Goal: Task Accomplishment & Management: Complete application form

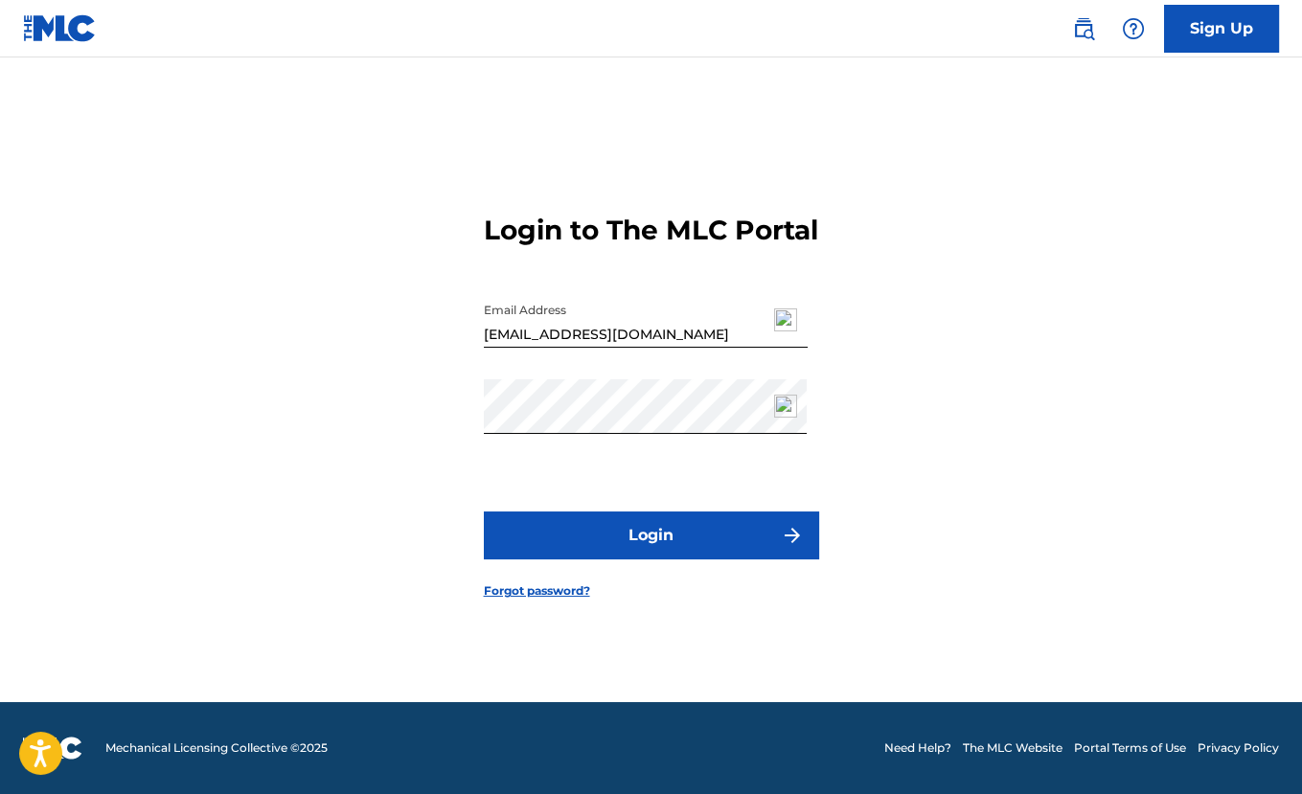
click at [703, 544] on button "Login" at bounding box center [651, 536] width 335 height 48
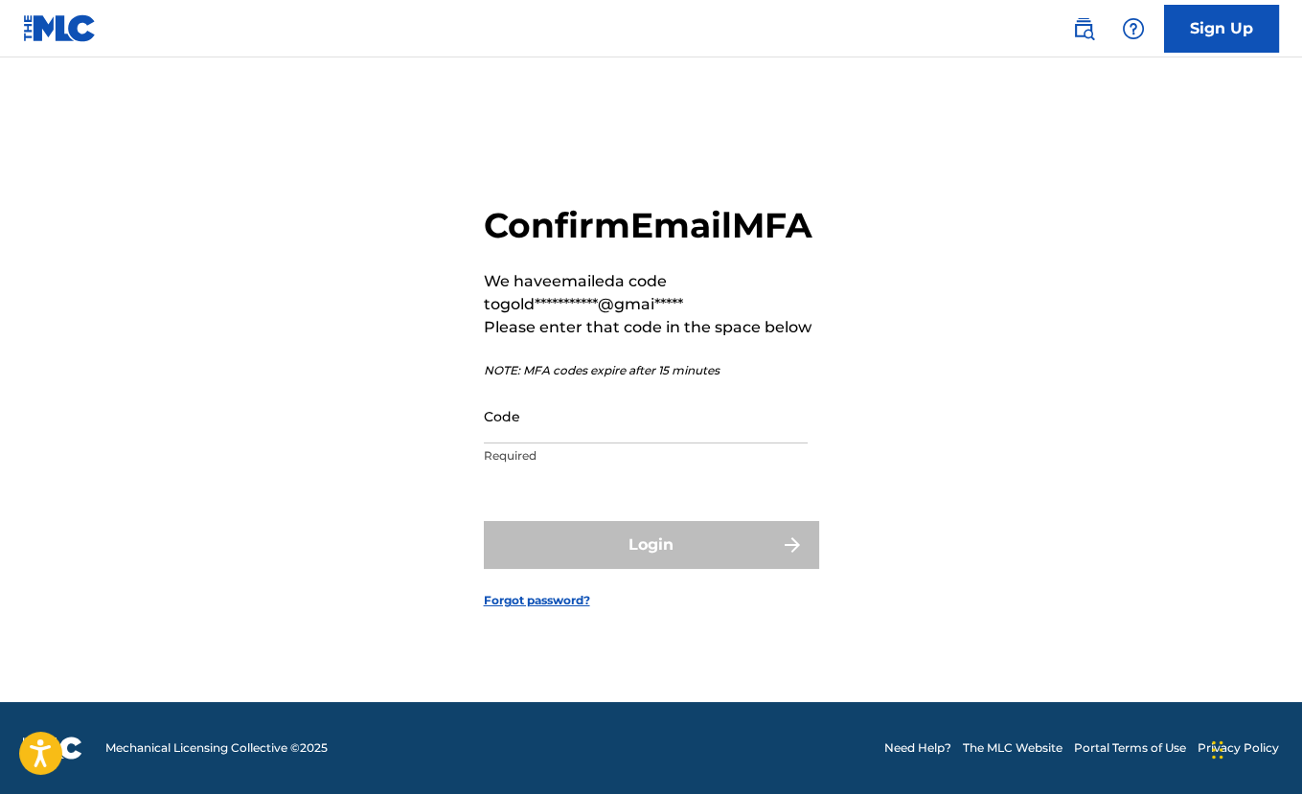
click at [692, 444] on input "Code" at bounding box center [646, 416] width 324 height 55
paste input "482342"
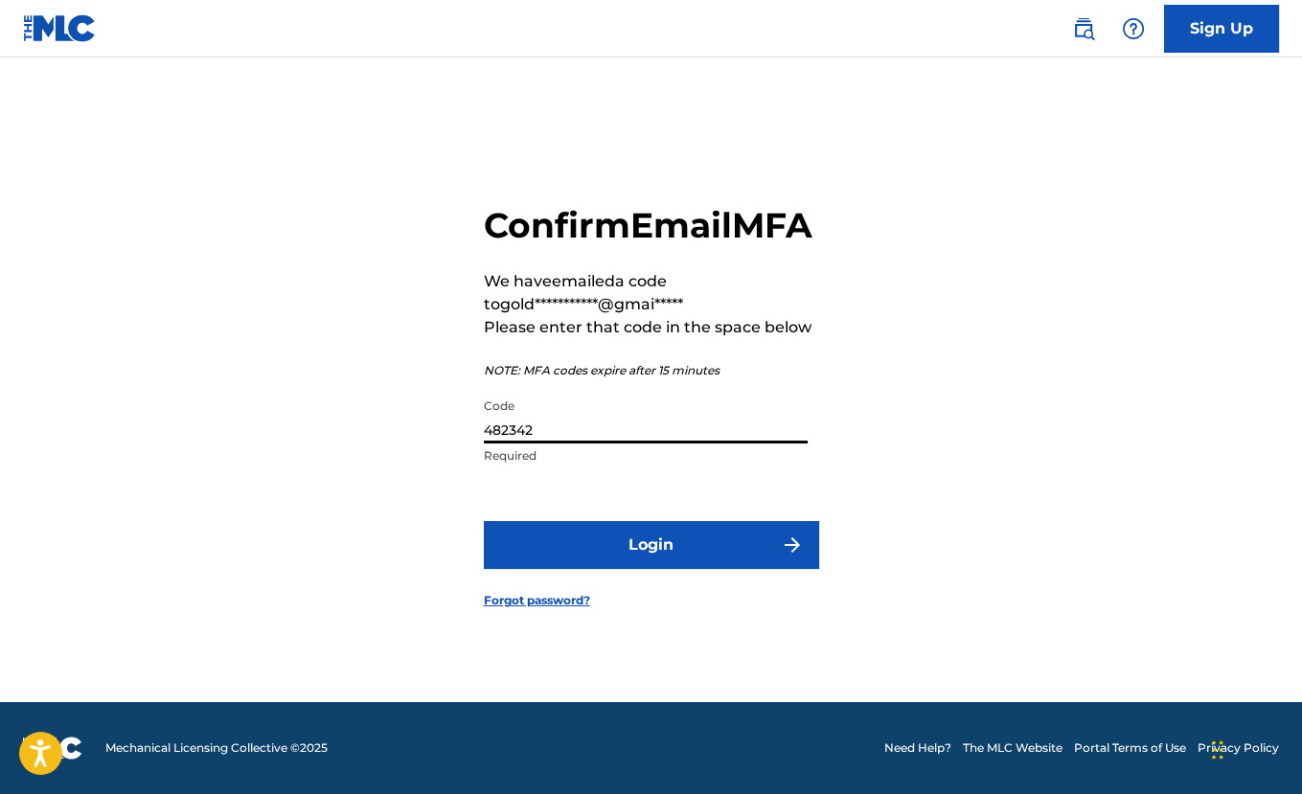
type input "482342"
click at [484, 521] on button "Login" at bounding box center [651, 545] width 335 height 48
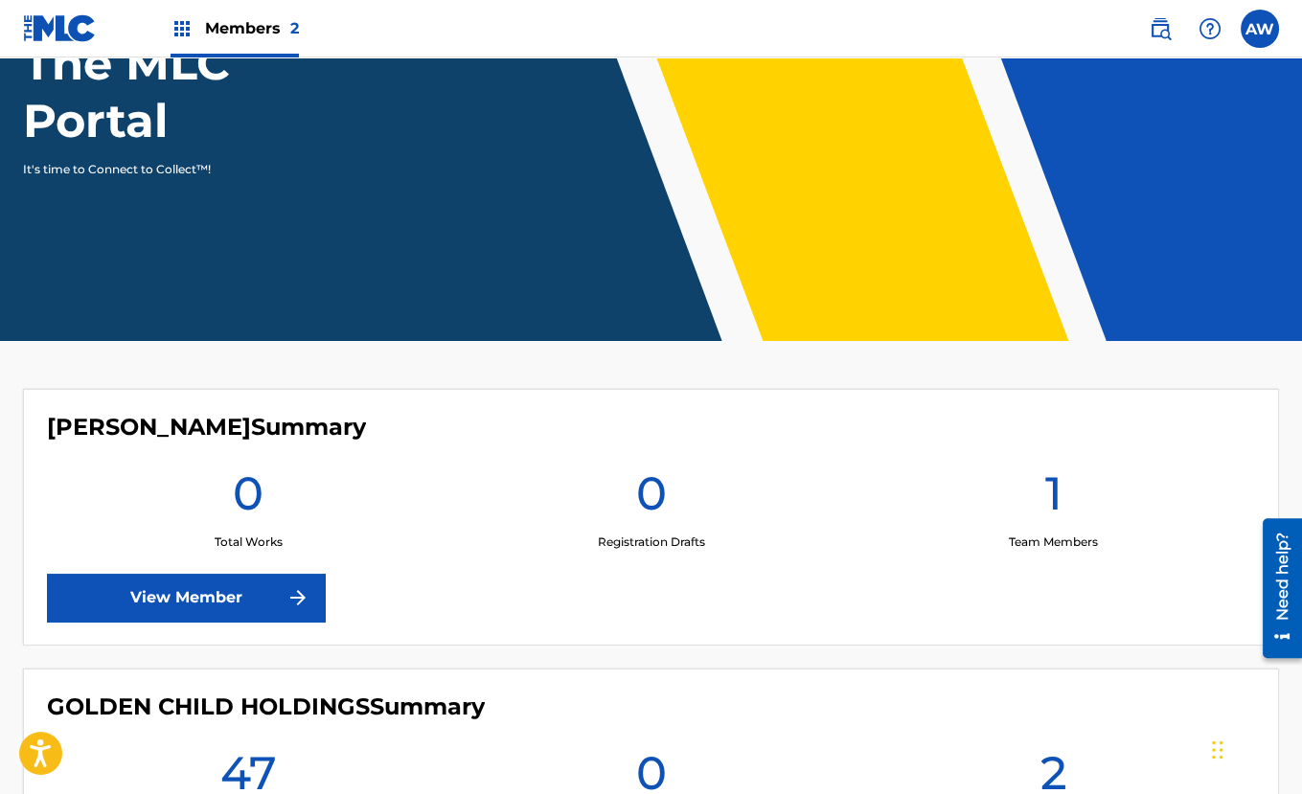
scroll to position [244, 0]
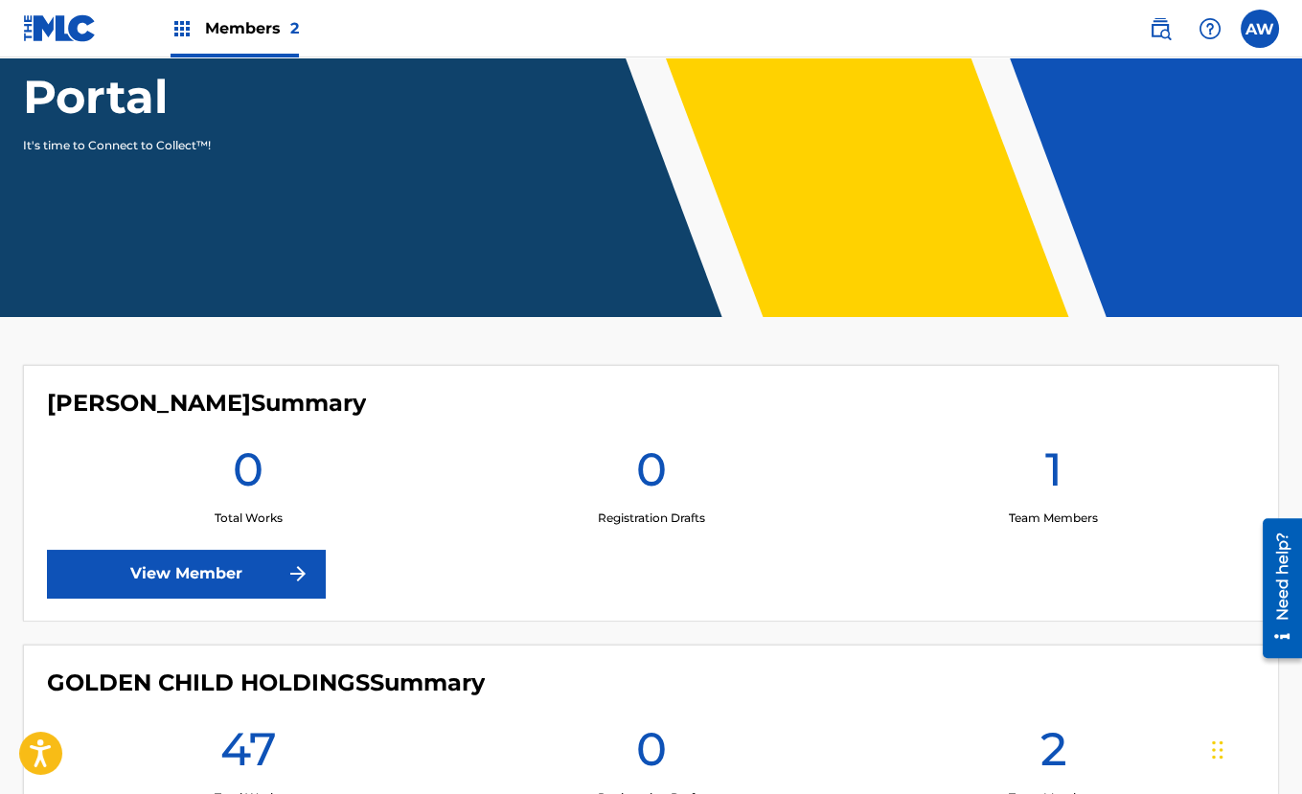
click at [1056, 462] on h1 "1" at bounding box center [1053, 475] width 17 height 69
click at [219, 558] on link "View Member" at bounding box center [186, 574] width 278 height 48
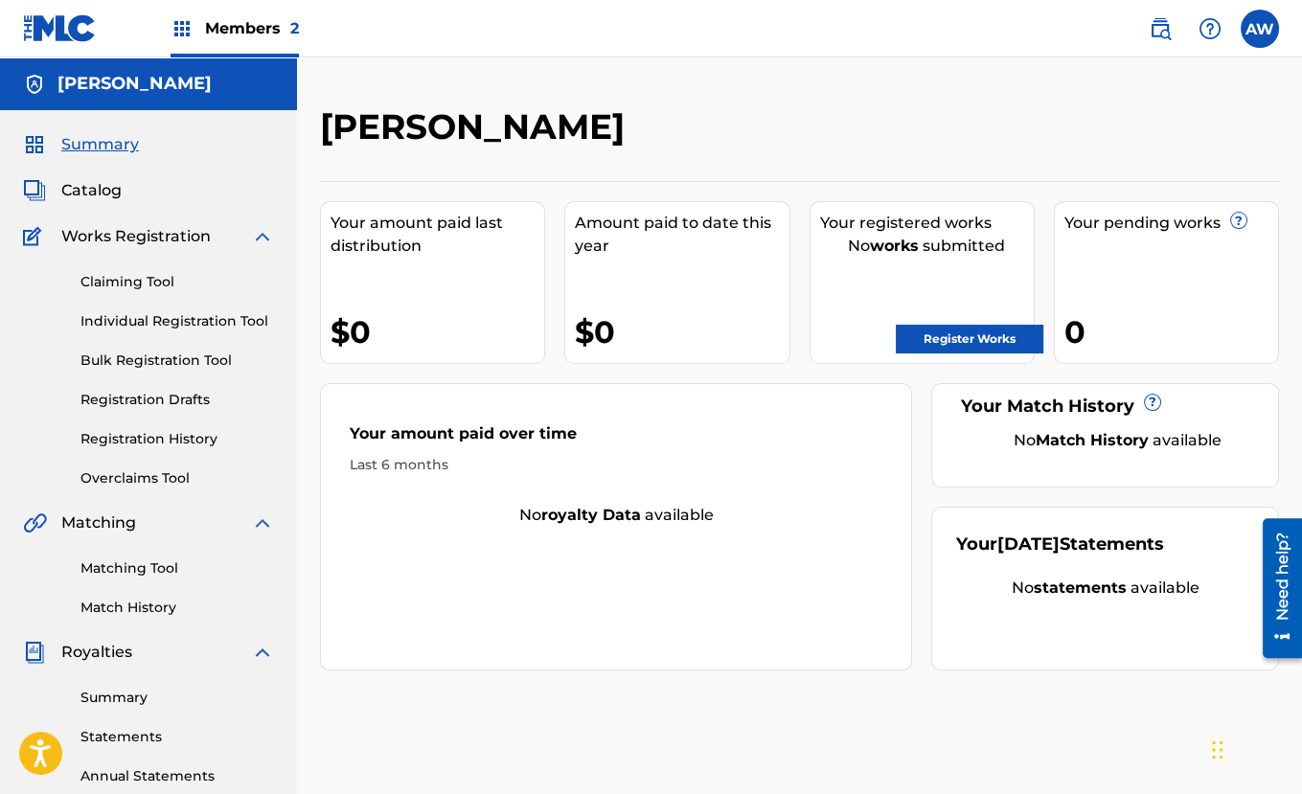
click at [1256, 28] on label at bounding box center [1260, 29] width 38 height 38
click at [1260, 29] on input "AW Anthony Williams goldenchild2040@gmail.com Notification Preferences Profile …" at bounding box center [1260, 29] width 0 height 0
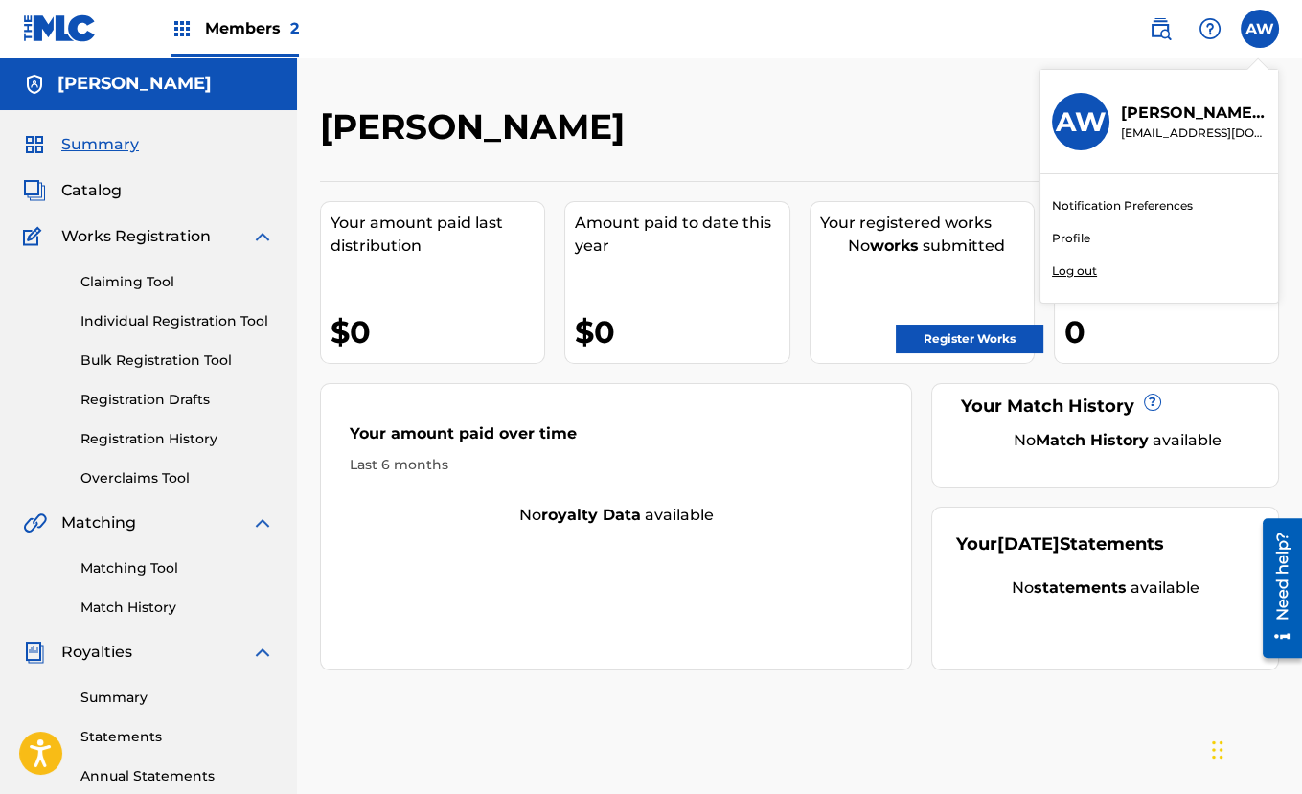
click at [1134, 209] on link "Notification Preferences" at bounding box center [1122, 205] width 141 height 17
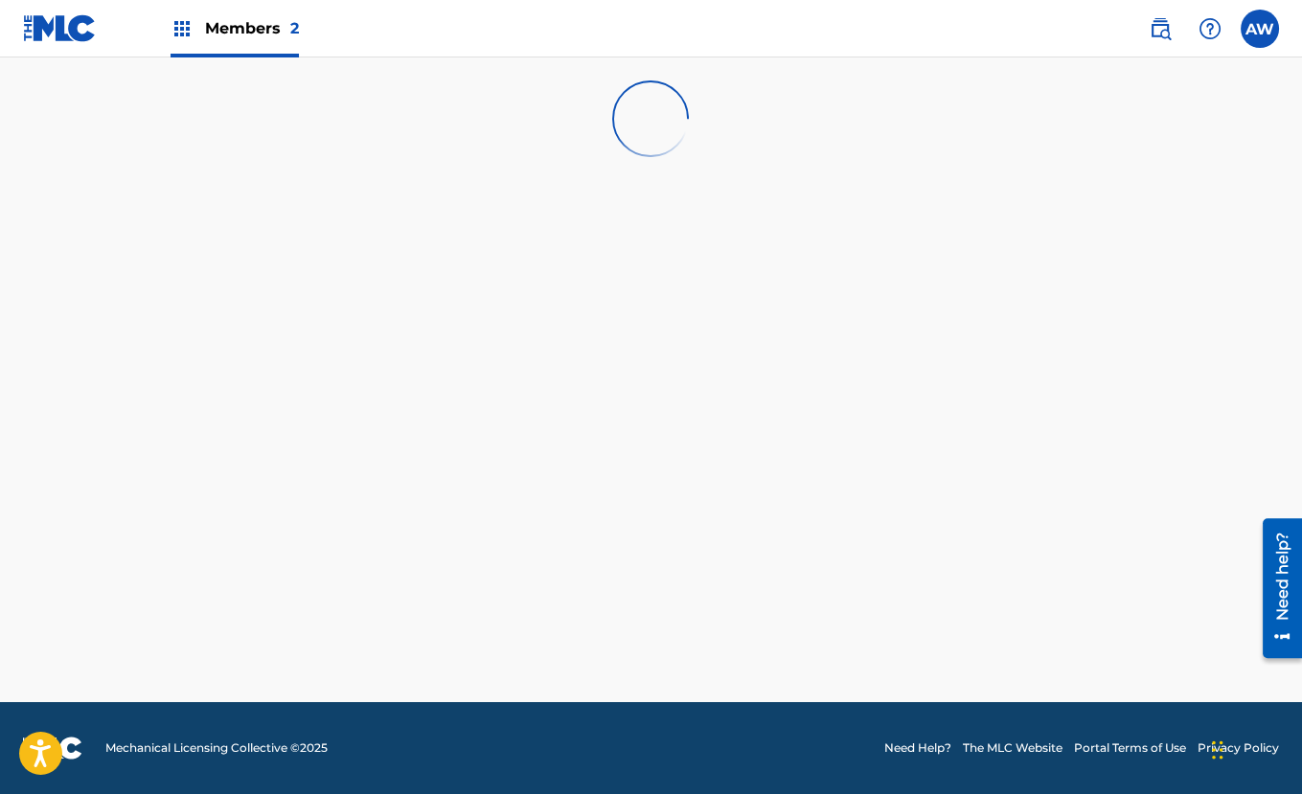
click at [664, 117] on img at bounding box center [651, 119] width 103 height 103
click at [1165, 27] on img at bounding box center [1160, 28] width 23 height 23
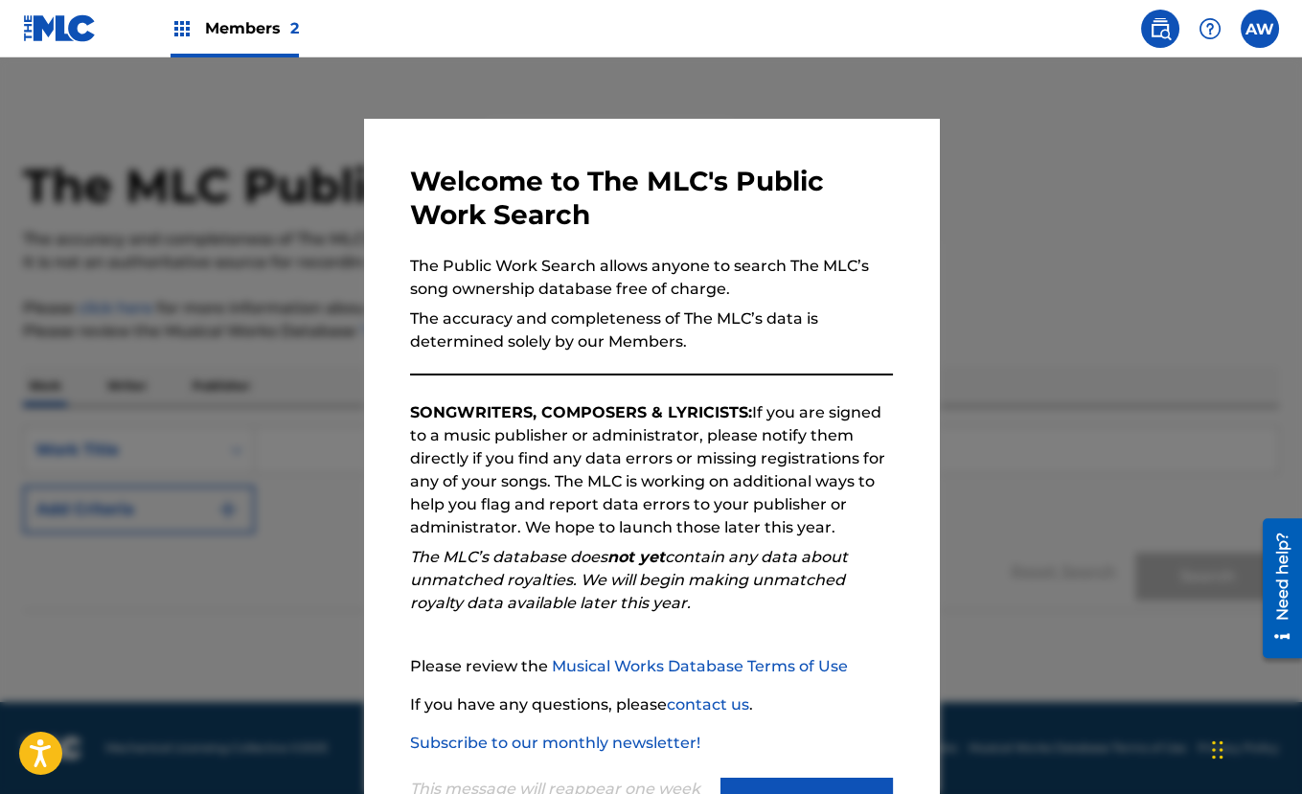
click at [1165, 28] on img at bounding box center [1160, 28] width 23 height 23
click at [818, 783] on button "Continue" at bounding box center [806, 802] width 172 height 48
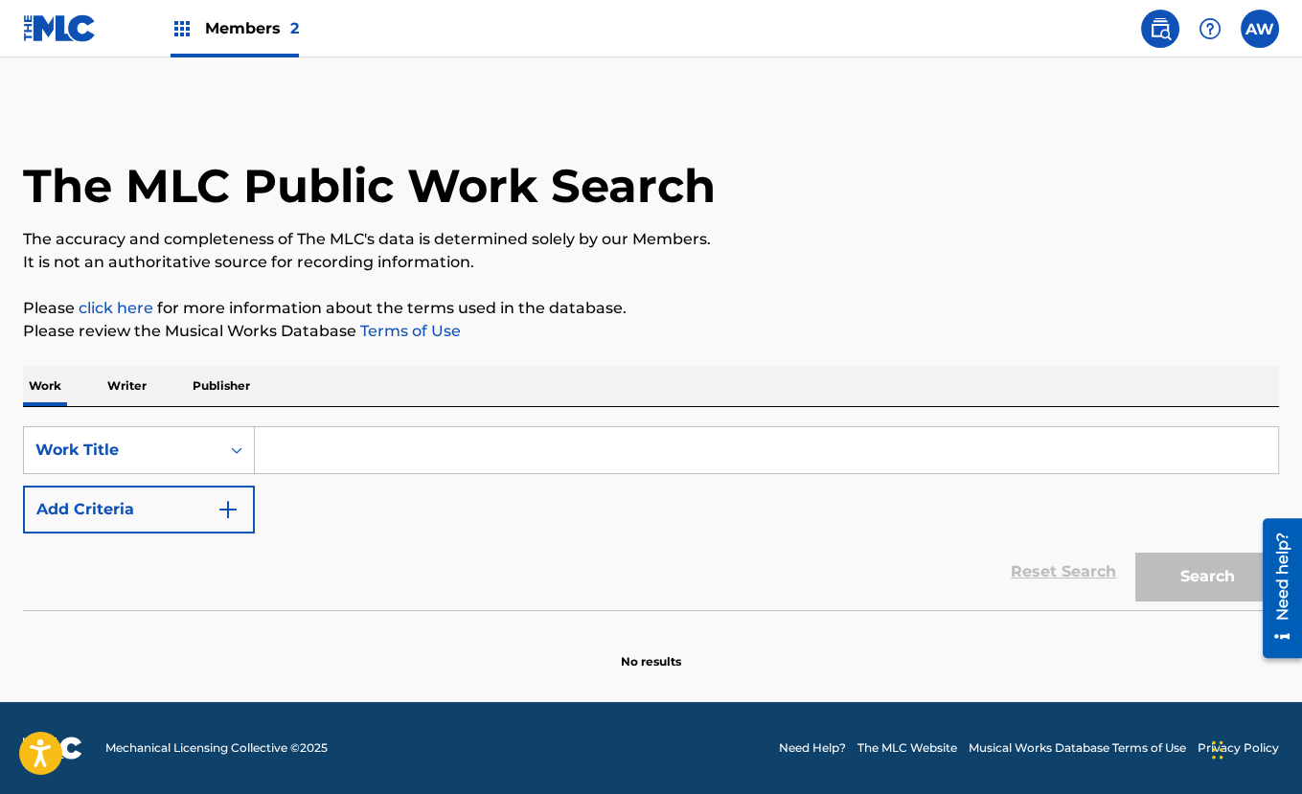
click at [1266, 21] on label at bounding box center [1260, 29] width 38 height 38
click at [1260, 29] on input "AW Anthony Williams goldenchild2040@gmail.com Notification Preferences Profile …" at bounding box center [1260, 29] width 0 height 0
click at [1074, 234] on link "Profile" at bounding box center [1071, 238] width 38 height 17
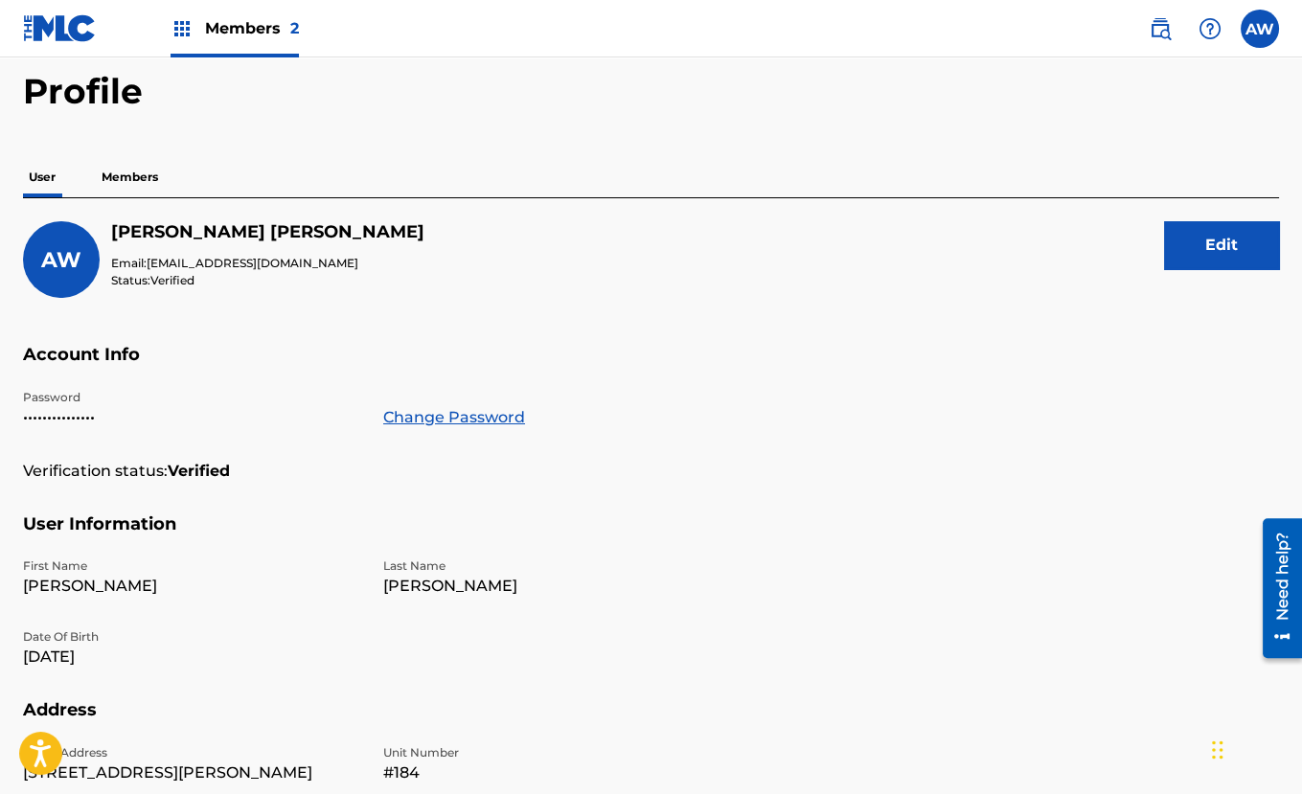
scroll to position [75, 0]
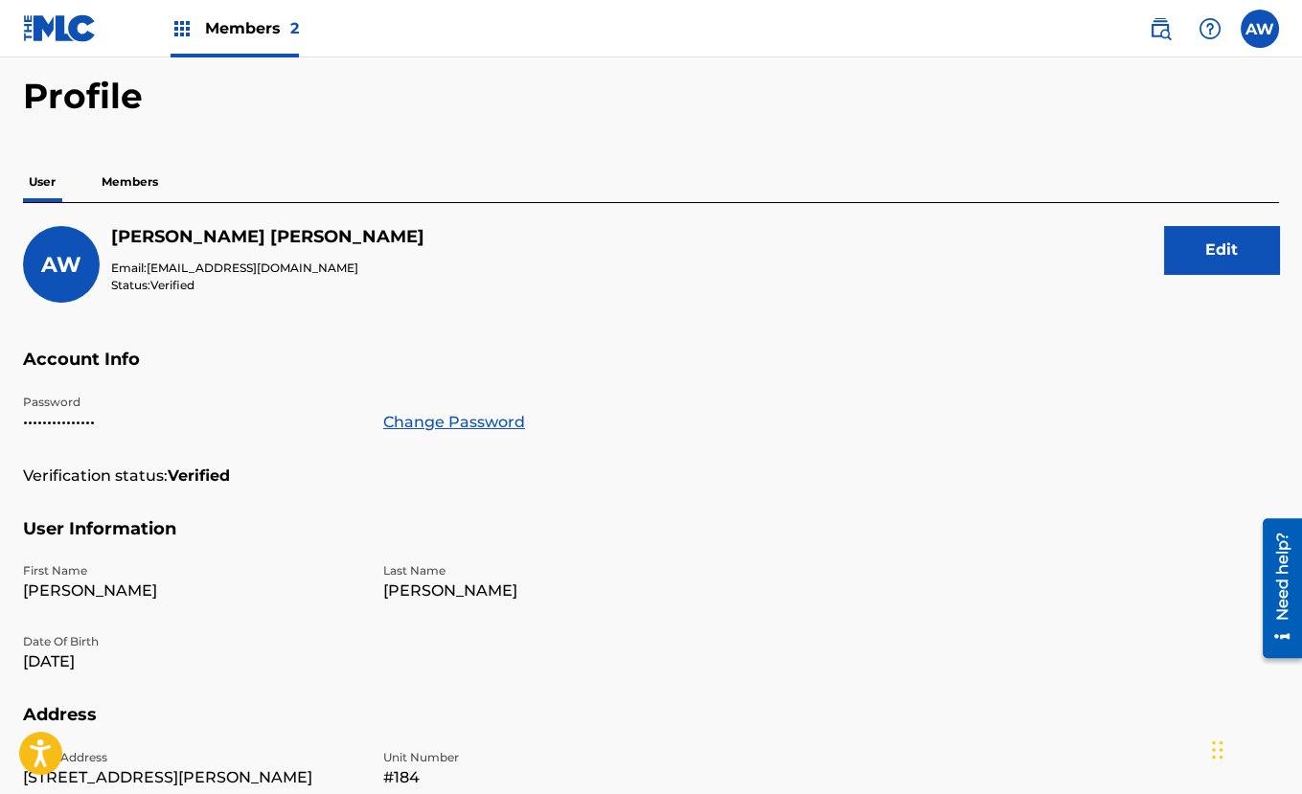
click at [141, 176] on p "Members" at bounding box center [130, 182] width 68 height 40
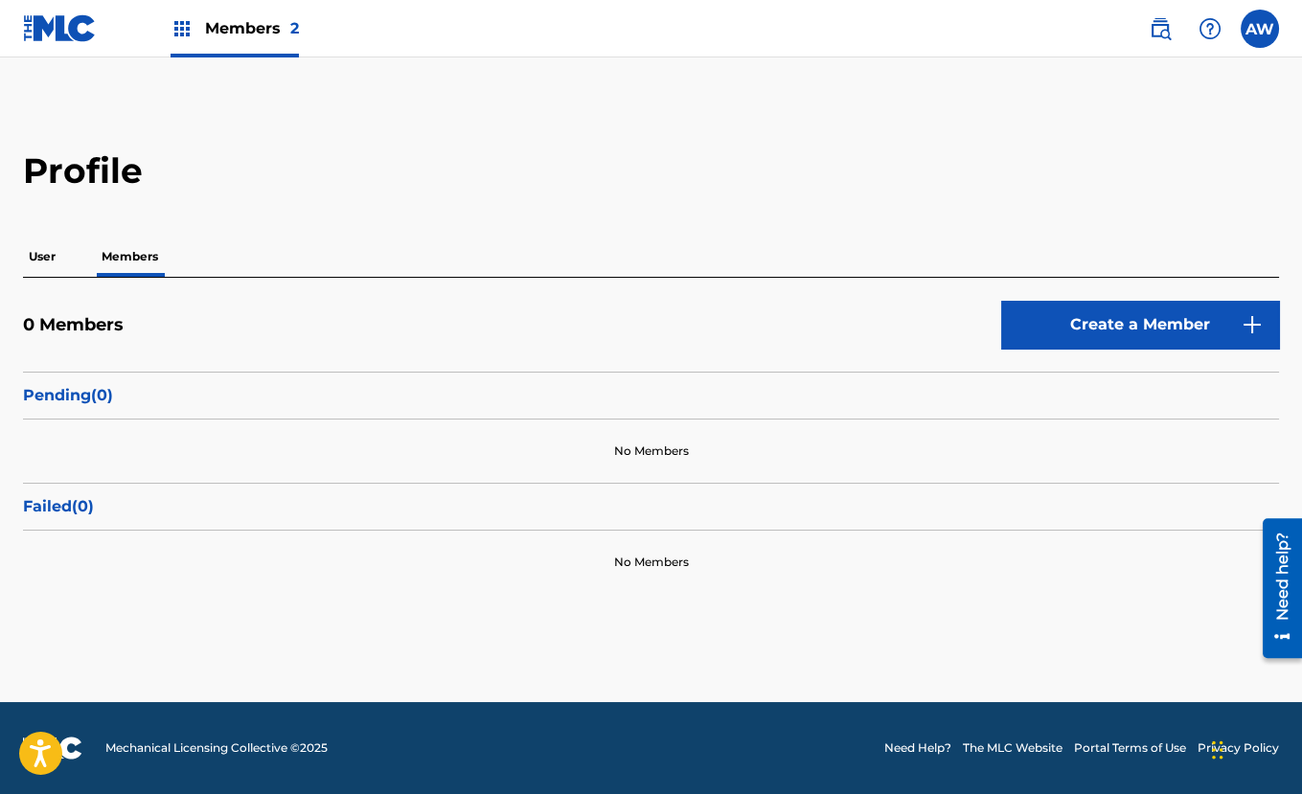
click at [1092, 322] on link "Create a Member" at bounding box center [1140, 325] width 278 height 48
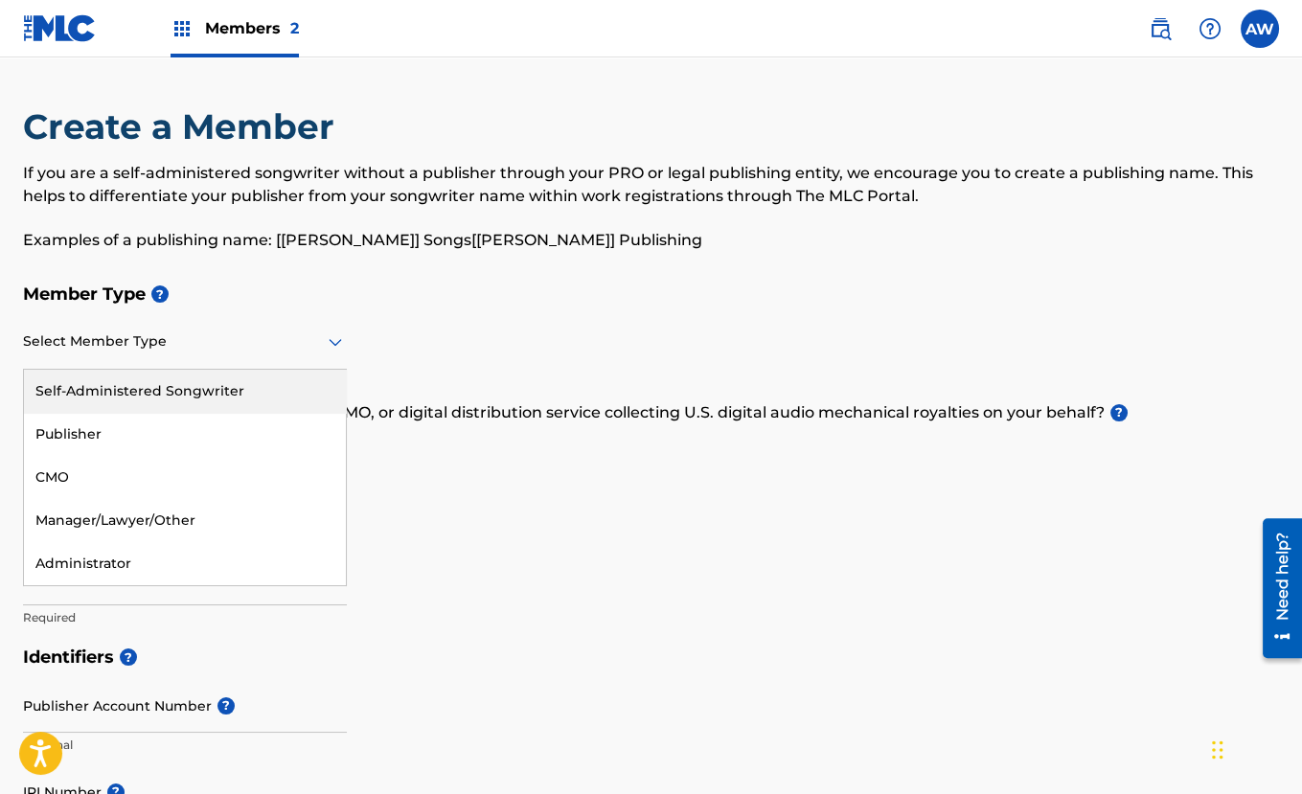
click at [337, 344] on icon at bounding box center [335, 343] width 13 height 8
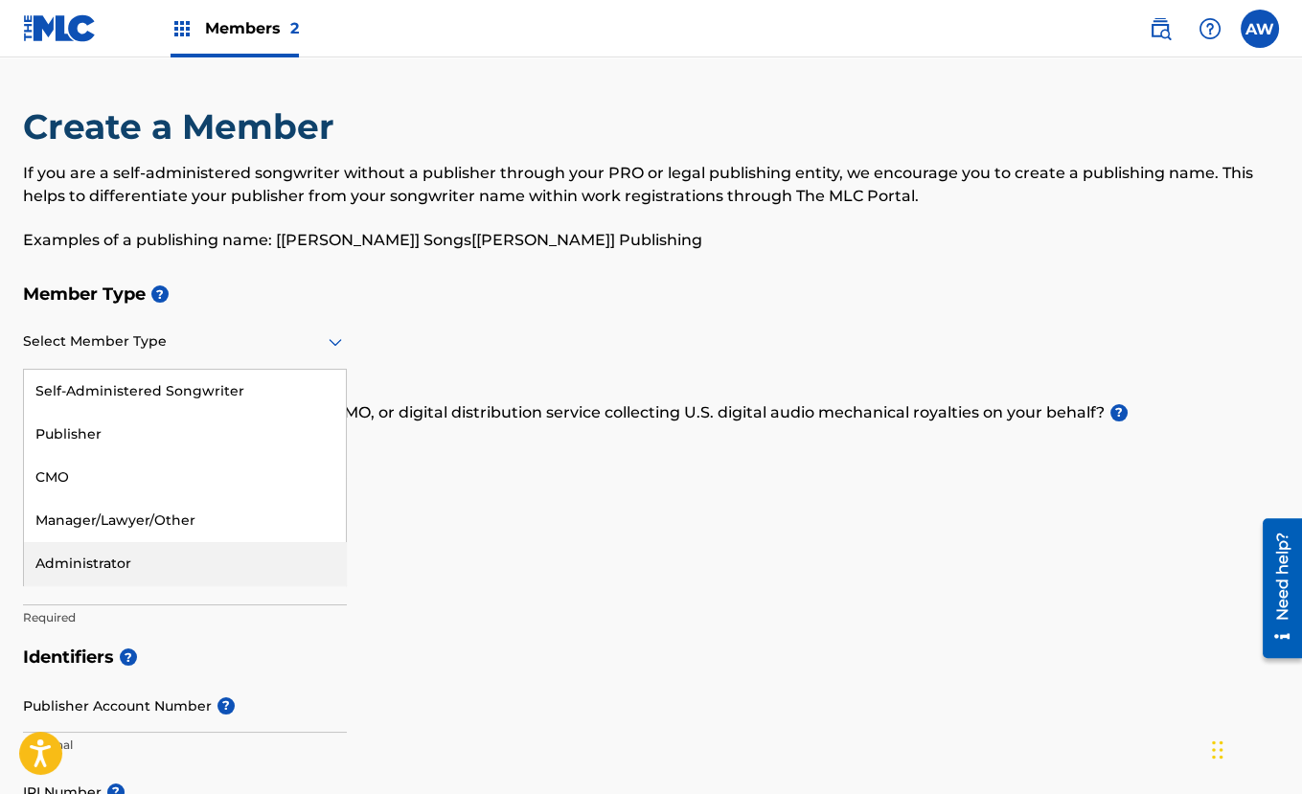
click at [243, 543] on div "Administrator" at bounding box center [185, 563] width 322 height 43
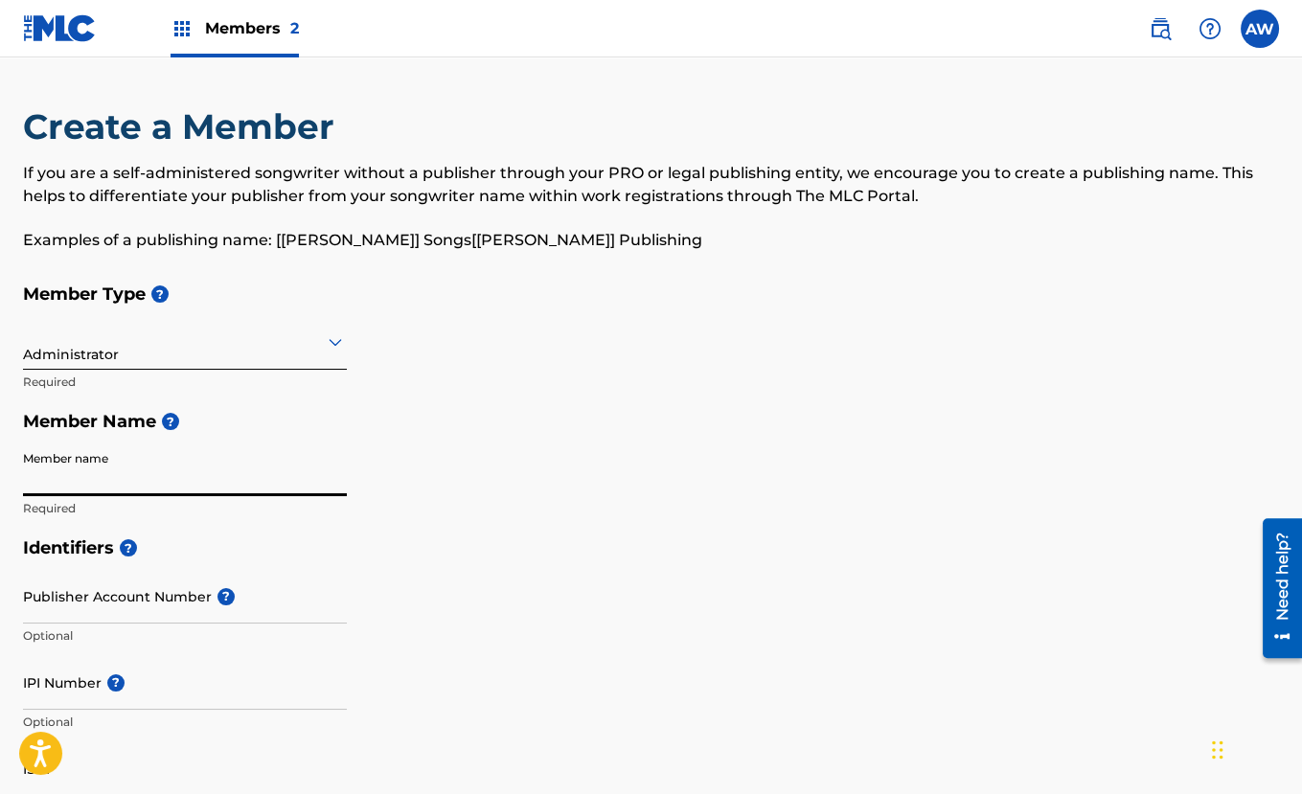
click at [201, 488] on input "Member name" at bounding box center [185, 469] width 324 height 55
type input "LaShell Lane"
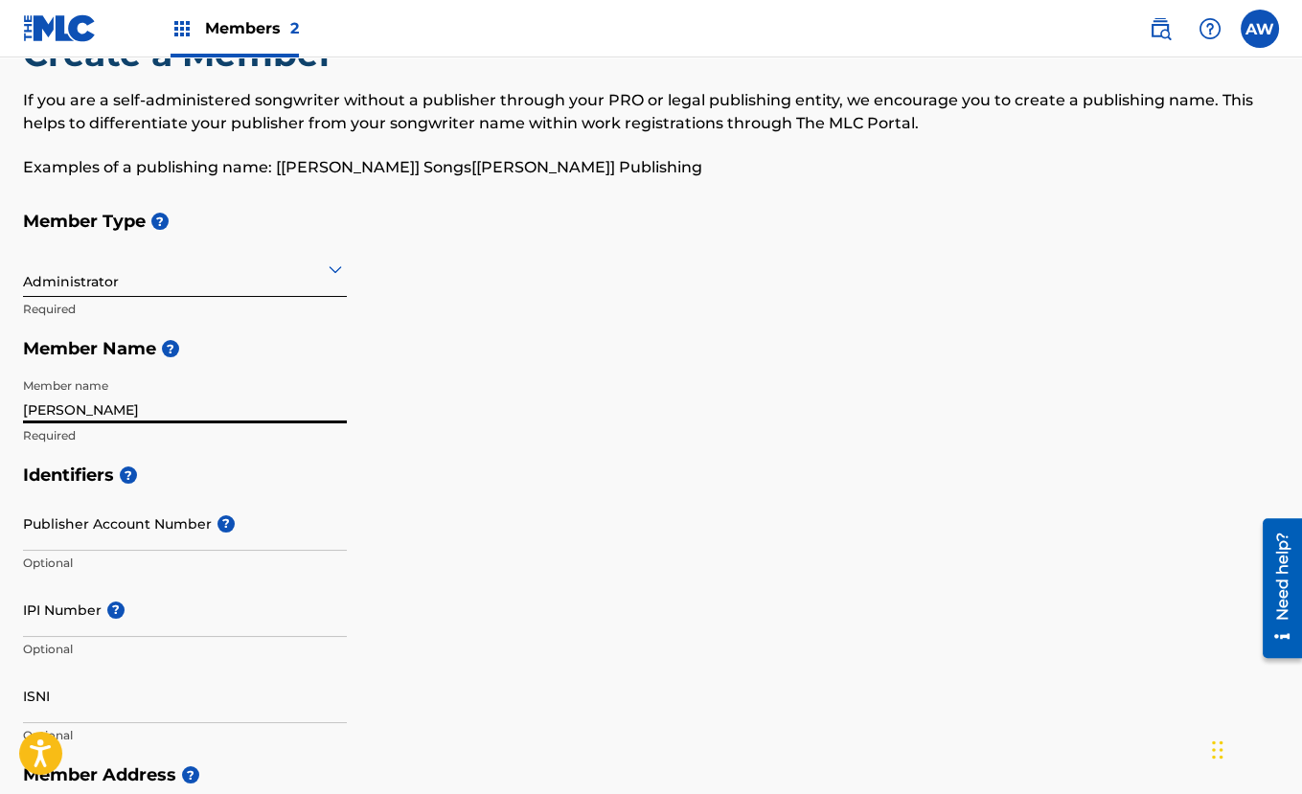
scroll to position [96, 0]
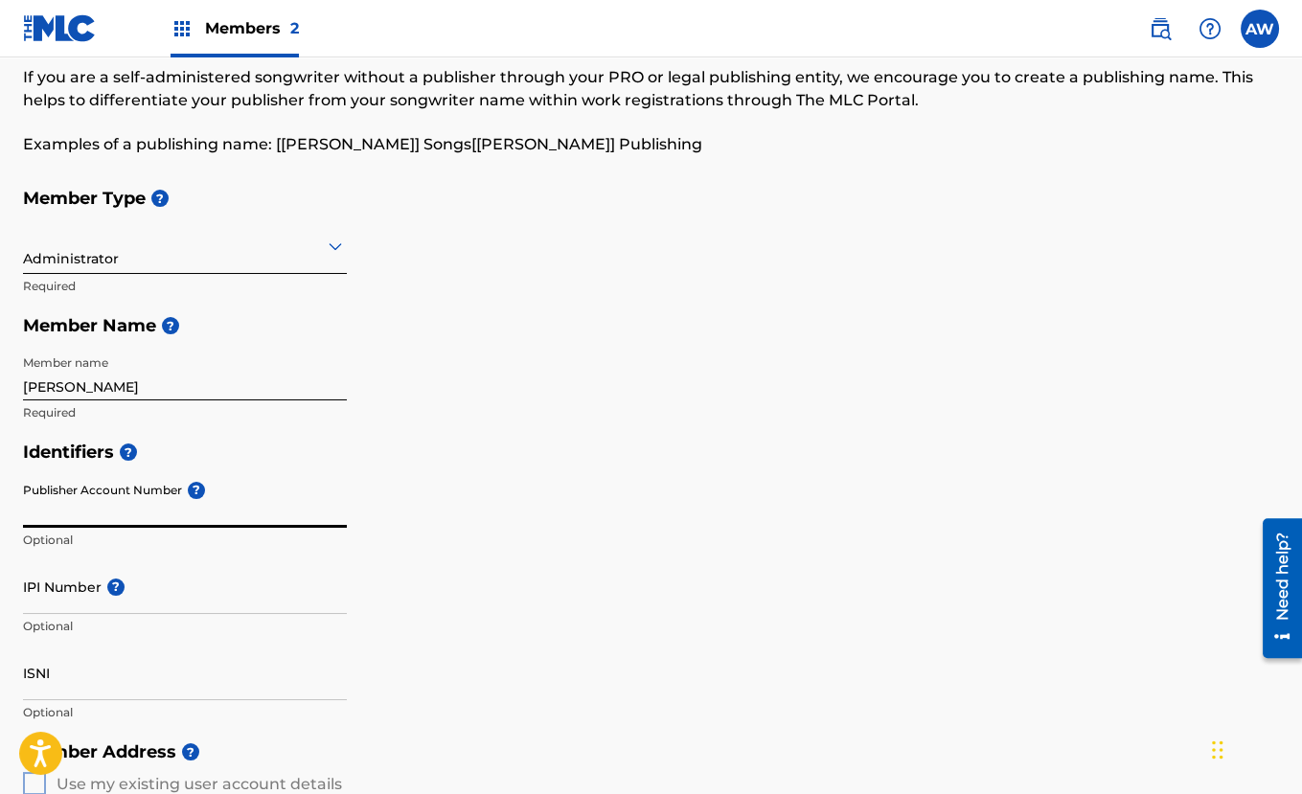
click at [188, 516] on input "Publisher Account Number ?" at bounding box center [185, 500] width 324 height 55
click at [476, 596] on div "Identifiers ? Publisher Account Number ? Optional IPI Number ? Optional ISNI Op…" at bounding box center [651, 582] width 1256 height 300
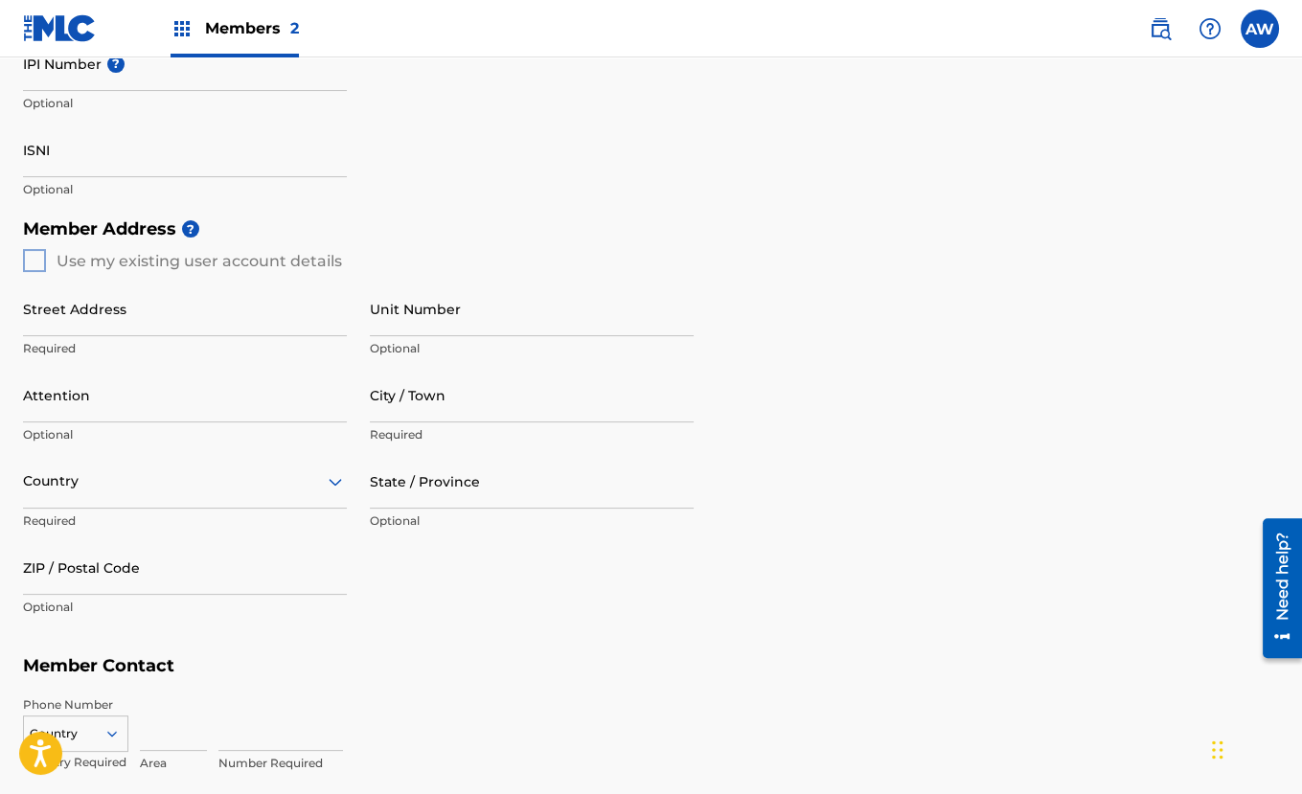
scroll to position [627, 0]
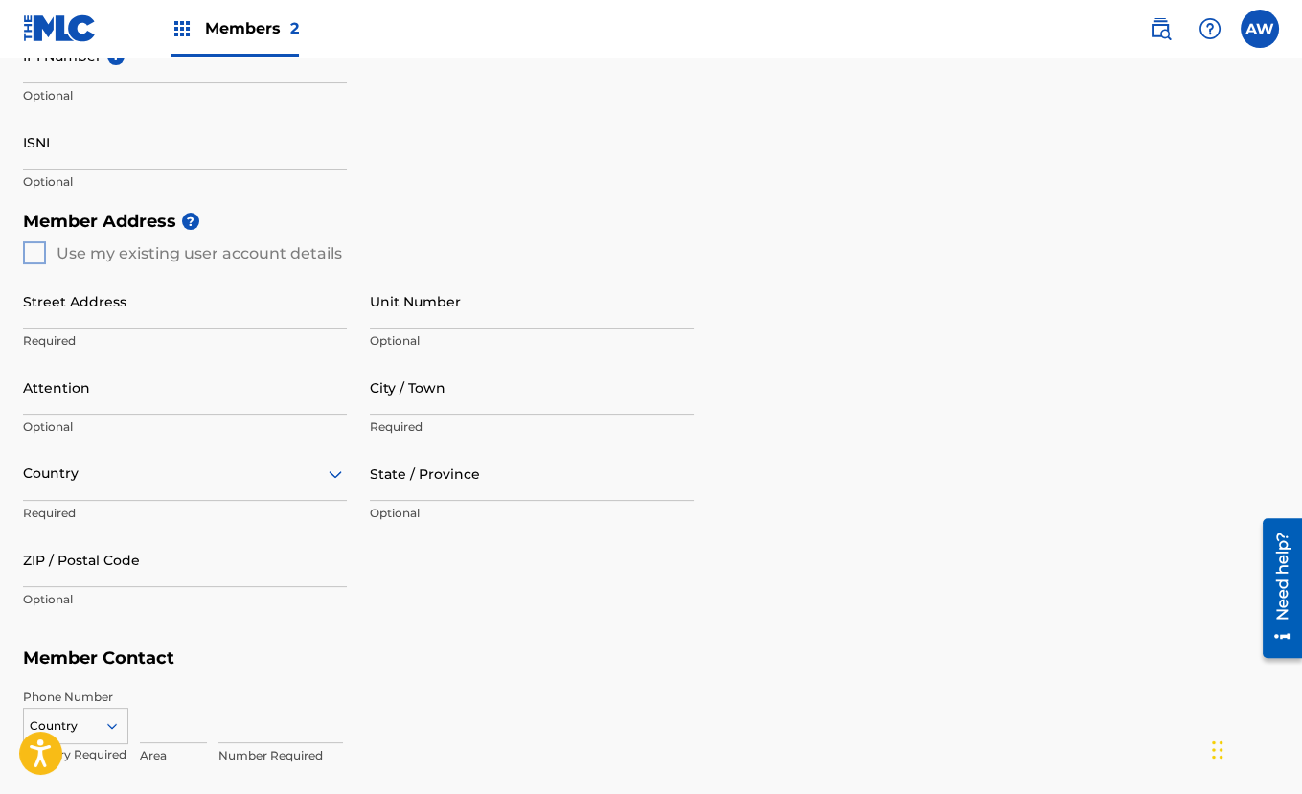
click at [163, 320] on input "Street Address" at bounding box center [185, 301] width 324 height 55
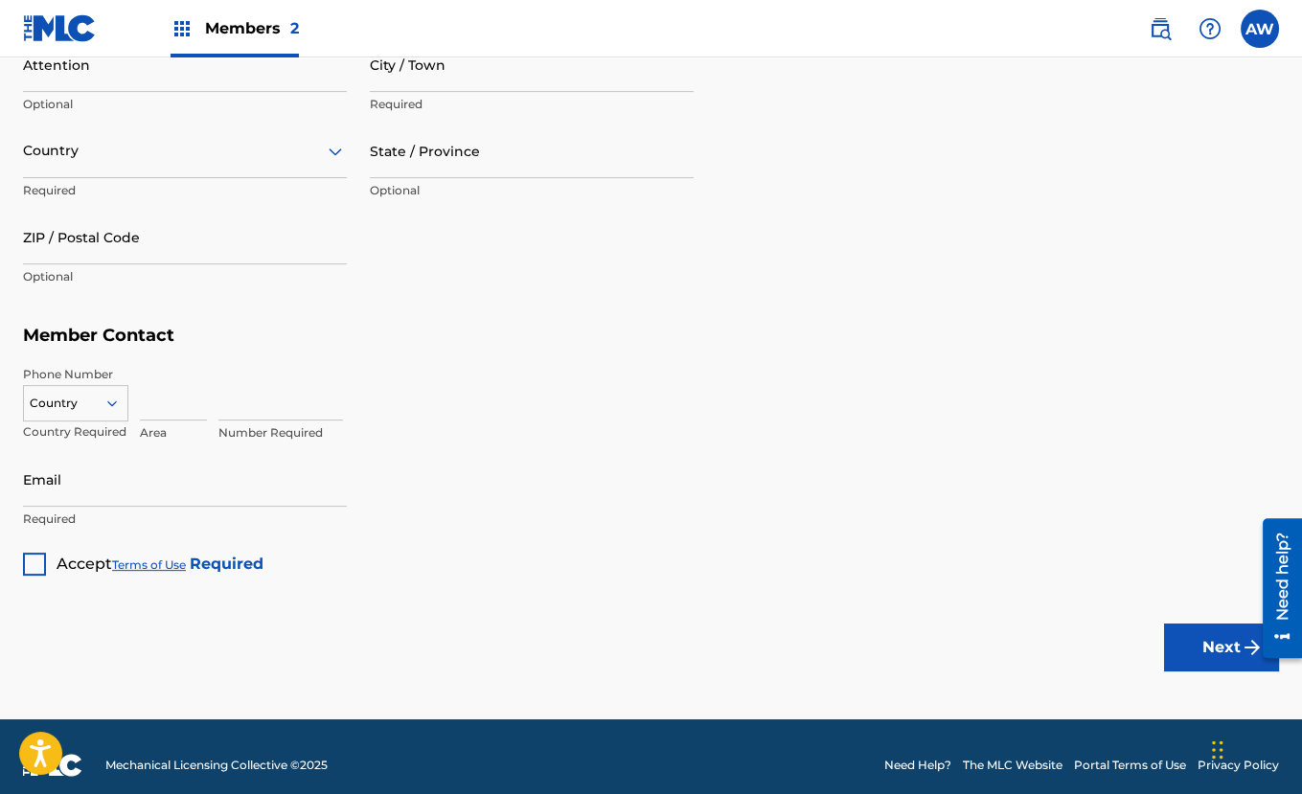
scroll to position [955, 0]
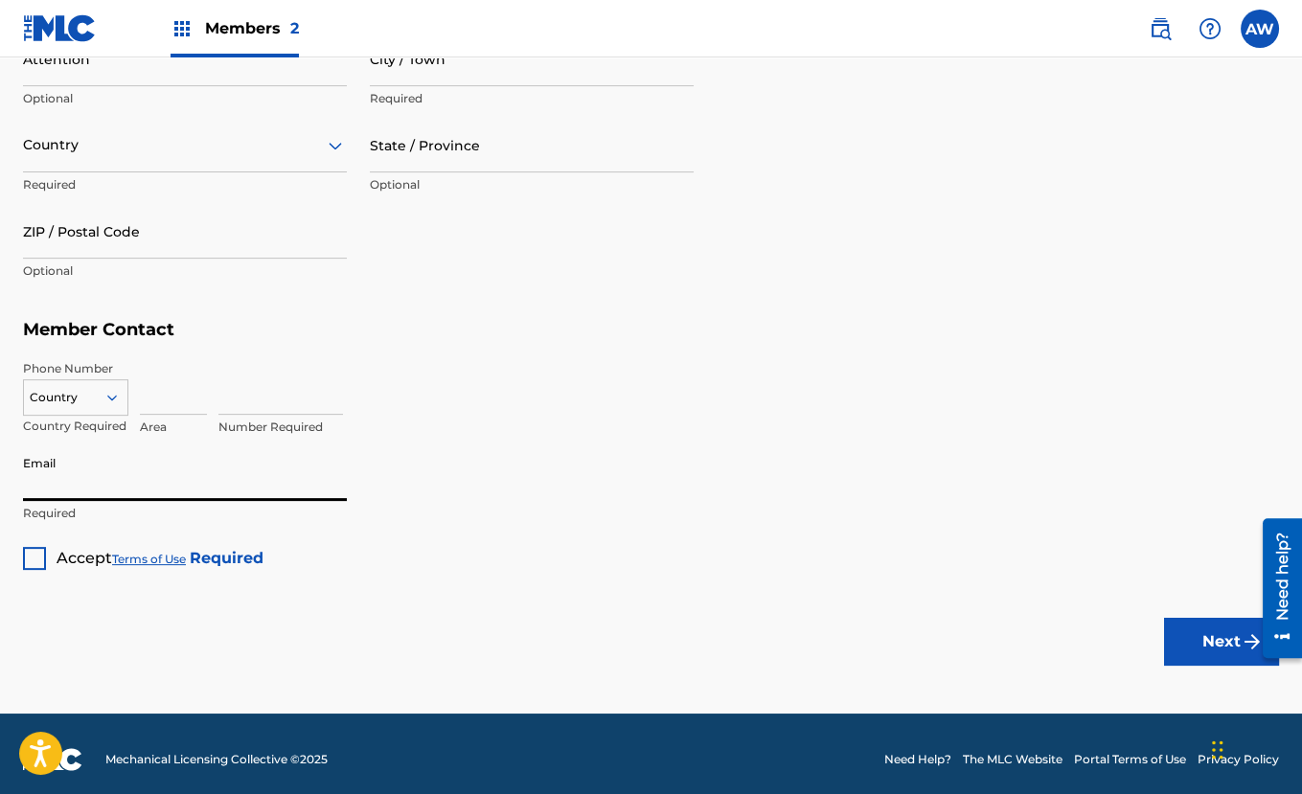
click at [137, 487] on input "Email" at bounding box center [185, 473] width 324 height 55
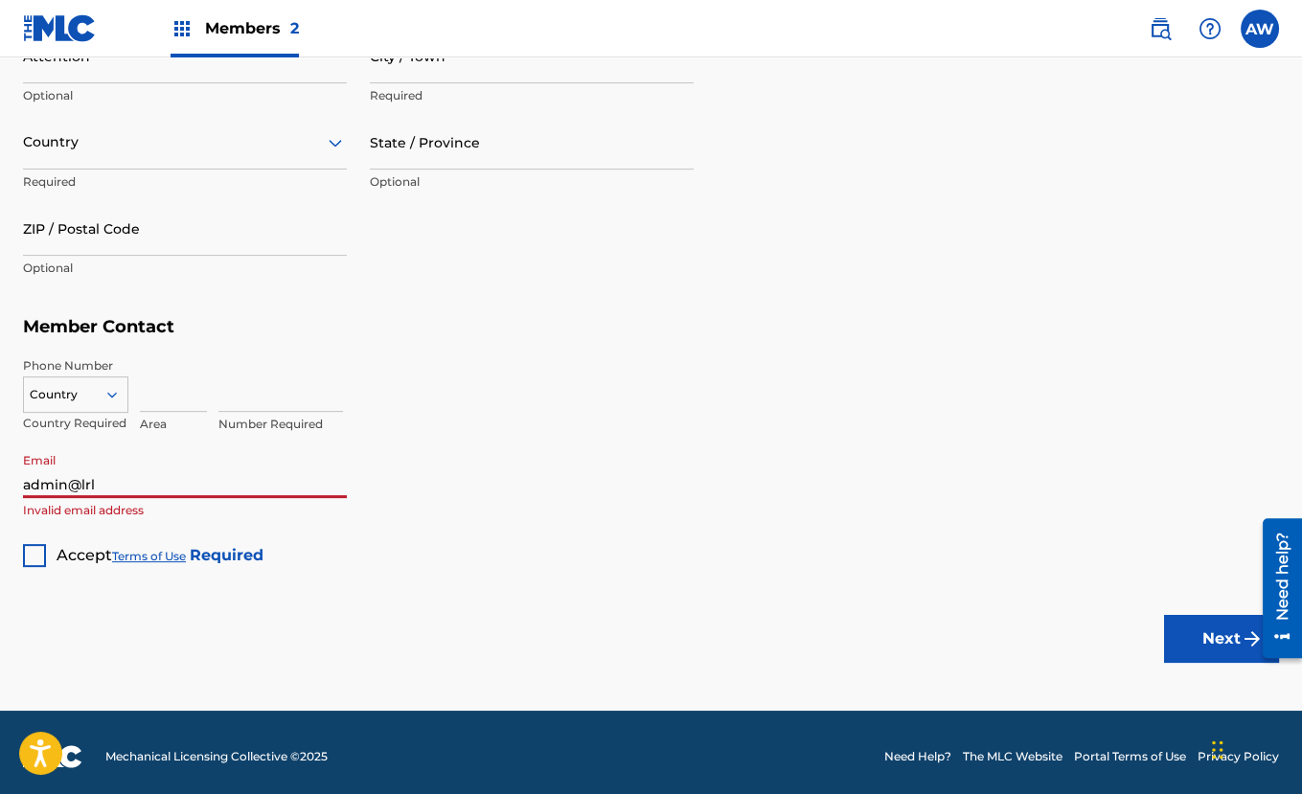
scroll to position [966, 0]
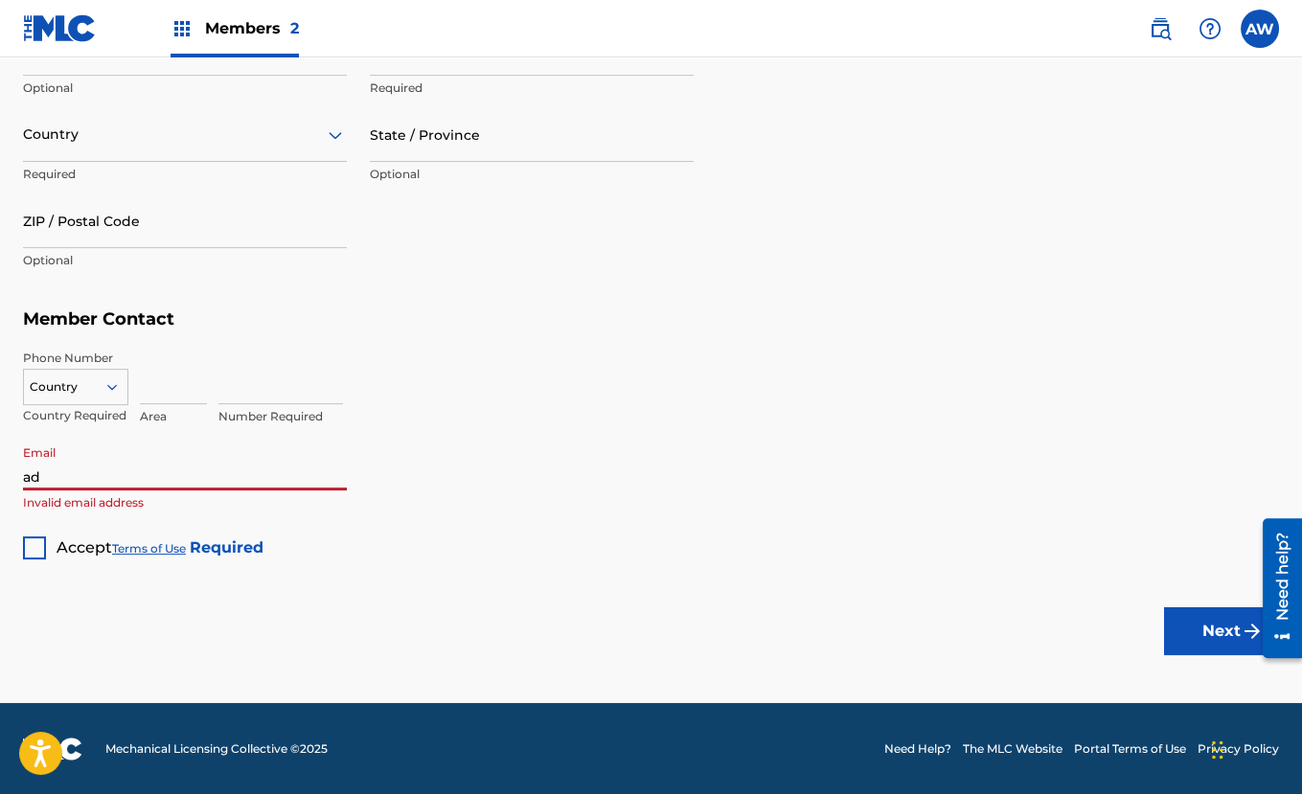
type input "a"
paste input "admin@lrlpinnaclemusicgroup.co"
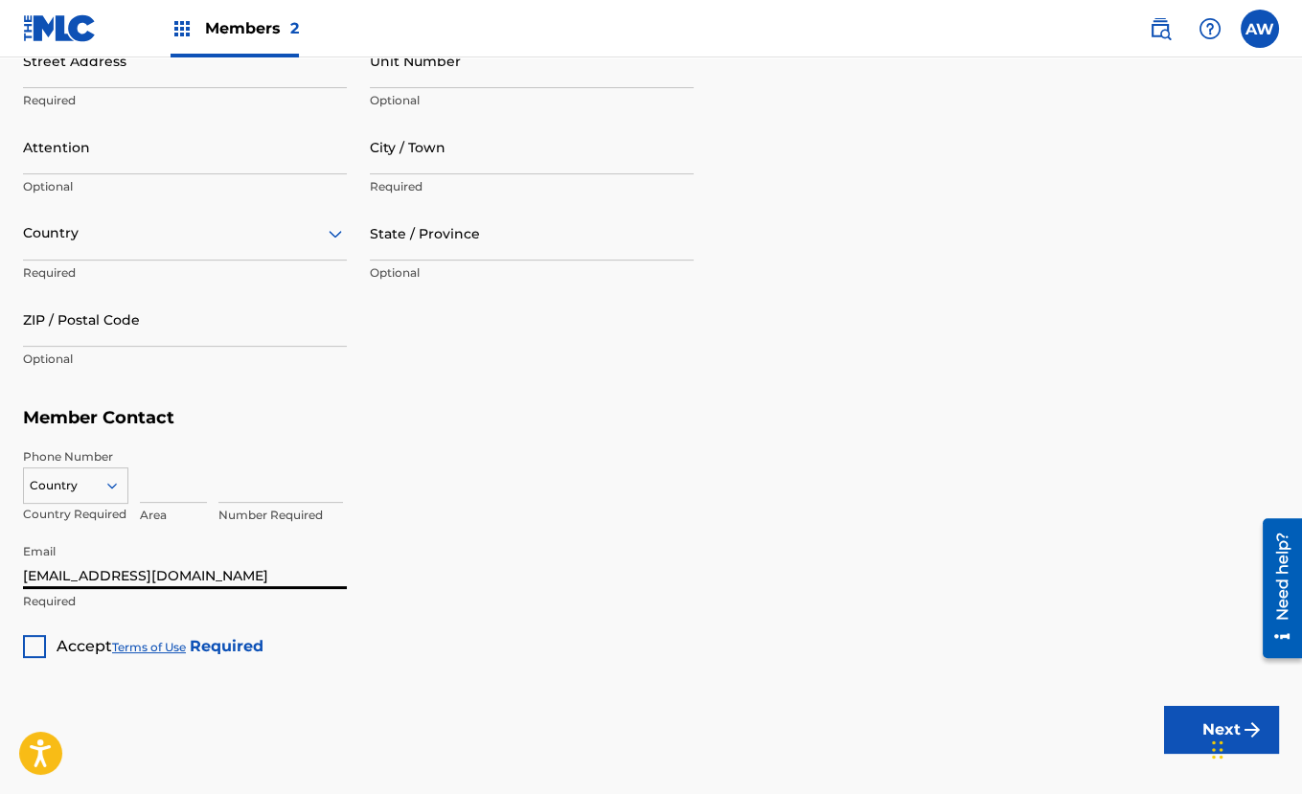
scroll to position [864, 0]
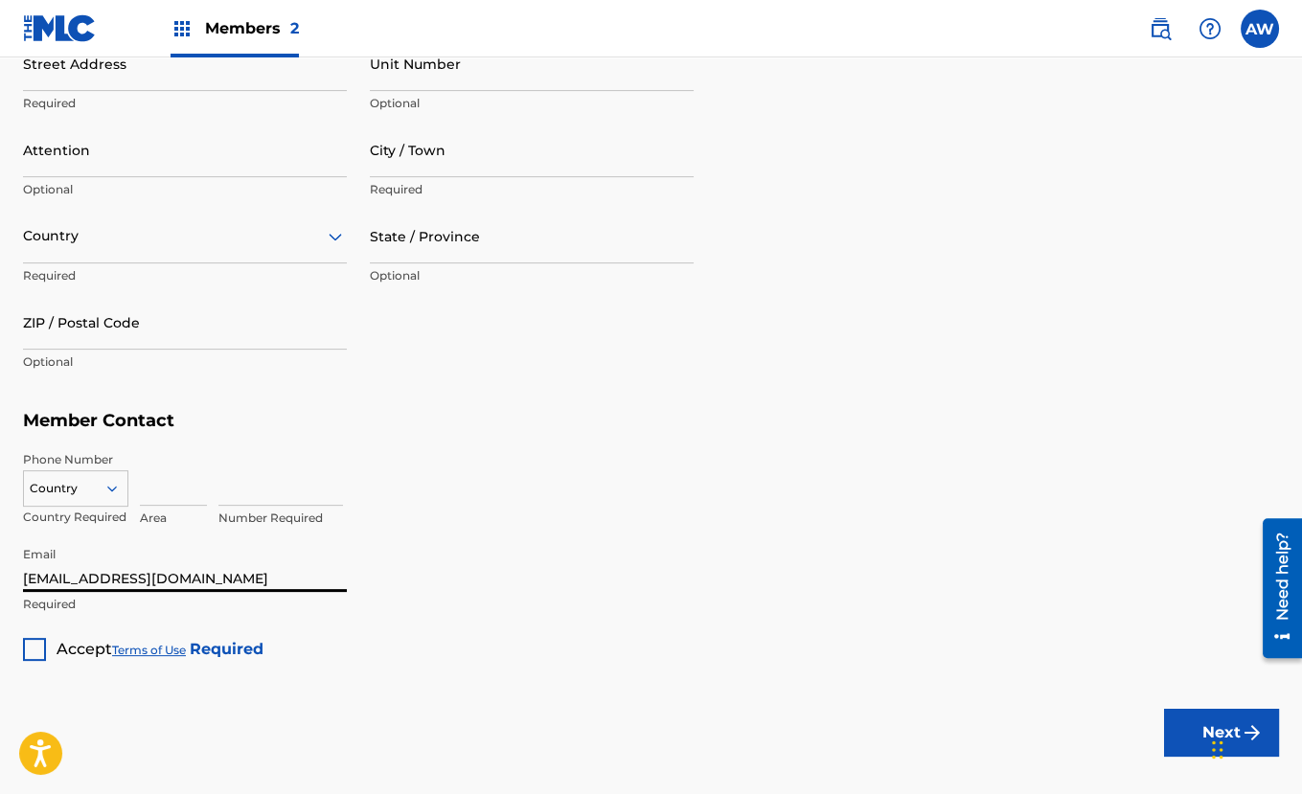
type input "admin@lrlpinnaclemusicgroup.com"
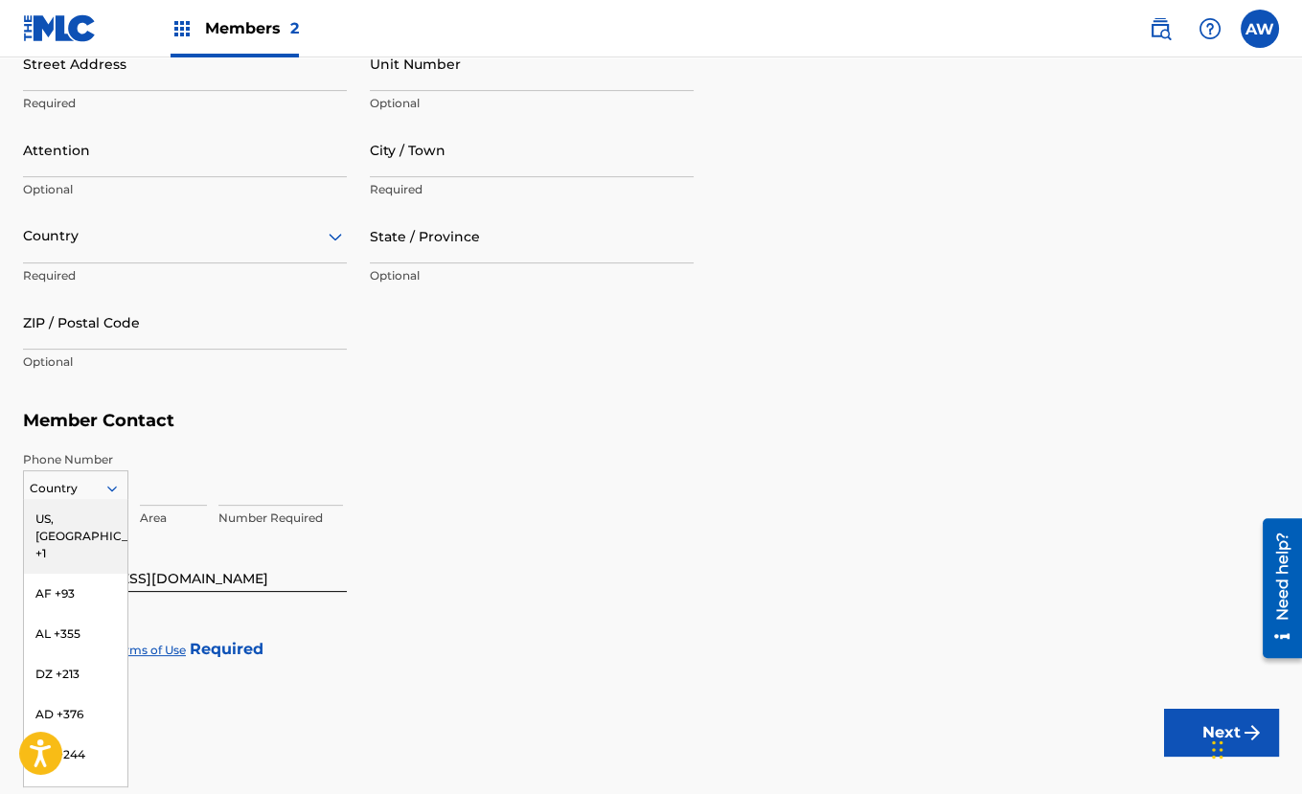
click at [103, 484] on icon at bounding box center [111, 488] width 17 height 17
click at [83, 526] on div "US, CA +1" at bounding box center [75, 536] width 103 height 75
click at [104, 488] on icon at bounding box center [111, 488] width 17 height 17
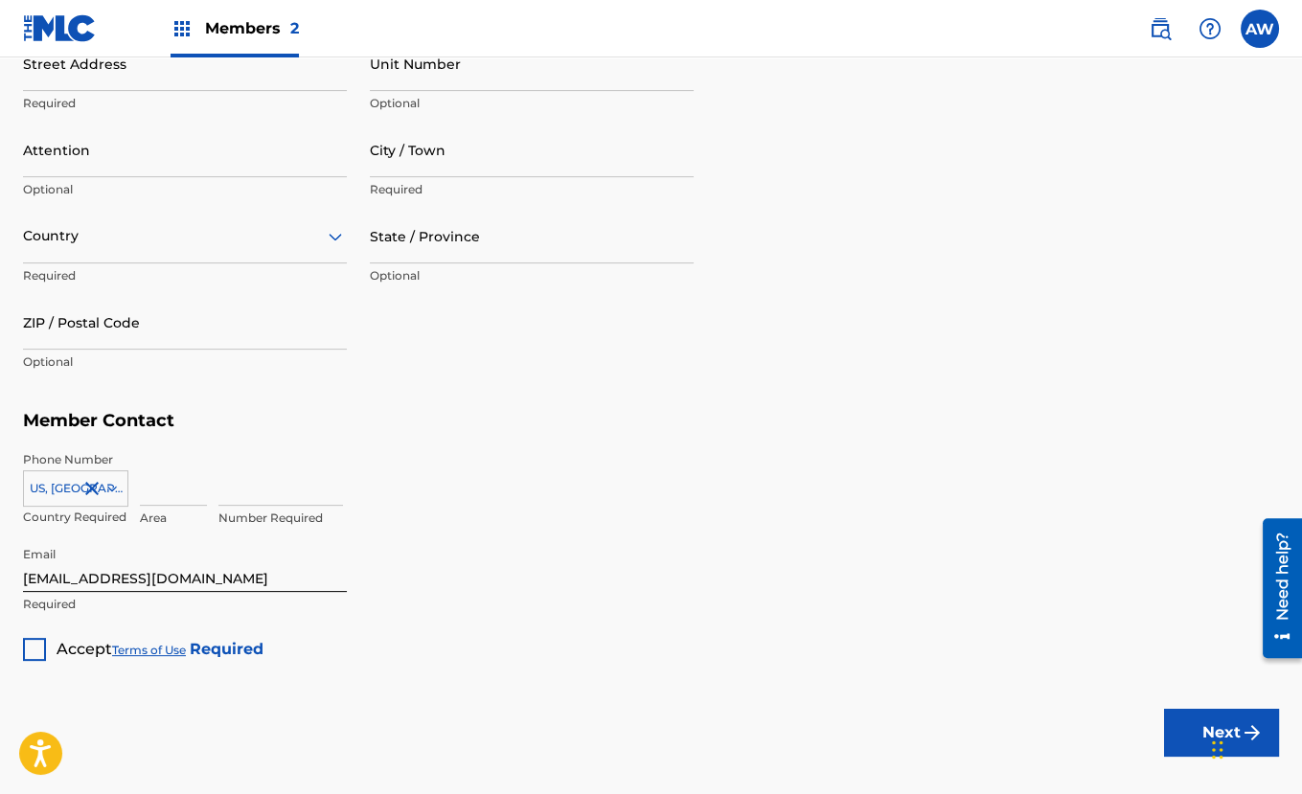
click at [154, 494] on input at bounding box center [173, 478] width 67 height 55
type input "404"
type input "4032622"
click at [511, 599] on div "Member Type ? Administrator Required Member Name ? Member name LaShell Lane Req…" at bounding box center [651, 35] width 1256 height 1251
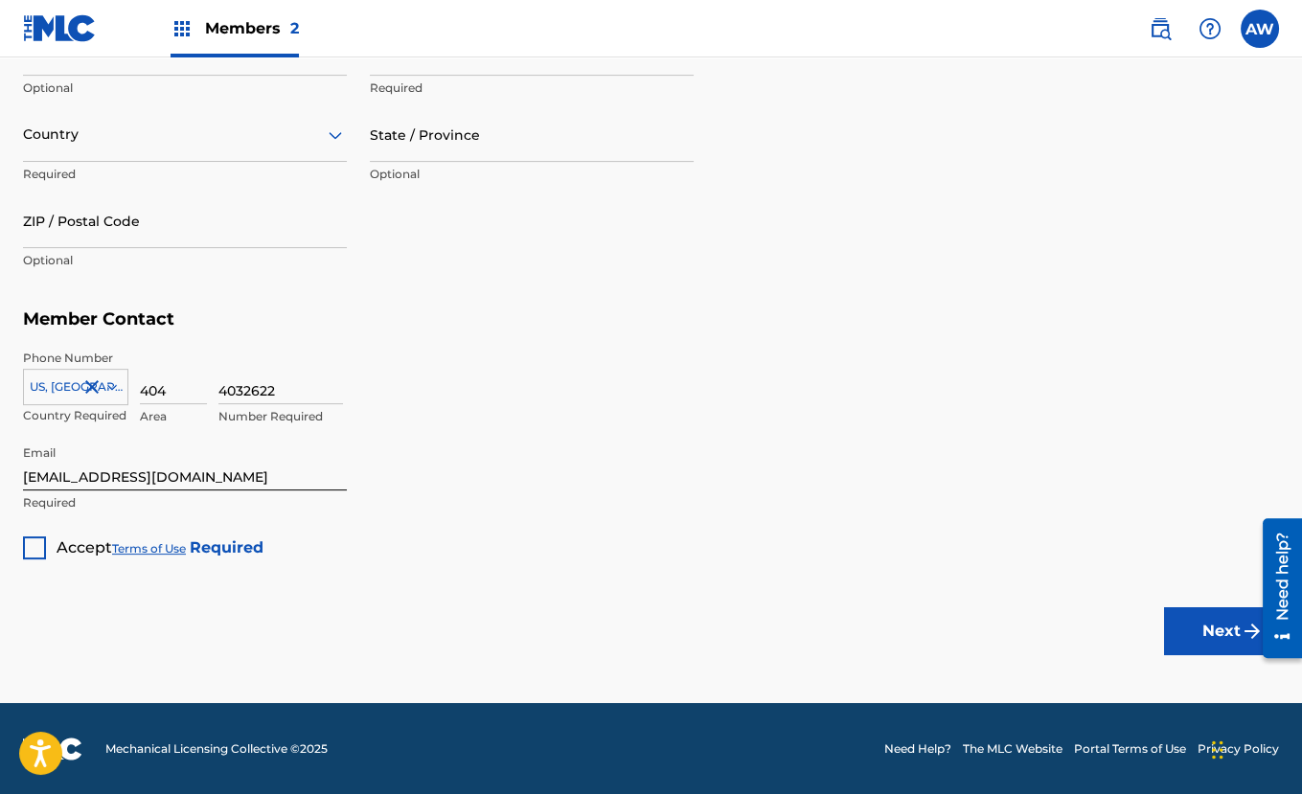
click at [38, 546] on div at bounding box center [34, 547] width 23 height 23
click at [1206, 624] on button "Next" at bounding box center [1221, 631] width 115 height 48
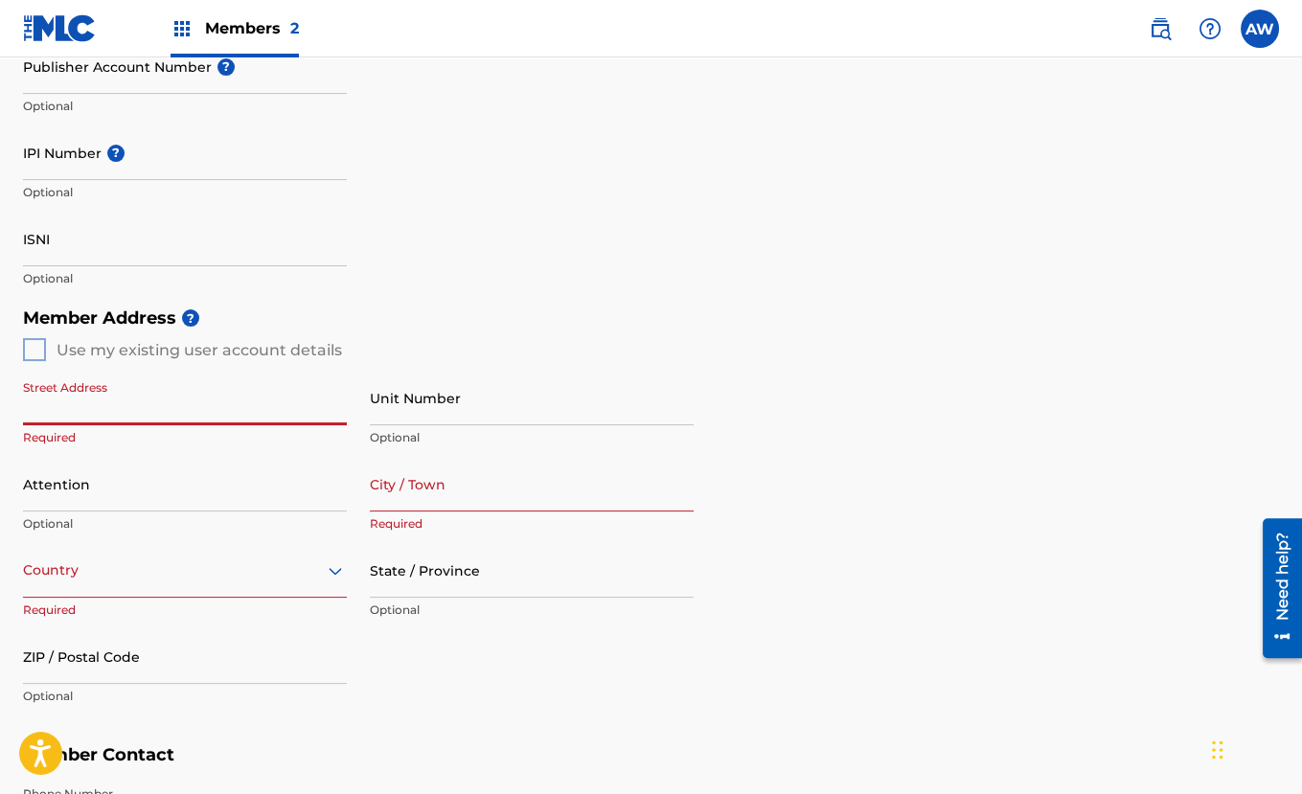
click at [103, 344] on div "Member Address ? Use my existing user account details Street Address Required U…" at bounding box center [651, 517] width 1256 height 438
click at [31, 350] on div "Member Address ? Use my existing user account details Street Address Required U…" at bounding box center [651, 517] width 1256 height 438
click at [39, 349] on div "Member Address ? Use my existing user account details Street Address Required U…" at bounding box center [651, 517] width 1256 height 438
click at [35, 348] on div "Member Address ? Use my existing user account details Street Address Required U…" at bounding box center [651, 517] width 1256 height 438
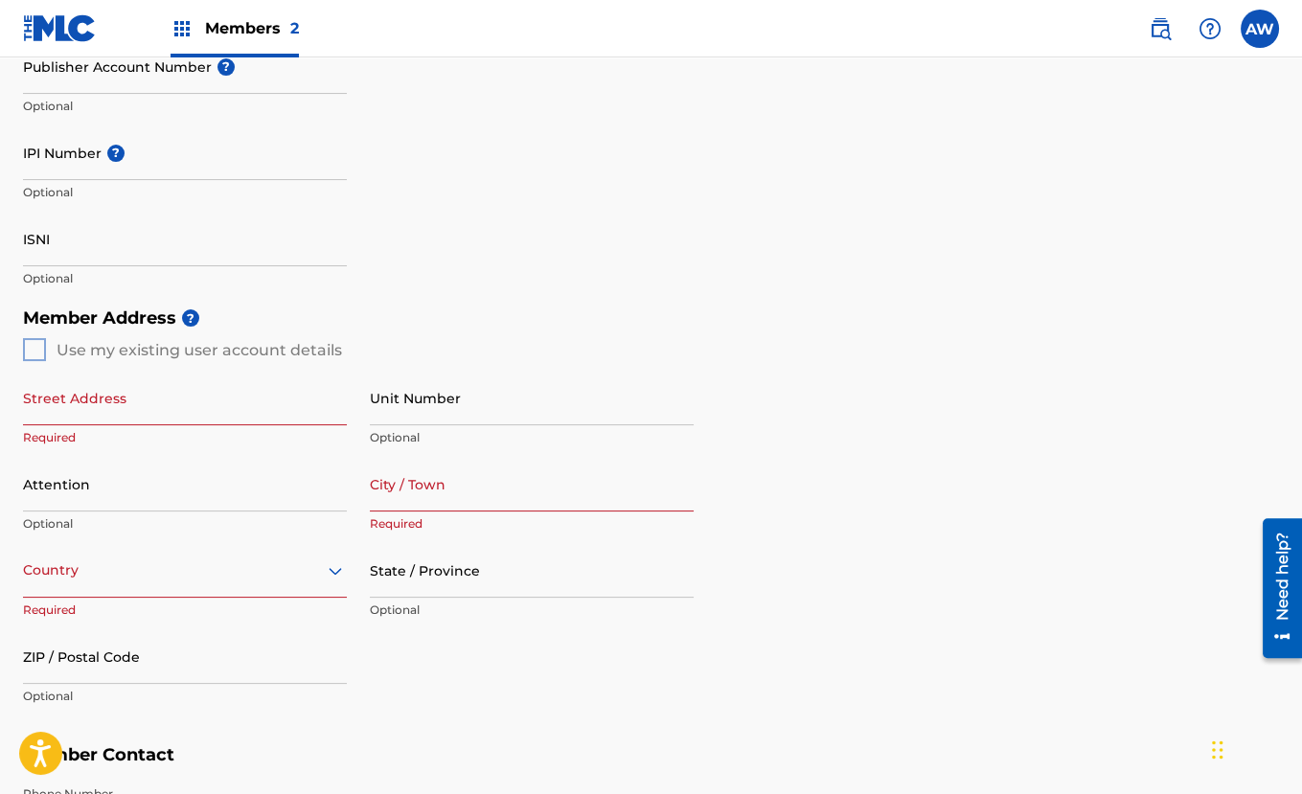
click at [35, 348] on div "Member Address ? Use my existing user account details Street Address Required U…" at bounding box center [651, 517] width 1256 height 438
click at [139, 405] on input "Street Address" at bounding box center [185, 398] width 324 height 55
paste input "1000 Park Ave NE #405 Atlanta, GA 30326"
type input "1000 Park Ave NE #405 Atlanta, GA 30326"
click at [122, 572] on div "Country" at bounding box center [185, 570] width 324 height 55
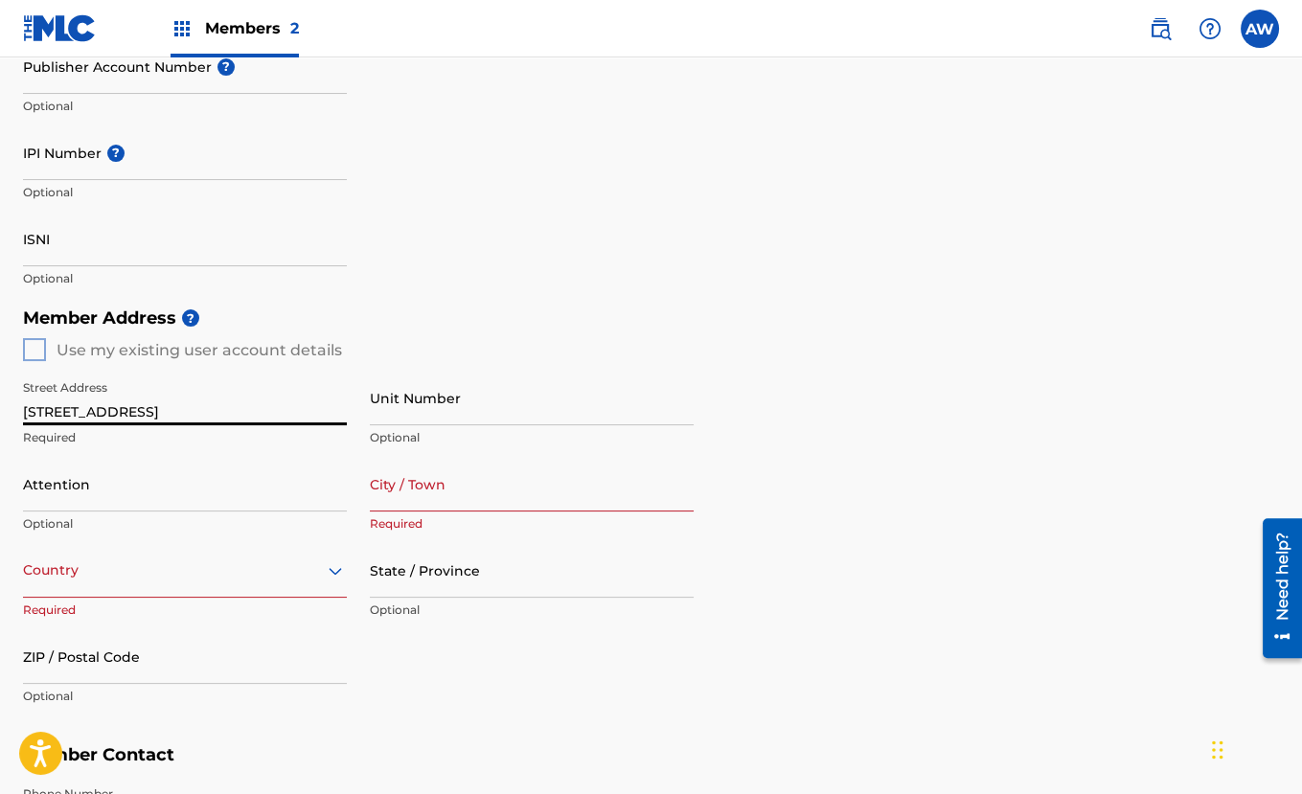
scroll to position [621, 0]
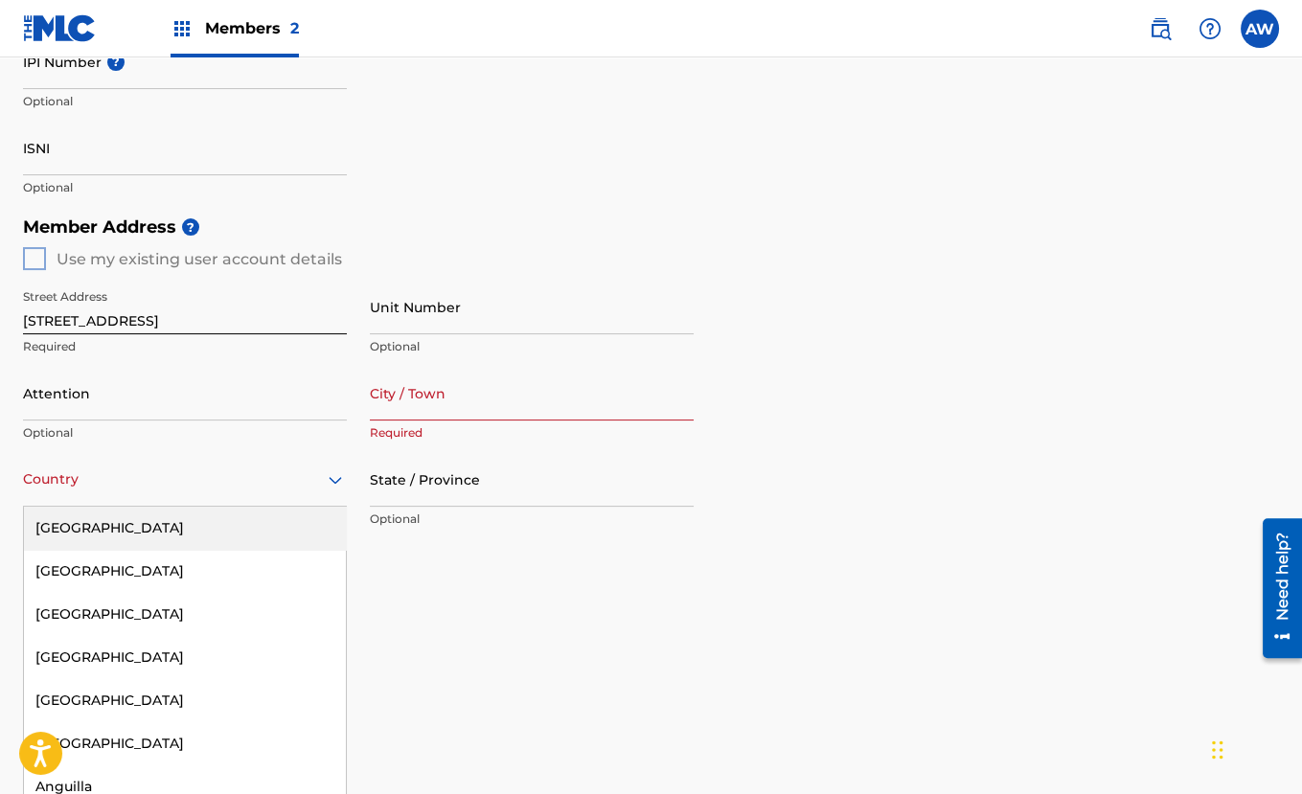
click at [136, 523] on div "[GEOGRAPHIC_DATA]" at bounding box center [185, 528] width 322 height 43
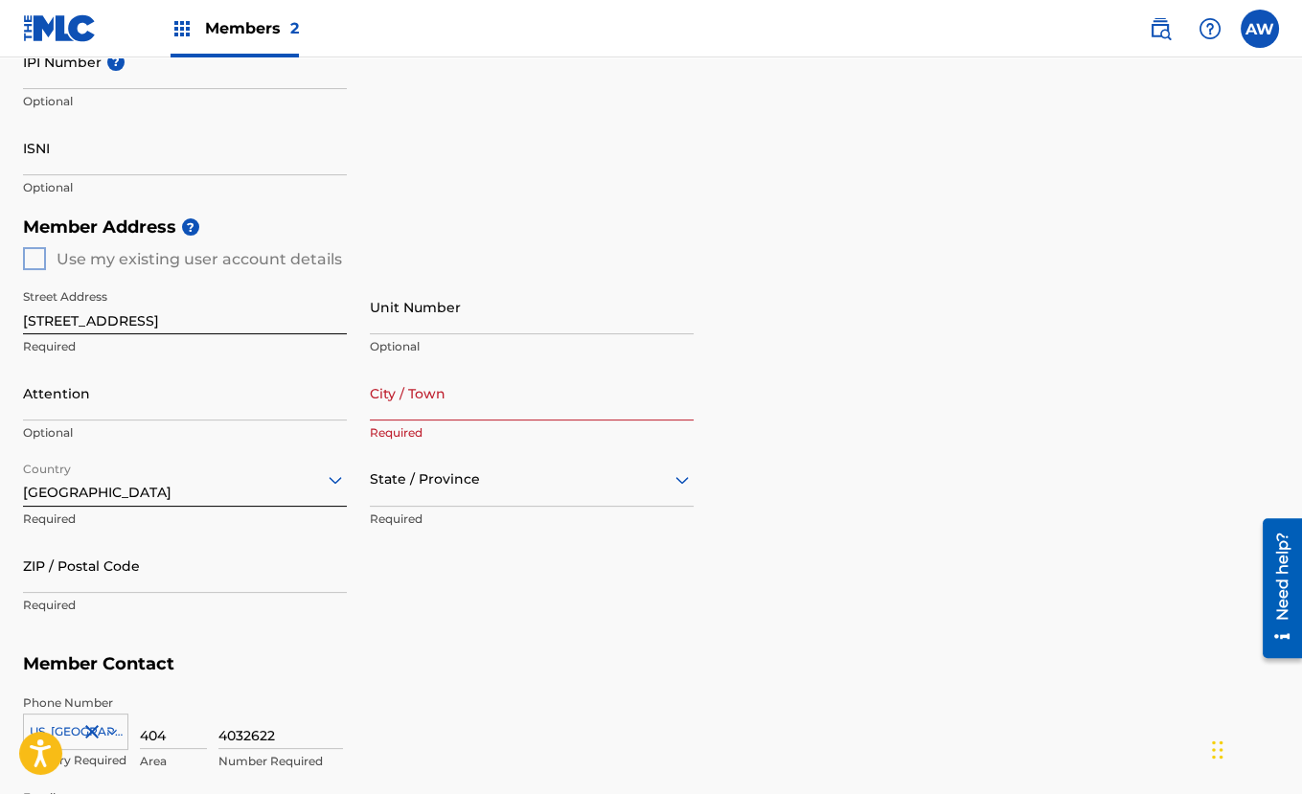
click at [387, 495] on div "State / Province" at bounding box center [532, 479] width 324 height 55
click at [412, 631] on div "Georgia" at bounding box center [532, 643] width 322 height 43
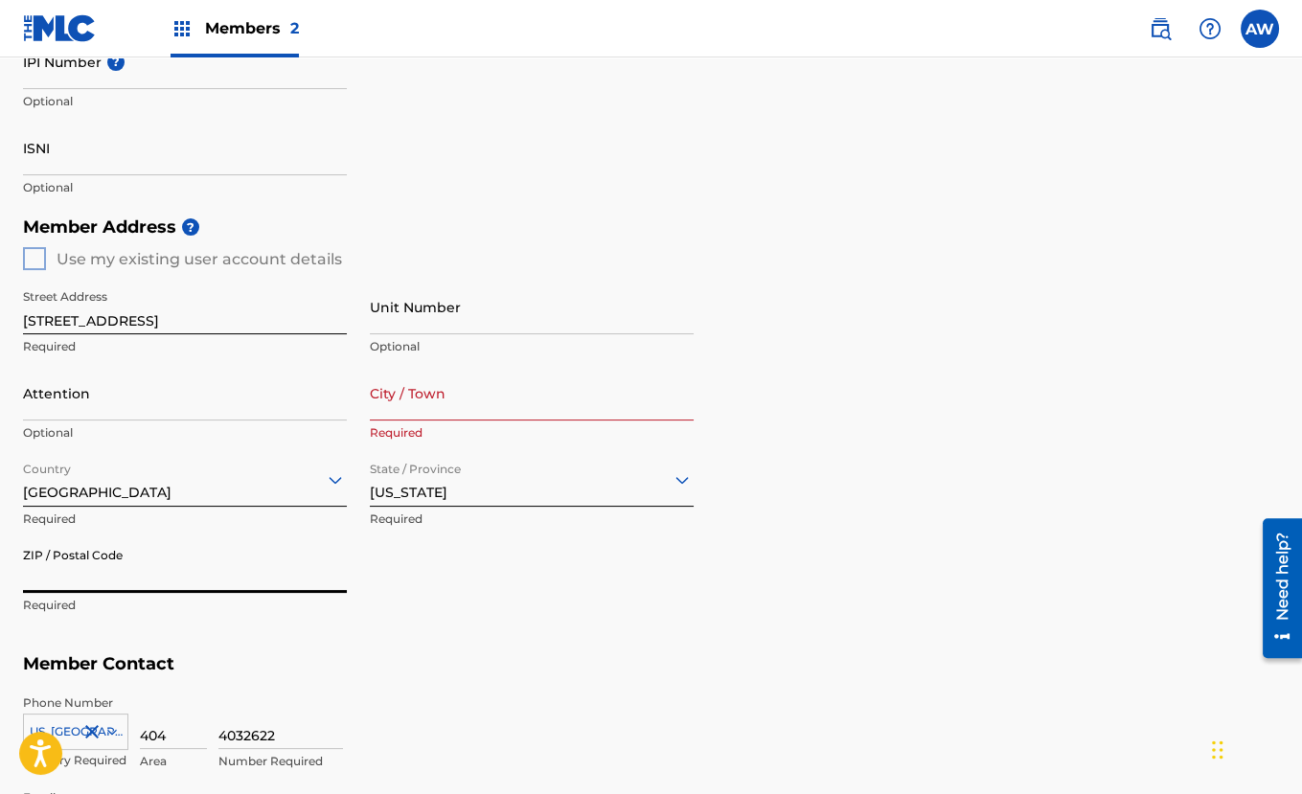
click at [145, 579] on input "ZIP / Postal Code" at bounding box center [185, 565] width 324 height 55
type input "30326"
click at [389, 410] on input "City / Town" at bounding box center [532, 393] width 324 height 55
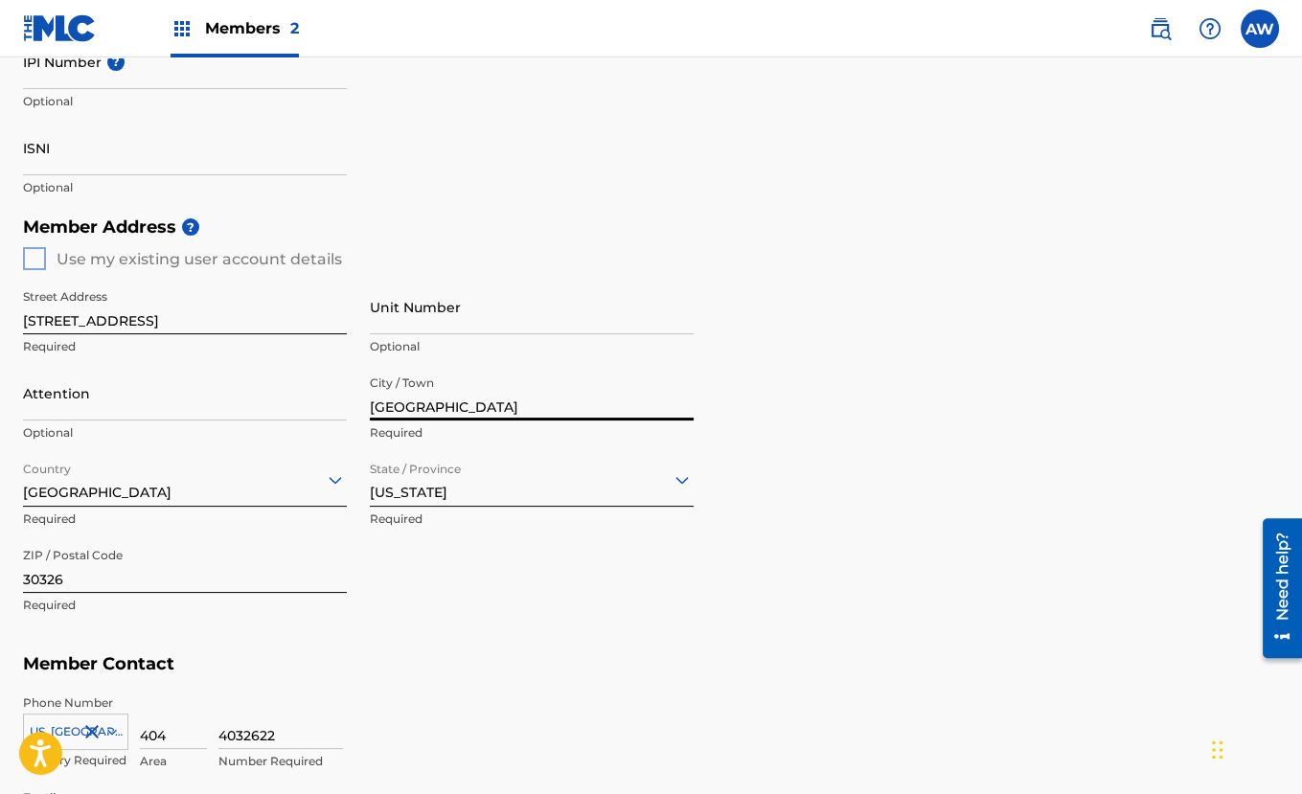
type input "Atlanta"
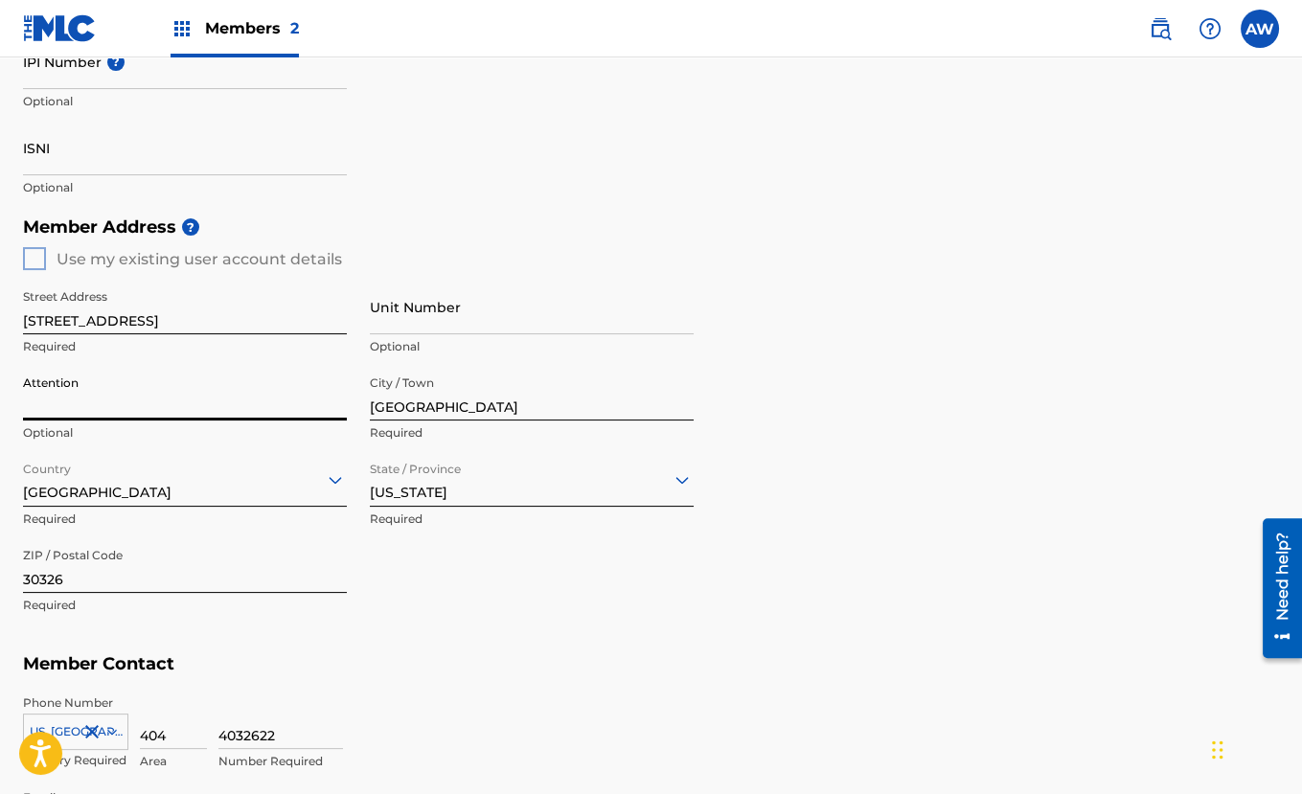
click at [260, 409] on input "Attention" at bounding box center [185, 393] width 324 height 55
type input "LaShell Lane"
click at [410, 321] on input "Unit Number" at bounding box center [532, 307] width 324 height 55
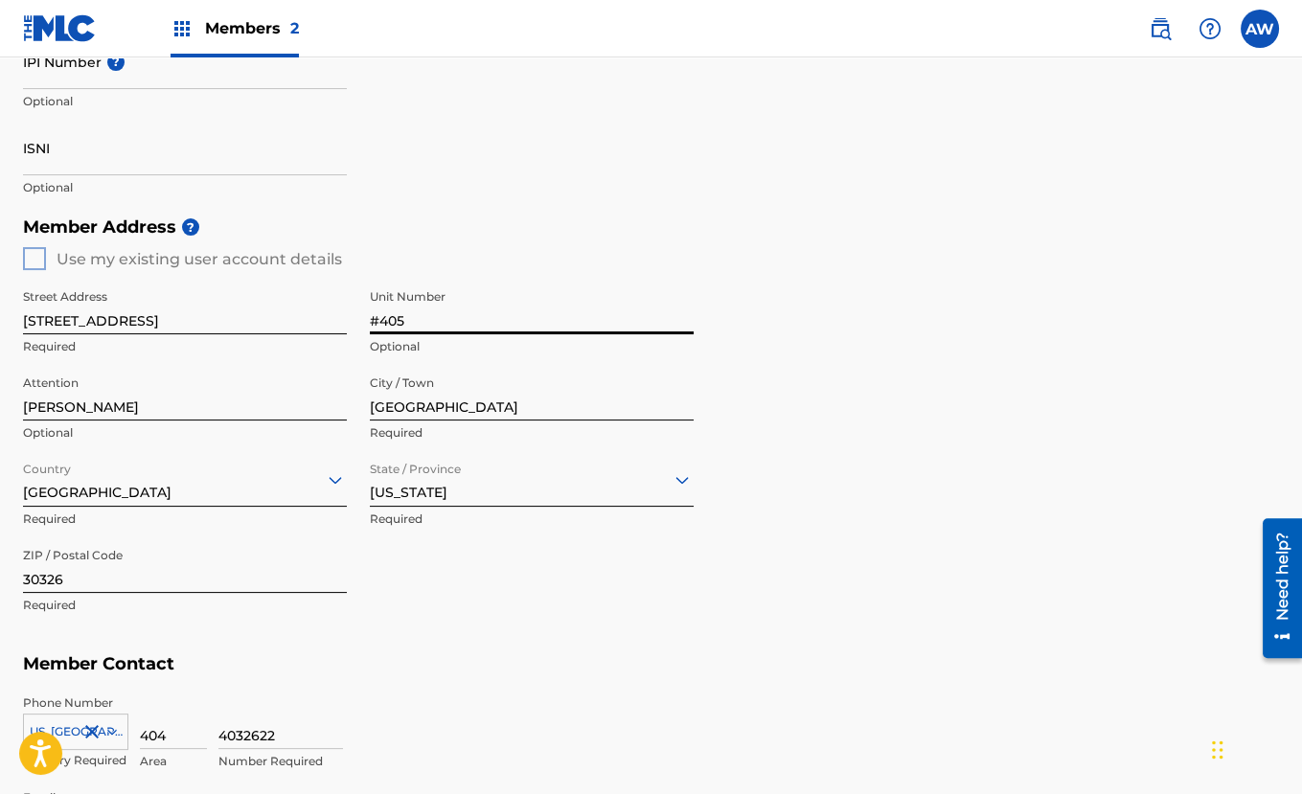
type input "#405"
click at [331, 318] on input "1000 Park Ave NE #405 Atlanta, GA 30326" at bounding box center [185, 307] width 324 height 55
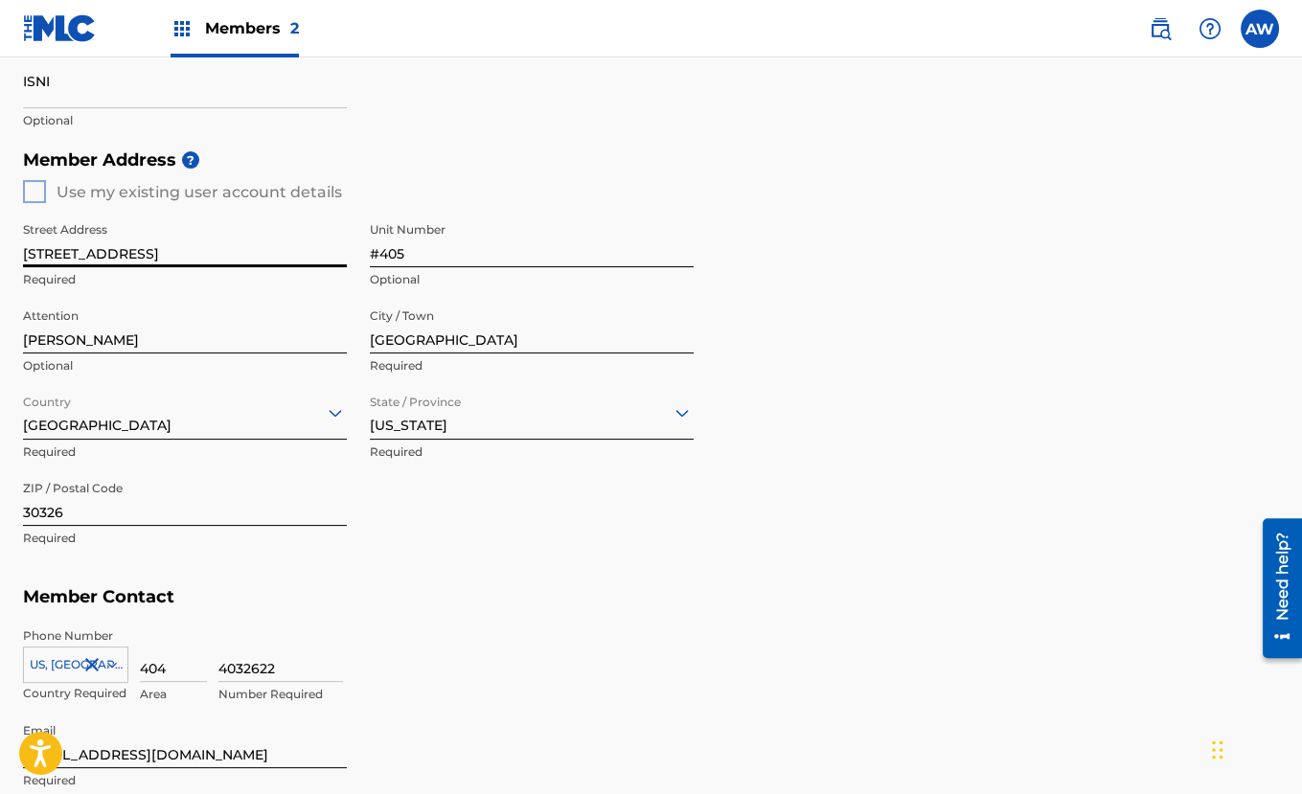
scroll to position [966, 0]
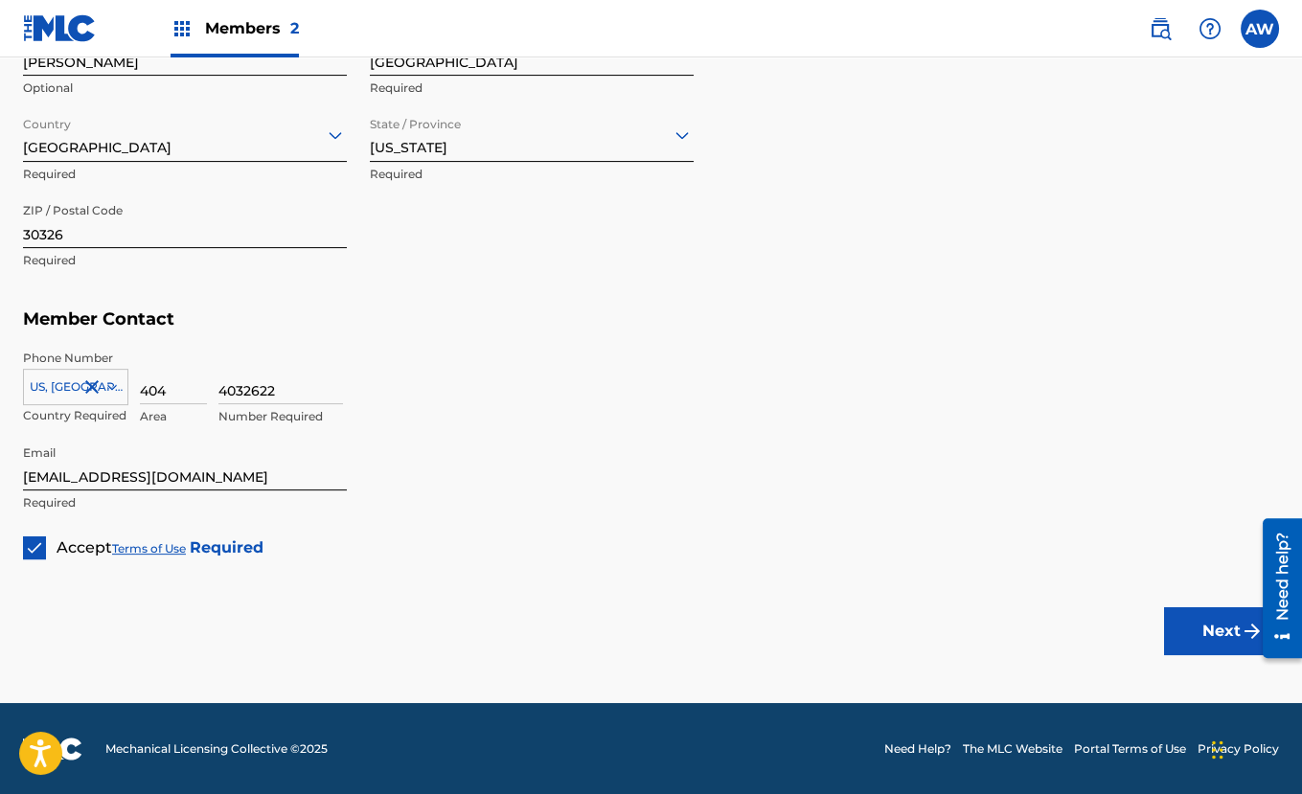
type input "1000 Park Ave NE"
click at [1217, 631] on button "Next" at bounding box center [1221, 631] width 115 height 48
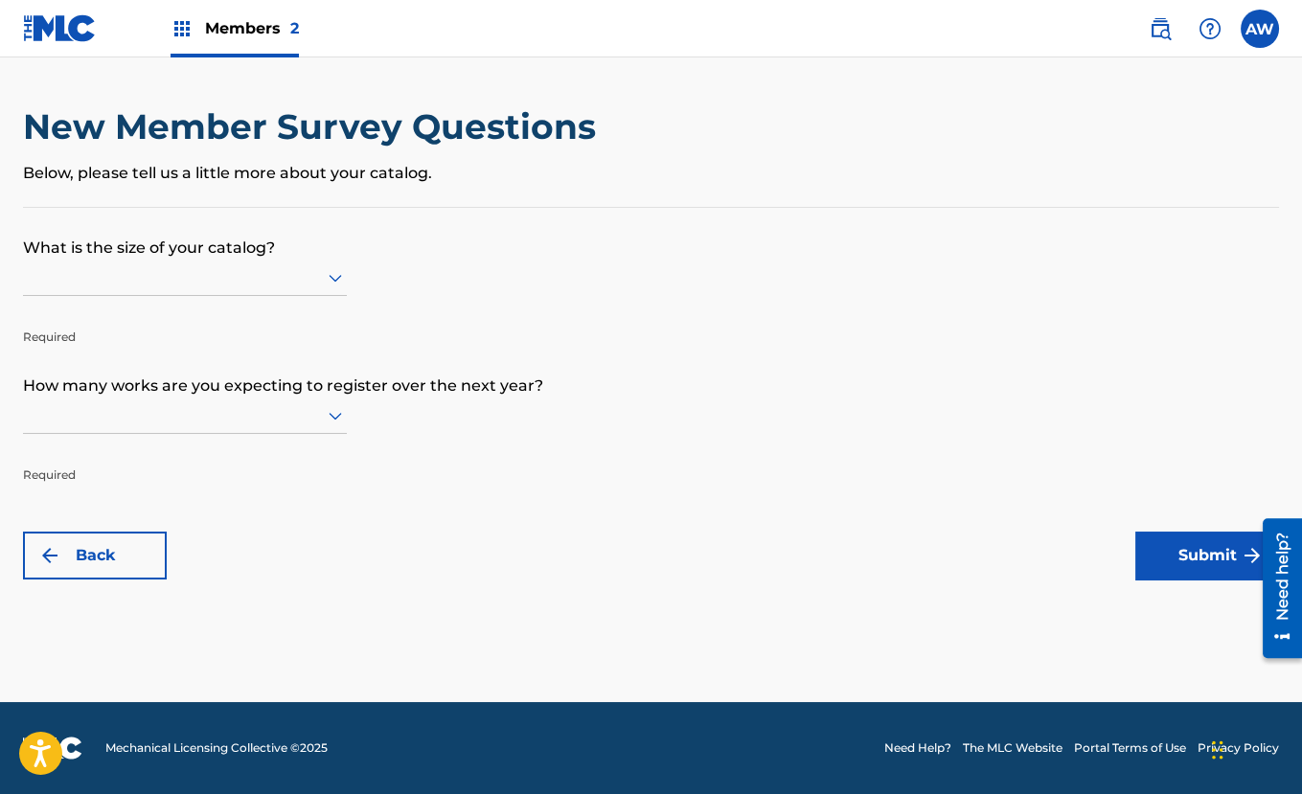
click at [330, 276] on icon at bounding box center [335, 279] width 13 height 8
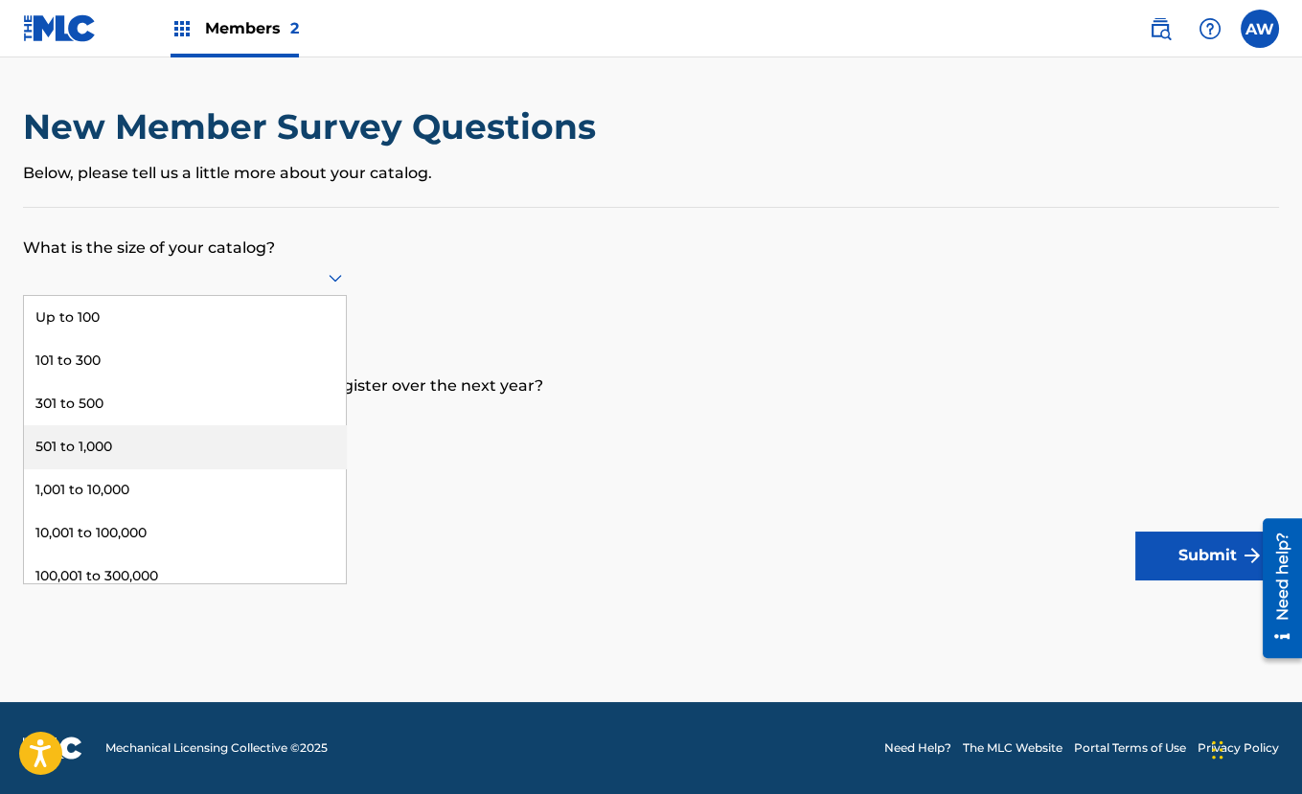
click at [286, 430] on div "501 to 1,000" at bounding box center [185, 446] width 322 height 43
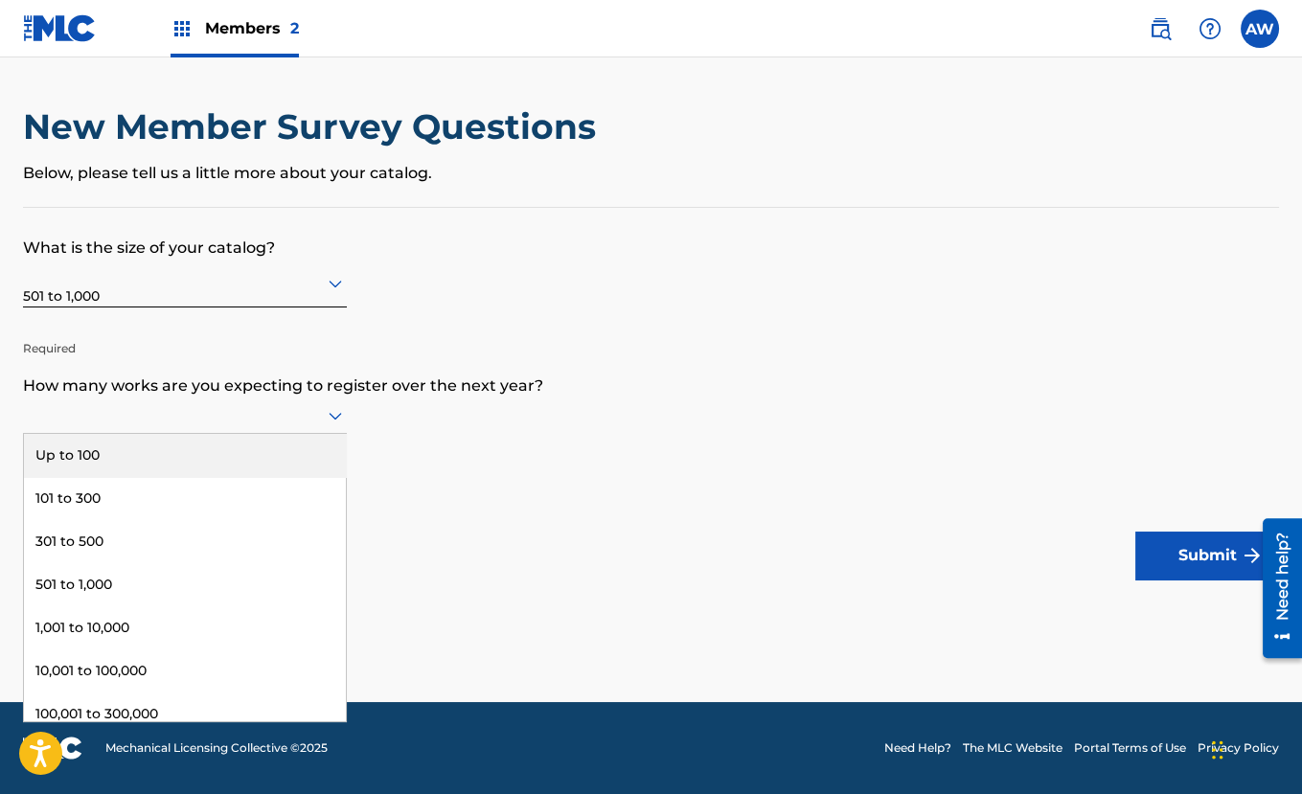
click at [339, 418] on icon at bounding box center [335, 415] width 23 height 23
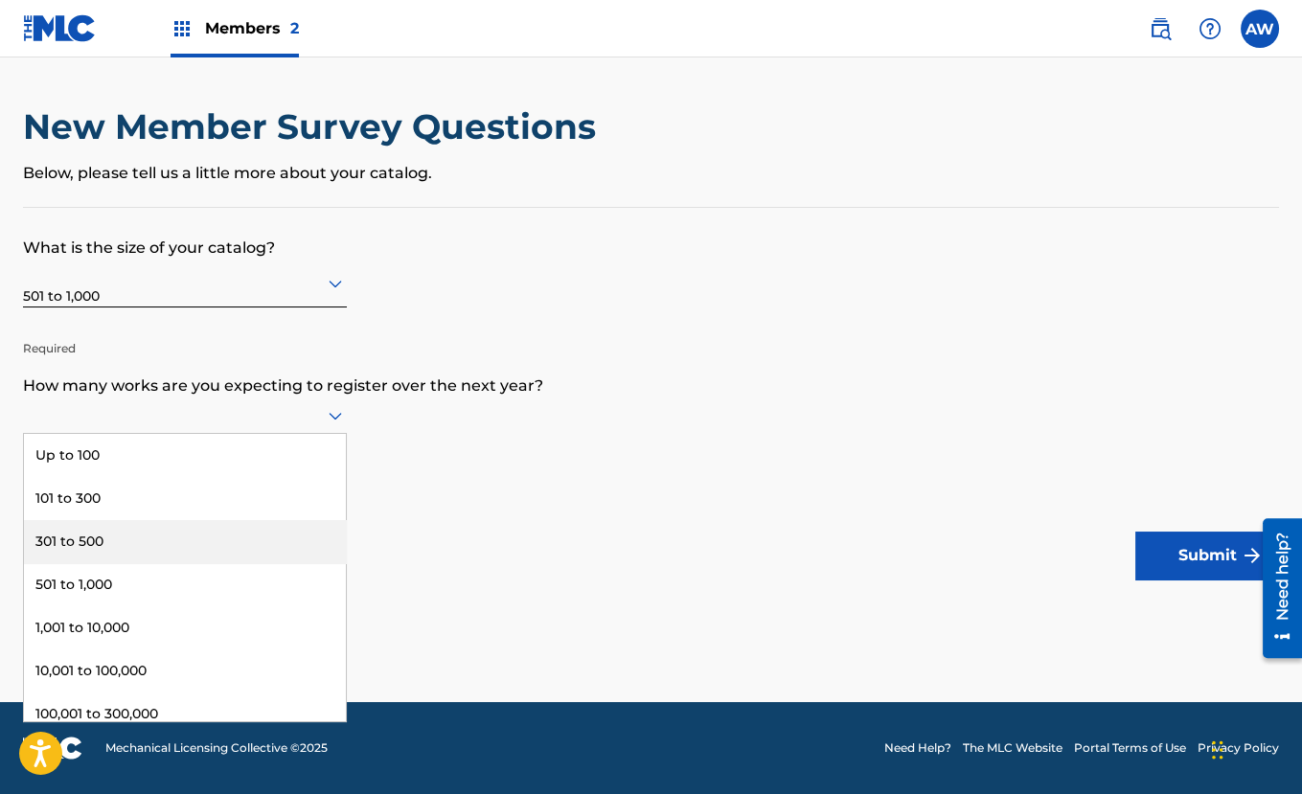
click at [303, 524] on div "301 to 500" at bounding box center [185, 541] width 322 height 43
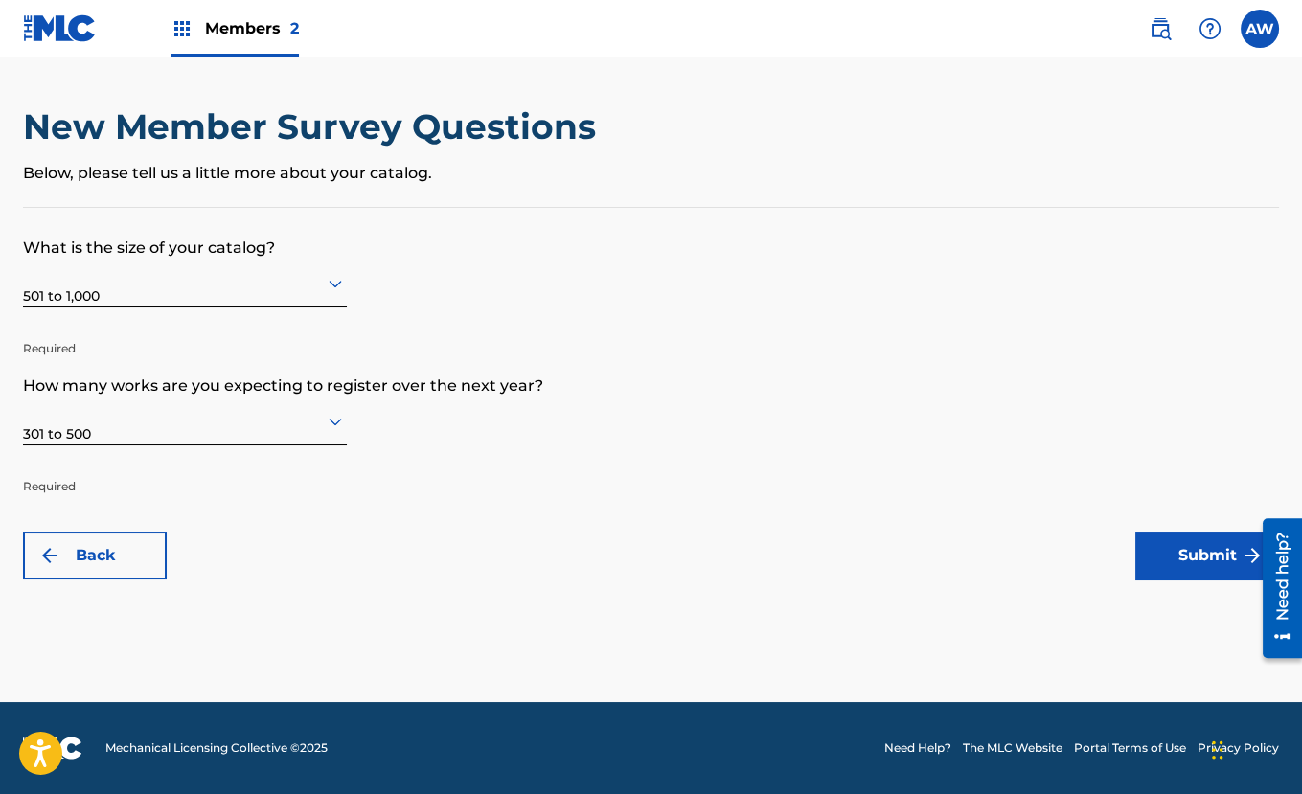
click at [353, 508] on form "What is the size of your catalog? 501 to 1,000 Required How many works are you …" at bounding box center [651, 394] width 1256 height 372
click at [1190, 554] on button "Submit" at bounding box center [1207, 556] width 144 height 48
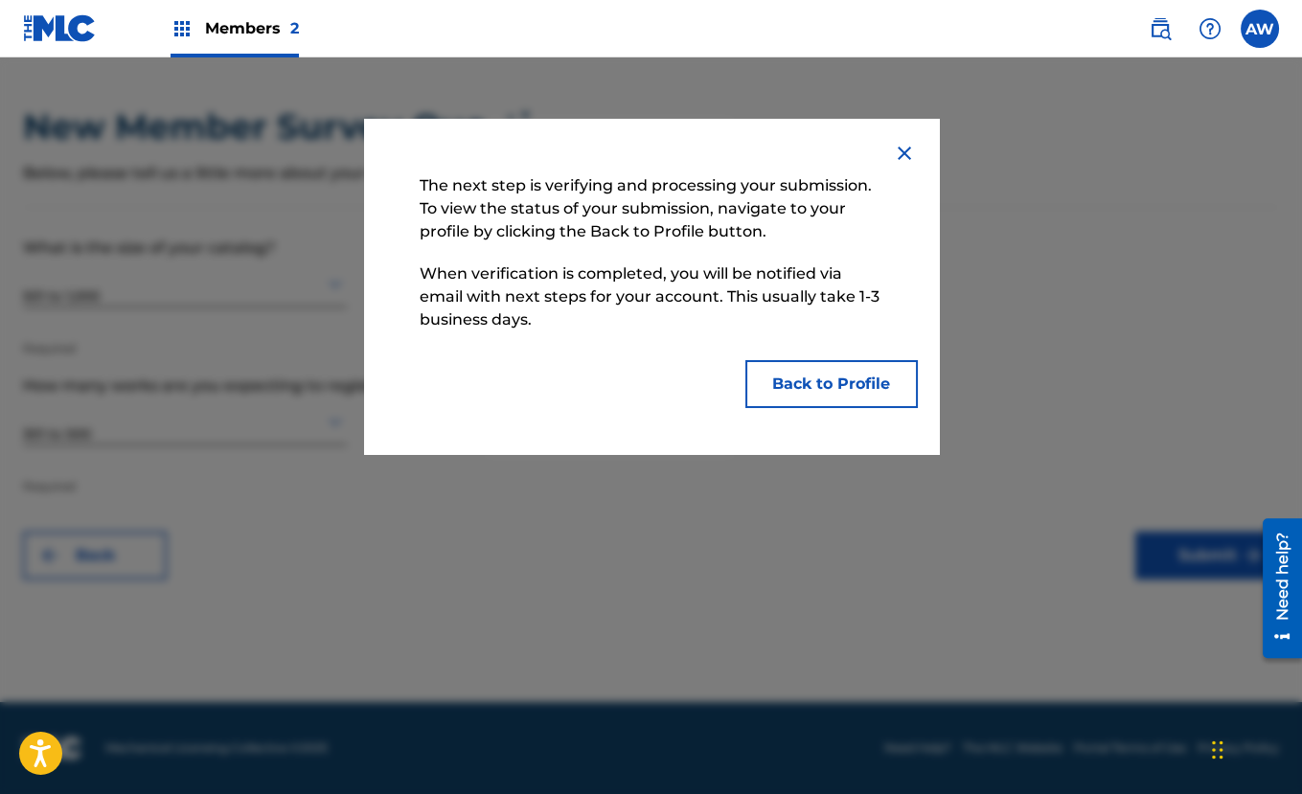
click at [791, 392] on button "Back to Profile" at bounding box center [831, 384] width 172 height 48
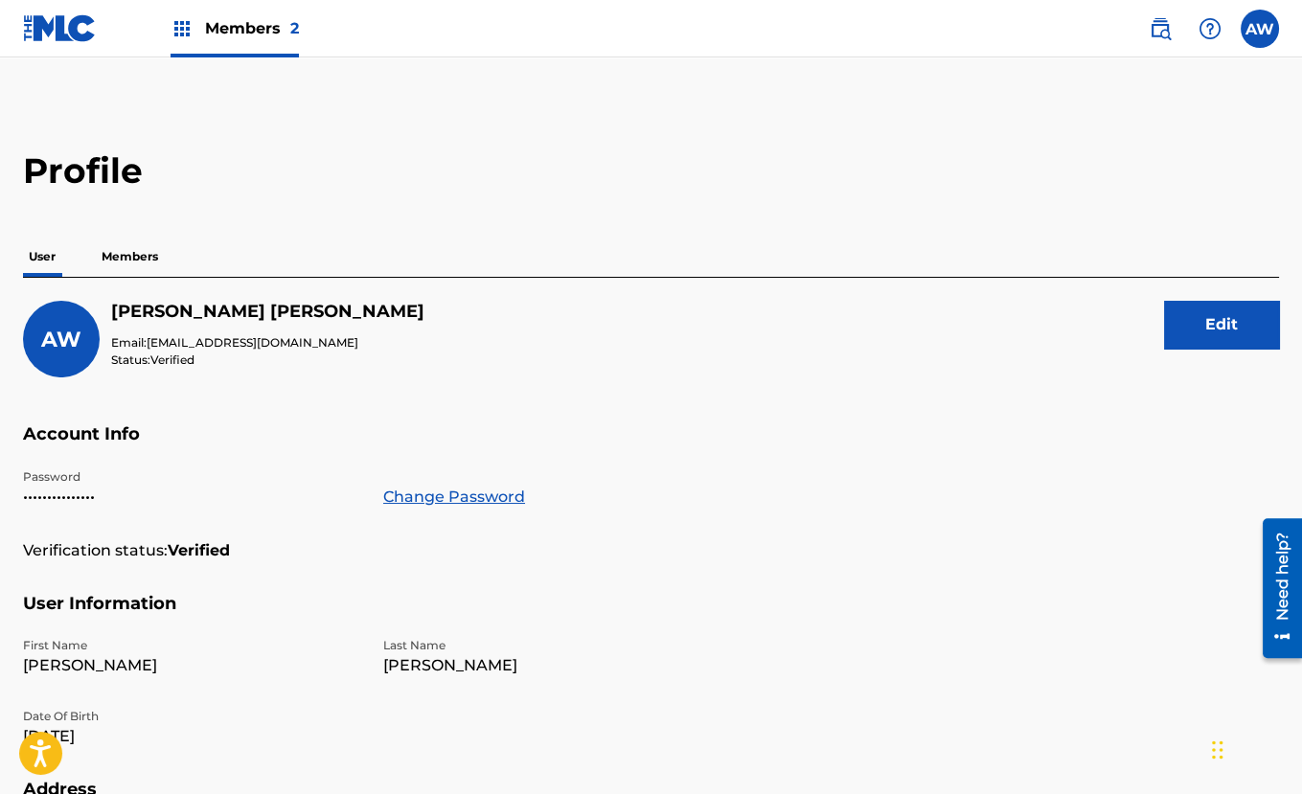
click at [125, 253] on p "Members" at bounding box center [130, 257] width 68 height 40
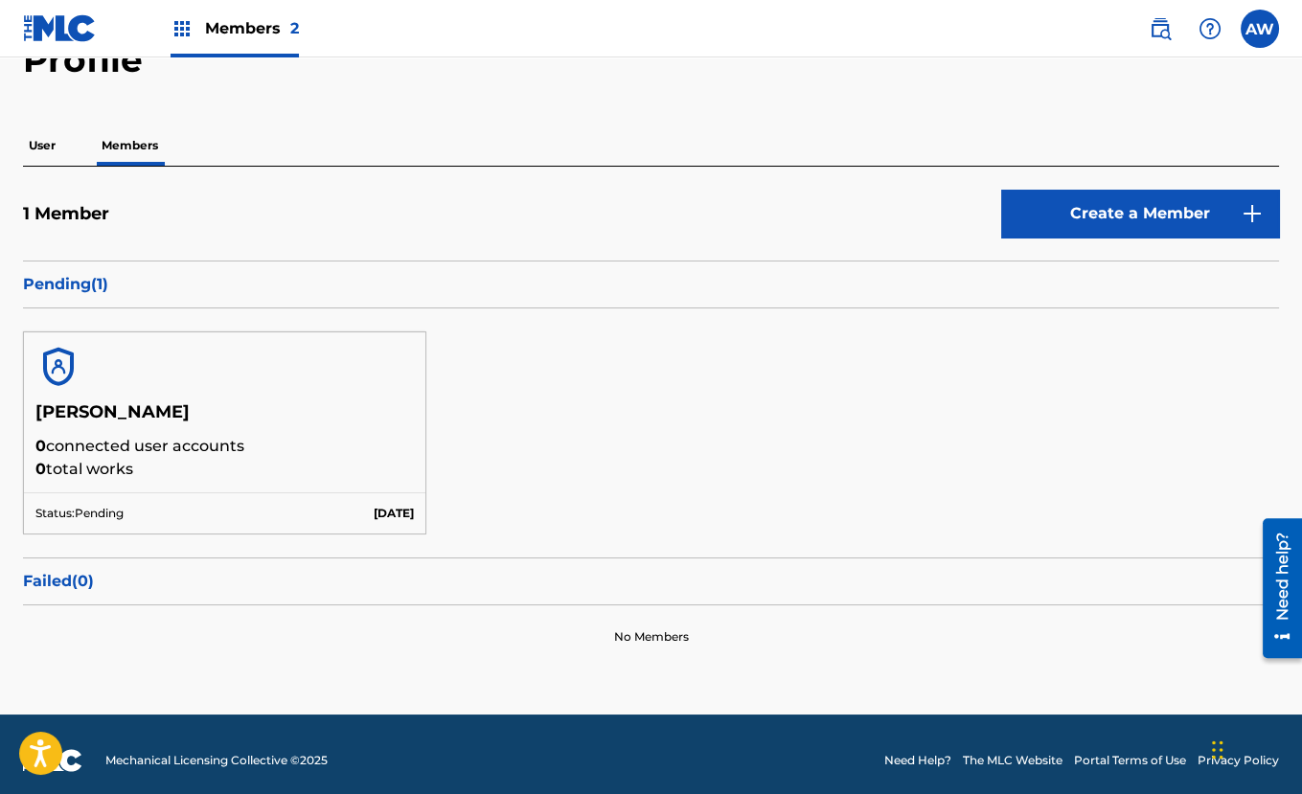
scroll to position [119, 0]
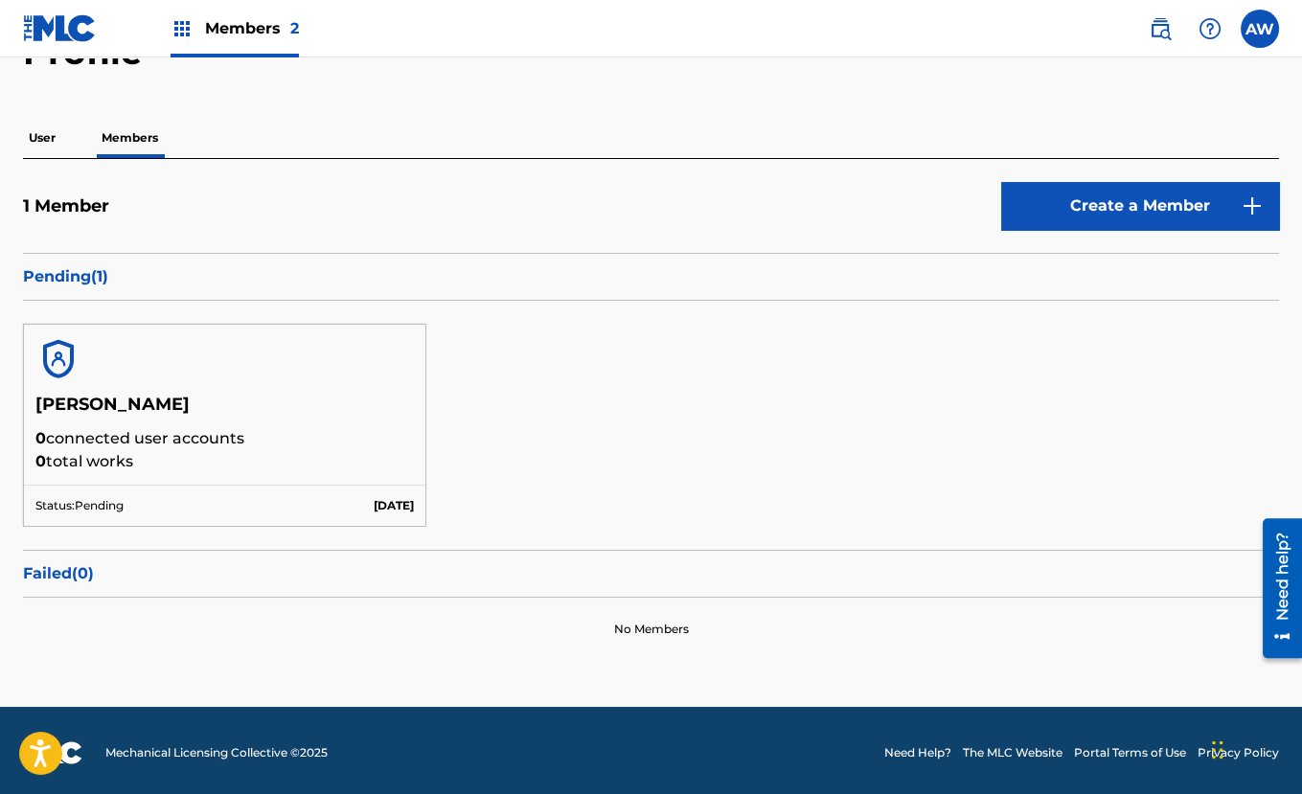
click at [1007, 269] on p "Pending ( 1 )" at bounding box center [651, 276] width 1256 height 23
click at [1092, 207] on link "Create a Member" at bounding box center [1140, 206] width 278 height 48
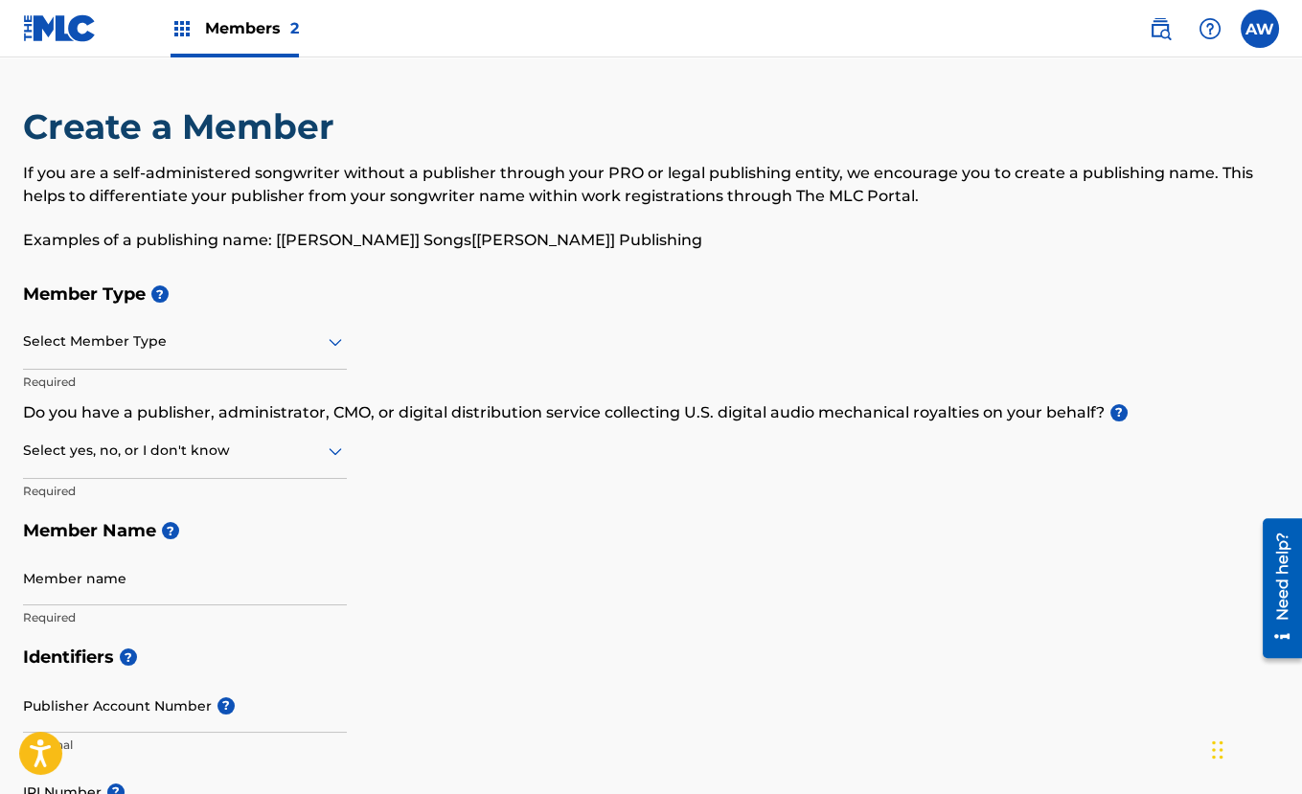
click at [278, 334] on div at bounding box center [185, 342] width 324 height 24
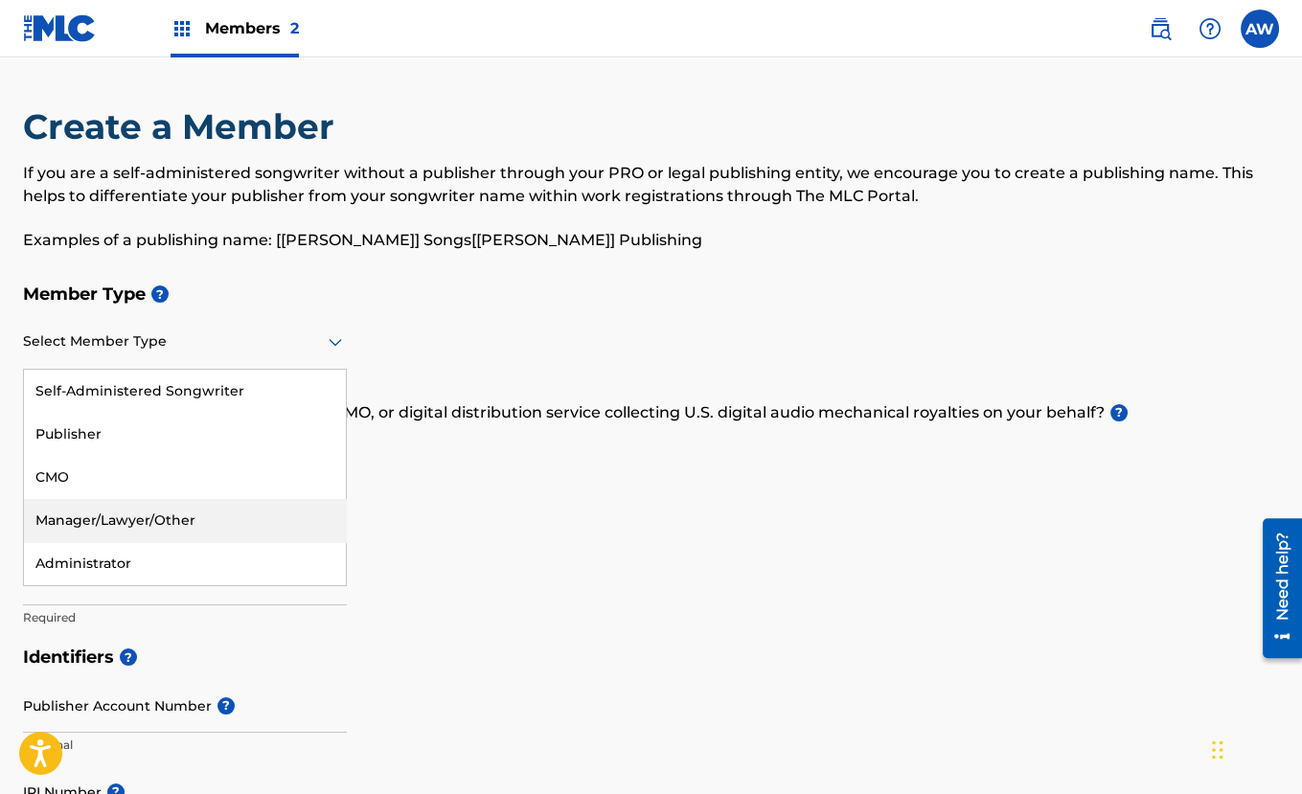
click at [234, 509] on div "Manager/Lawyer/Other" at bounding box center [185, 520] width 322 height 43
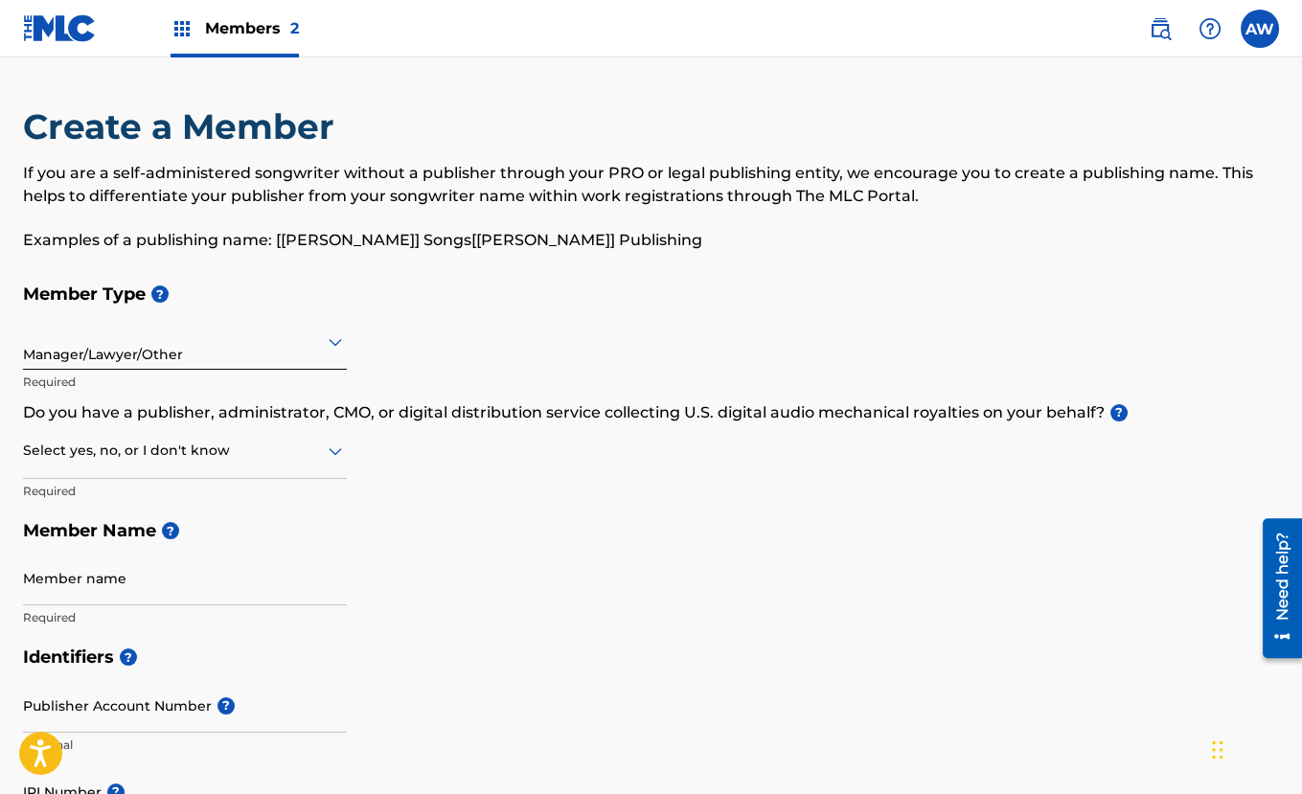
click at [456, 466] on div "Member Type ? Manager/Lawyer/Other Required Do you have a publisher, administra…" at bounding box center [651, 455] width 1256 height 363
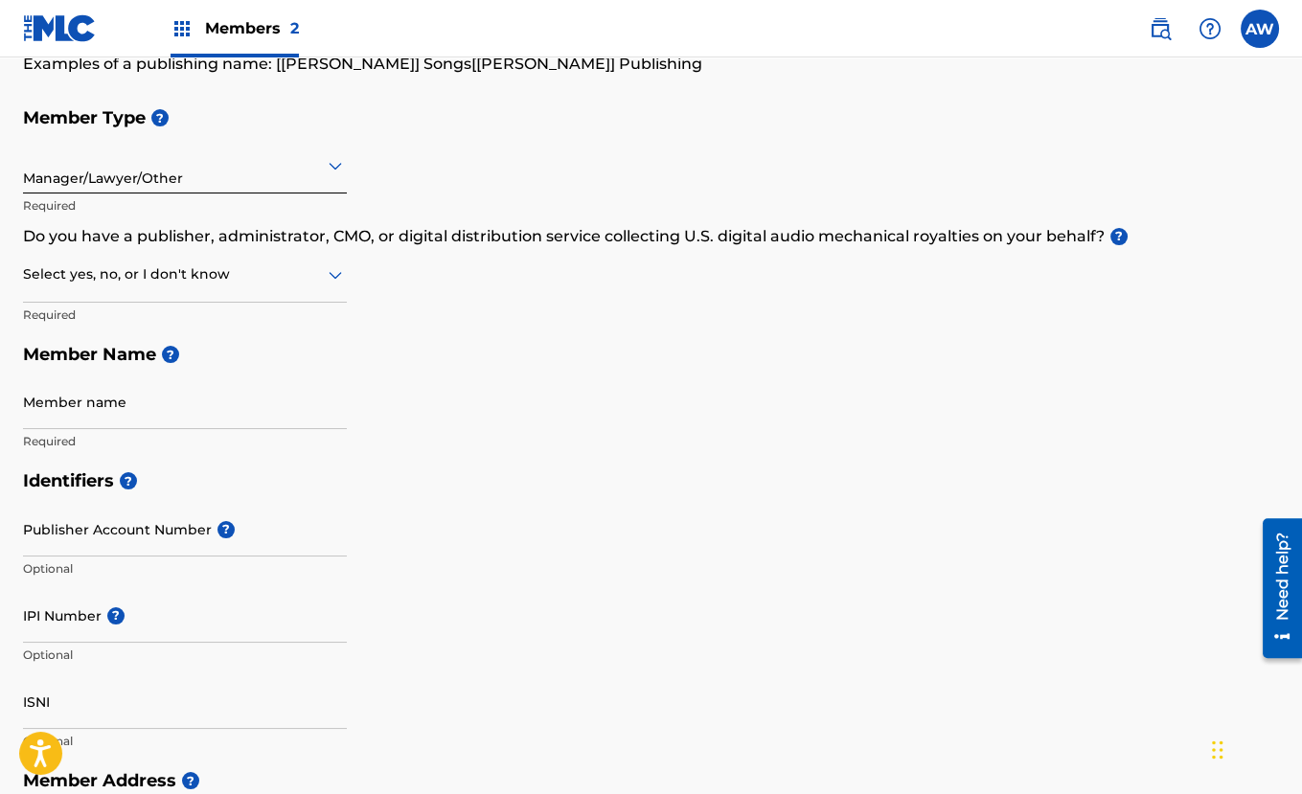
scroll to position [178, 0]
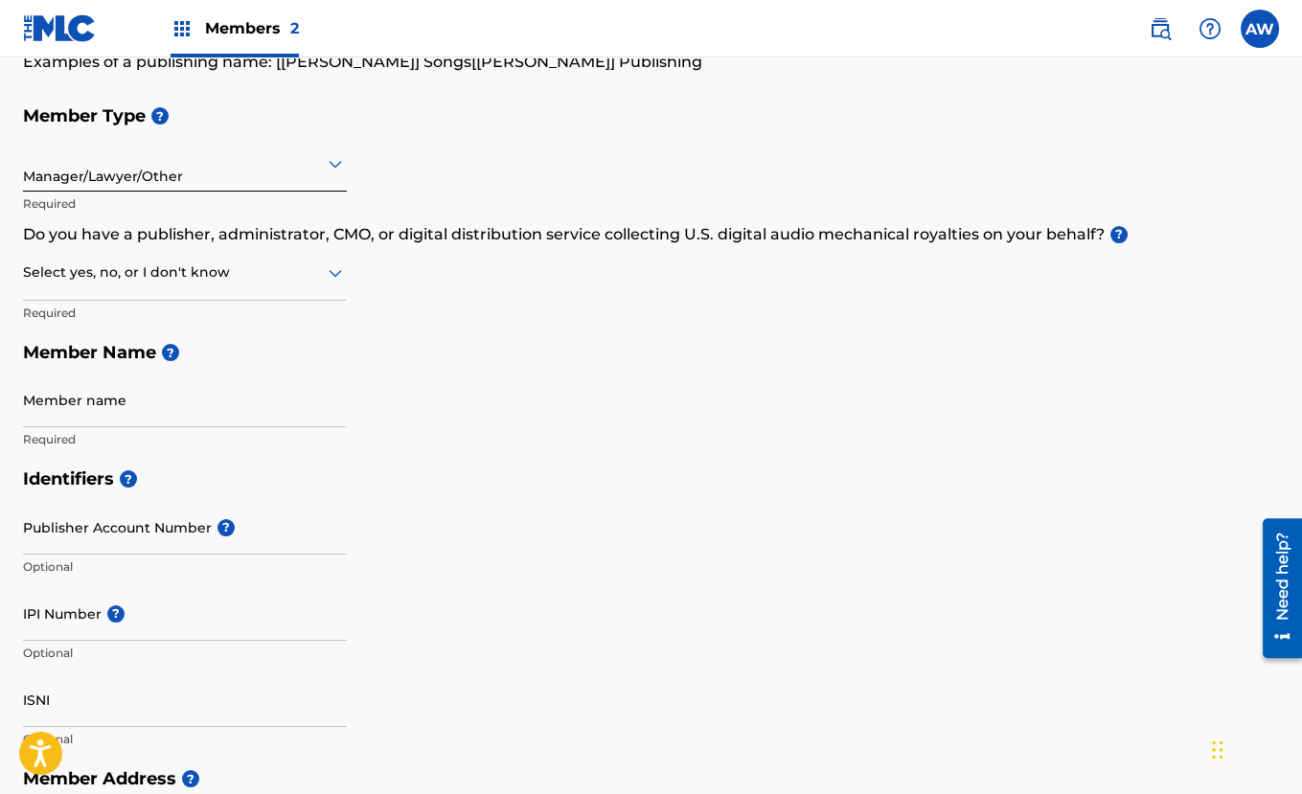
click at [331, 264] on icon at bounding box center [335, 273] width 23 height 23
click at [477, 303] on div "Member Type ? Manager/Lawyer/Other Required Do you have a publisher, administra…" at bounding box center [651, 277] width 1256 height 363
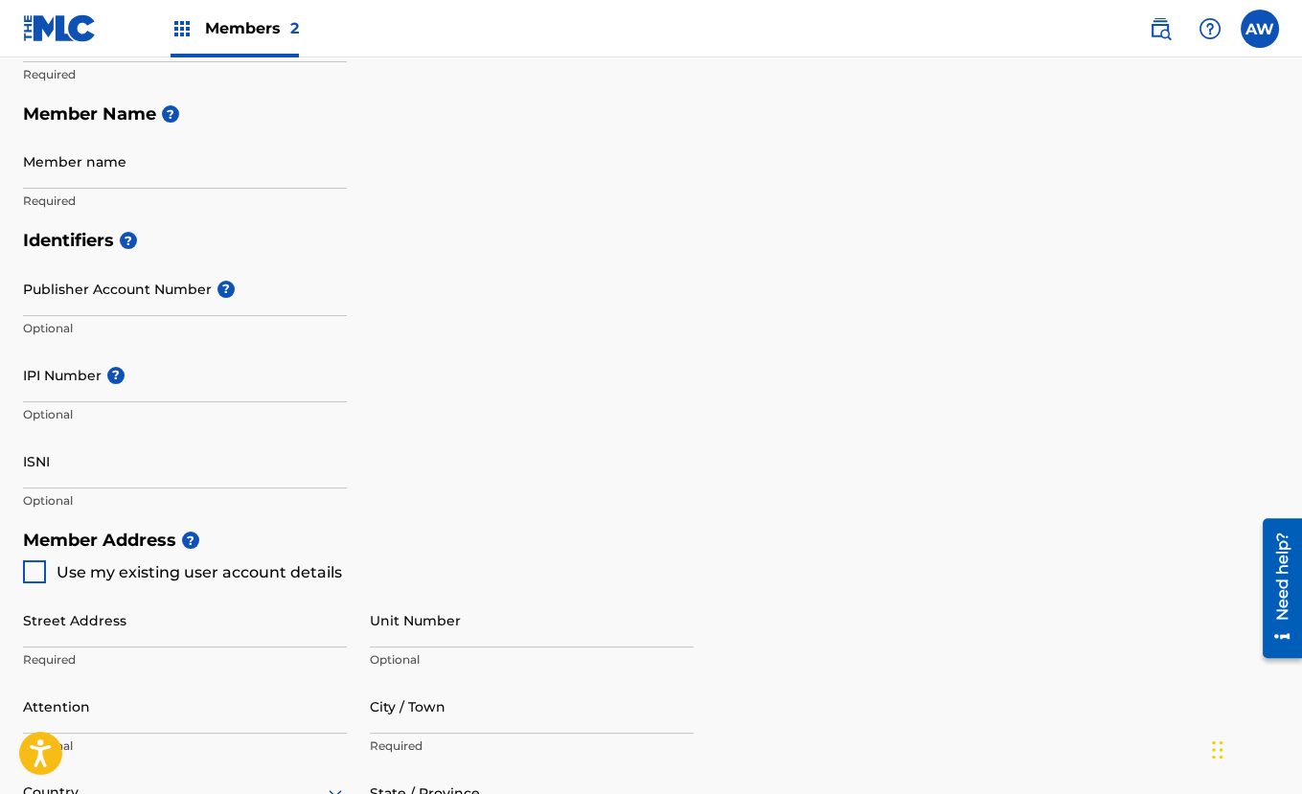
scroll to position [410, 0]
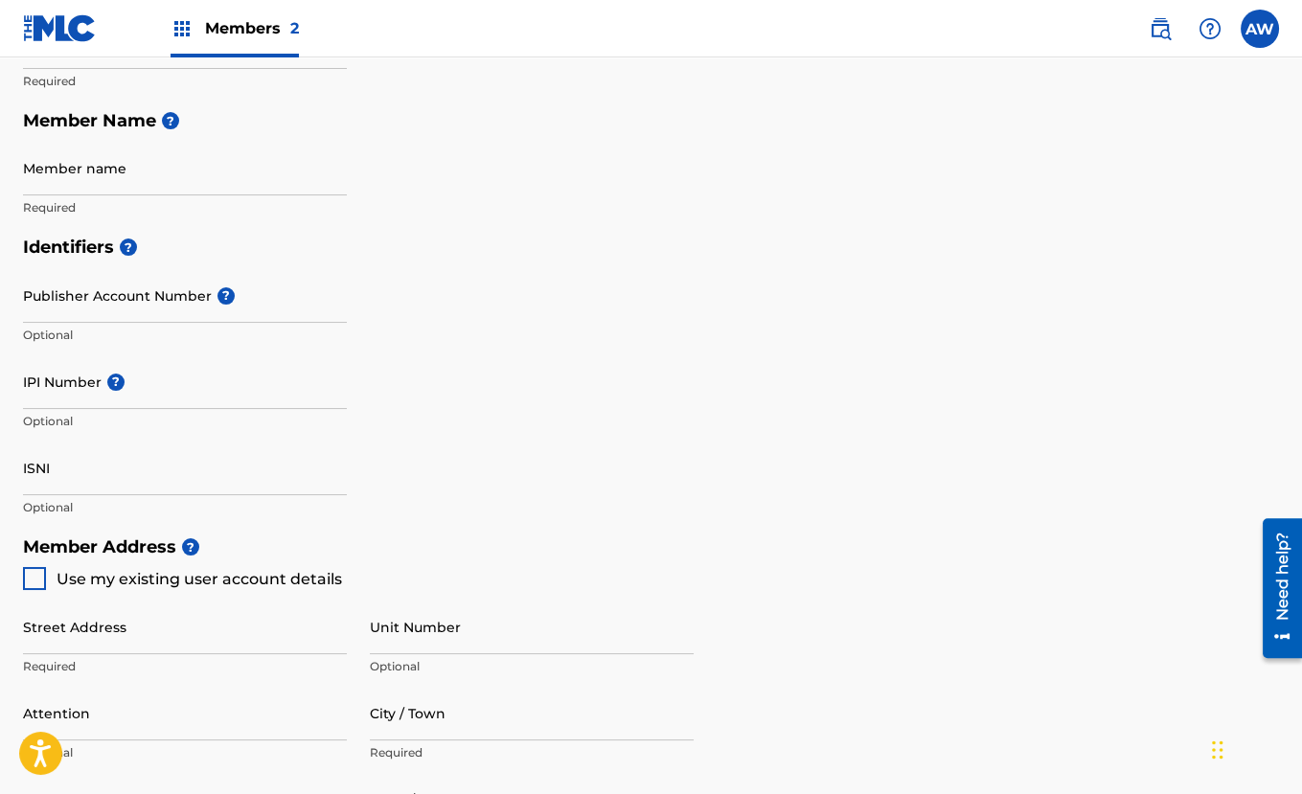
click at [150, 197] on div "Member name Required" at bounding box center [185, 184] width 324 height 86
click at [149, 183] on input "Member name" at bounding box center [185, 168] width 324 height 55
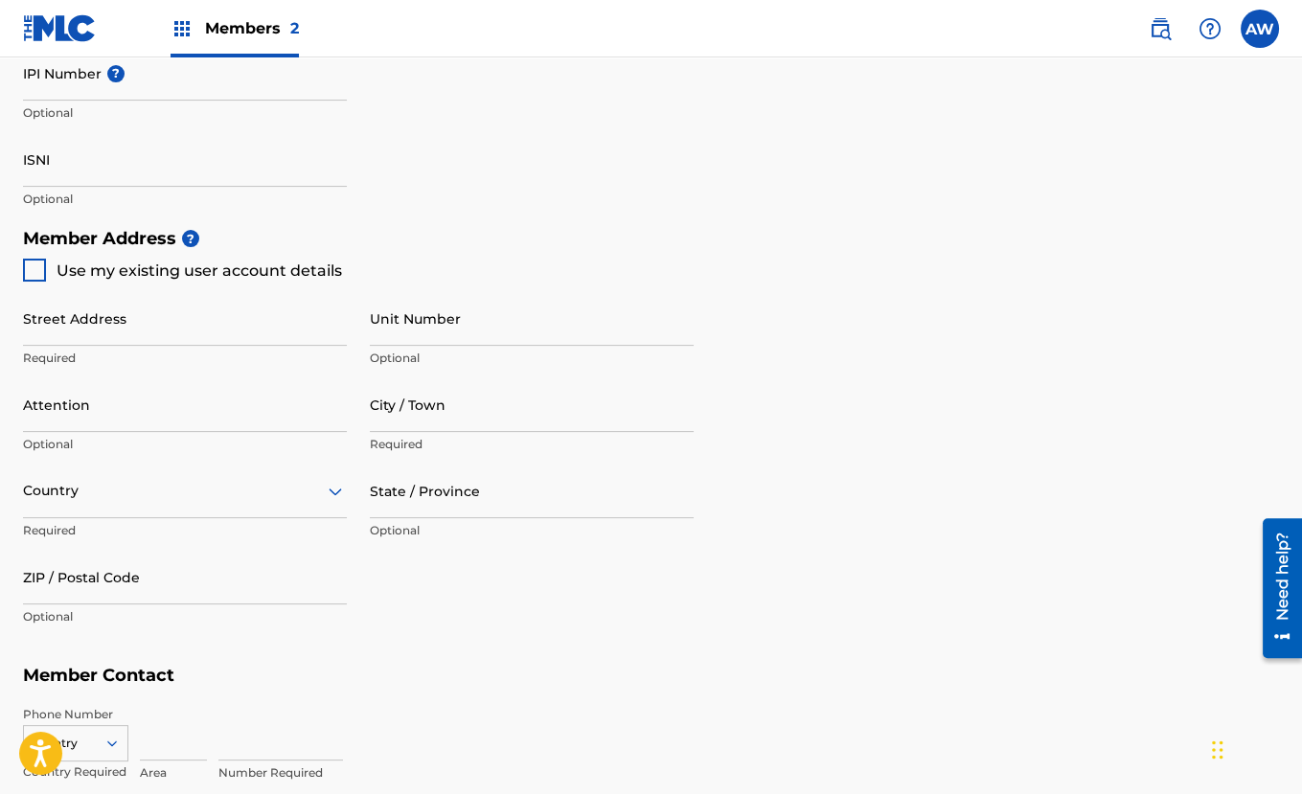
scroll to position [755, 0]
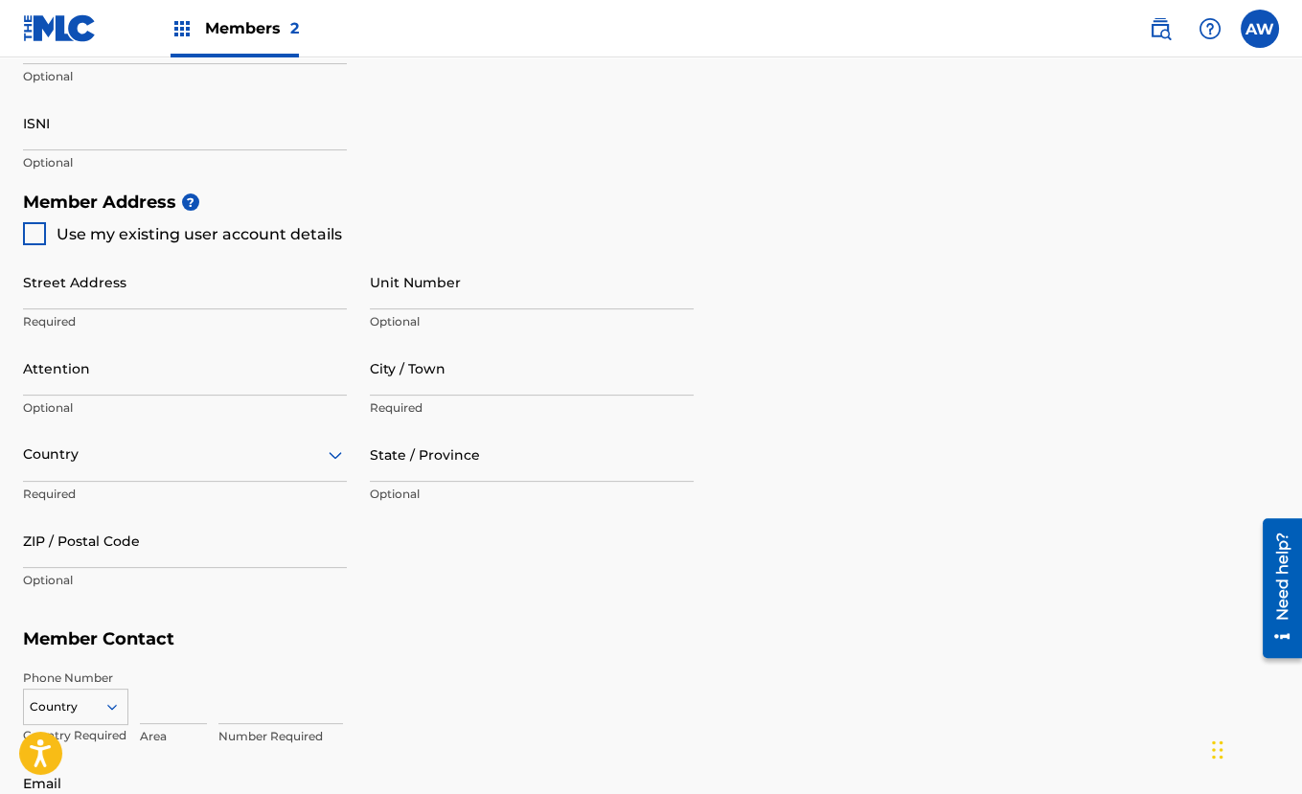
type input "Norman Lee"
click at [35, 236] on div at bounding box center [34, 233] width 23 height 23
type input "[STREET_ADDRESS][PERSON_NAME]"
type input "[GEOGRAPHIC_DATA]"
type input "91607"
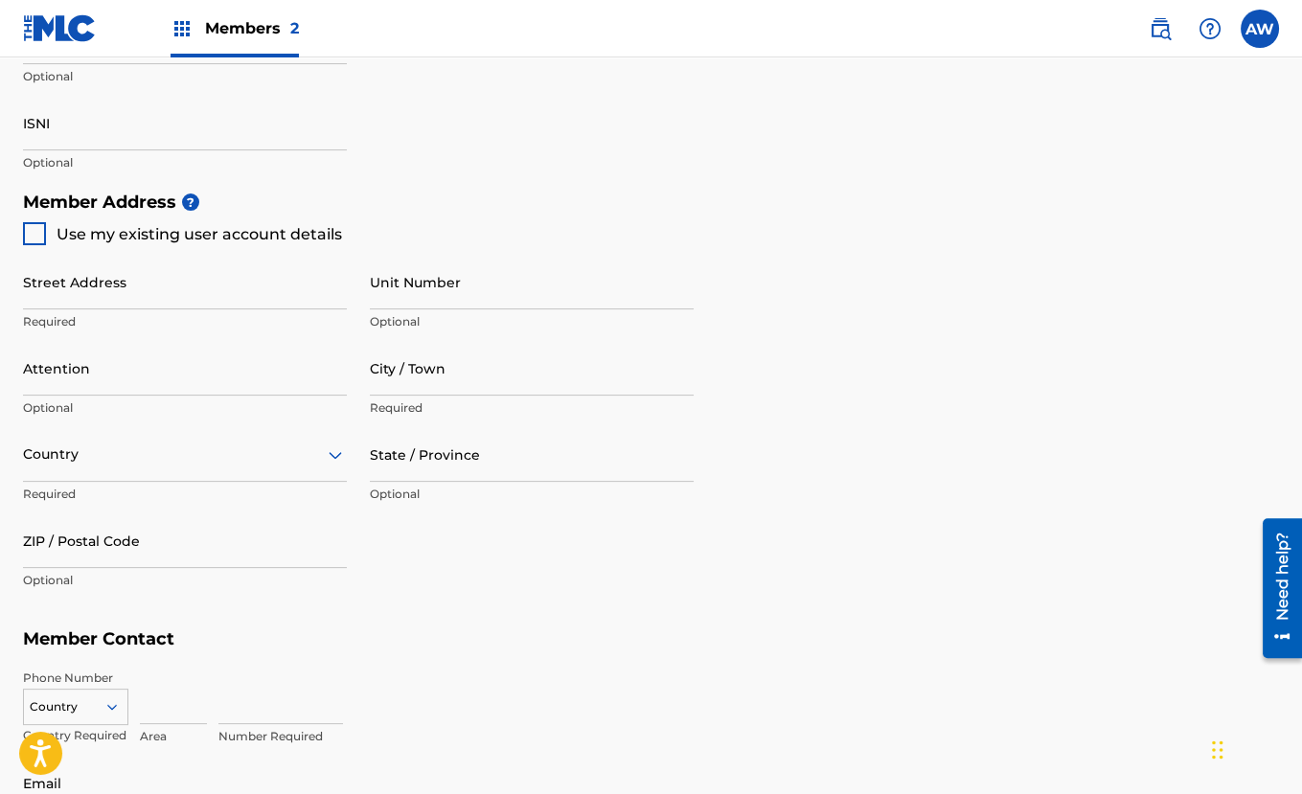
type input "424"
type input "2783998"
type input "[EMAIL_ADDRESS][DOMAIN_NAME]"
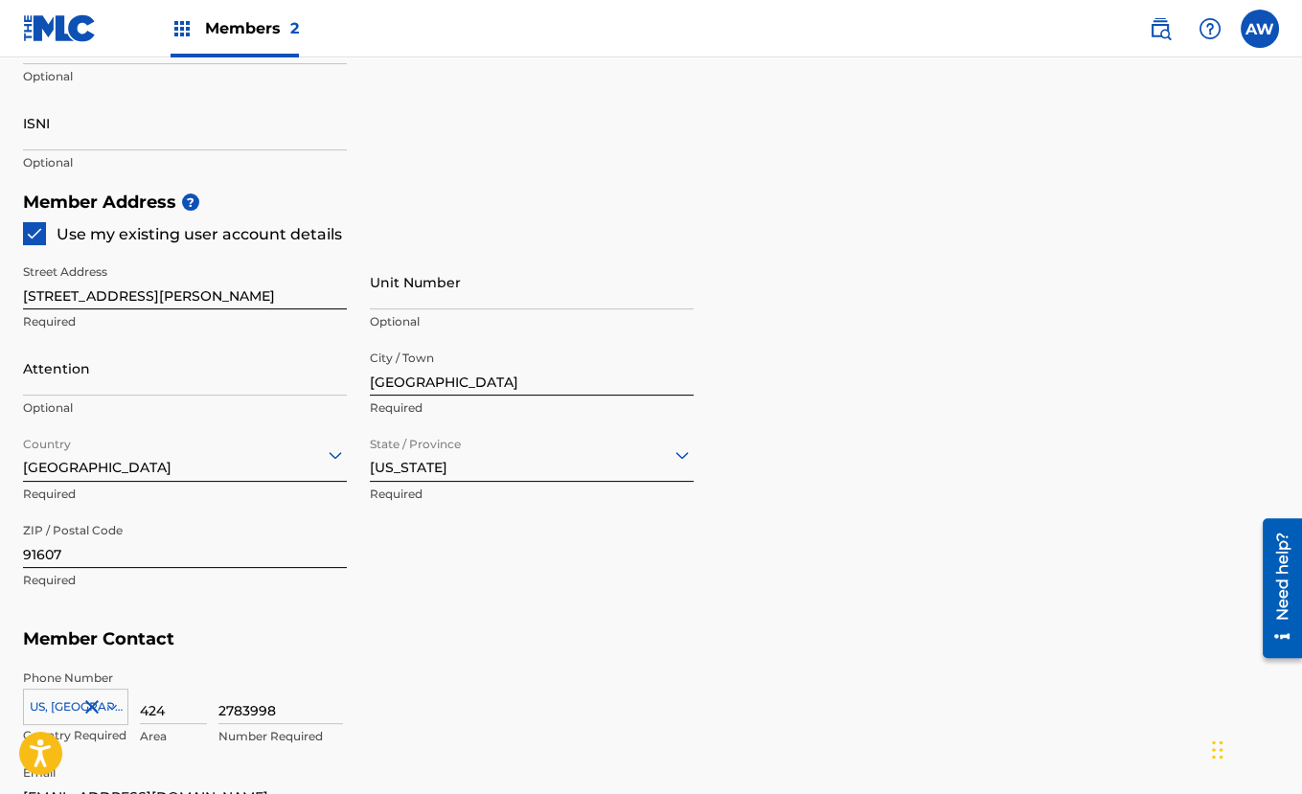
click at [428, 294] on input "Unit Number" at bounding box center [532, 282] width 324 height 55
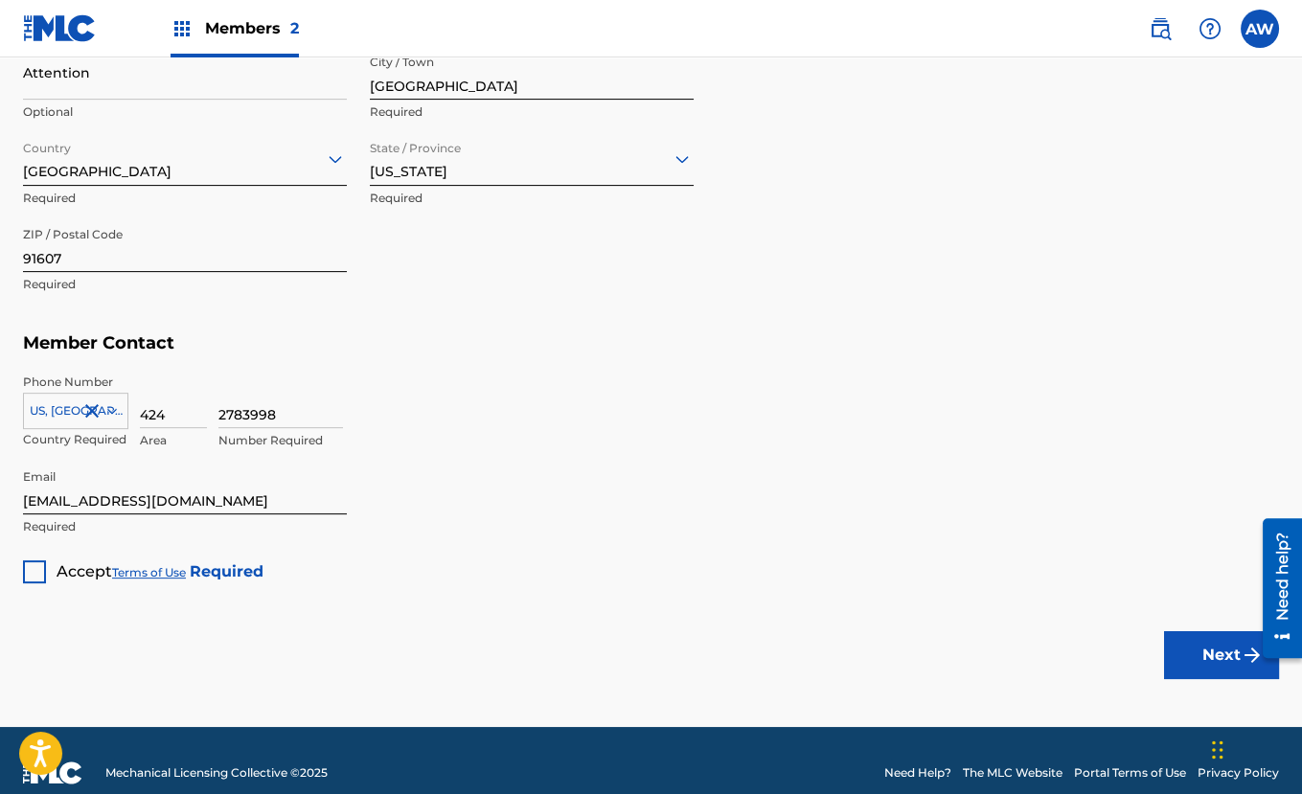
scroll to position [1066, 0]
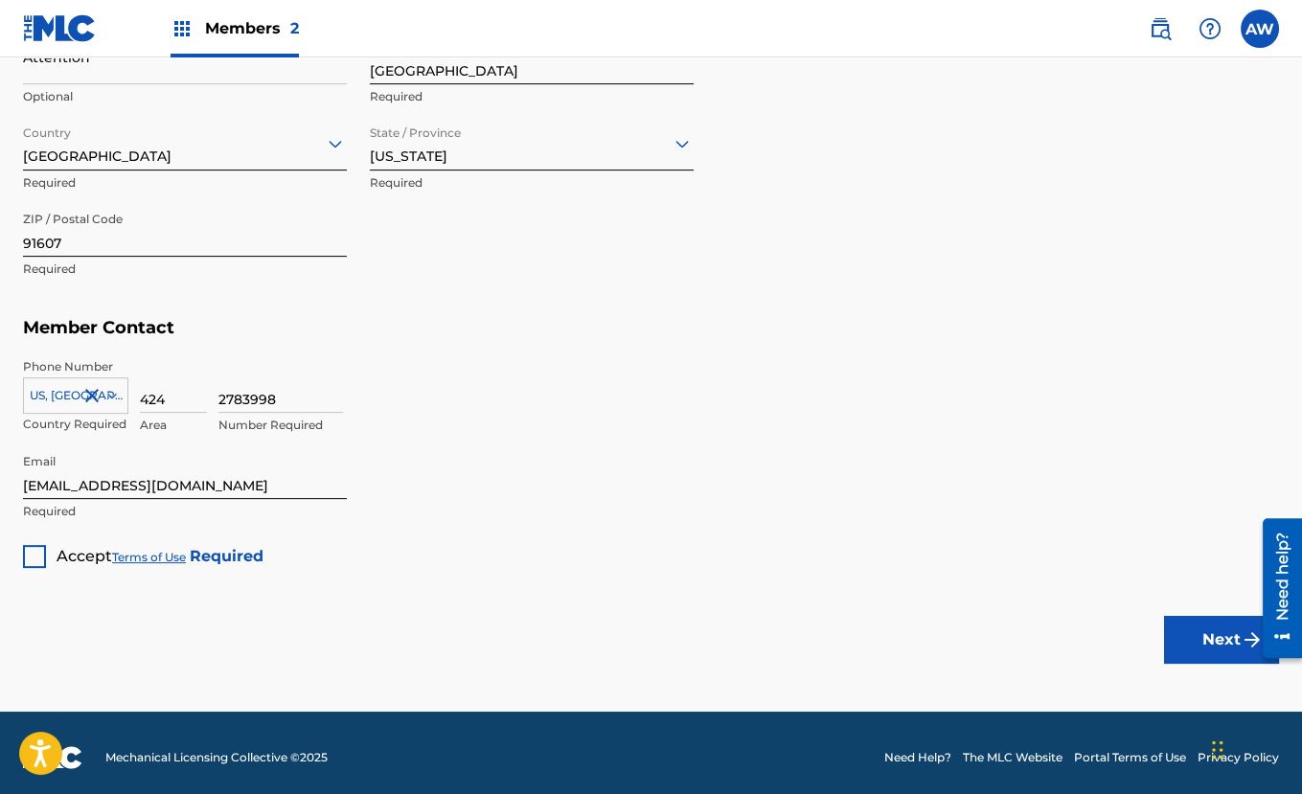
type input "#101"
drag, startPoint x: 181, startPoint y: 393, endPoint x: 126, endPoint y: 391, distance: 54.6
click at [126, 391] on div "US, CA +1 Country Required 424 Area 2783998 Number Required" at bounding box center [651, 401] width 1256 height 86
type input "323"
type input "7931023"
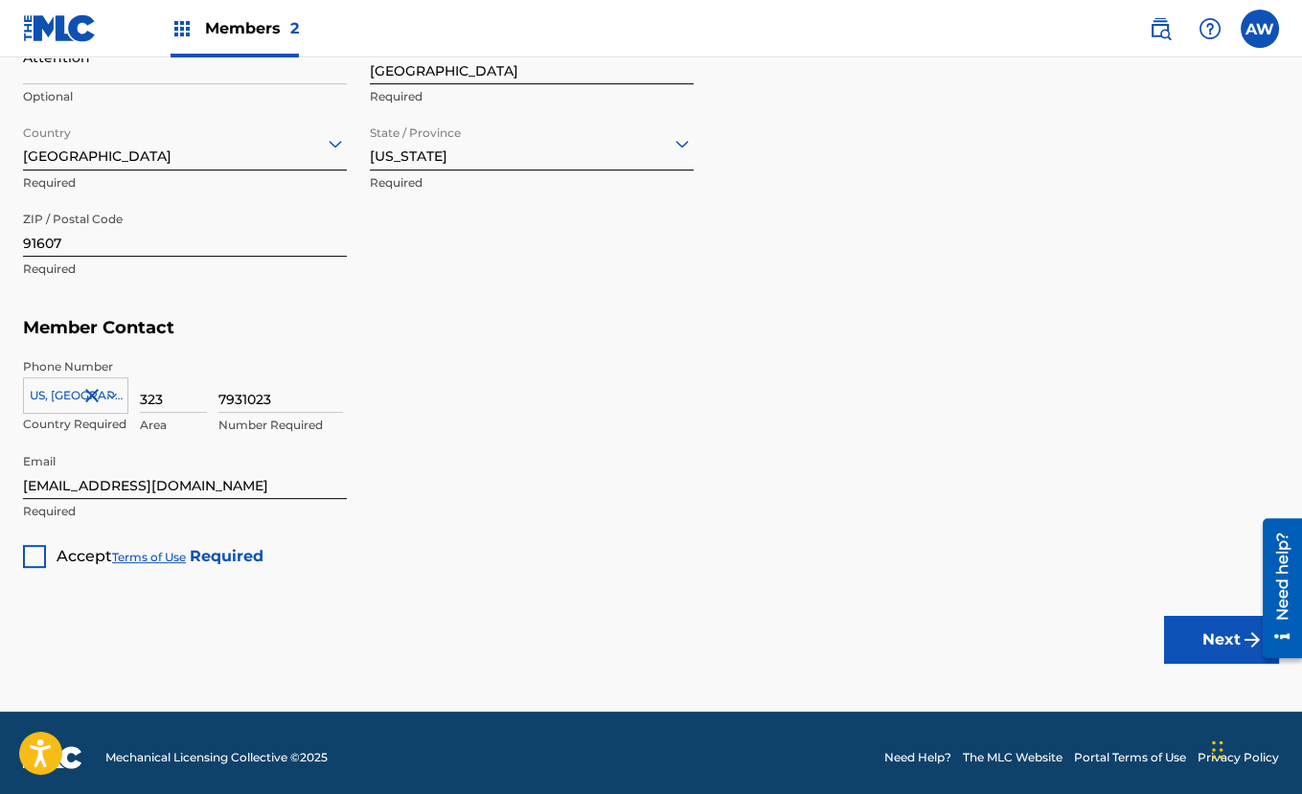
click at [116, 482] on input "[EMAIL_ADDRESS][DOMAIN_NAME]" at bounding box center [185, 471] width 324 height 55
type input "I"
type input "iamnormanlee@icloud.com"
click at [34, 553] on div at bounding box center [34, 556] width 23 height 23
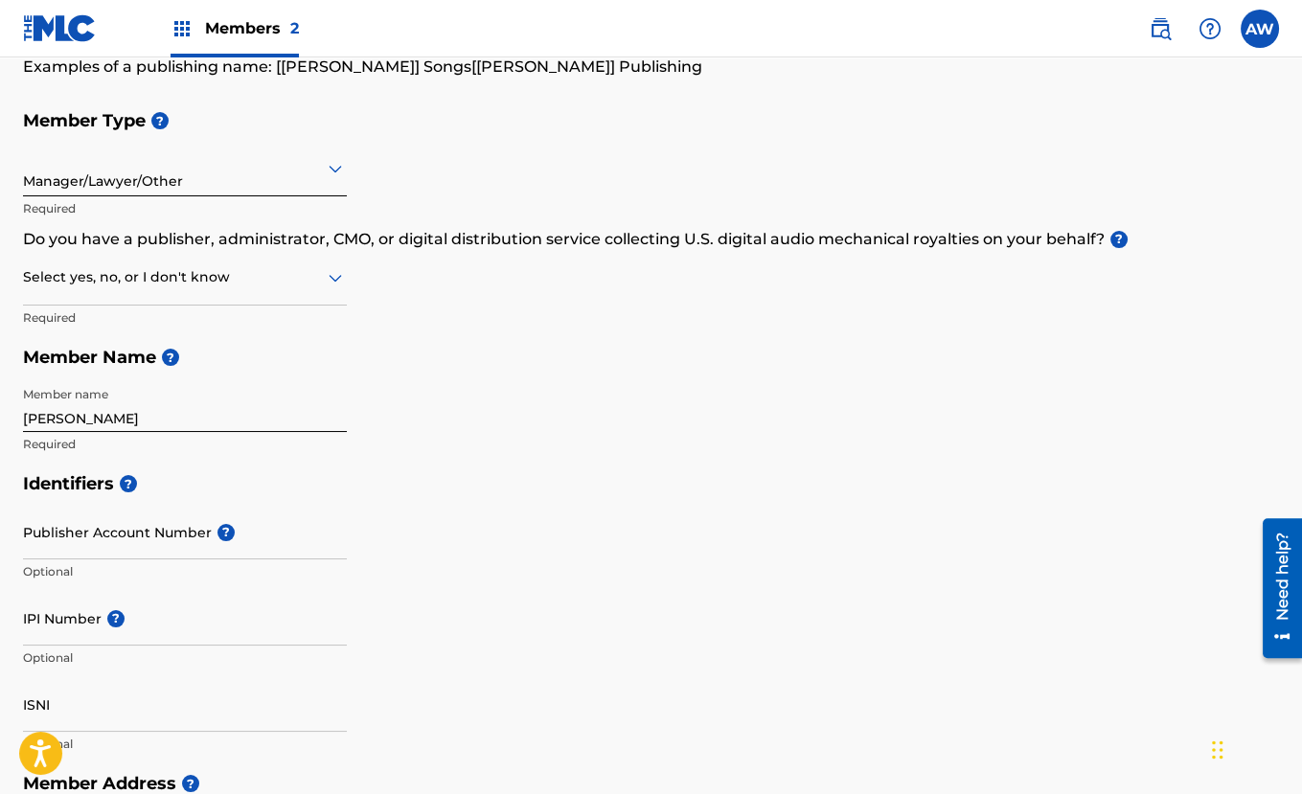
scroll to position [0, 0]
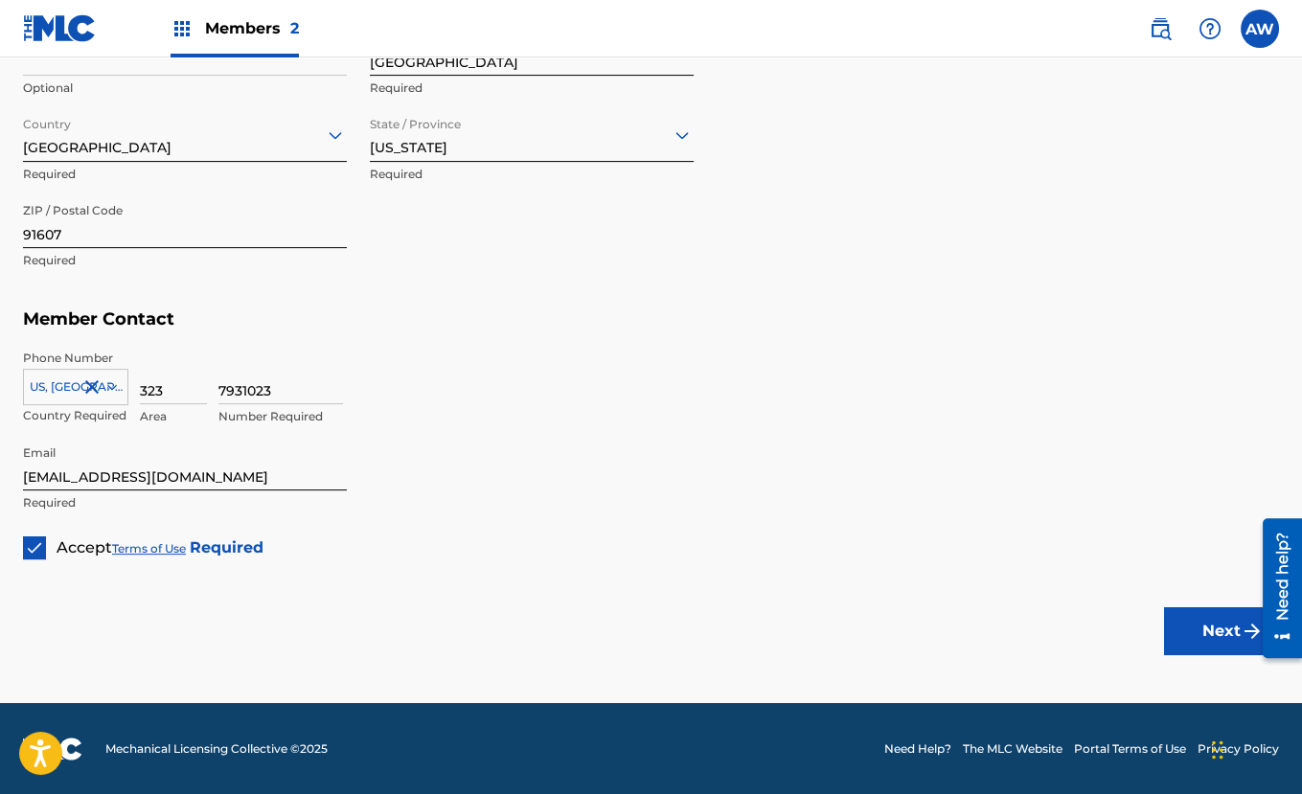
click at [1207, 618] on button "Next" at bounding box center [1221, 631] width 115 height 48
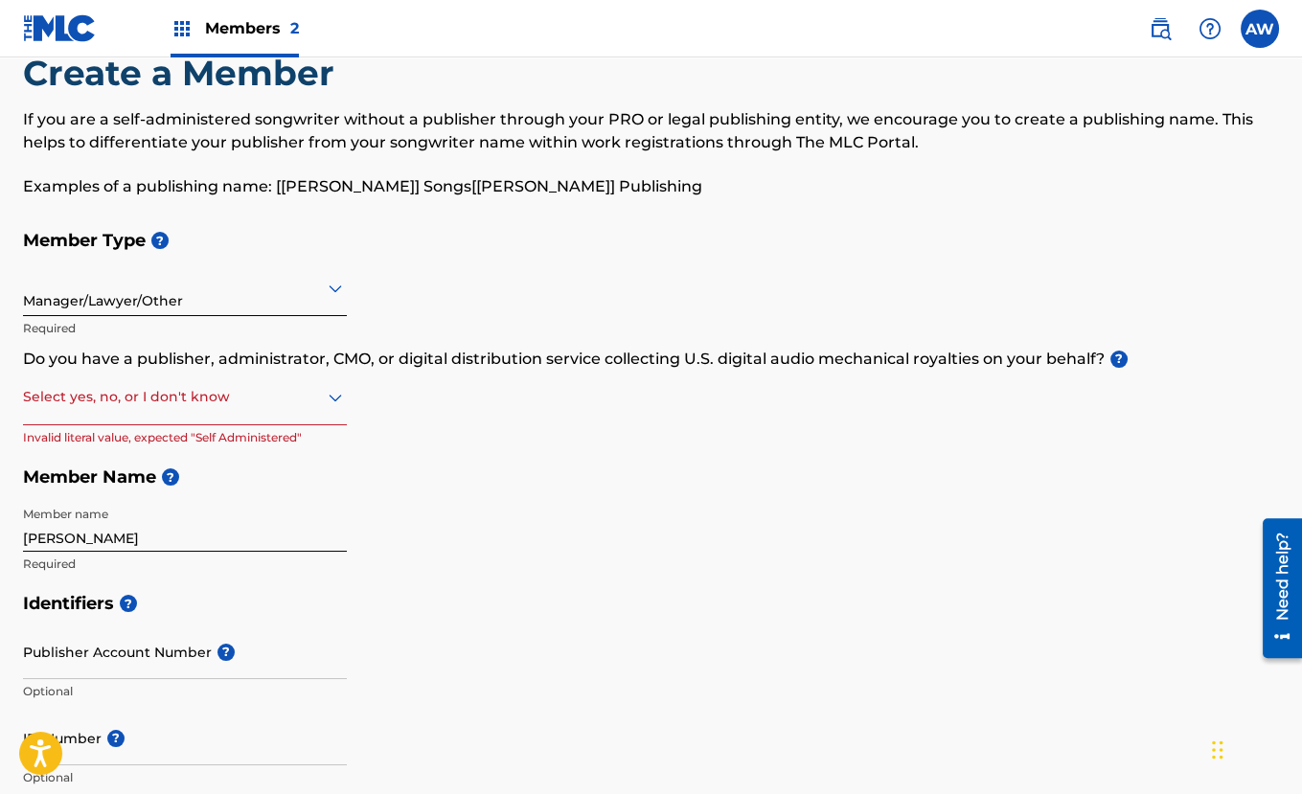
click at [353, 384] on div "Member Type ? Manager/Lawyer/Other Required Do you have a publisher, administra…" at bounding box center [651, 401] width 1256 height 363
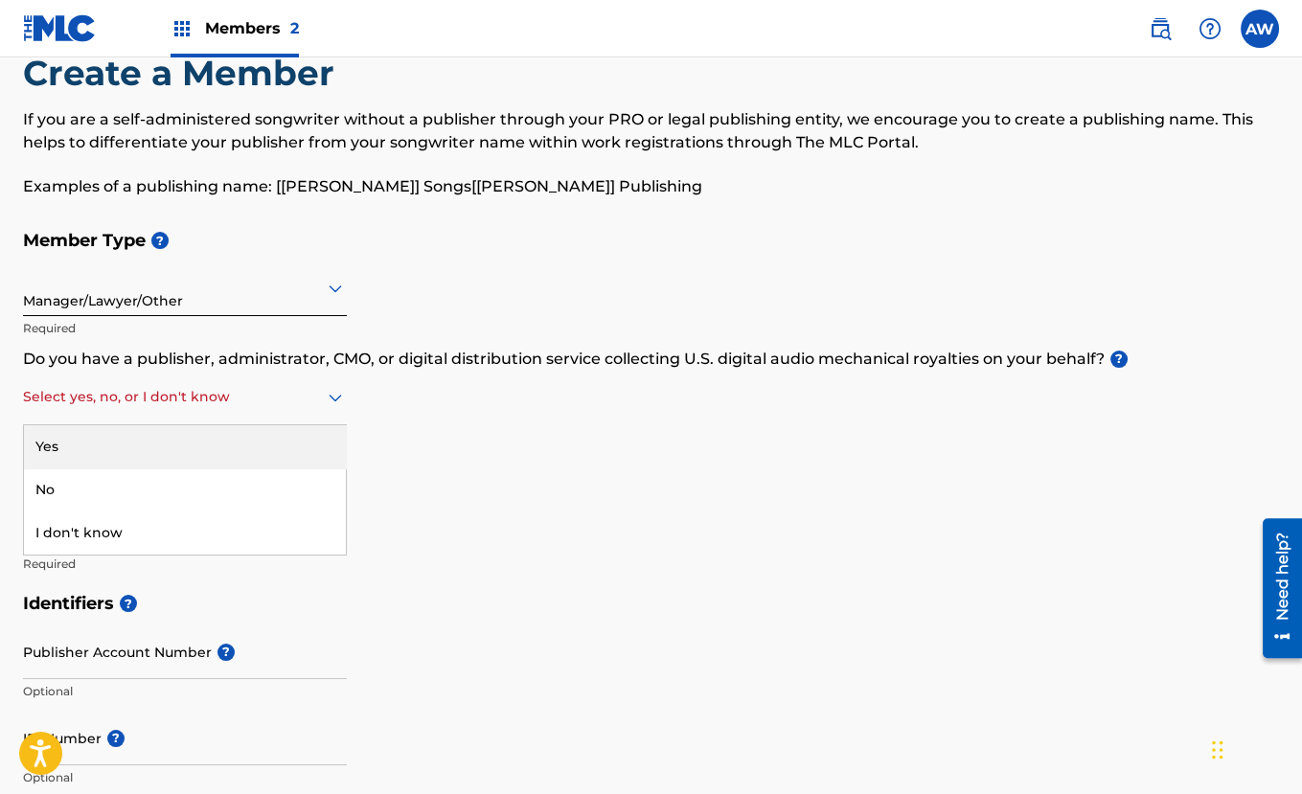
click at [335, 397] on icon at bounding box center [335, 397] width 23 height 23
click at [308, 446] on div "Yes" at bounding box center [185, 446] width 322 height 43
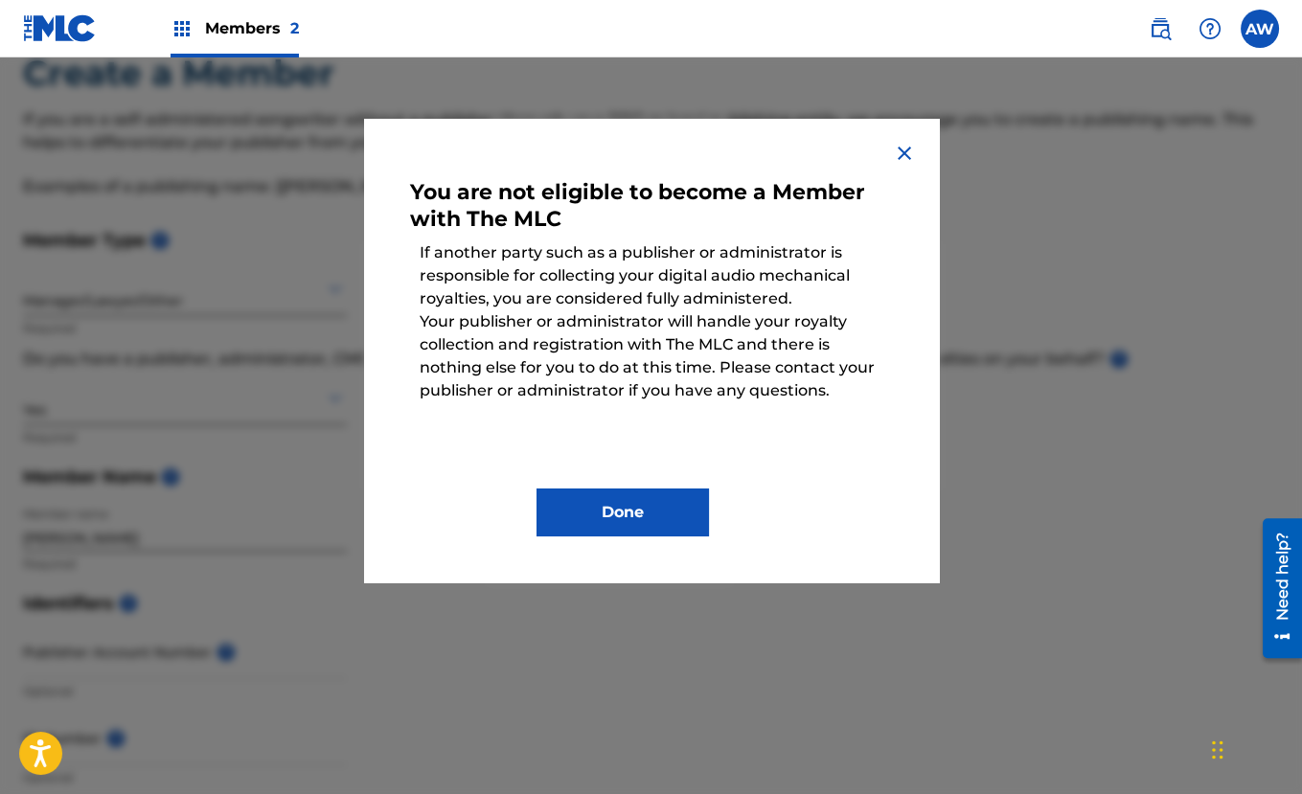
click at [638, 525] on button "Done" at bounding box center [622, 513] width 172 height 48
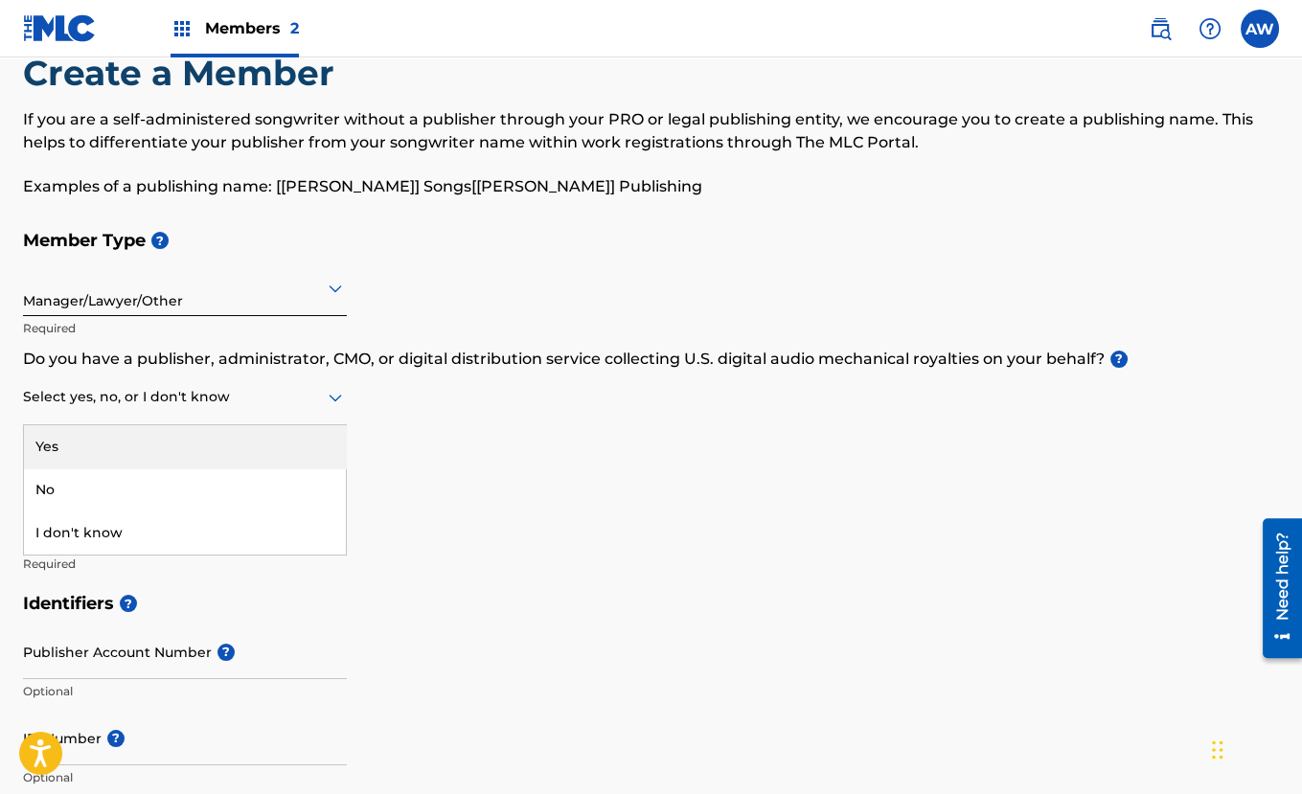
click at [324, 395] on icon at bounding box center [335, 397] width 23 height 23
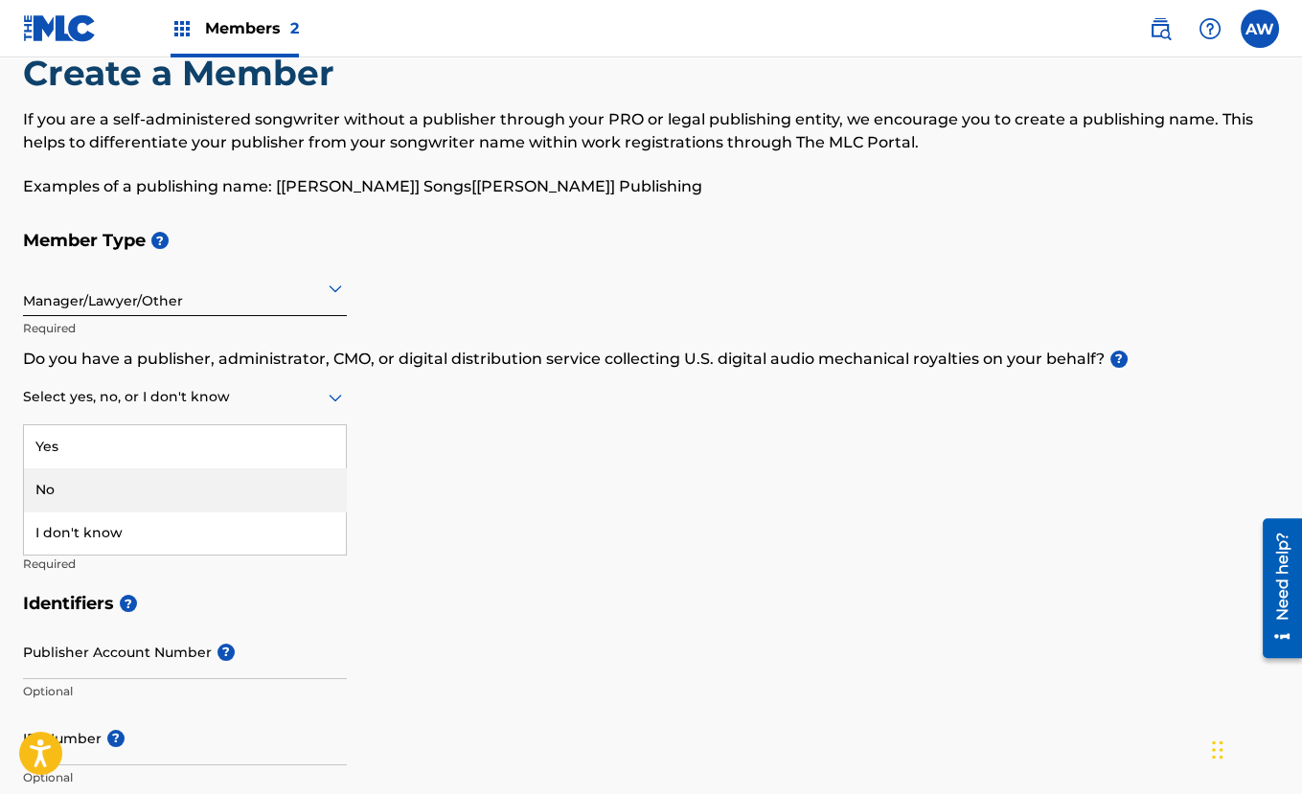
click at [300, 485] on div "No" at bounding box center [185, 489] width 322 height 43
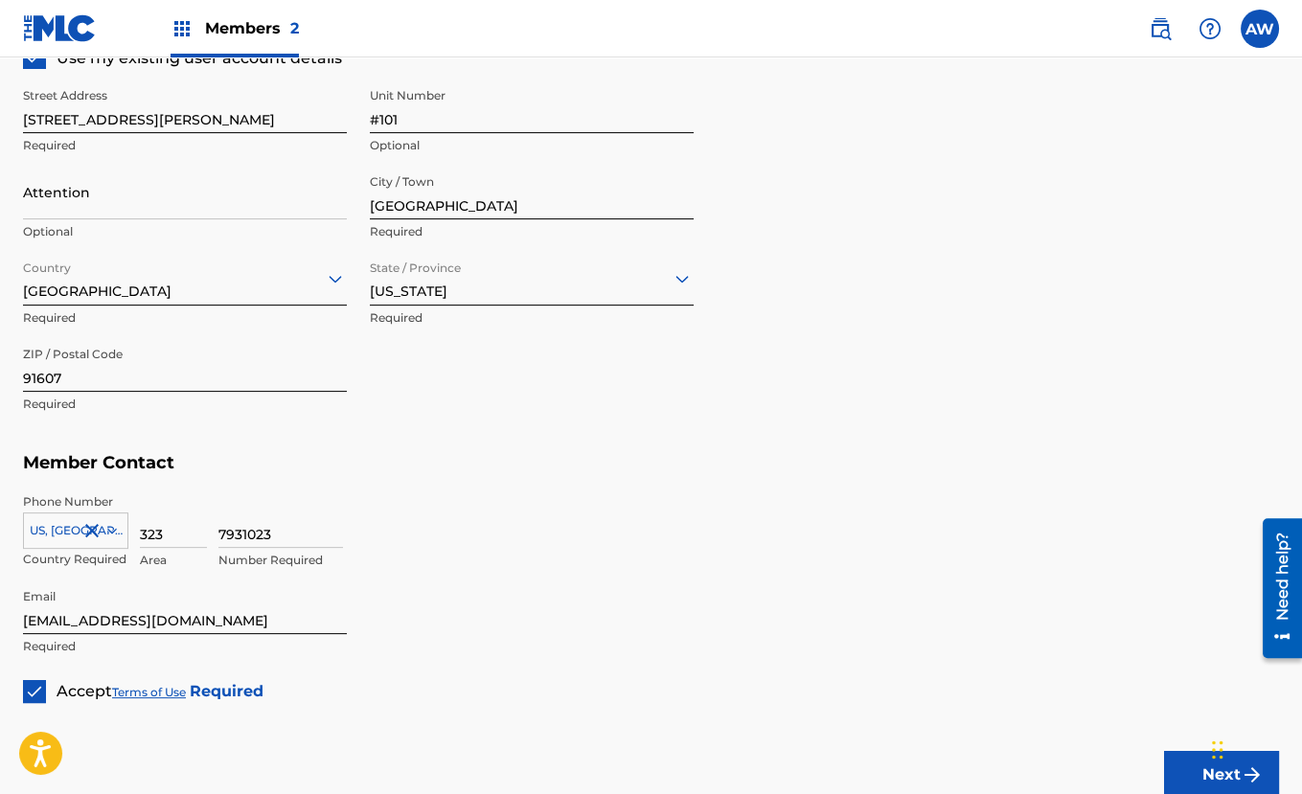
scroll to position [1075, 0]
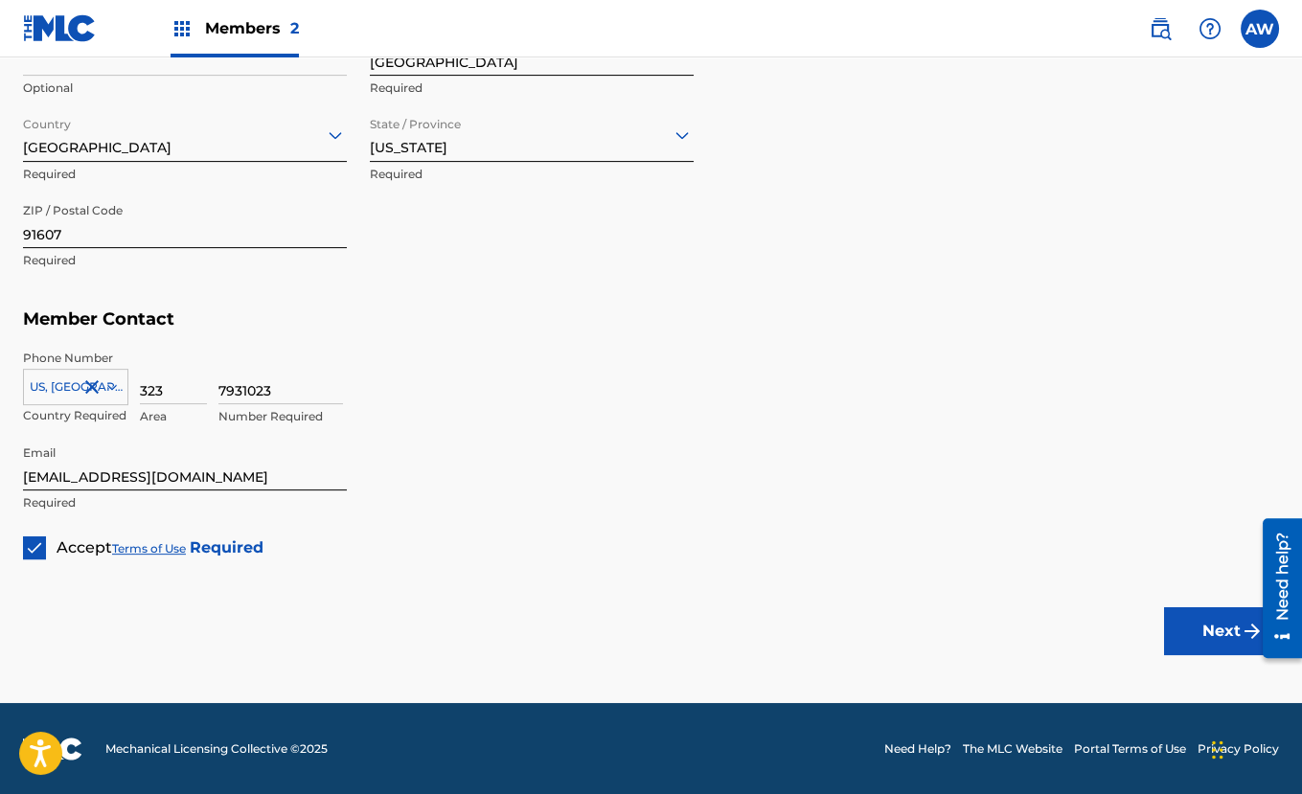
click at [1188, 620] on button "Next" at bounding box center [1221, 631] width 115 height 48
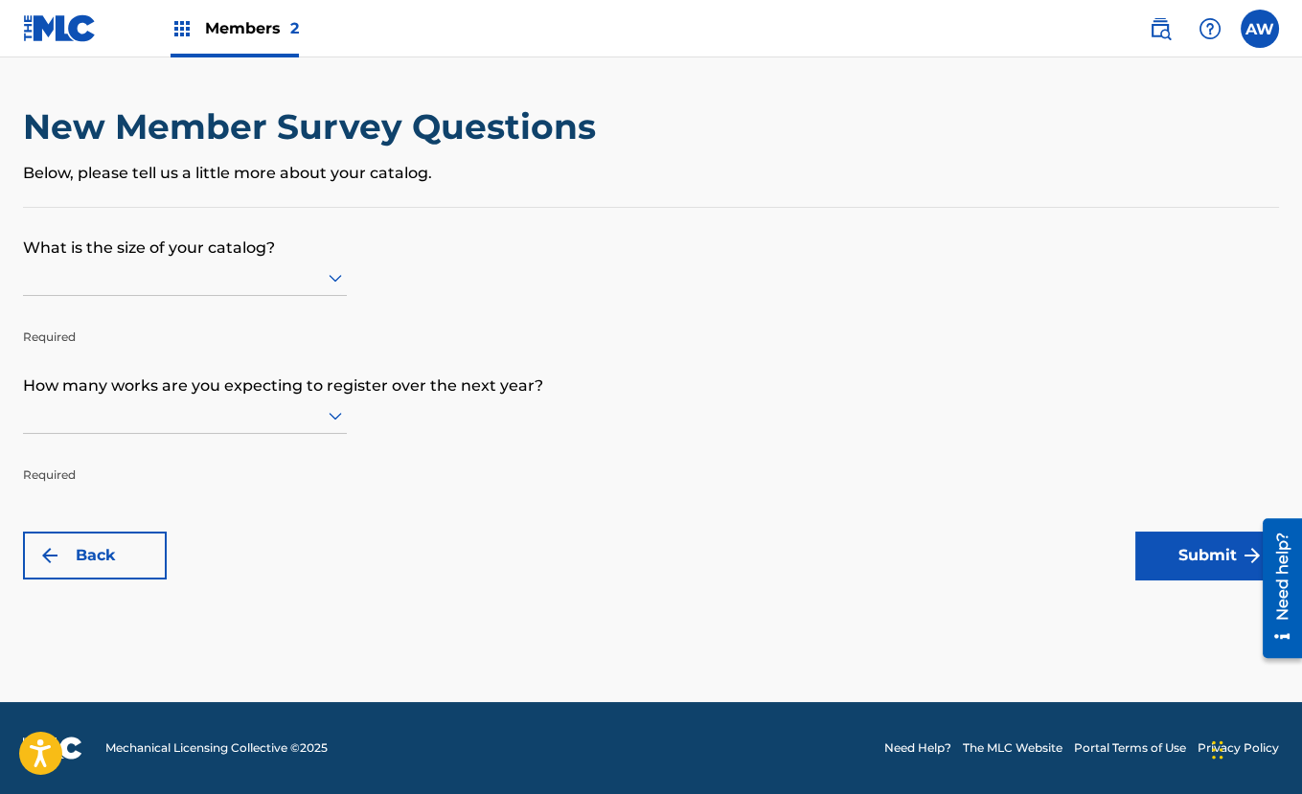
click at [1176, 556] on button "Submit" at bounding box center [1207, 556] width 144 height 48
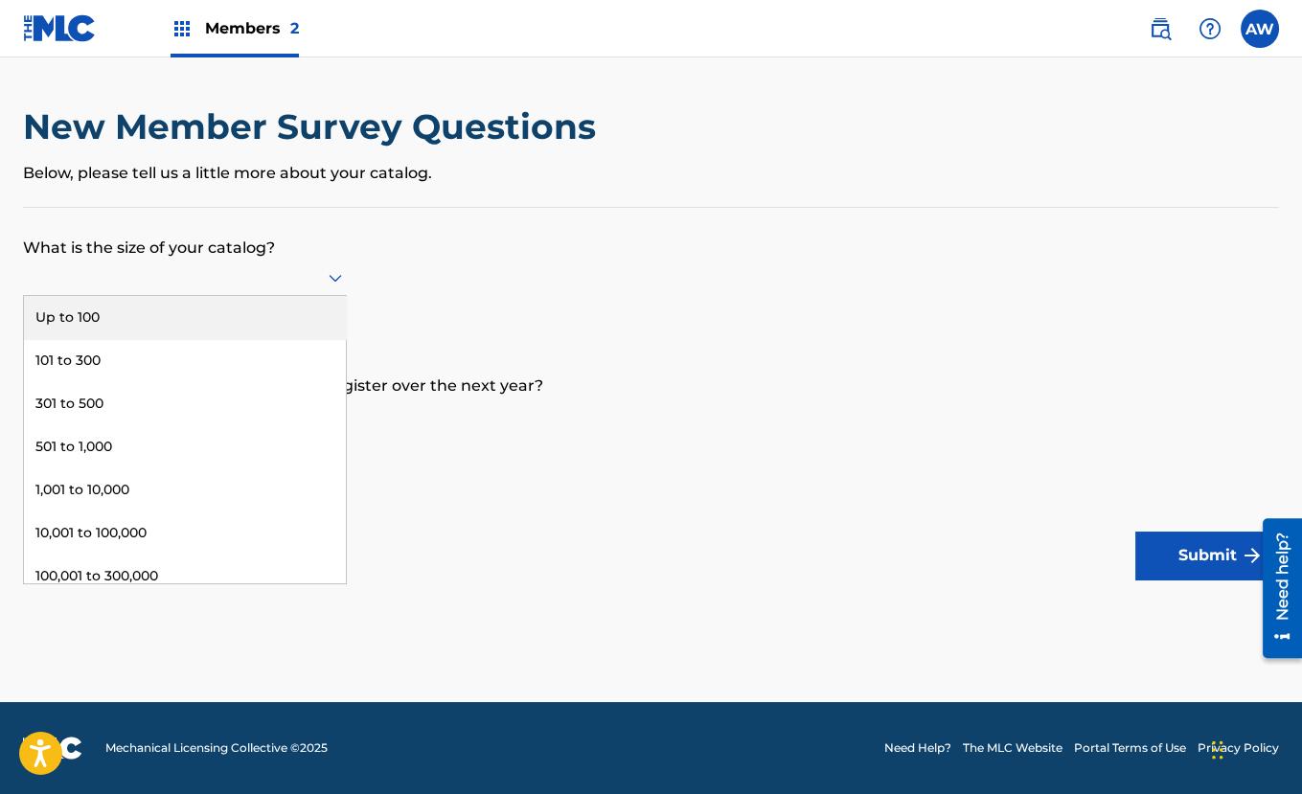
click at [330, 284] on icon at bounding box center [335, 277] width 23 height 23
click at [269, 320] on div "Up to 100" at bounding box center [185, 317] width 322 height 43
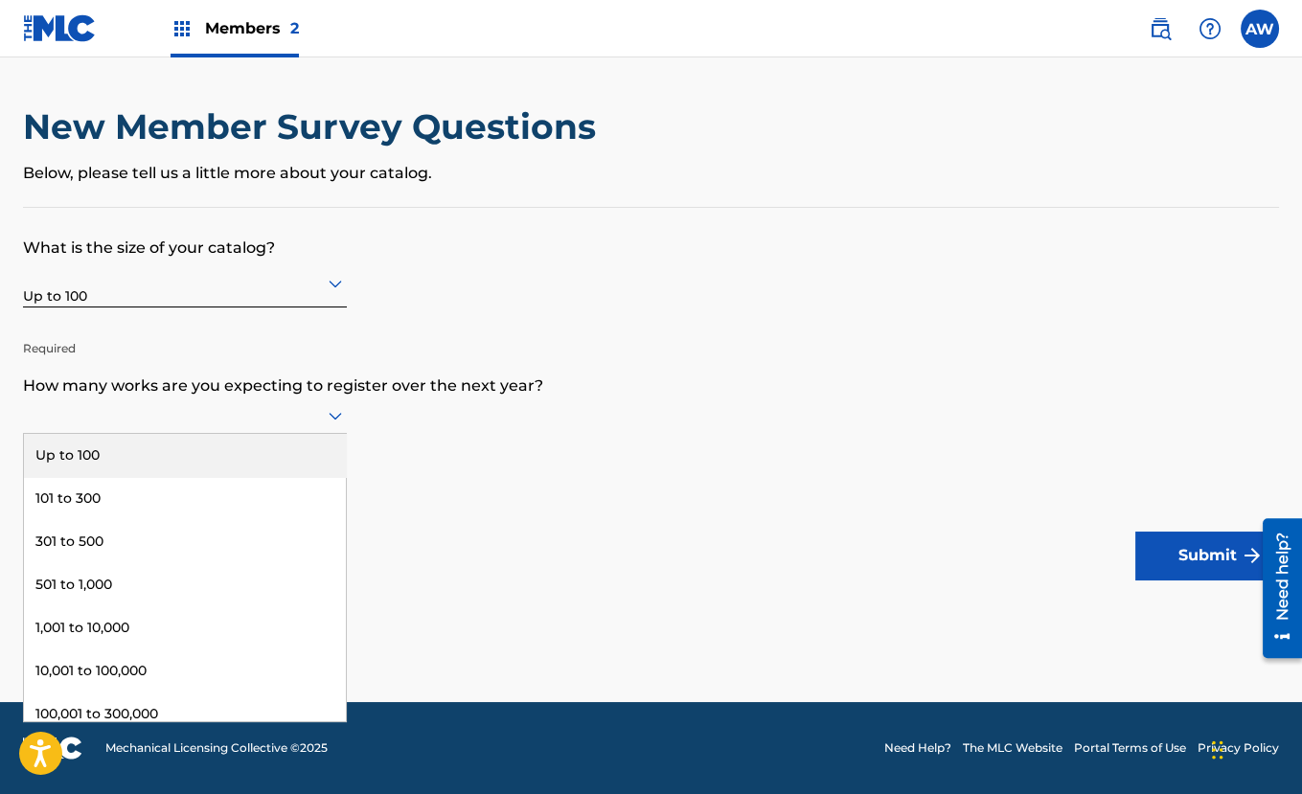
click at [279, 404] on div at bounding box center [185, 415] width 324 height 24
click at [272, 450] on div "Up to 100" at bounding box center [185, 455] width 322 height 43
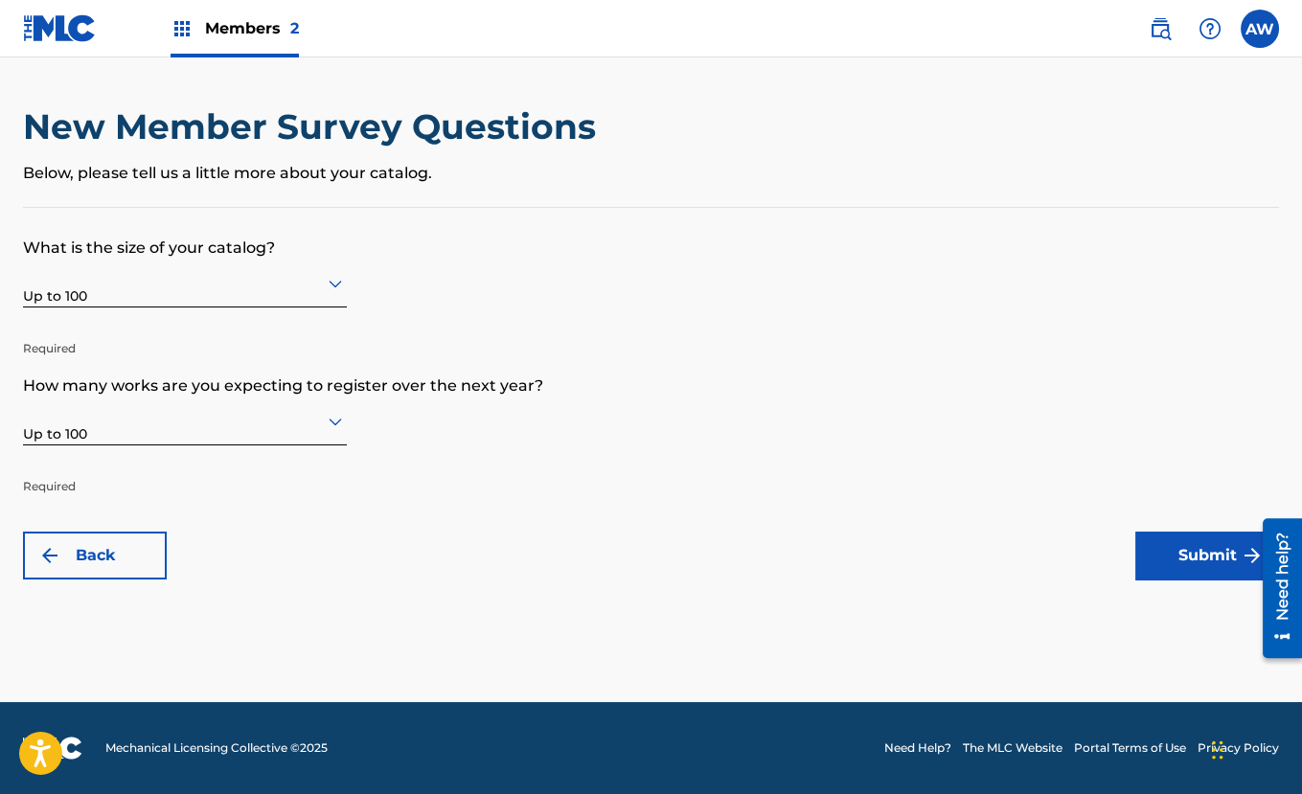
click at [1161, 544] on button "Submit" at bounding box center [1207, 556] width 144 height 48
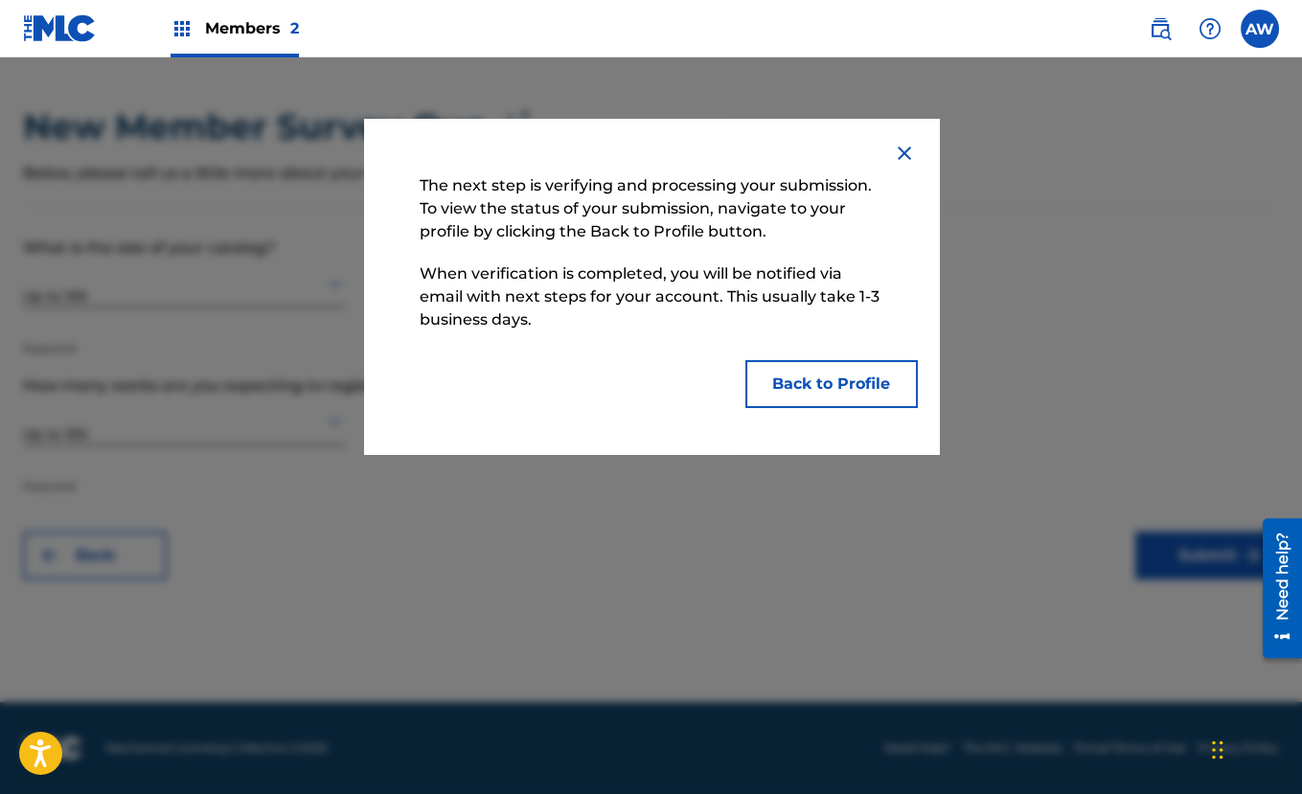
click at [876, 393] on button "Back to Profile" at bounding box center [831, 384] width 172 height 48
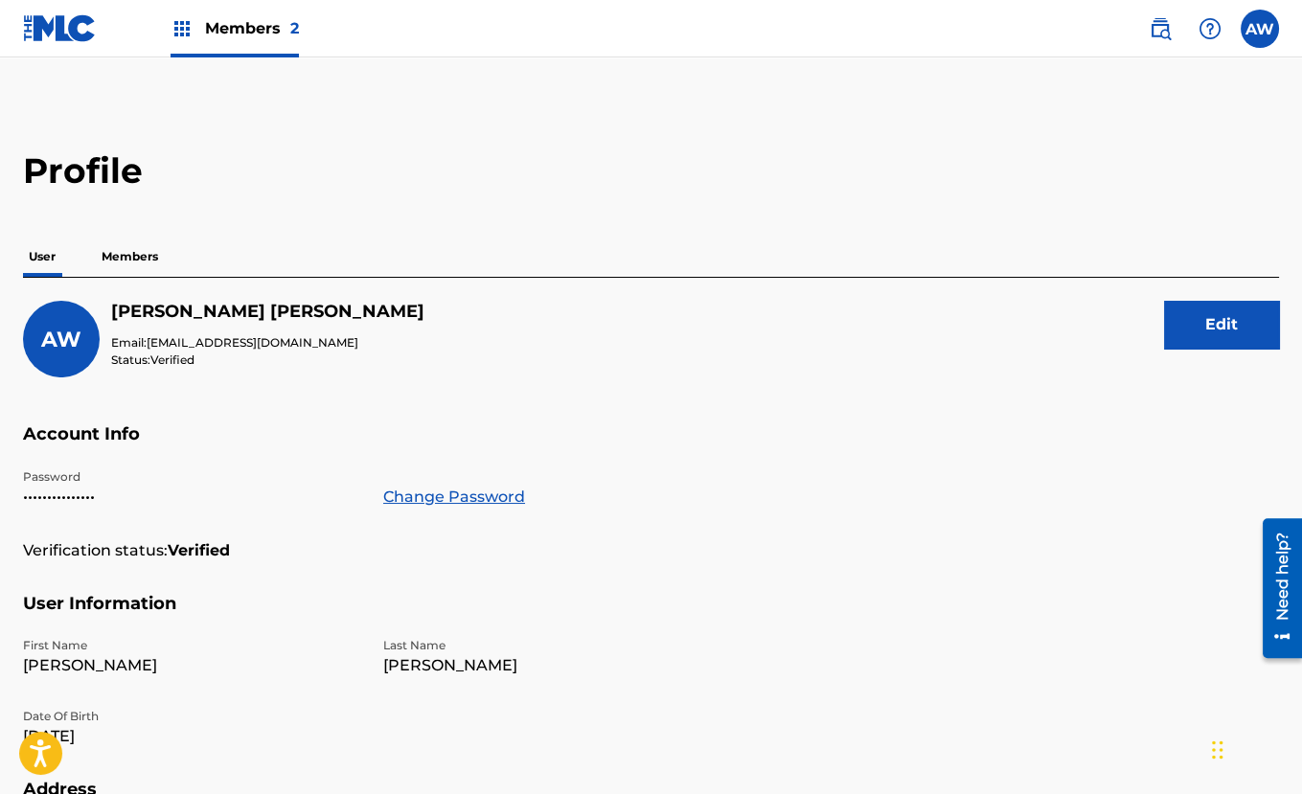
click at [114, 257] on p "Members" at bounding box center [130, 257] width 68 height 40
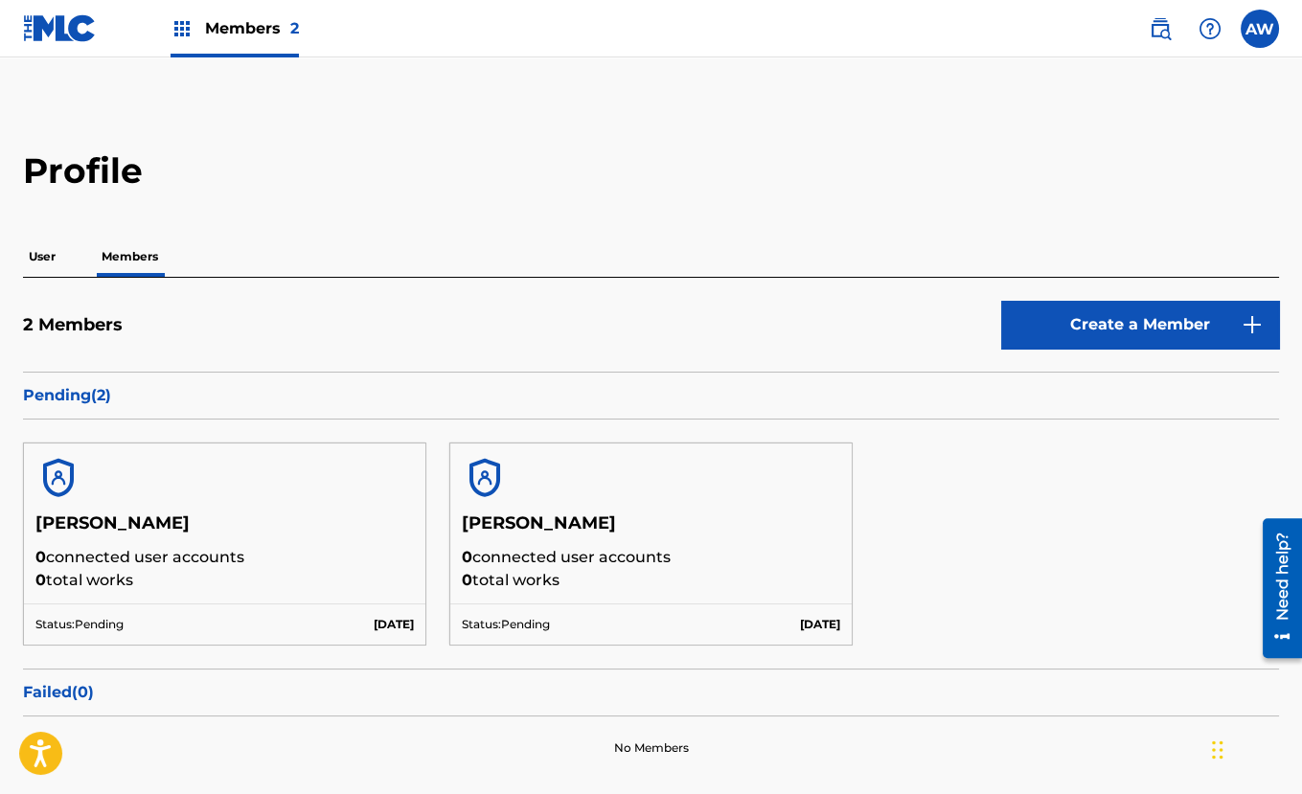
click at [332, 565] on p "0 connected user accounts" at bounding box center [224, 557] width 378 height 23
click at [38, 261] on p "User" at bounding box center [42, 257] width 38 height 40
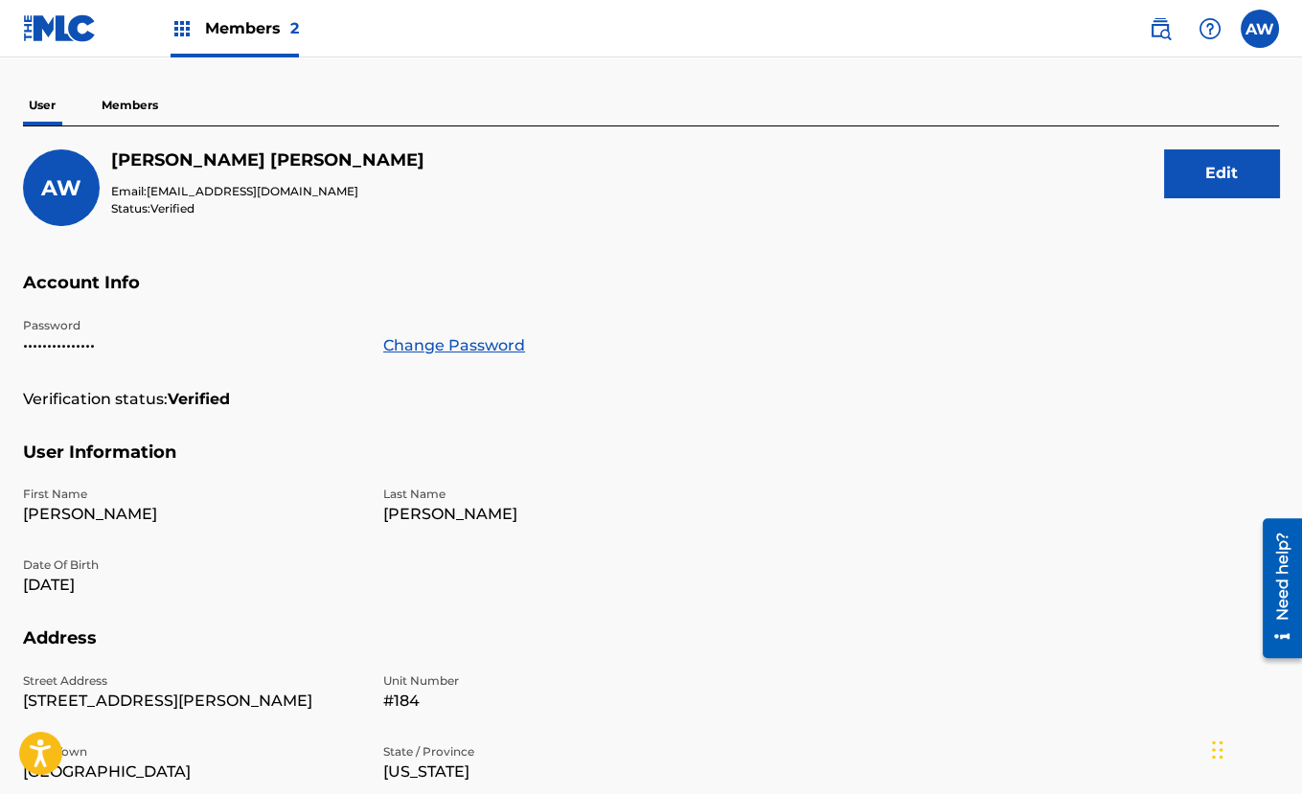
scroll to position [139, 0]
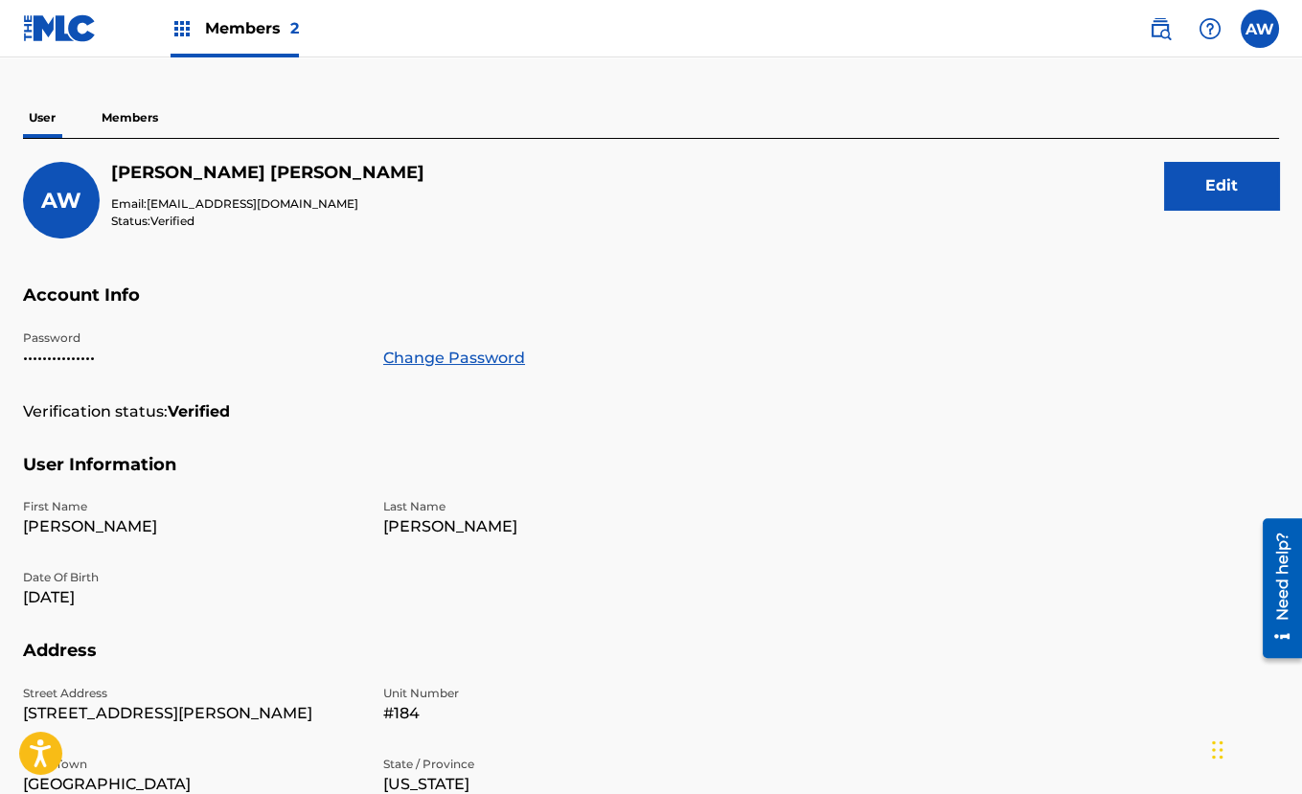
click at [133, 110] on p "Members" at bounding box center [130, 118] width 68 height 40
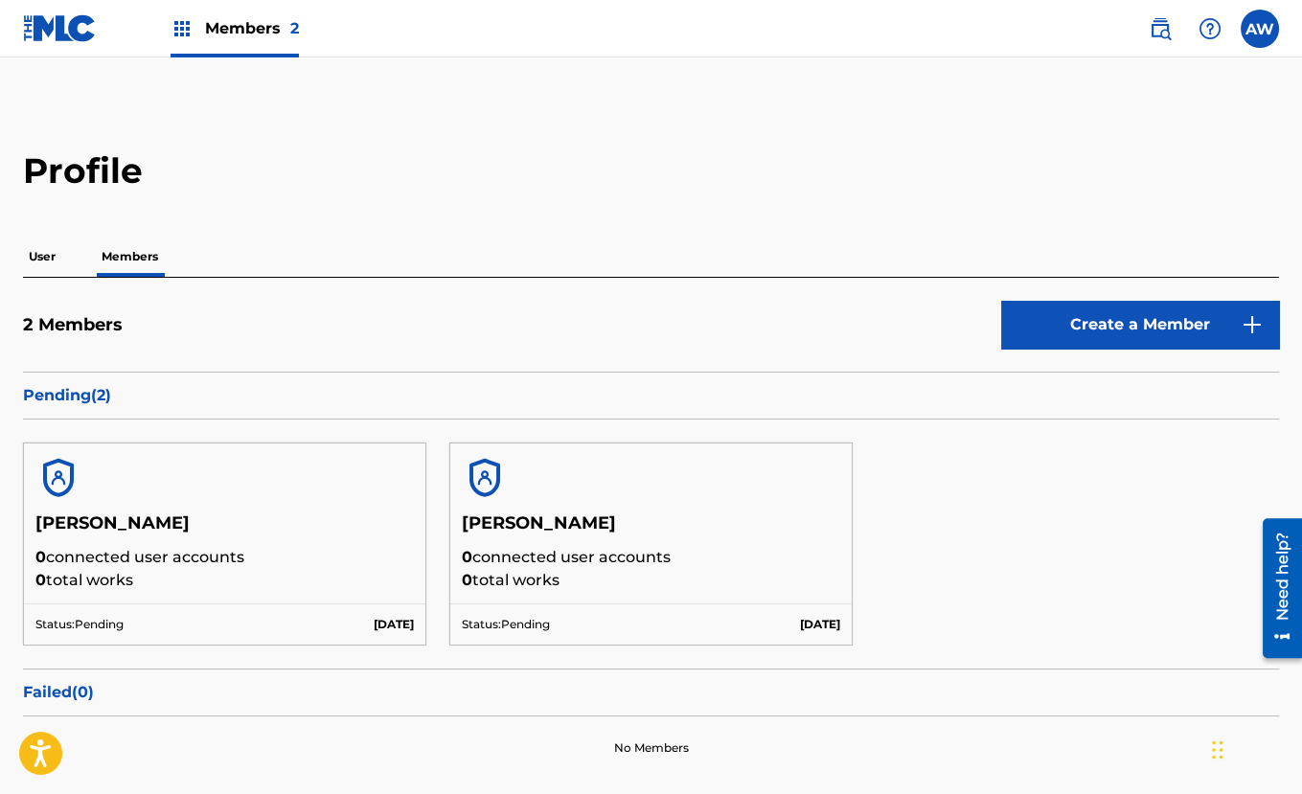
click at [1099, 328] on link "Create a Member" at bounding box center [1140, 325] width 278 height 48
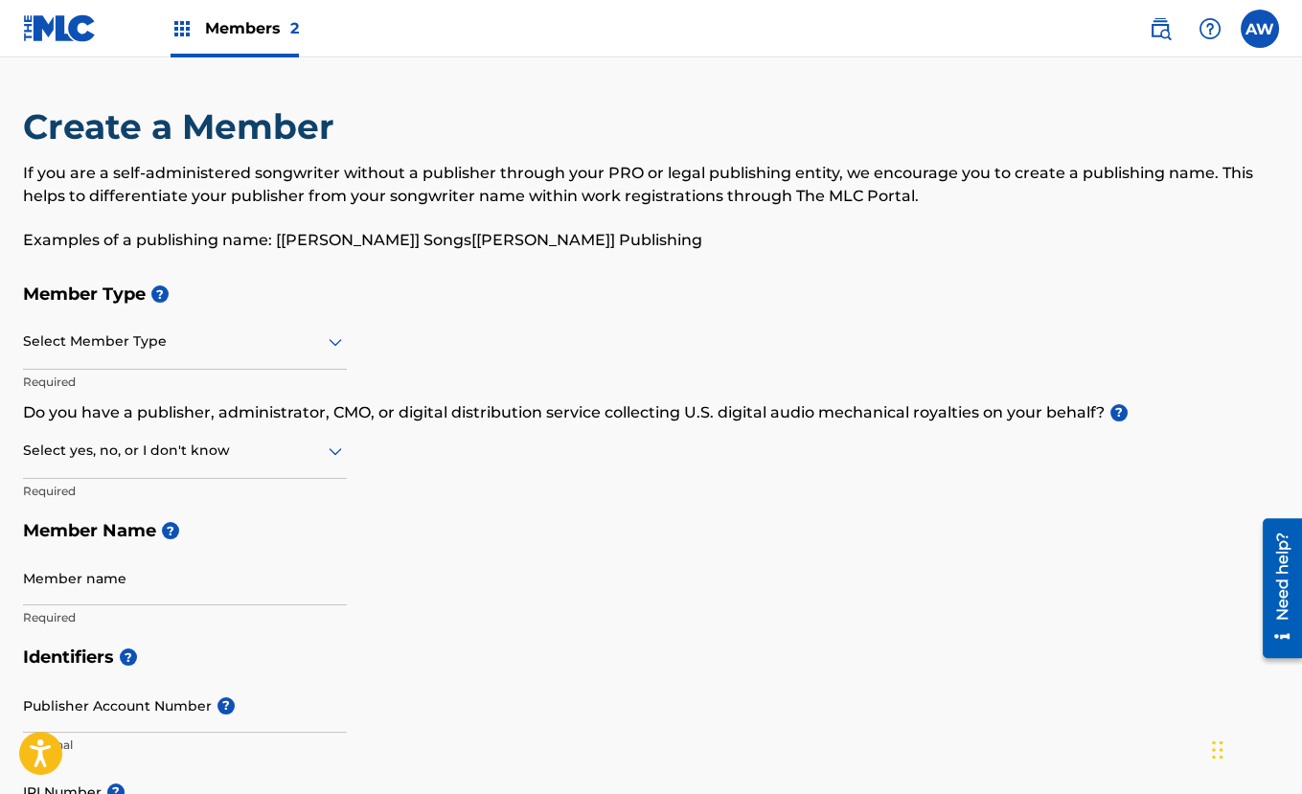
click at [267, 345] on div at bounding box center [185, 342] width 324 height 24
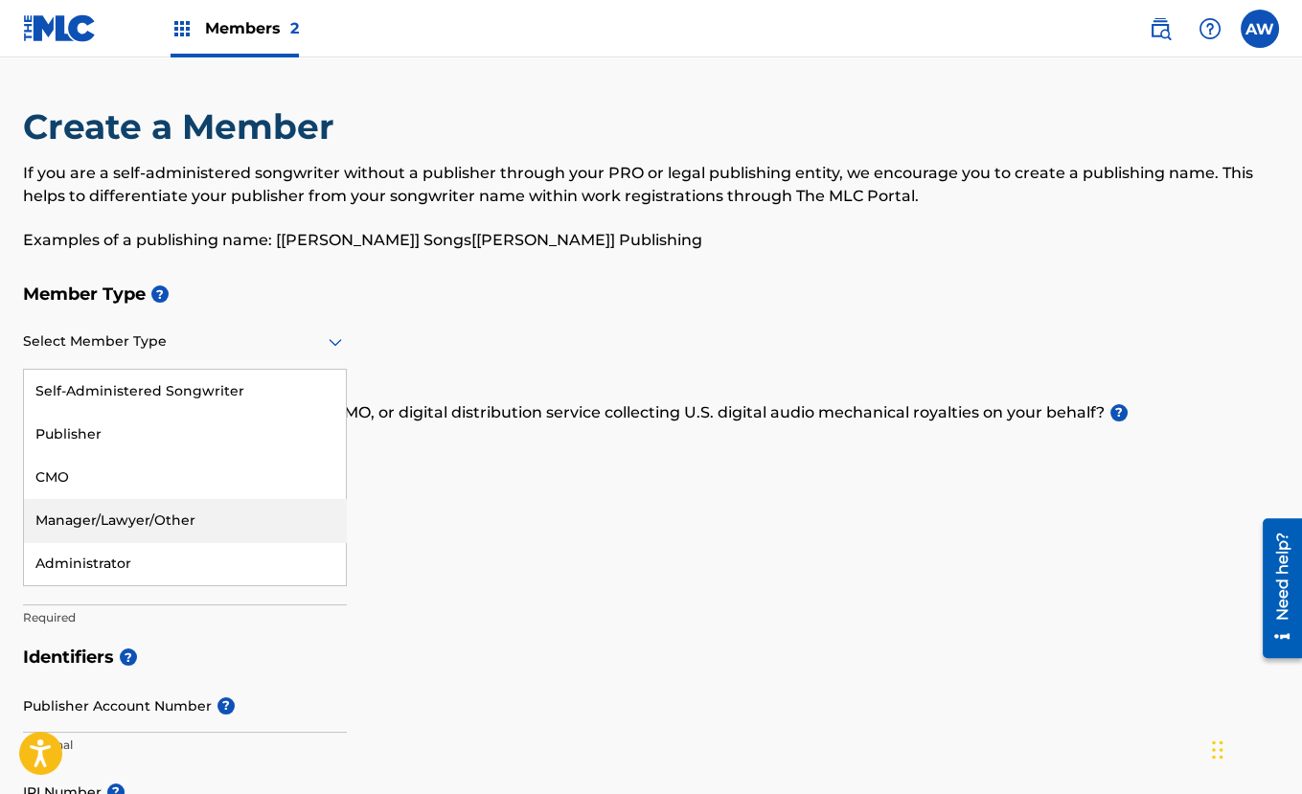
click at [251, 505] on div "Manager/Lawyer/Other" at bounding box center [185, 520] width 322 height 43
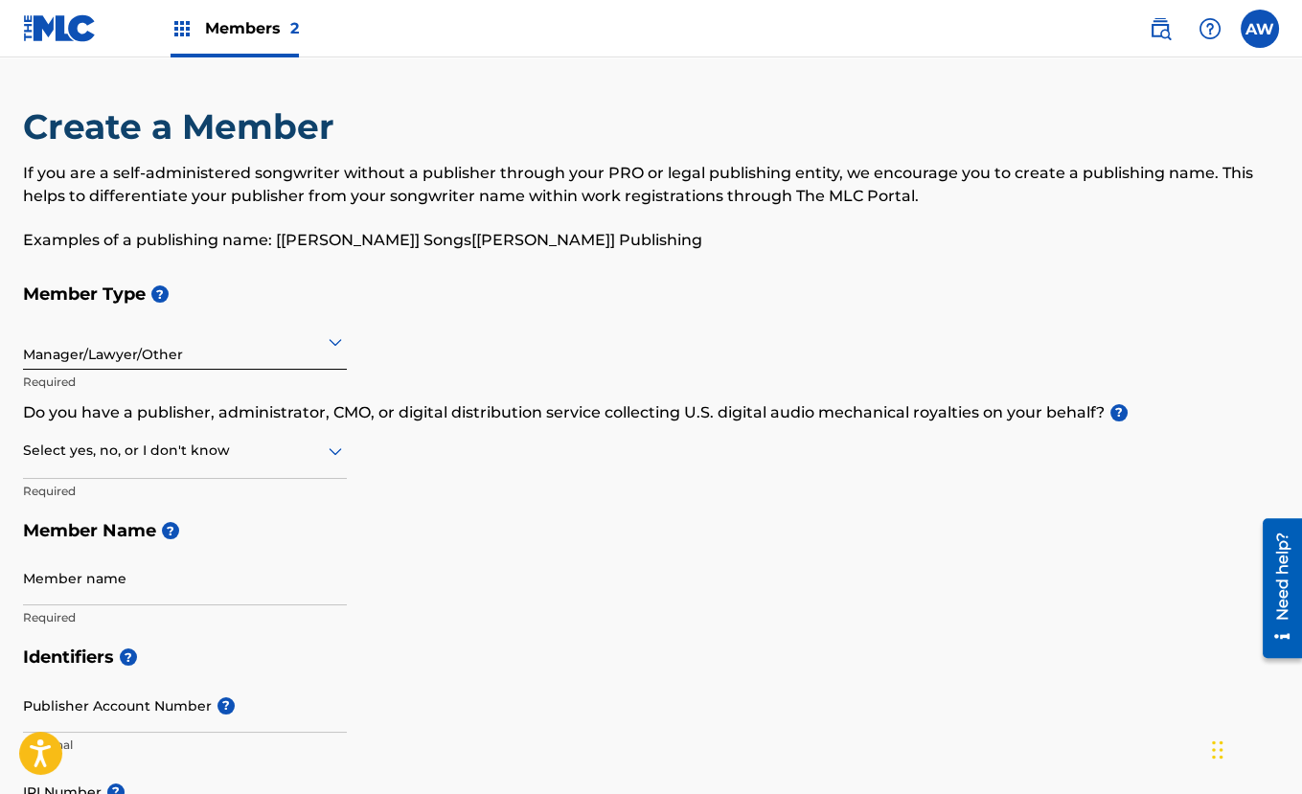
click at [261, 453] on div at bounding box center [185, 451] width 324 height 24
click at [239, 526] on div "No" at bounding box center [185, 543] width 322 height 43
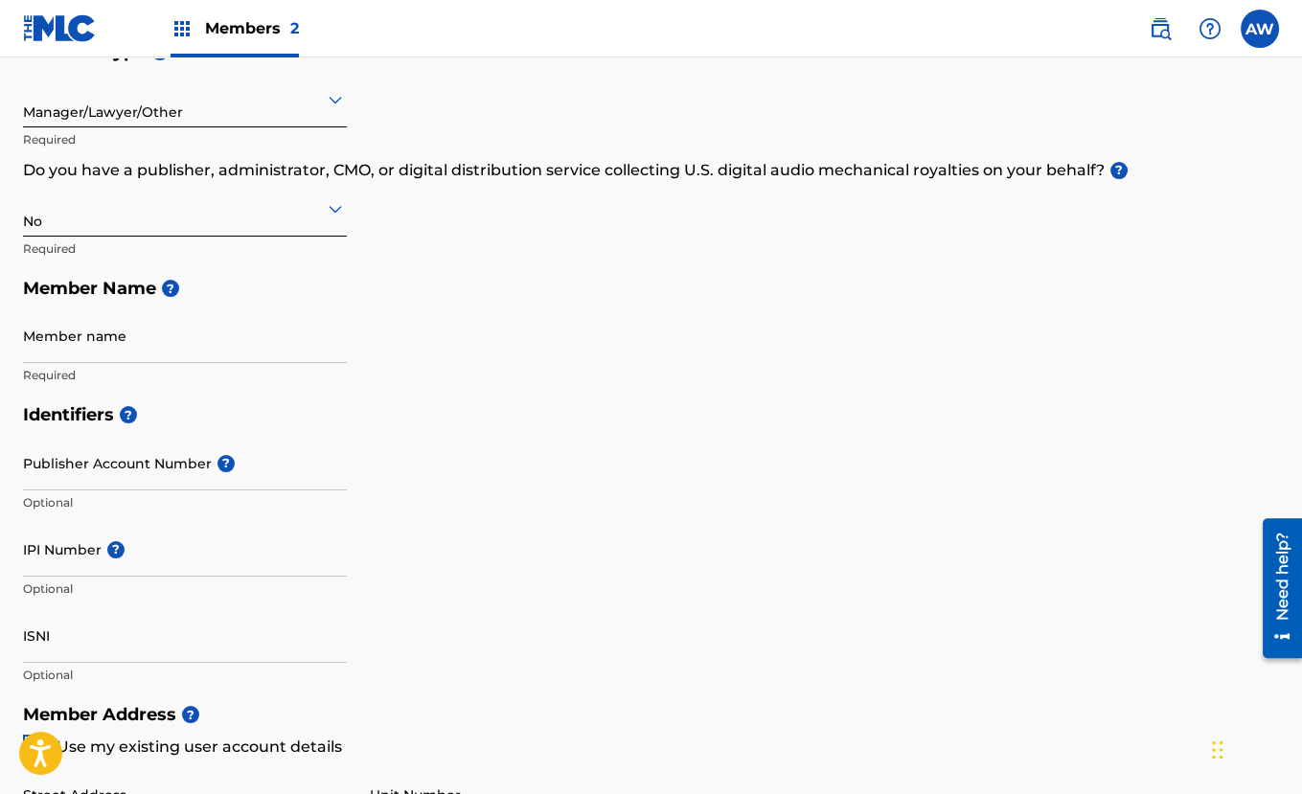
scroll to position [259, 0]
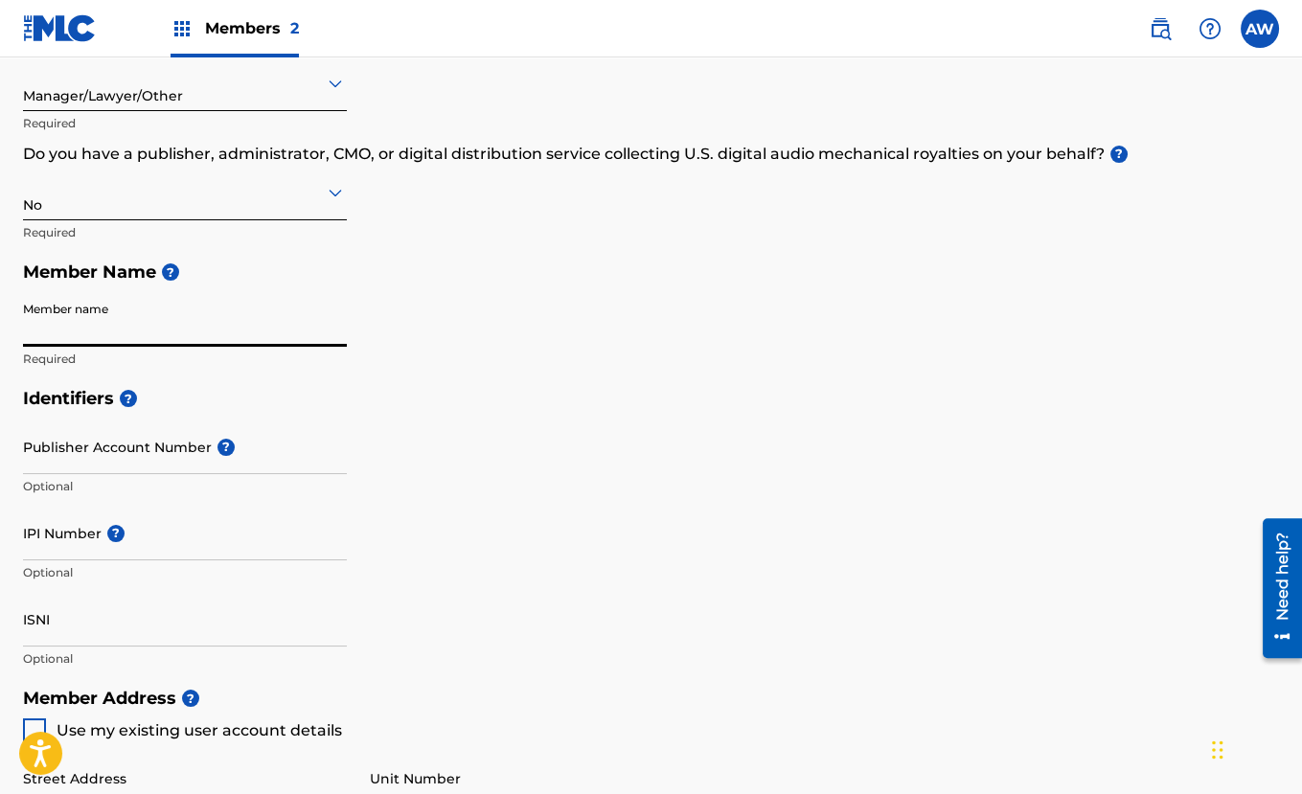
click at [241, 333] on input "Member name" at bounding box center [185, 319] width 324 height 55
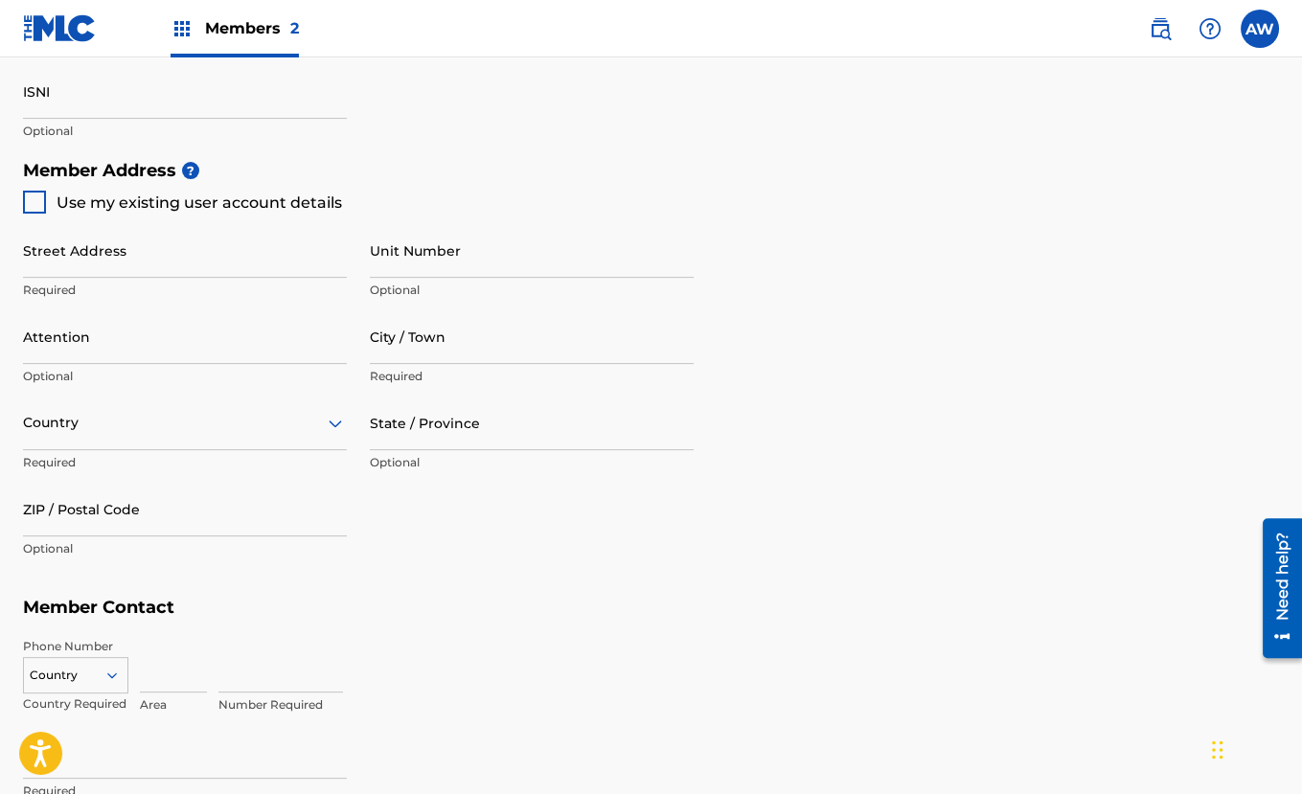
scroll to position [808, 0]
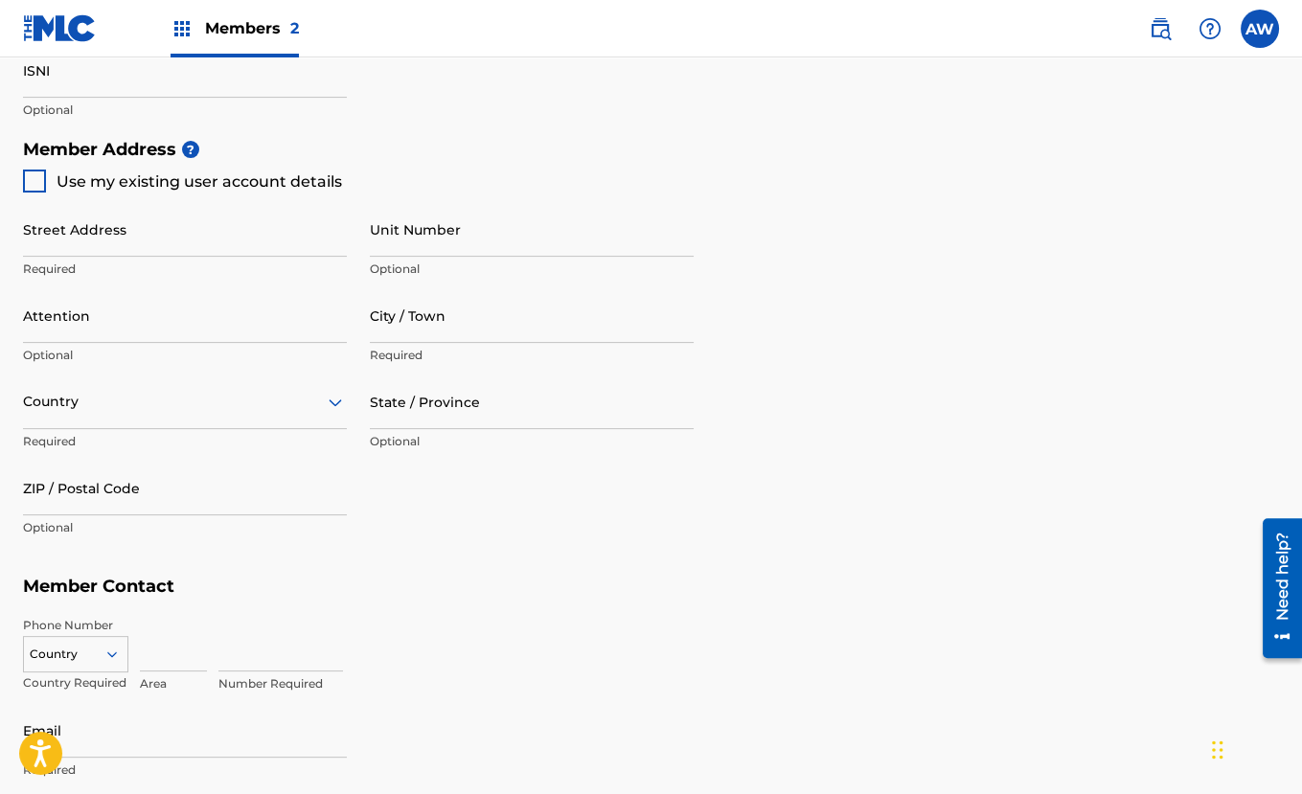
type input "Corey Young"
click at [30, 180] on div at bounding box center [34, 181] width 23 height 23
type input "[STREET_ADDRESS][PERSON_NAME]"
type input "[GEOGRAPHIC_DATA]"
type input "91607"
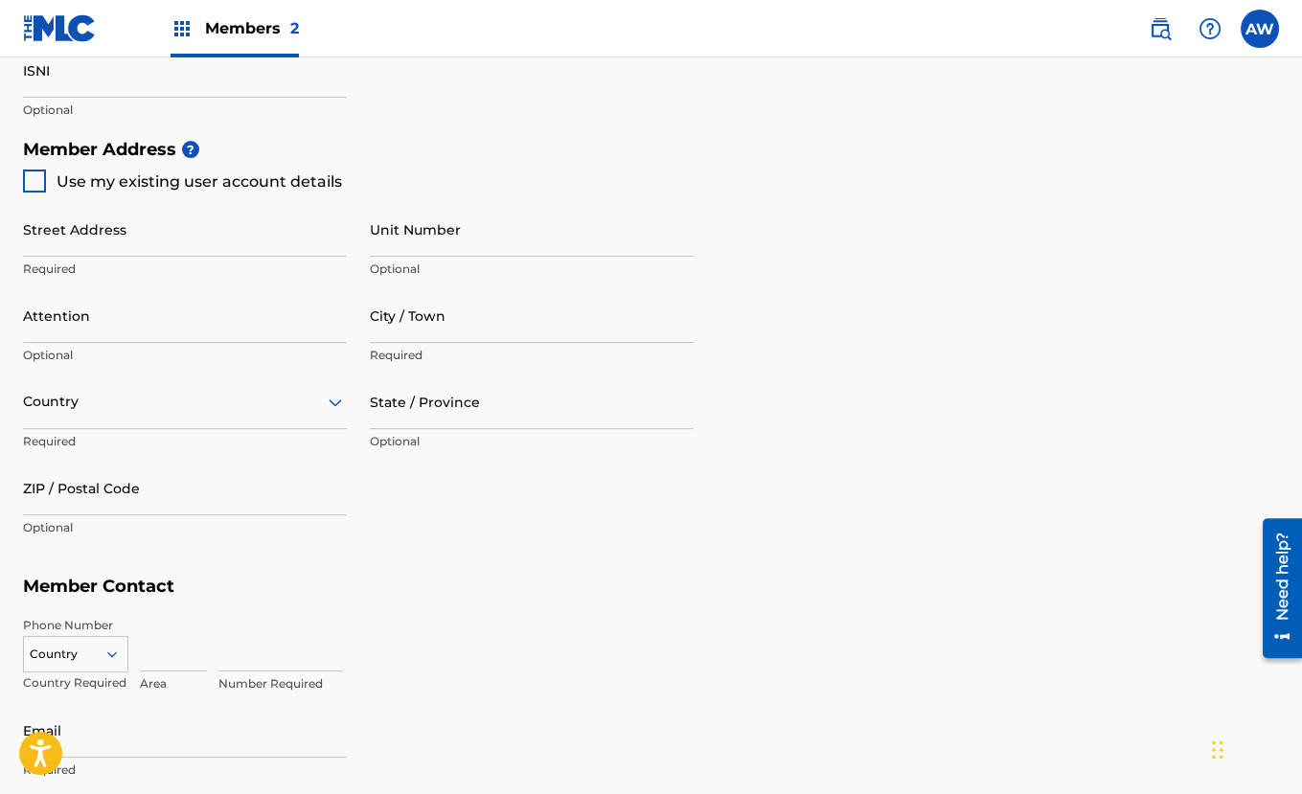
type input "424"
type input "2783998"
type input "[EMAIL_ADDRESS][DOMAIN_NAME]"
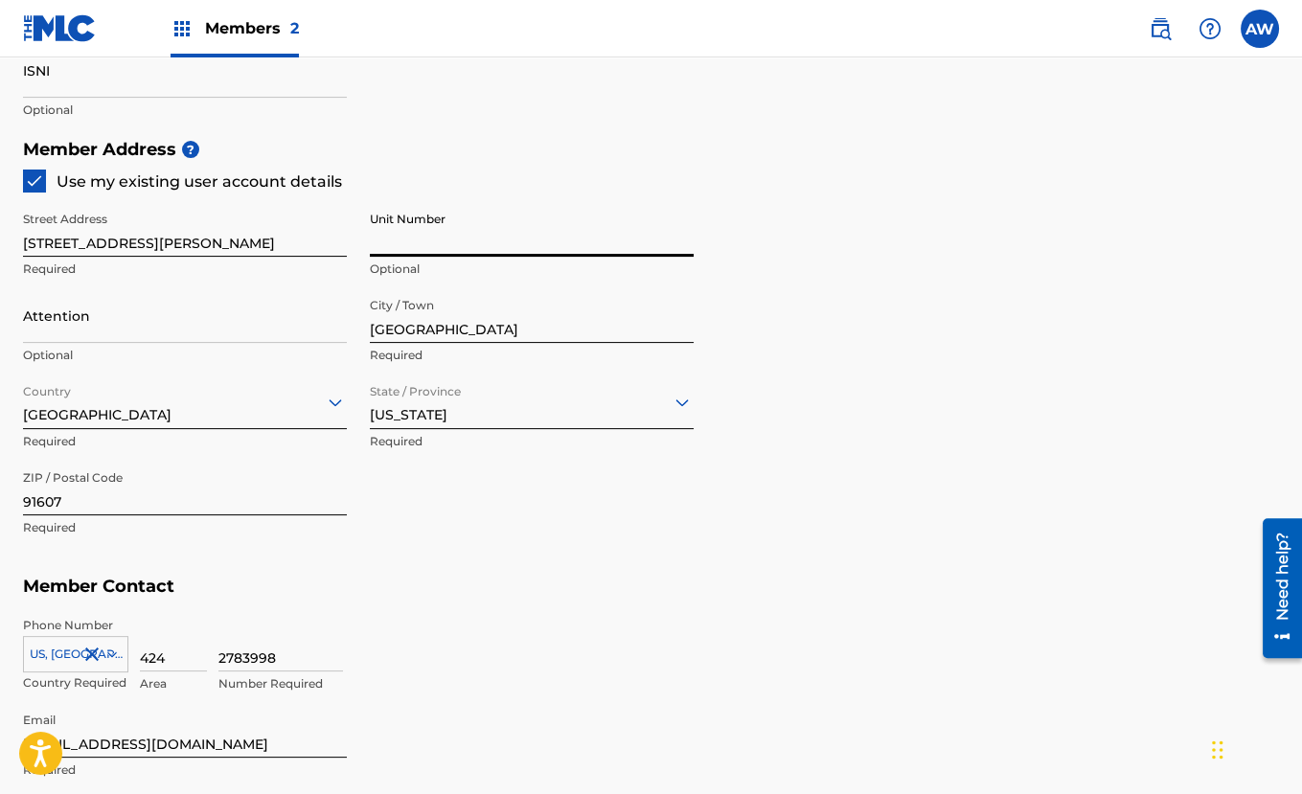
click at [387, 239] on input "Unit Number" at bounding box center [532, 229] width 324 height 55
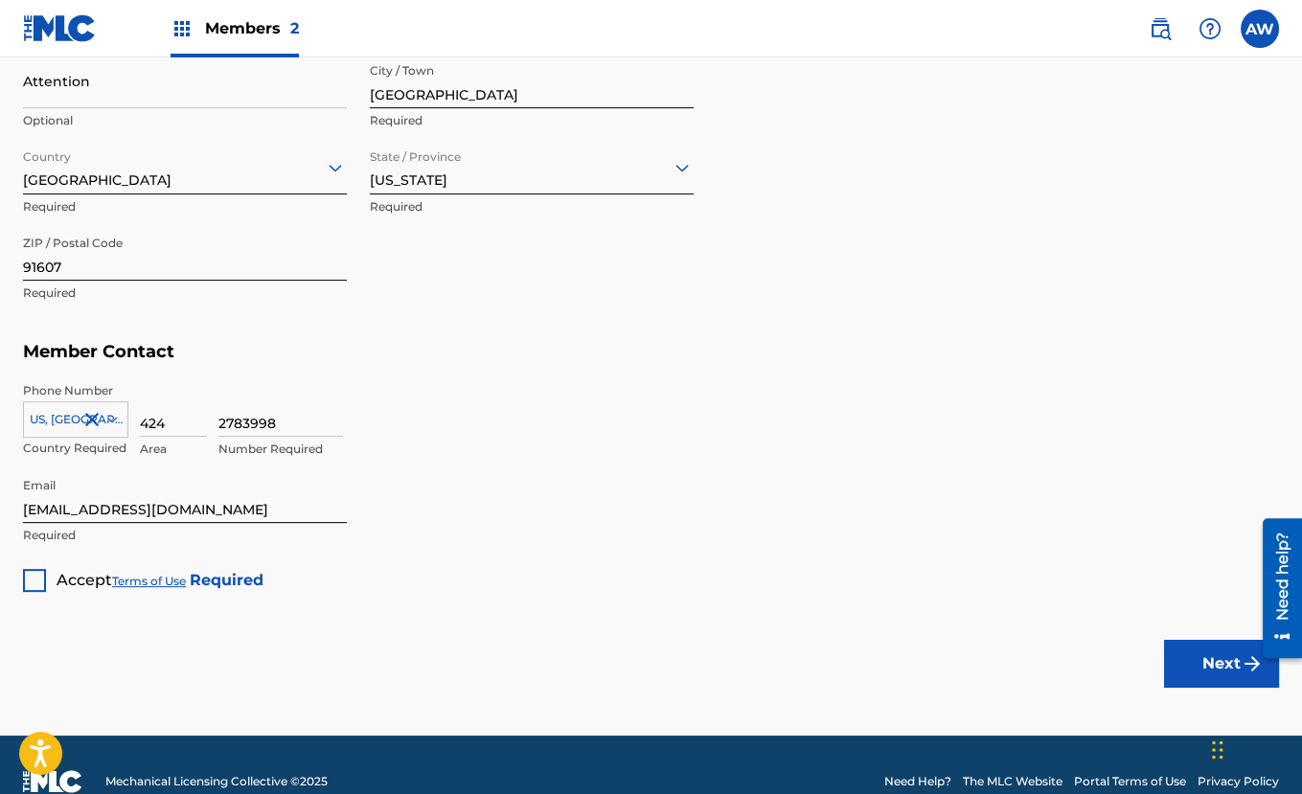
scroll to position [1075, 0]
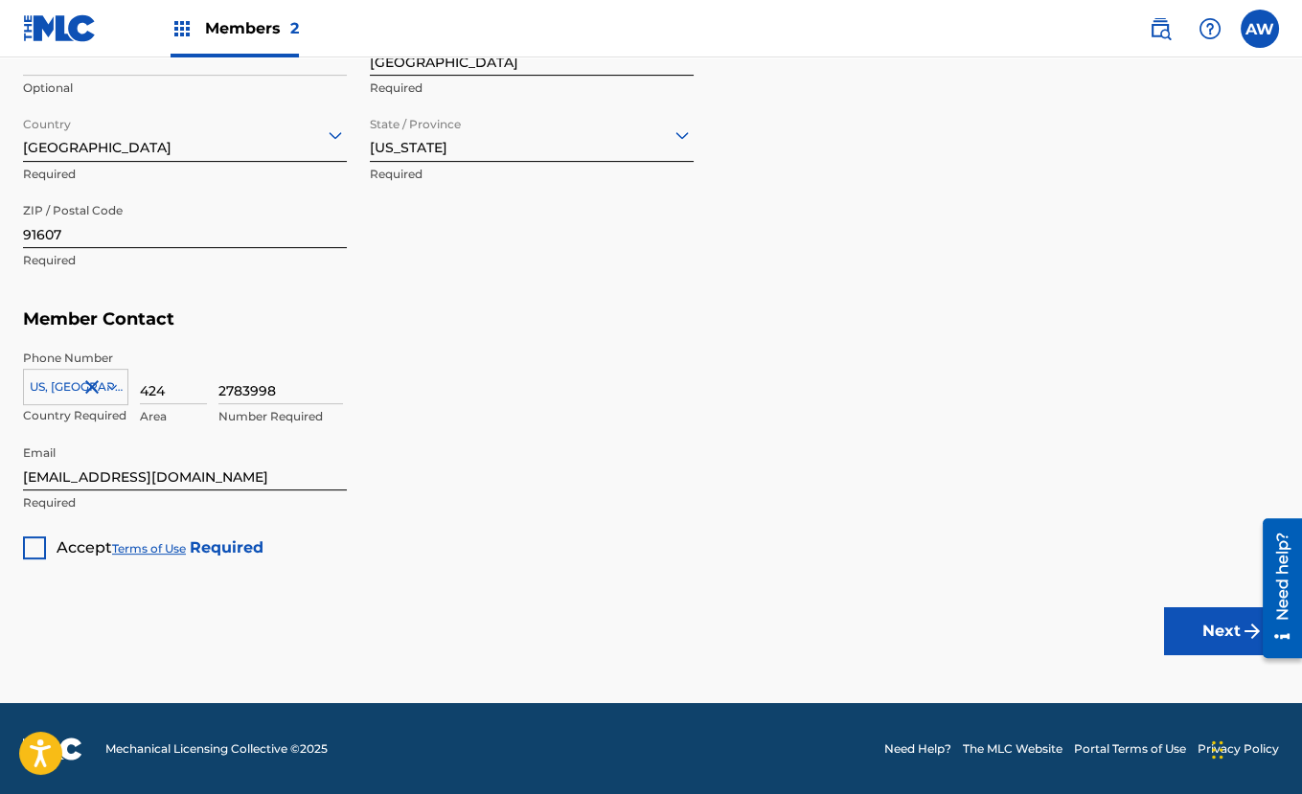
type input "#184"
click at [185, 393] on input "424" at bounding box center [173, 377] width 67 height 55
type input "4"
type input "818"
type input "5712544"
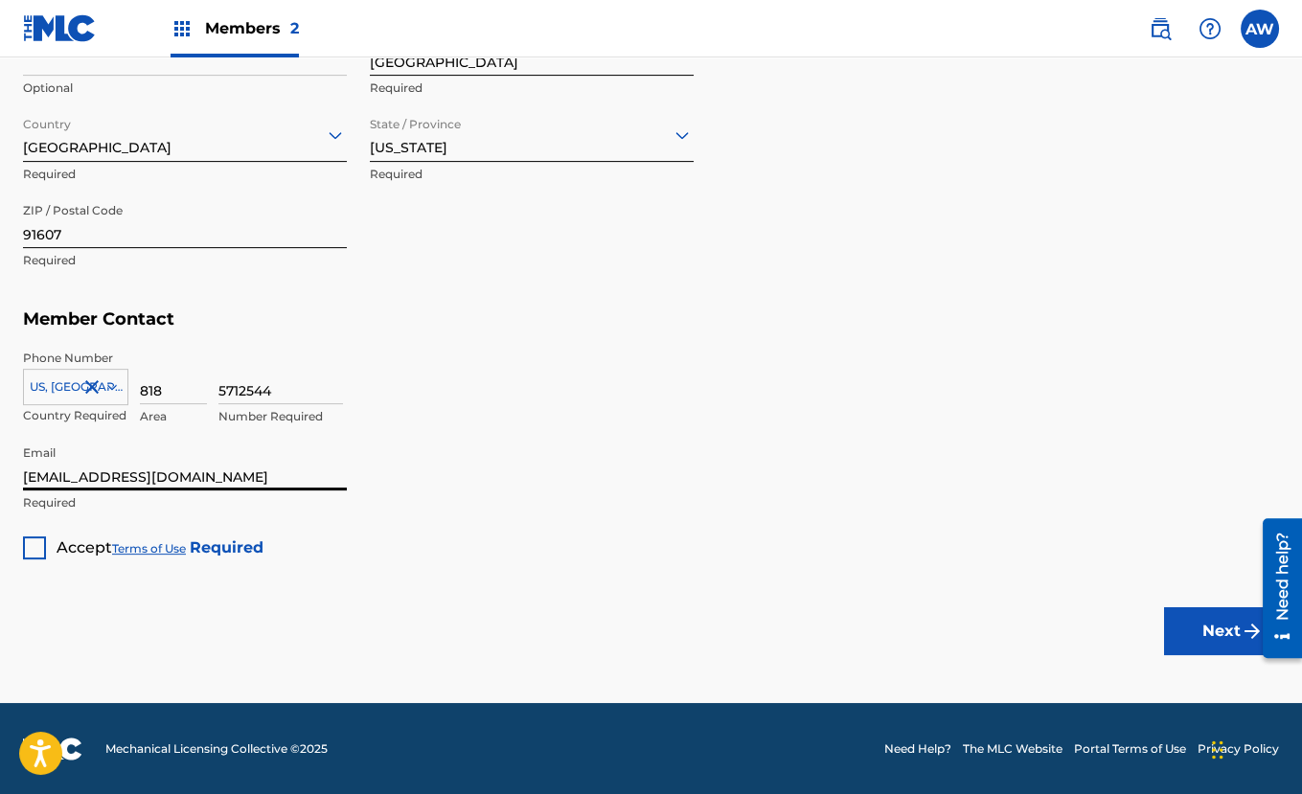
drag, startPoint x: 240, startPoint y: 475, endPoint x: -149, endPoint y: 454, distance: 390.5
type input "corey@wishadvisors.com"
click at [27, 550] on div at bounding box center [34, 547] width 23 height 23
click at [1205, 631] on button "Next" at bounding box center [1221, 631] width 115 height 48
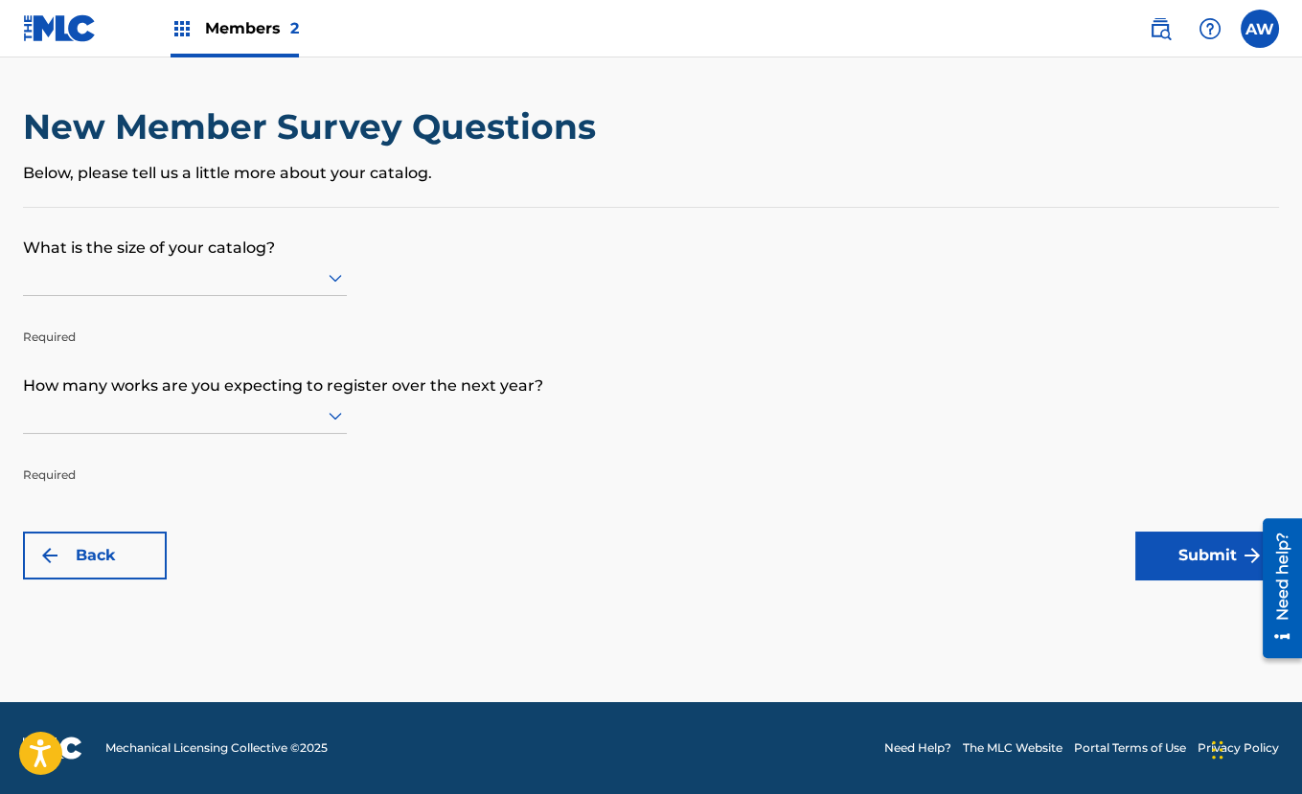
click at [1222, 560] on button "Submit" at bounding box center [1207, 556] width 144 height 48
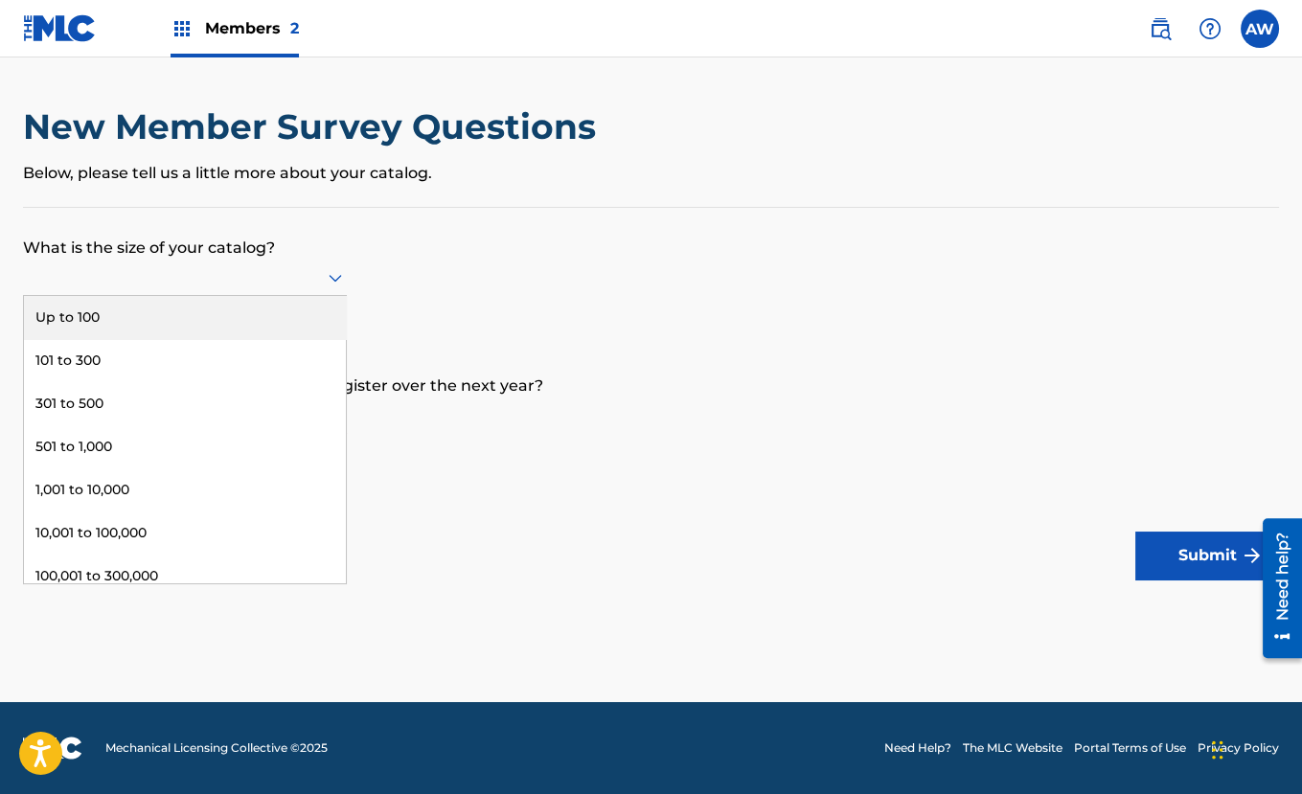
click at [336, 275] on icon at bounding box center [335, 277] width 23 height 23
click at [290, 321] on div "Up to 100" at bounding box center [185, 317] width 322 height 43
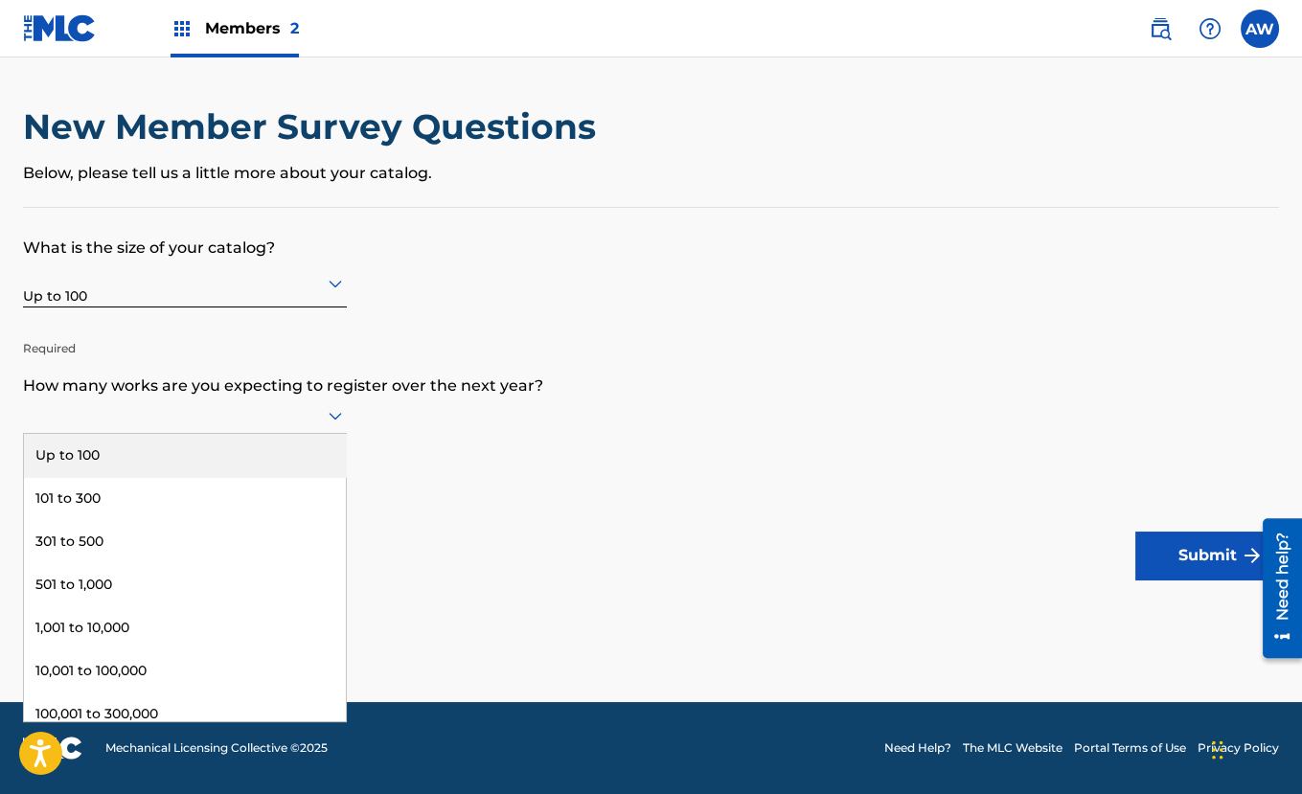
click at [320, 409] on div at bounding box center [185, 415] width 324 height 24
click at [288, 443] on div "Up to 100" at bounding box center [185, 455] width 322 height 43
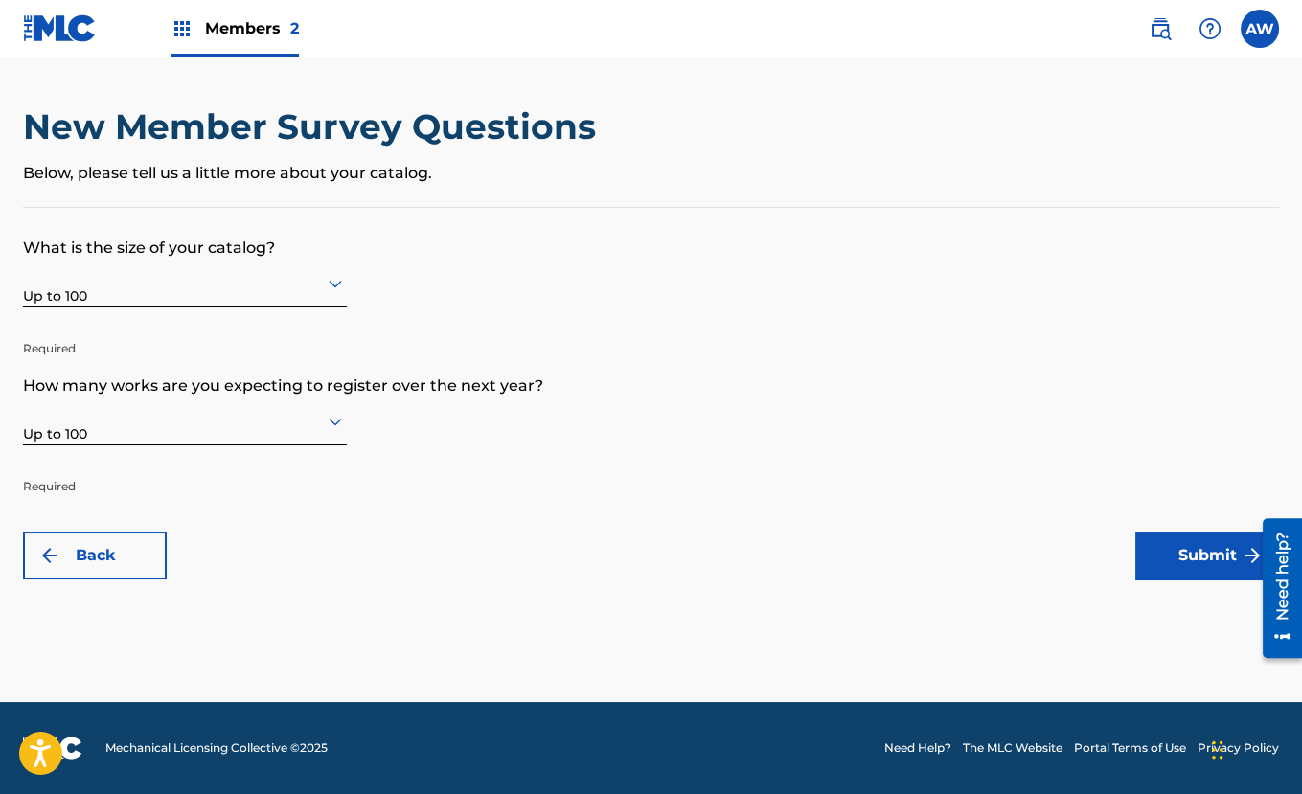
click at [1238, 555] on button "Submit" at bounding box center [1207, 556] width 144 height 48
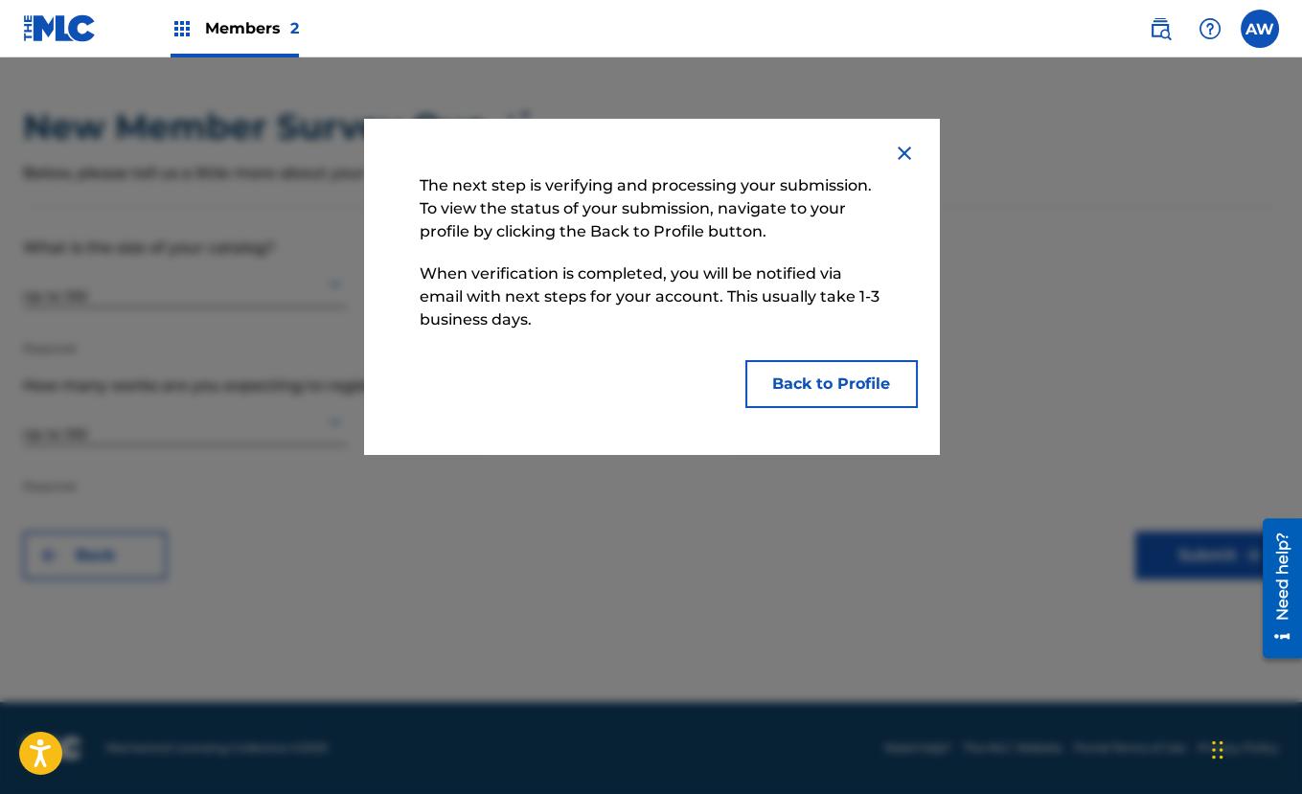
click at [772, 379] on button "Back to Profile" at bounding box center [831, 384] width 172 height 48
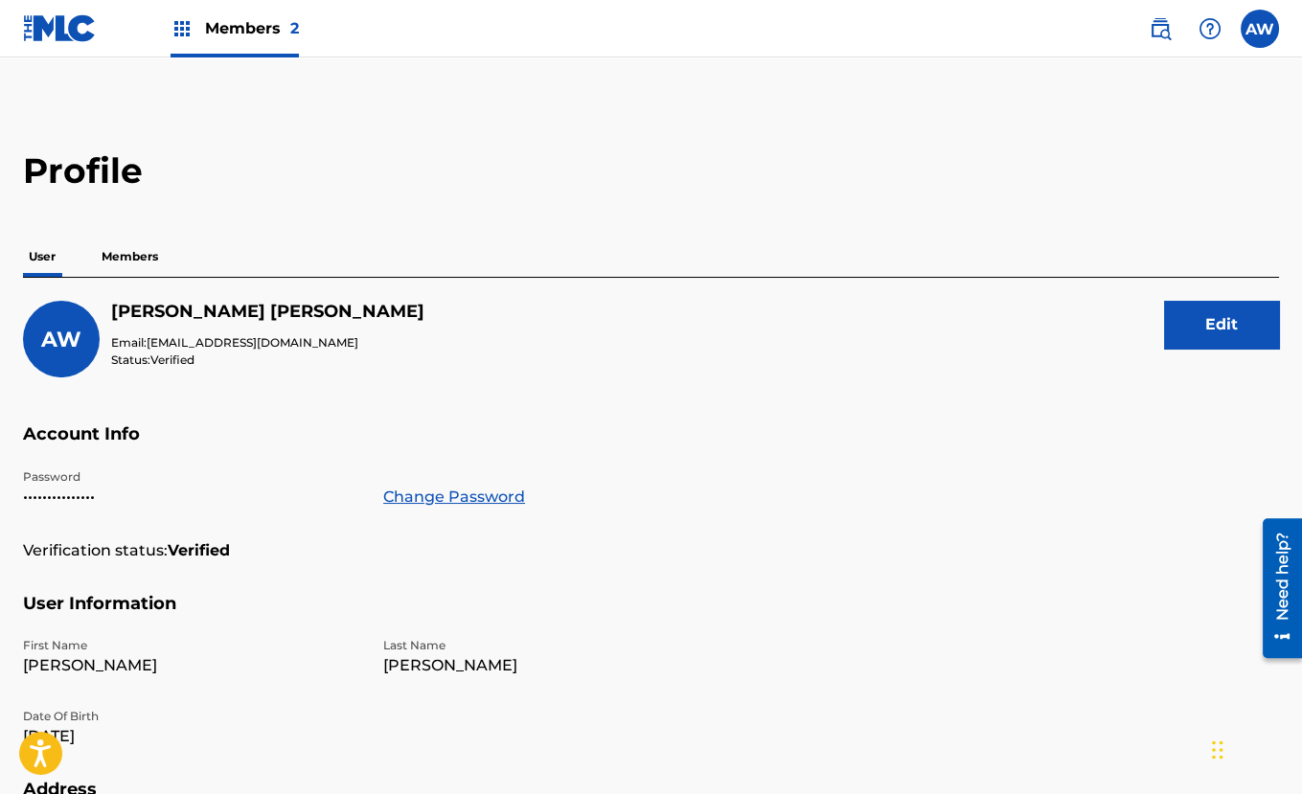
click at [161, 262] on p "Members" at bounding box center [130, 257] width 68 height 40
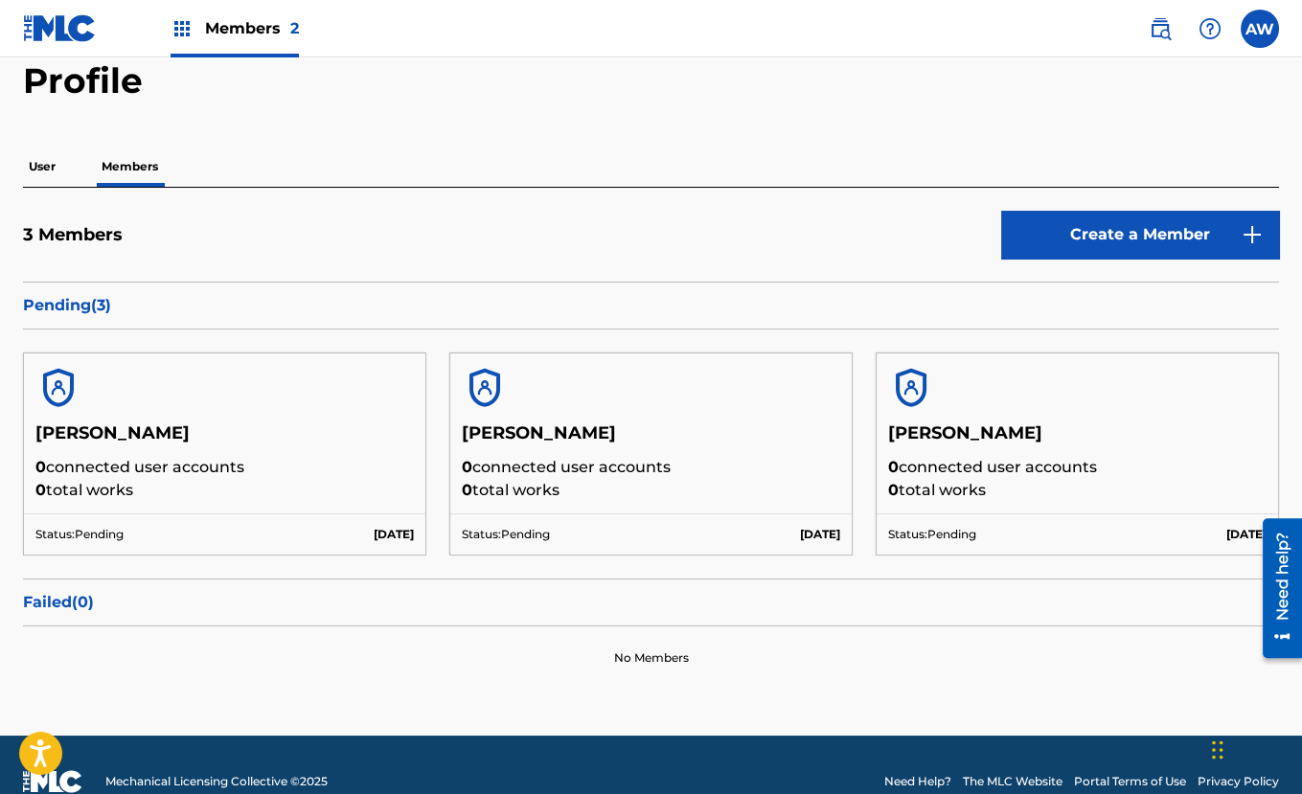
scroll to position [92, 0]
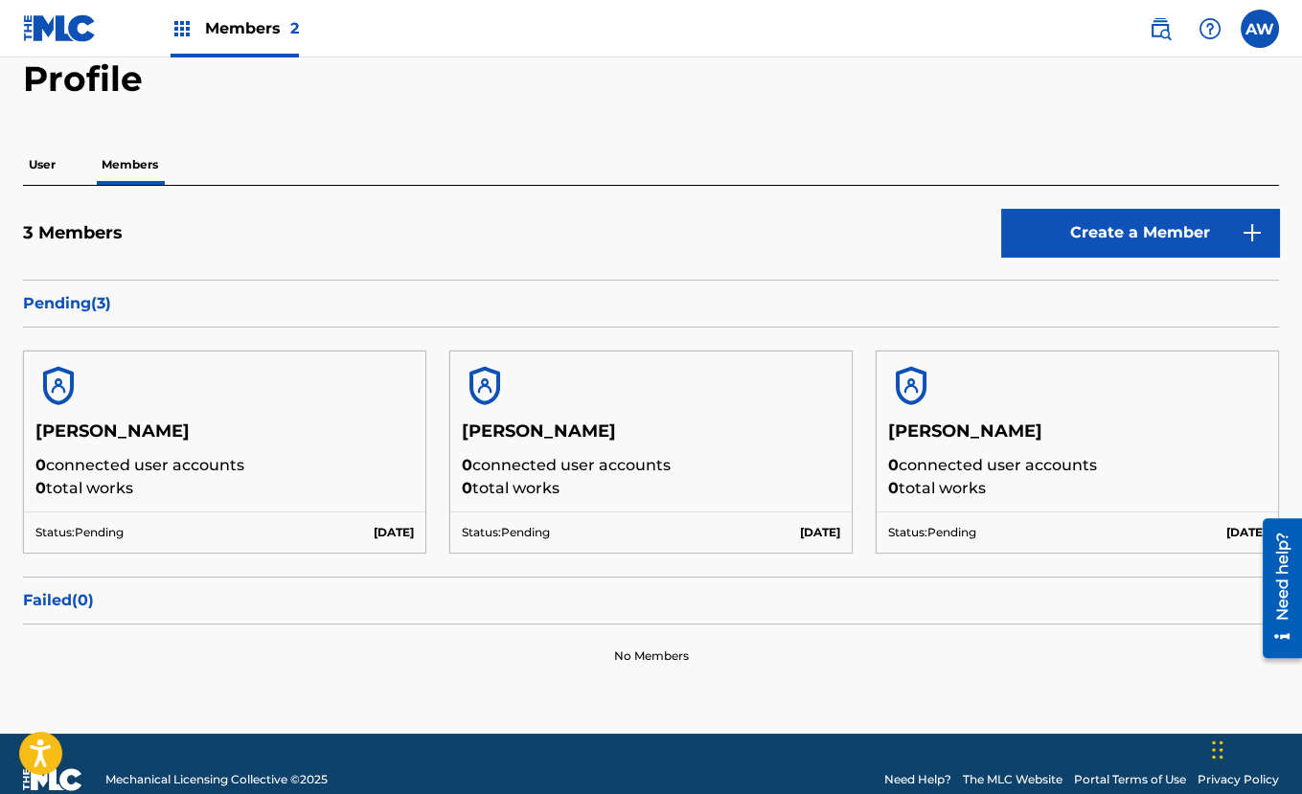
click at [718, 506] on div "LaShell Lane 0 connected user accounts 0 total works" at bounding box center [650, 466] width 401 height 91
click at [484, 377] on img at bounding box center [485, 386] width 46 height 46
click at [557, 492] on p "0 total works" at bounding box center [651, 488] width 378 height 23
click at [800, 534] on p "Aug 17 2025" at bounding box center [820, 532] width 40 height 17
click at [481, 383] on img at bounding box center [485, 386] width 46 height 46
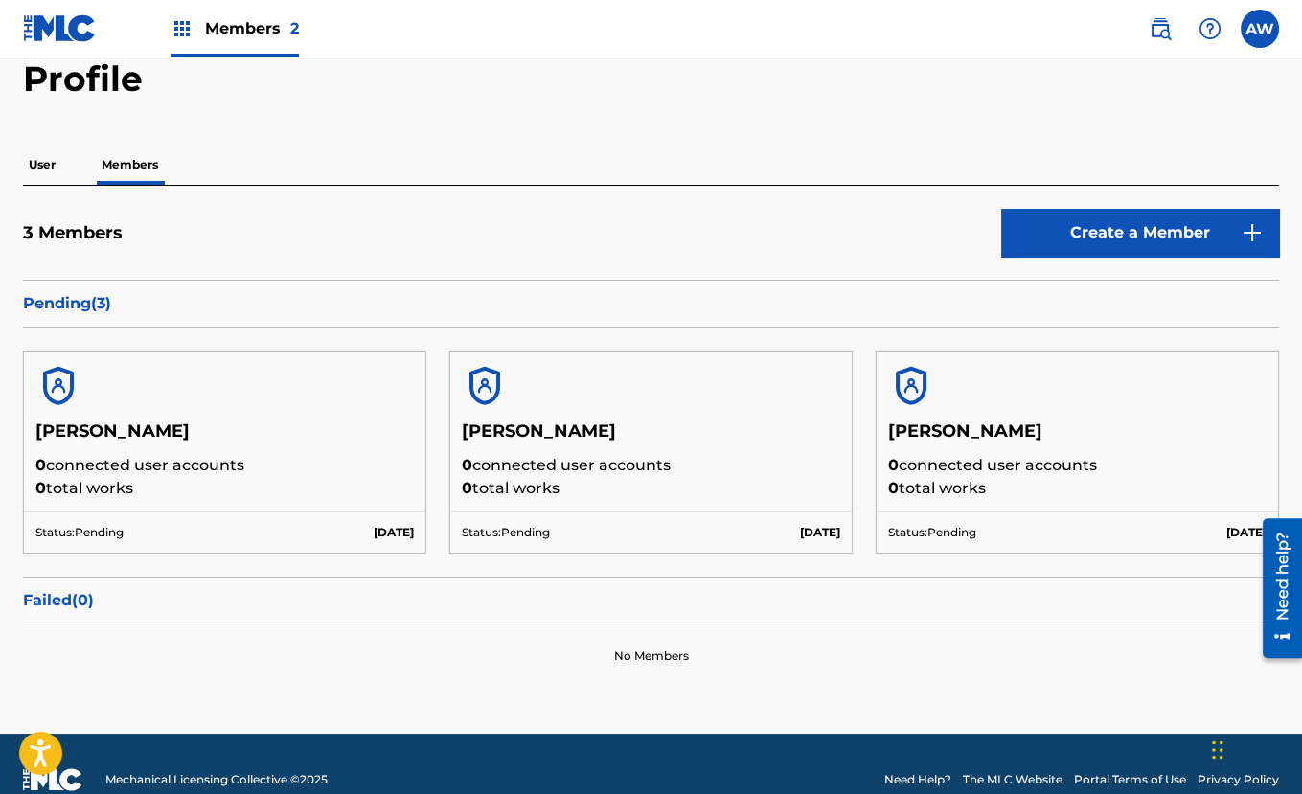
click at [93, 176] on div "User Members" at bounding box center [651, 165] width 1256 height 40
click at [110, 171] on p "Members" at bounding box center [130, 165] width 68 height 40
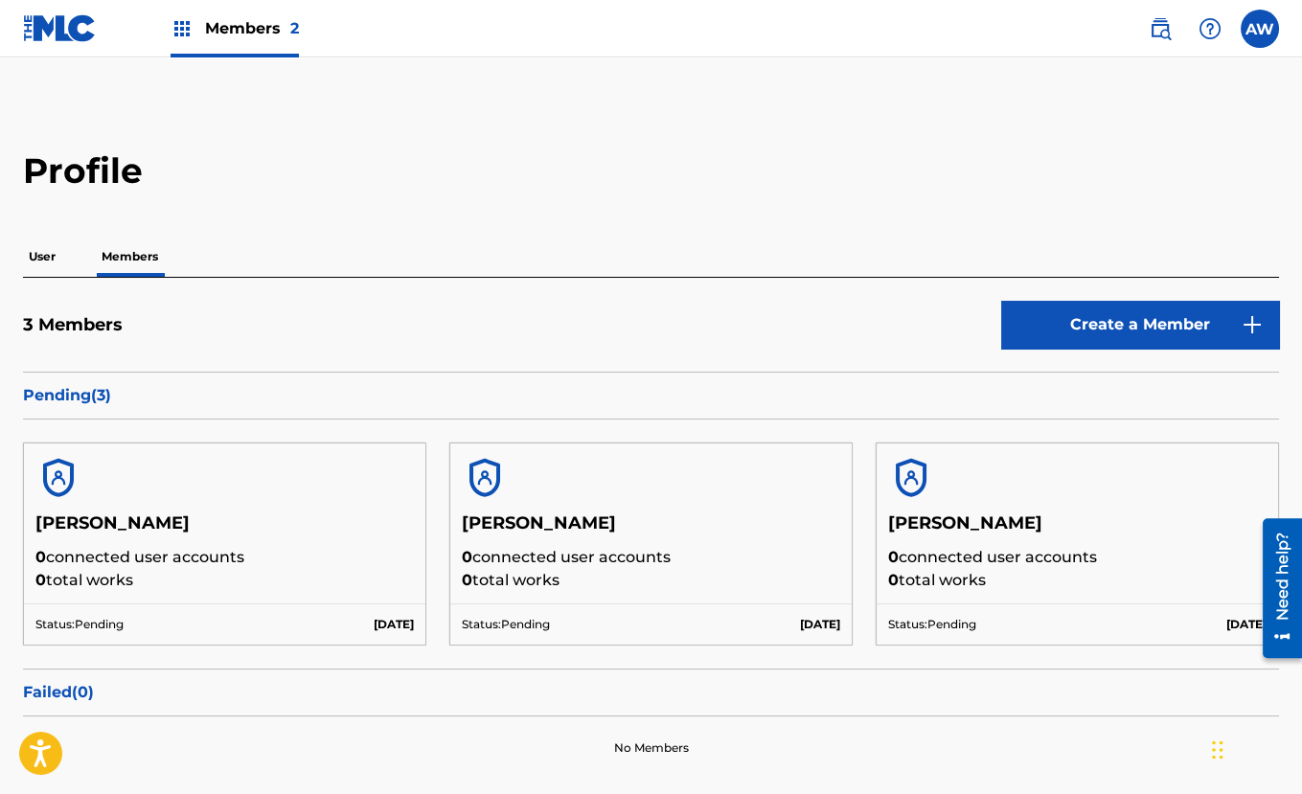
click at [487, 485] on img at bounding box center [485, 478] width 46 height 46
click at [37, 256] on p "User" at bounding box center [42, 257] width 38 height 40
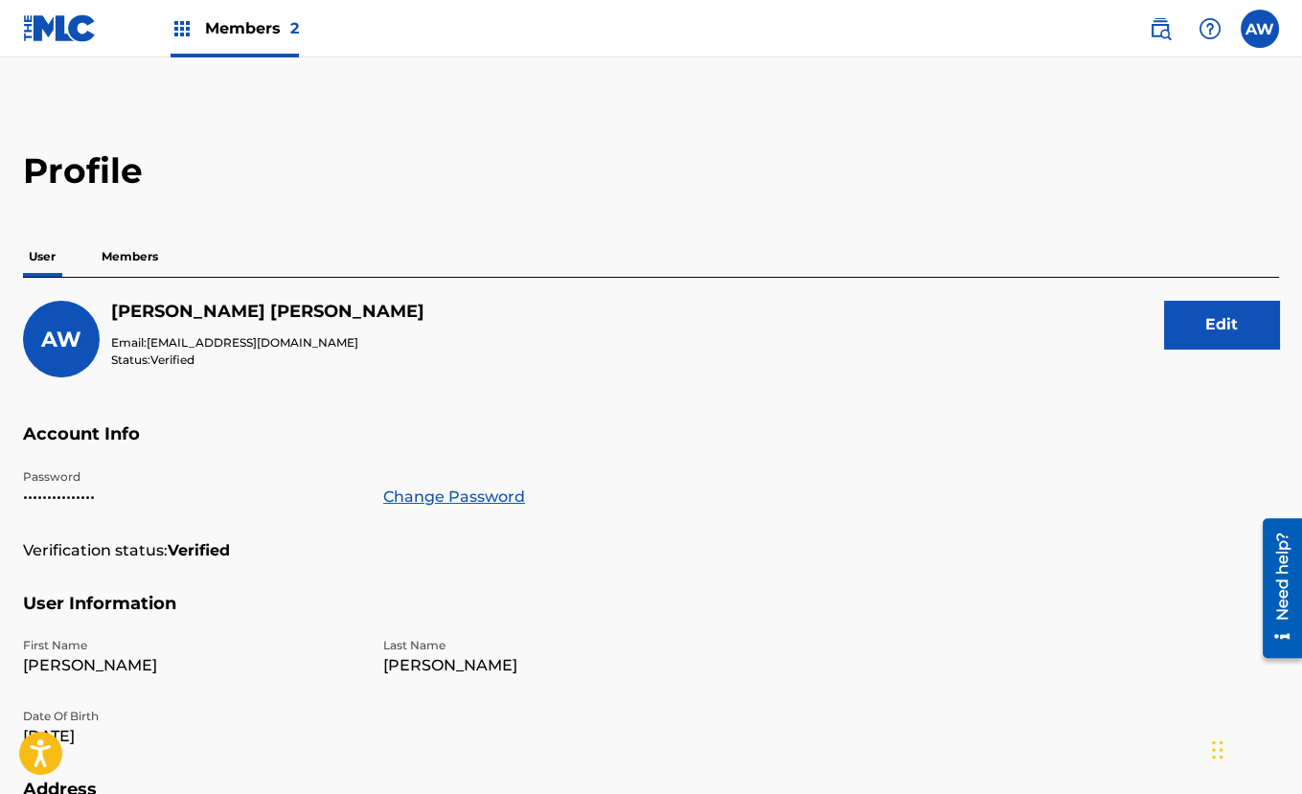
click at [116, 243] on p "Members" at bounding box center [130, 257] width 68 height 40
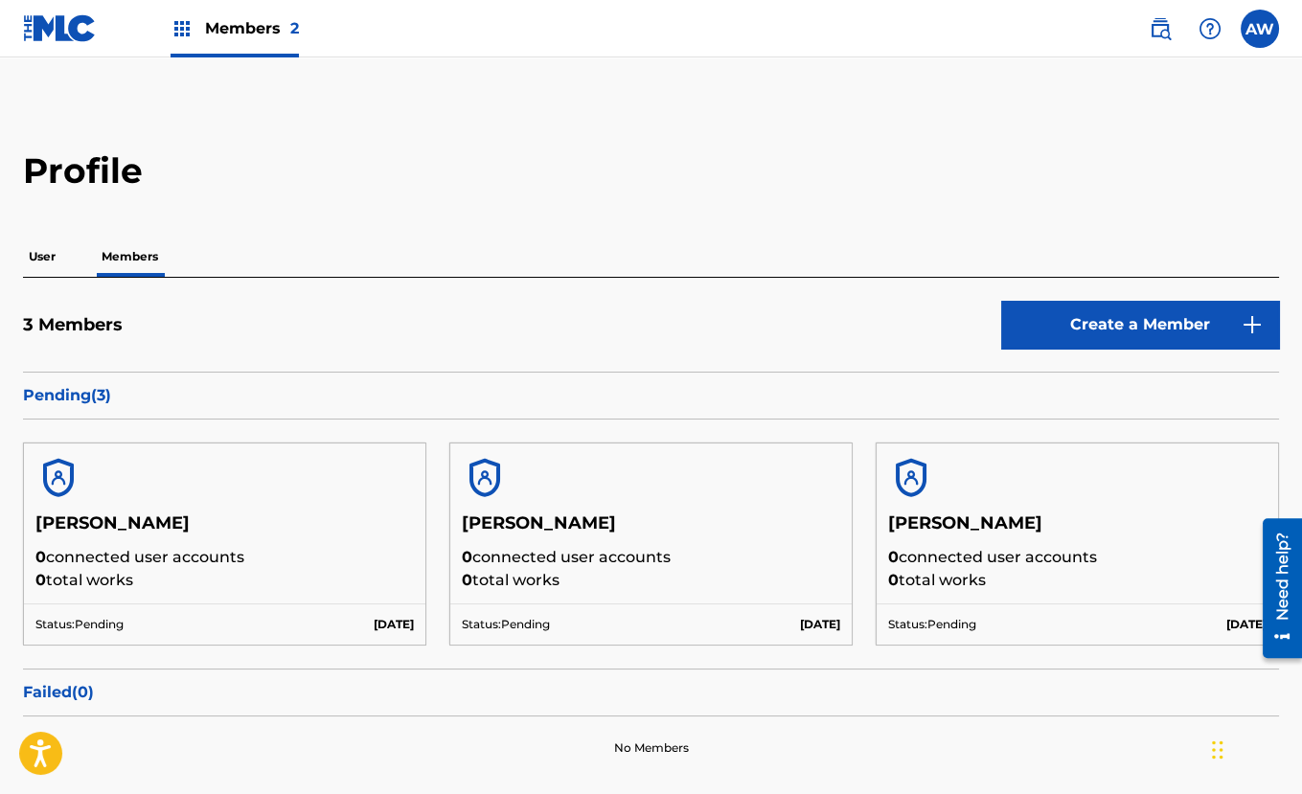
click at [491, 478] on img at bounding box center [485, 478] width 46 height 46
click at [84, 396] on p "Pending ( 3 )" at bounding box center [651, 395] width 1256 height 23
click at [646, 622] on div "Status: Pending Aug 17 2025" at bounding box center [650, 624] width 401 height 41
click at [481, 480] on img at bounding box center [485, 478] width 46 height 46
click at [1253, 40] on label at bounding box center [1260, 29] width 38 height 38
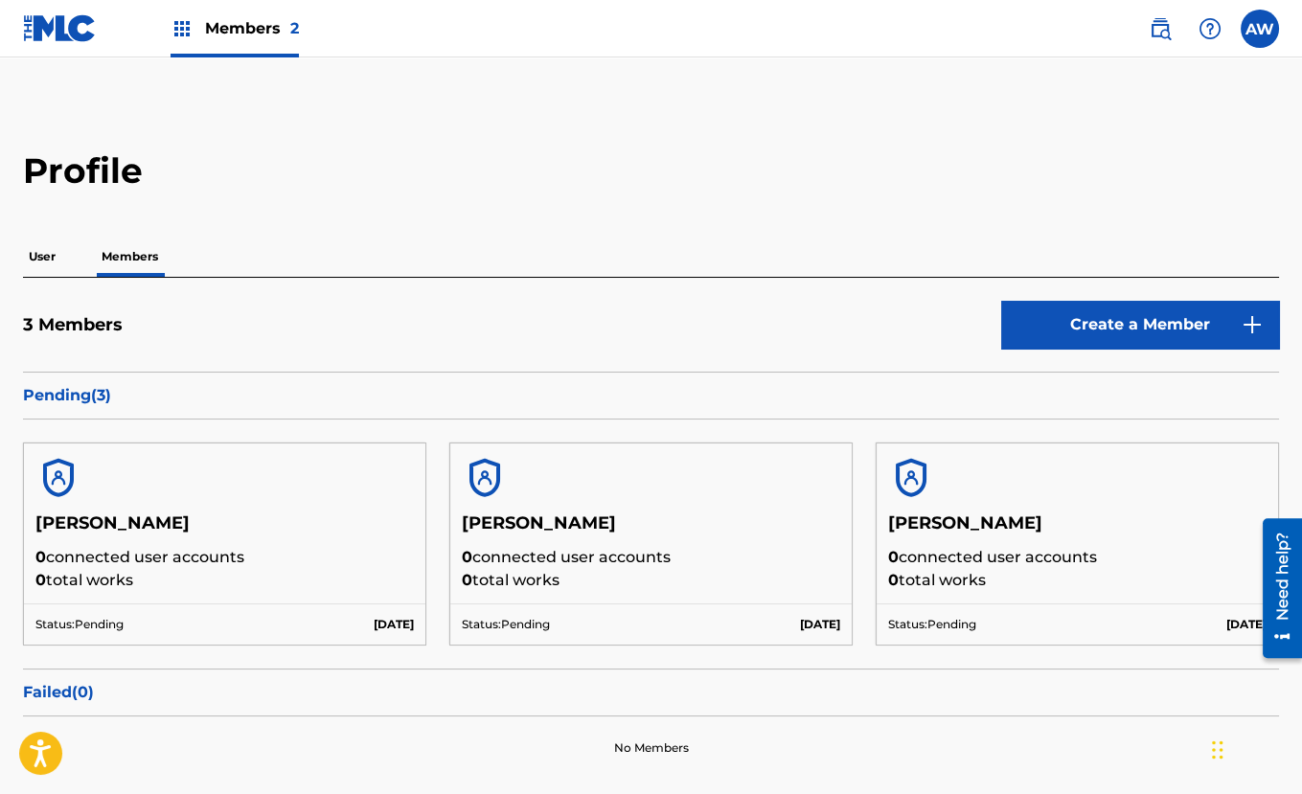
click at [1260, 29] on input "AW Anthony Williams goldenchild2040@gmail.com Notification Preferences Profile …" at bounding box center [1260, 29] width 0 height 0
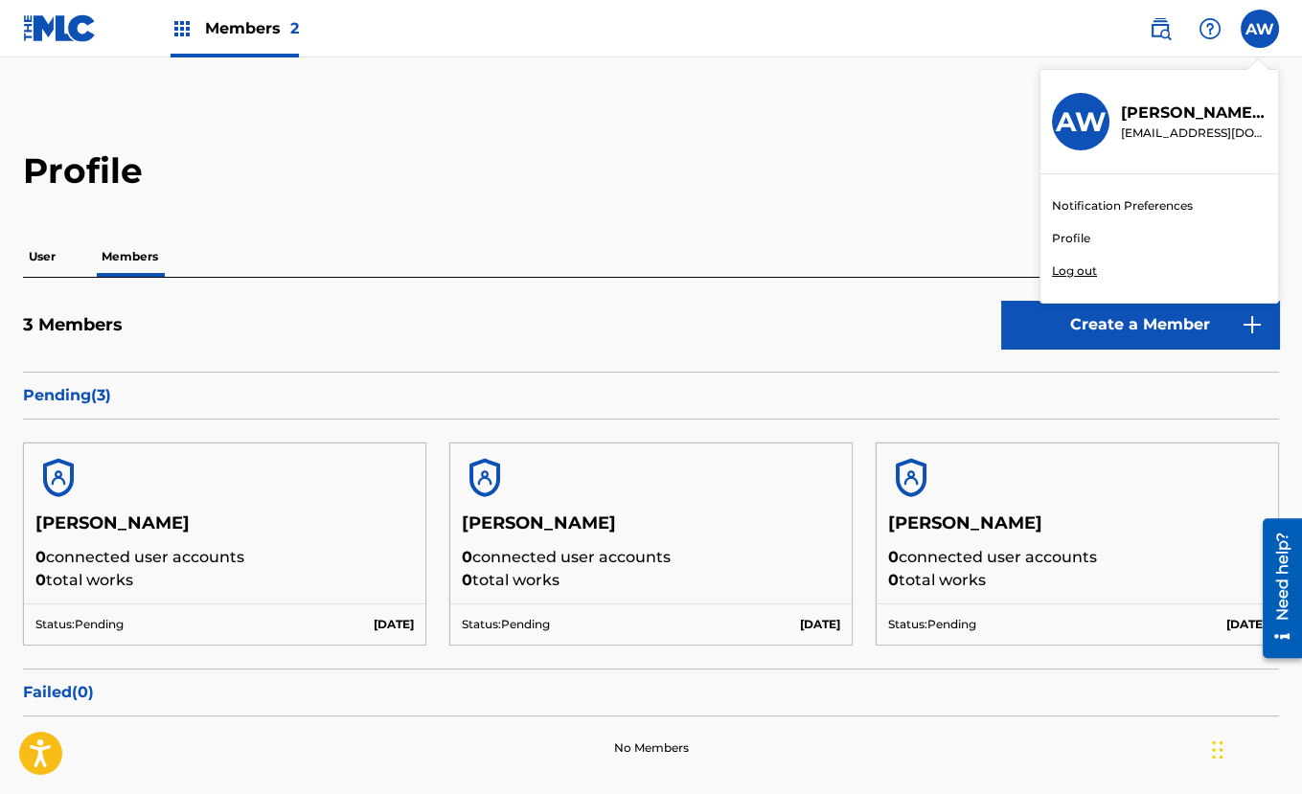
click at [1074, 235] on link "Profile" at bounding box center [1071, 238] width 38 height 17
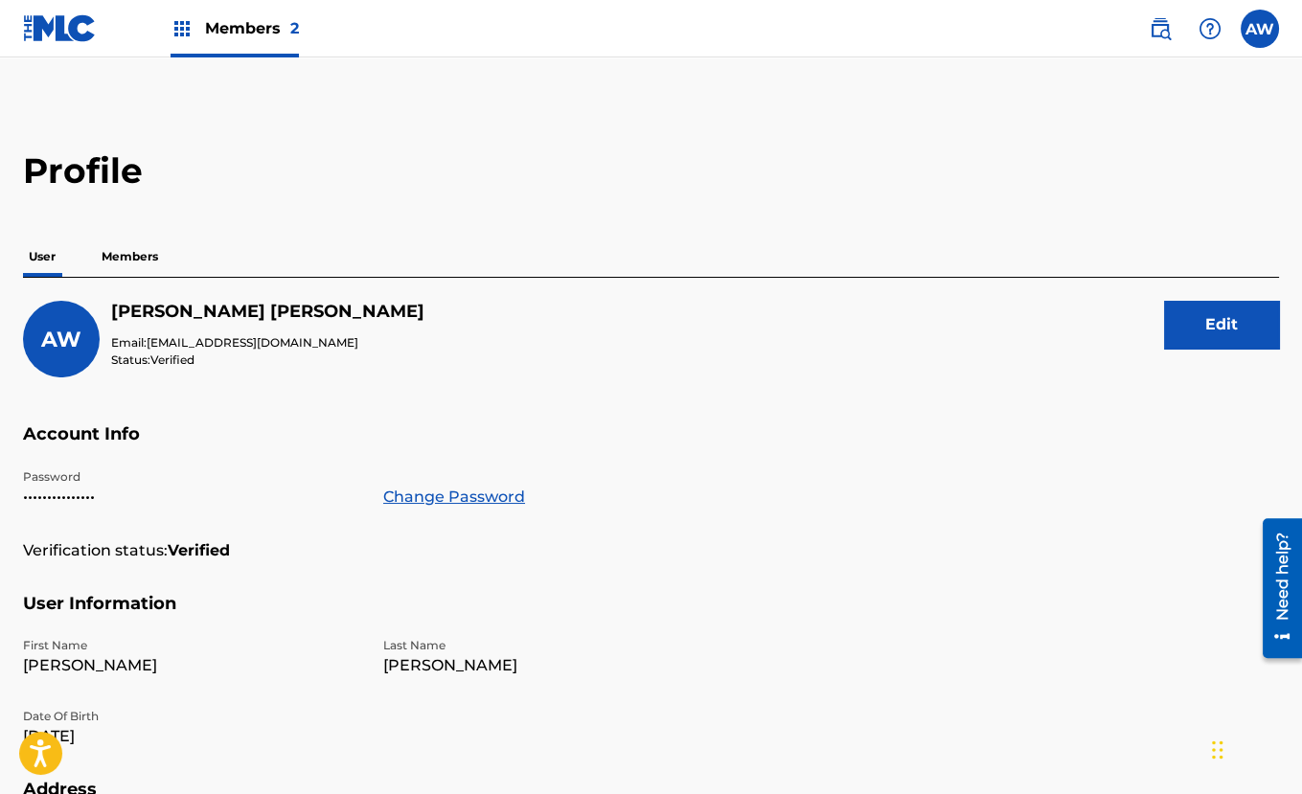
click at [1263, 46] on label at bounding box center [1260, 29] width 38 height 38
click at [1260, 29] on input "AW Anthony Williams goldenchild2040@gmail.com Notification Preferences Profile …" at bounding box center [1260, 29] width 0 height 0
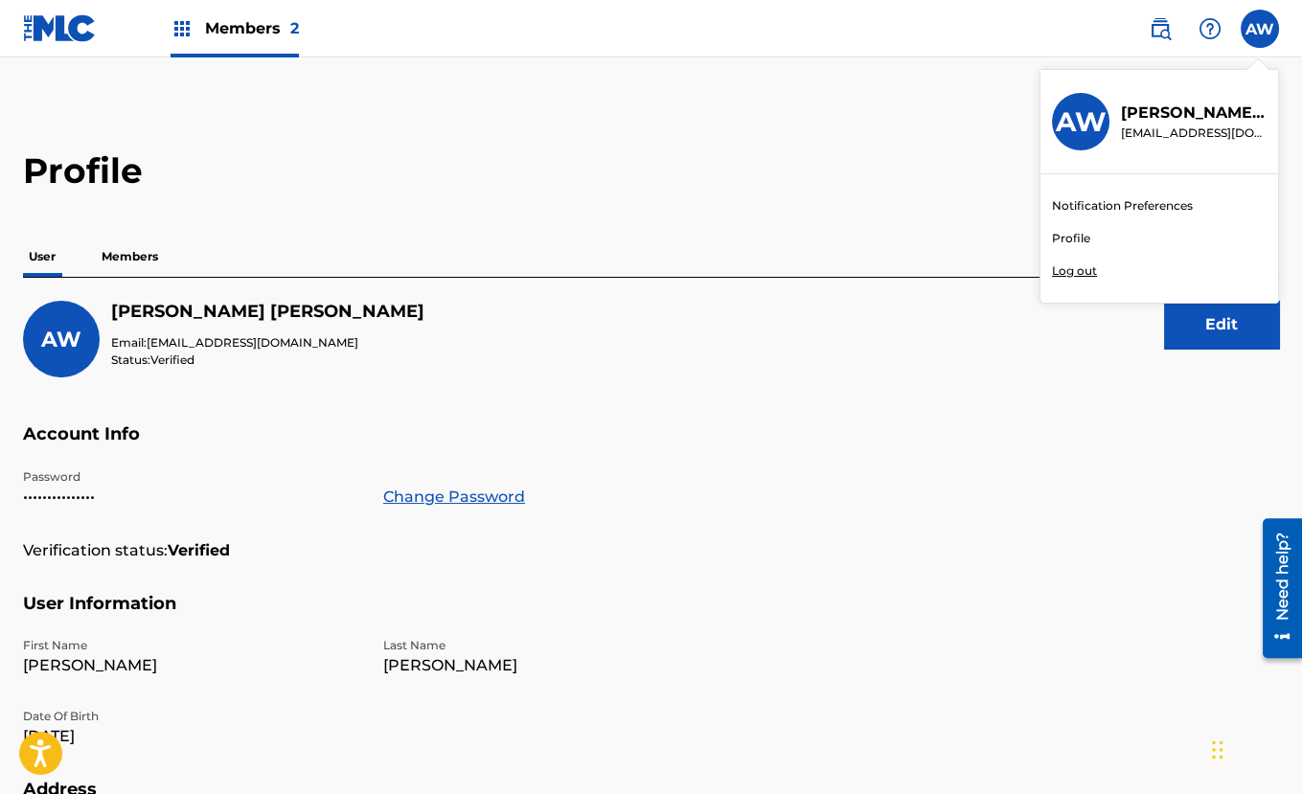
click at [1131, 209] on link "Notification Preferences" at bounding box center [1122, 205] width 141 height 17
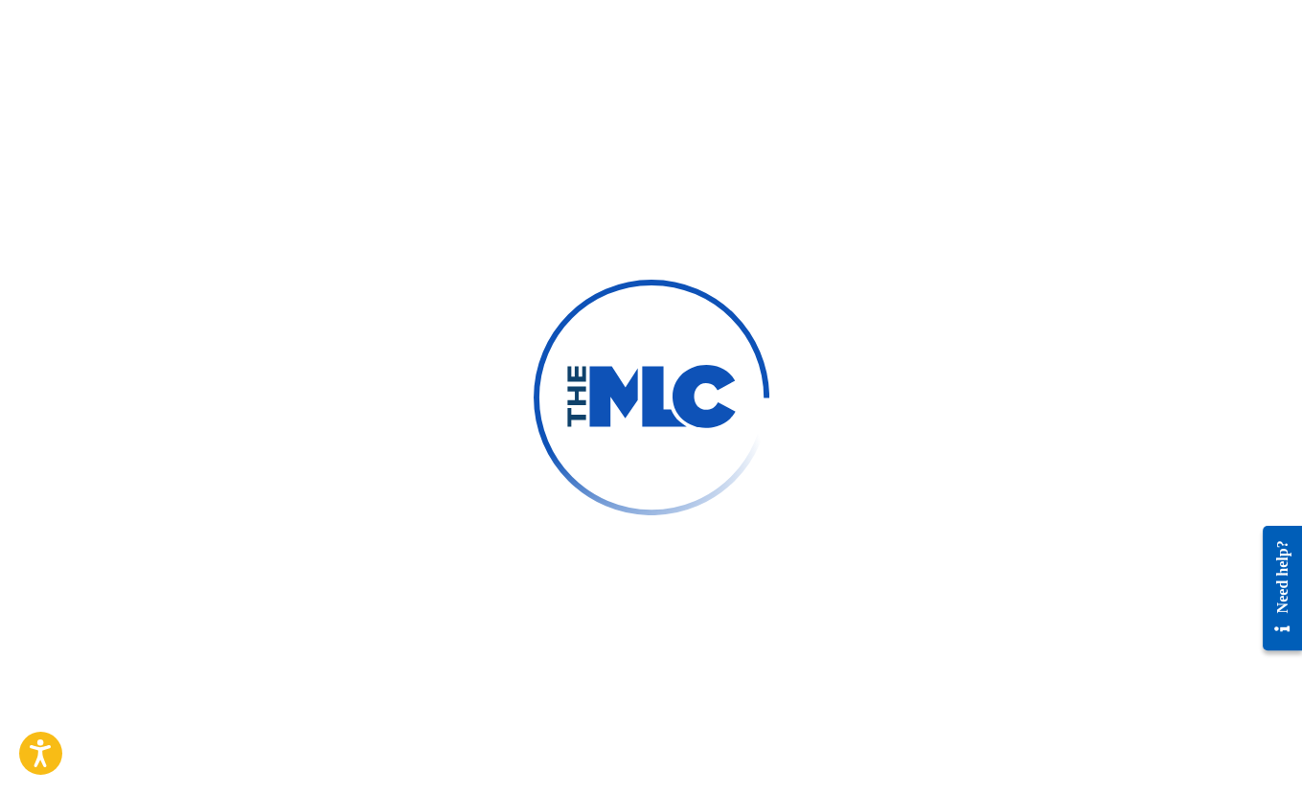
click at [475, 129] on div at bounding box center [651, 397] width 1302 height 794
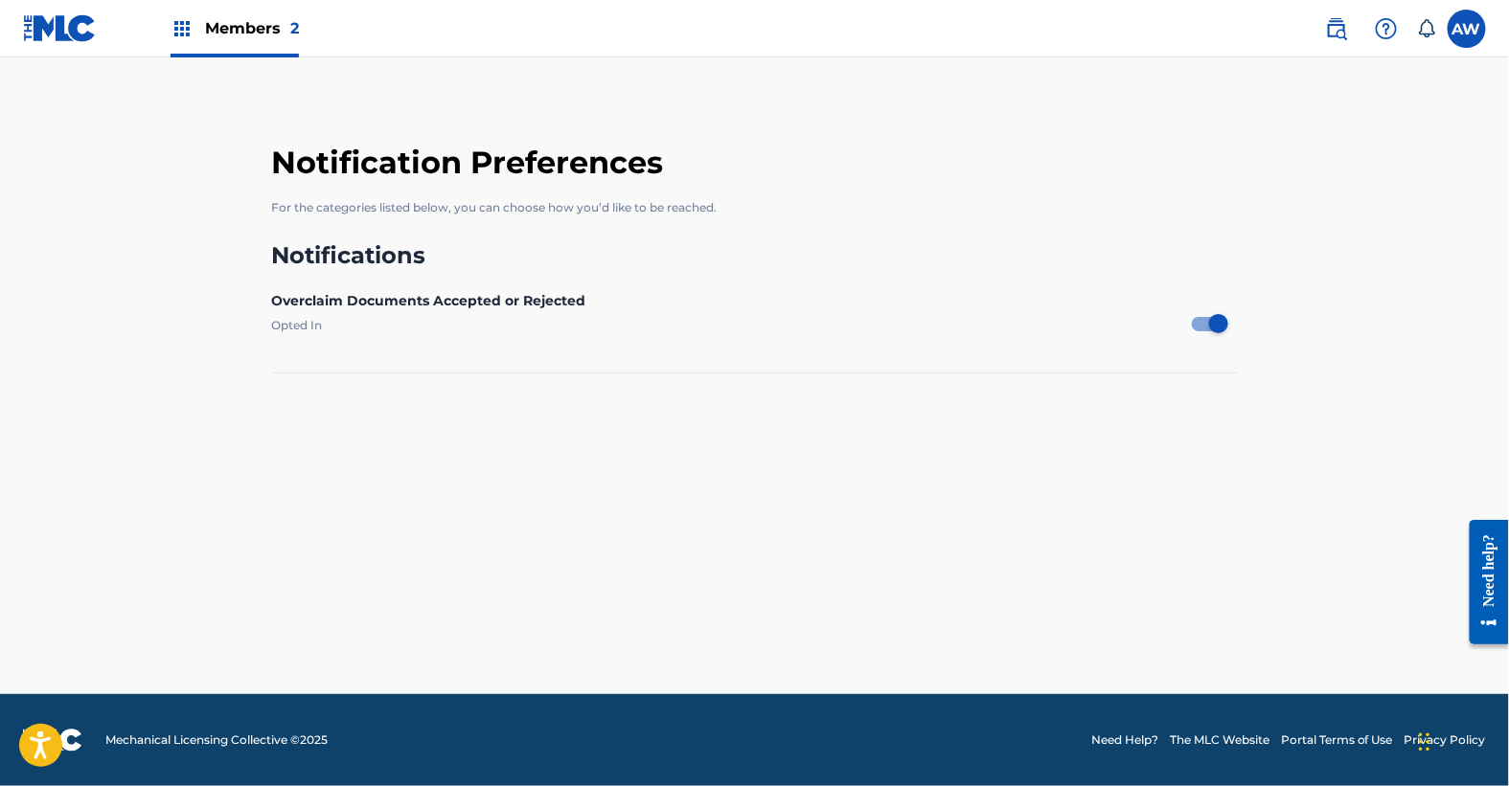
click at [1474, 30] on label at bounding box center [1466, 29] width 38 height 38
click at [1467, 29] on input "AW Anthony Williams goldenchild2040@gmail.com Notification Preferences Profile …" at bounding box center [1467, 29] width 0 height 0
click at [1276, 239] on link "Profile" at bounding box center [1278, 238] width 38 height 17
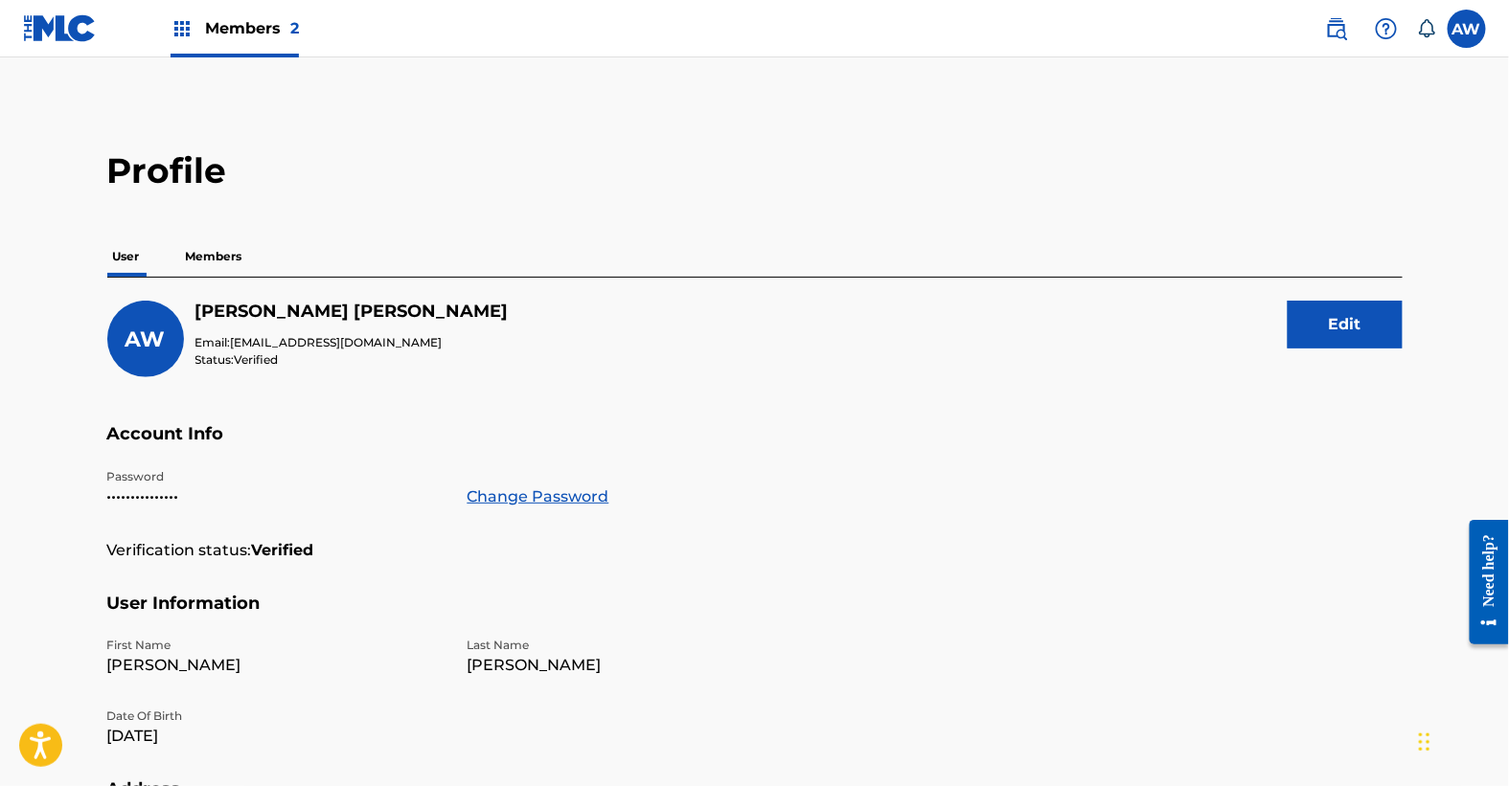
click at [218, 19] on span "Members 2" at bounding box center [252, 28] width 94 height 22
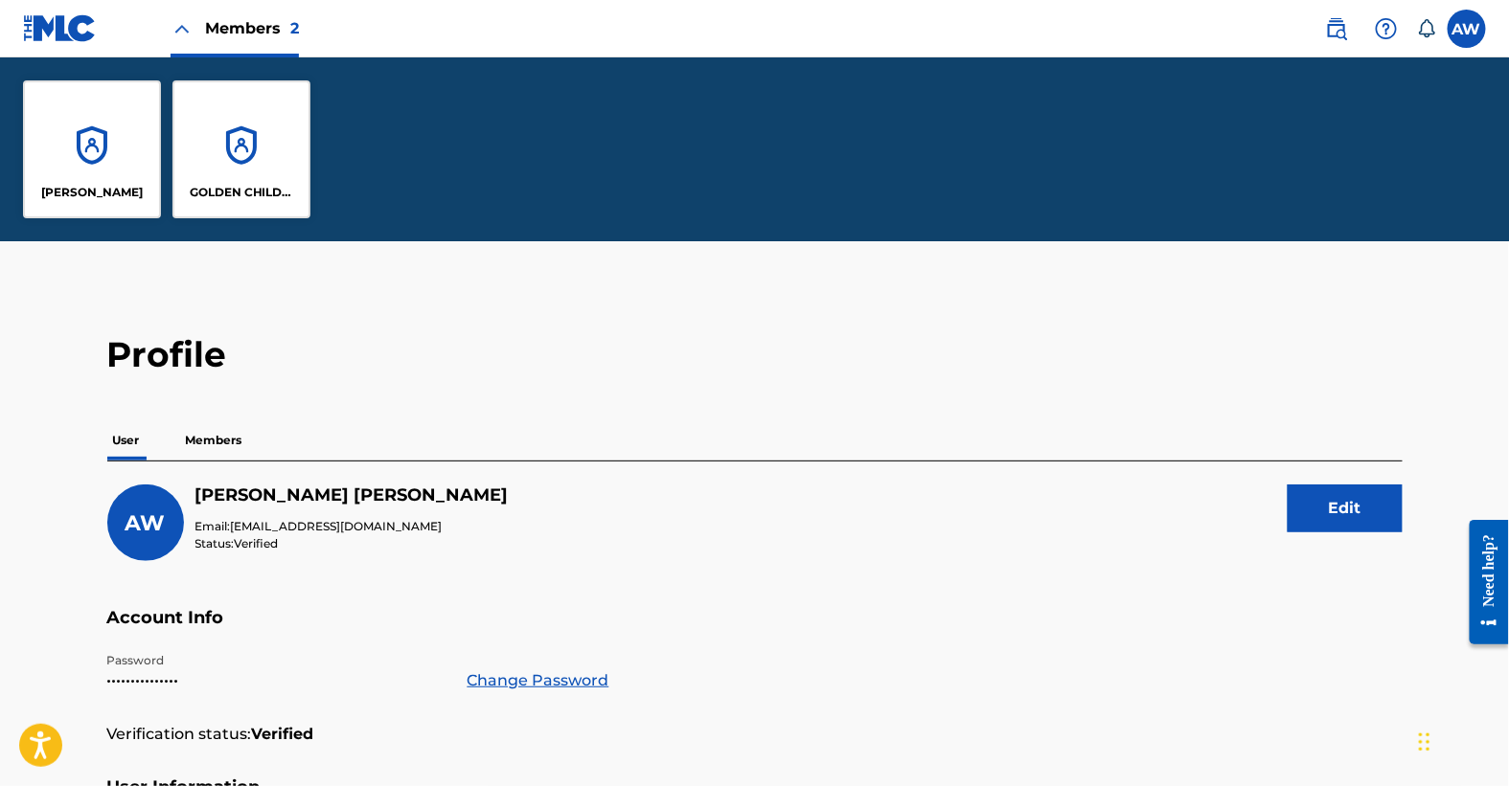
click at [114, 122] on div "Anthony C Williams II" at bounding box center [92, 149] width 138 height 138
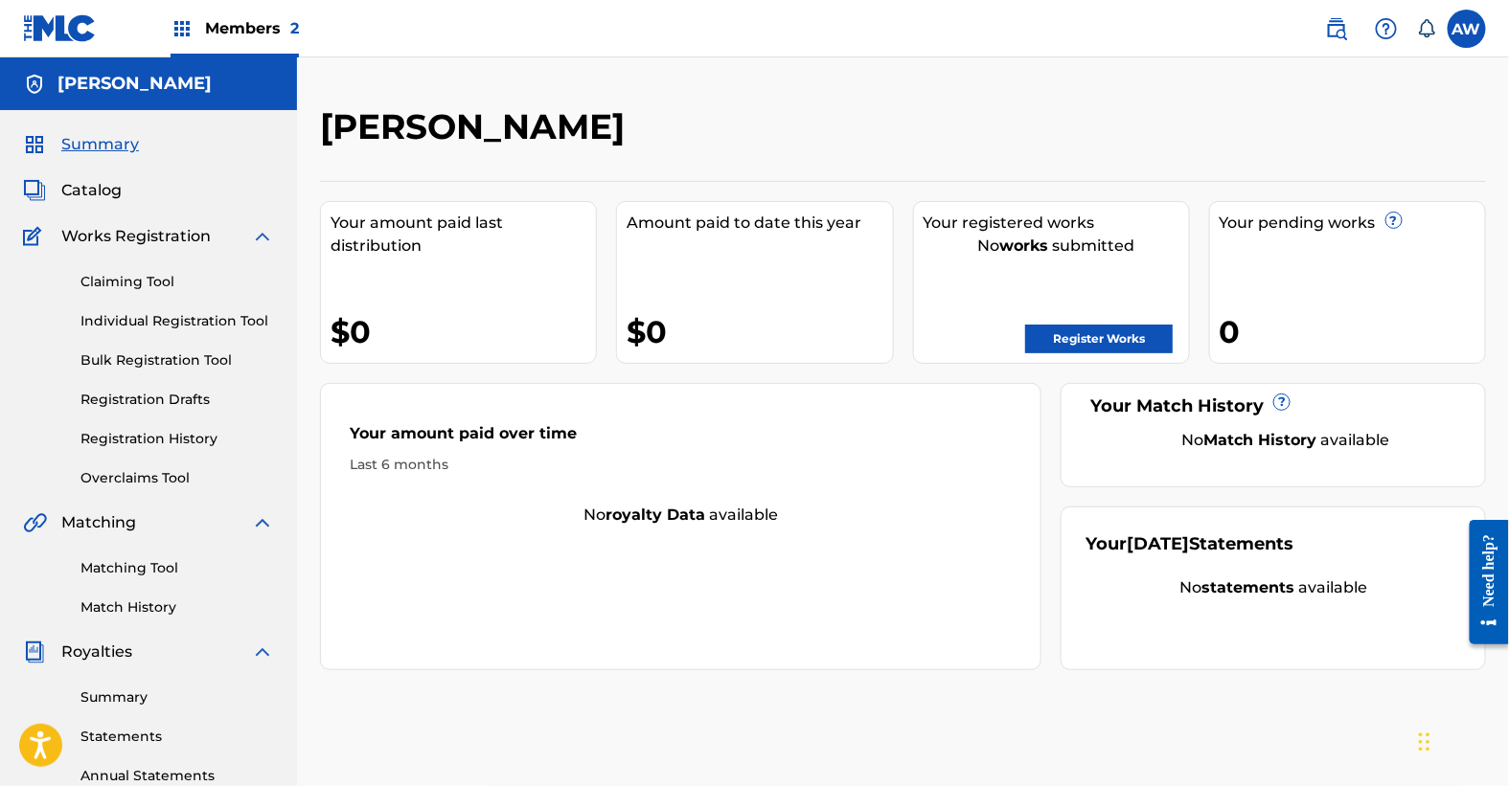
click at [189, 29] on img at bounding box center [182, 28] width 23 height 23
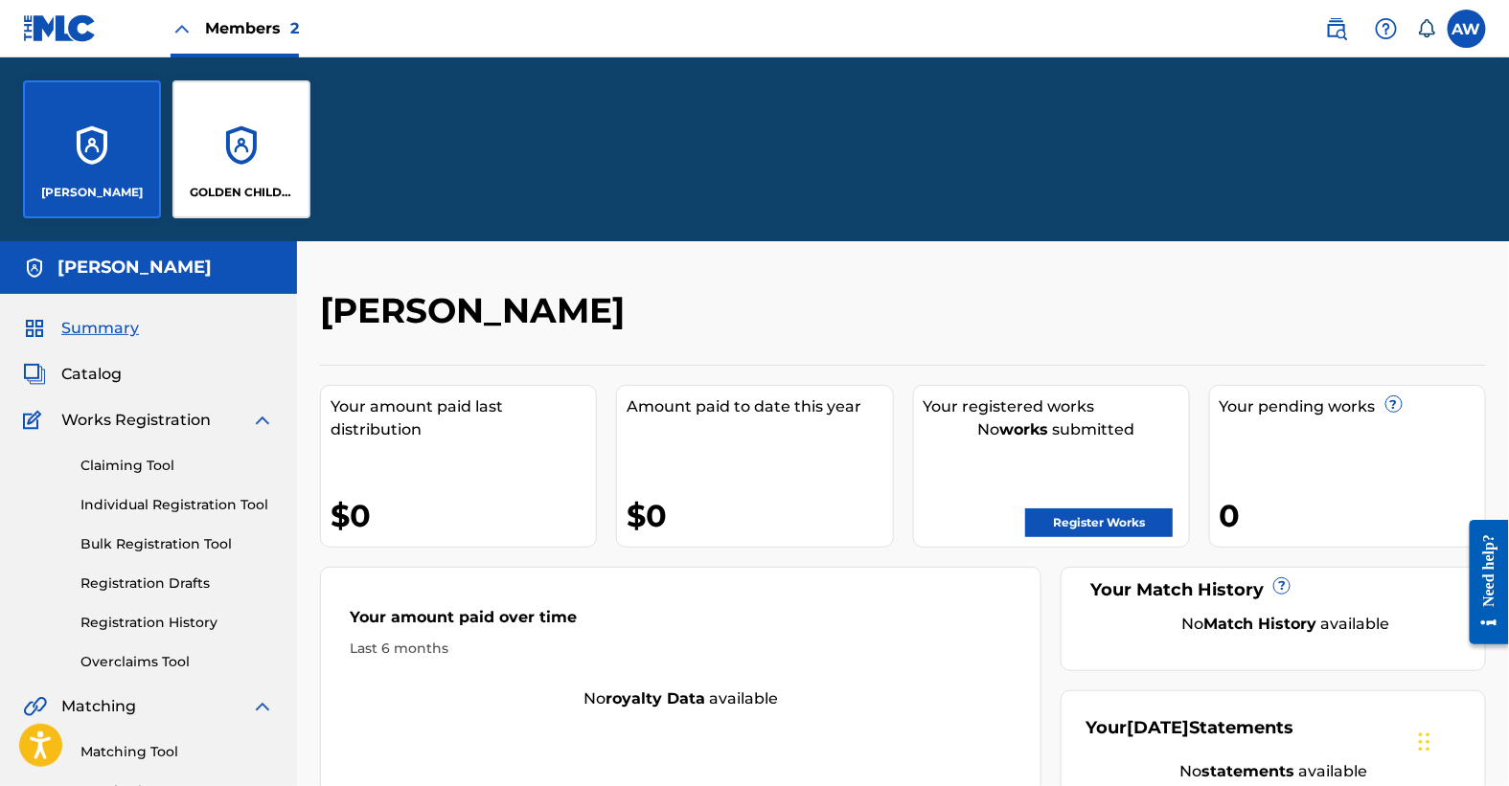
click at [242, 122] on div "GOLDEN CHILD HOLDINGS" at bounding box center [241, 149] width 138 height 138
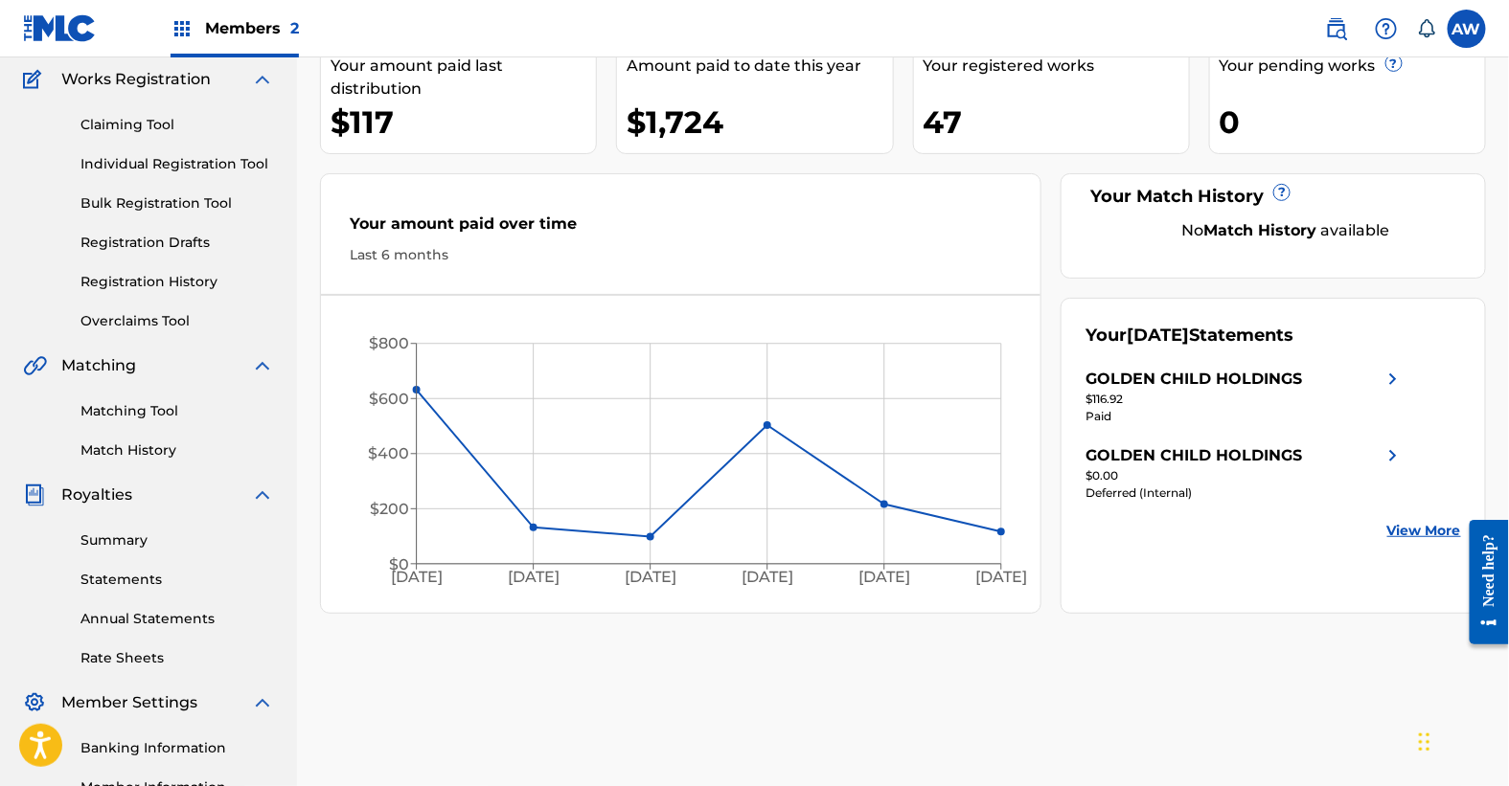
scroll to position [242, 0]
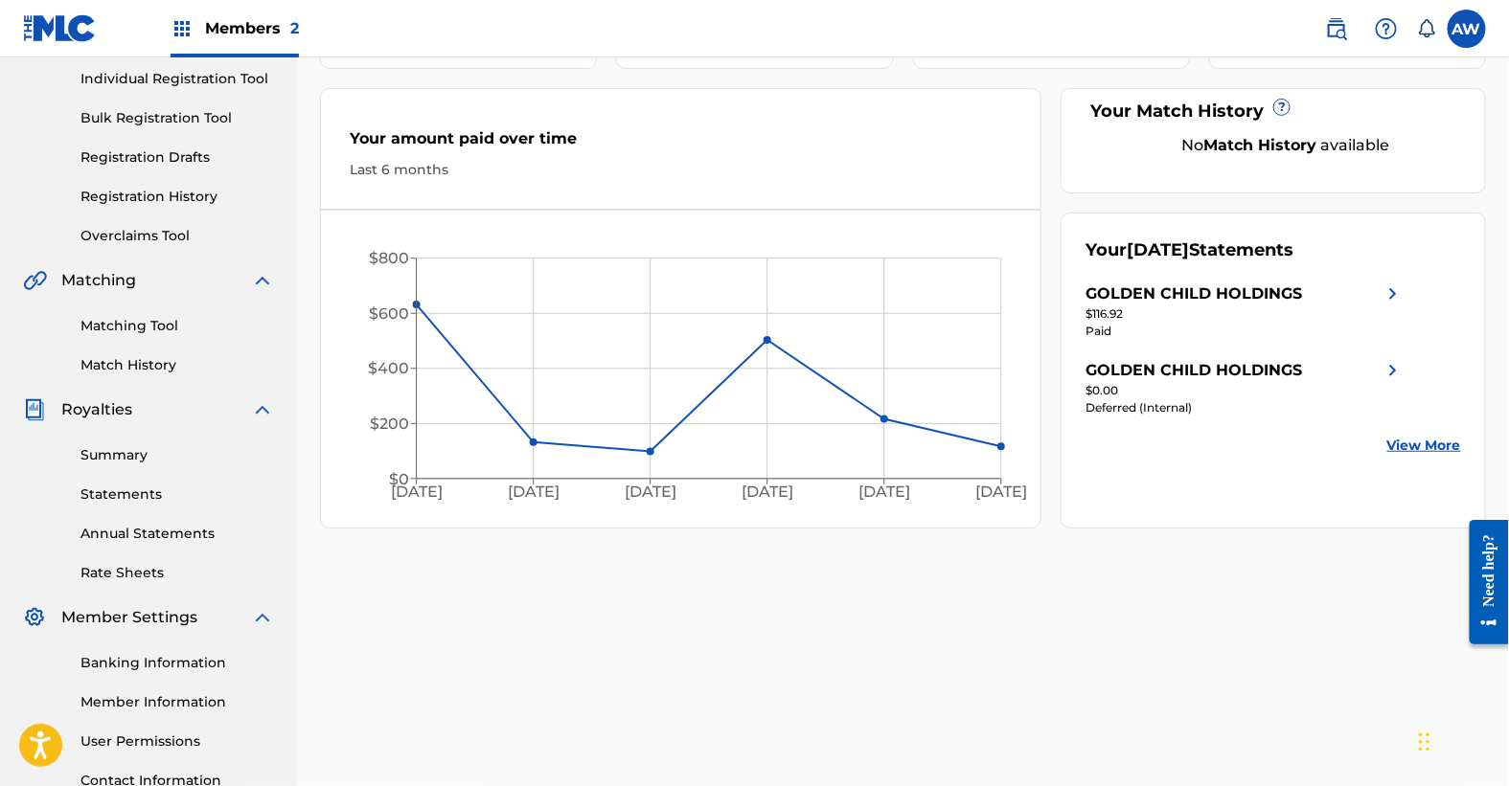
click at [1401, 432] on div "GOLDEN CHILD HOLDINGS $116.92 Paid GOLDEN CHILD HOLDINGS $0.00 Deferred (Intern…" at bounding box center [1244, 359] width 319 height 153
click at [1406, 445] on link "View More" at bounding box center [1424, 446] width 74 height 20
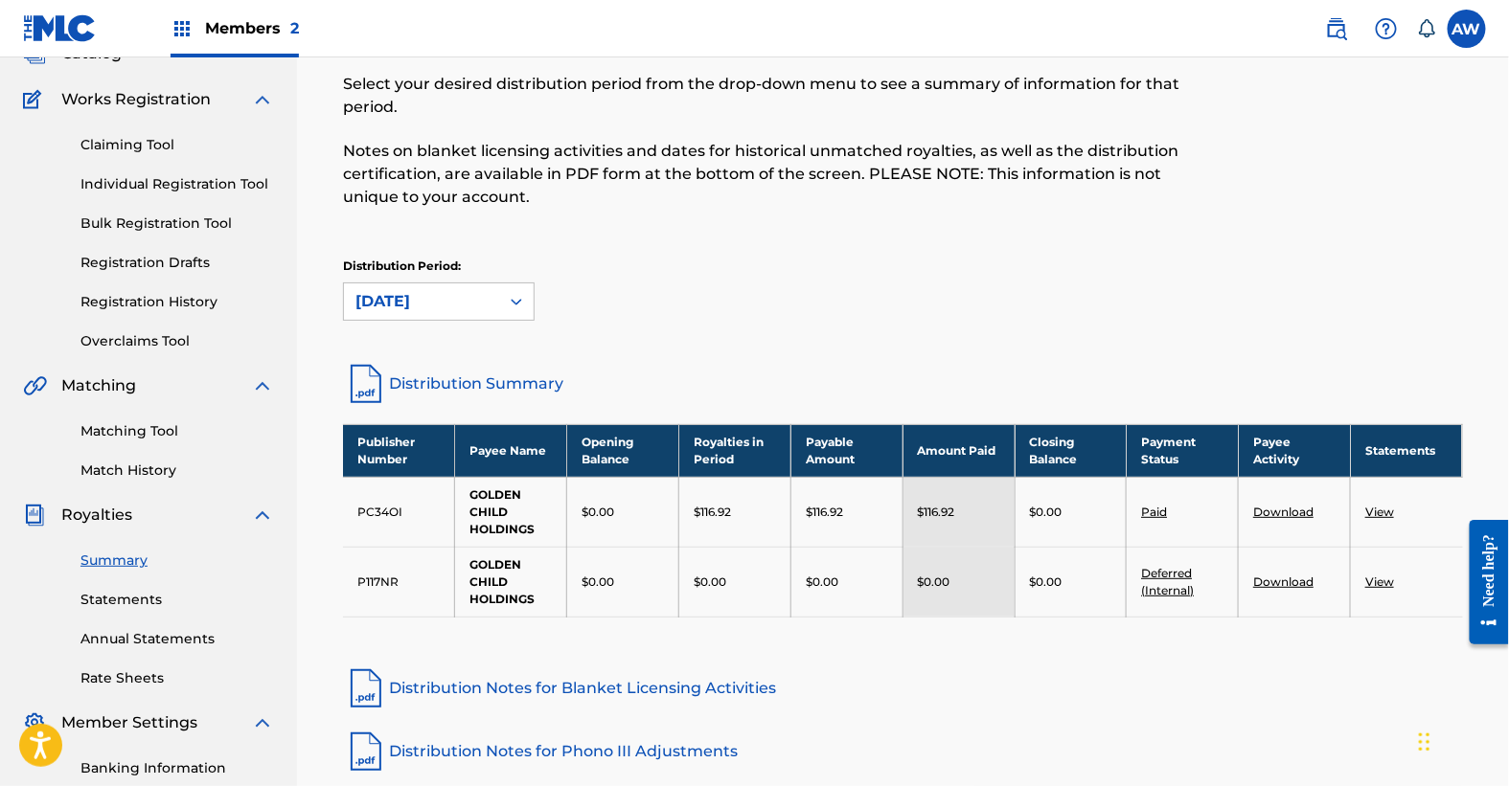
scroll to position [138, 0]
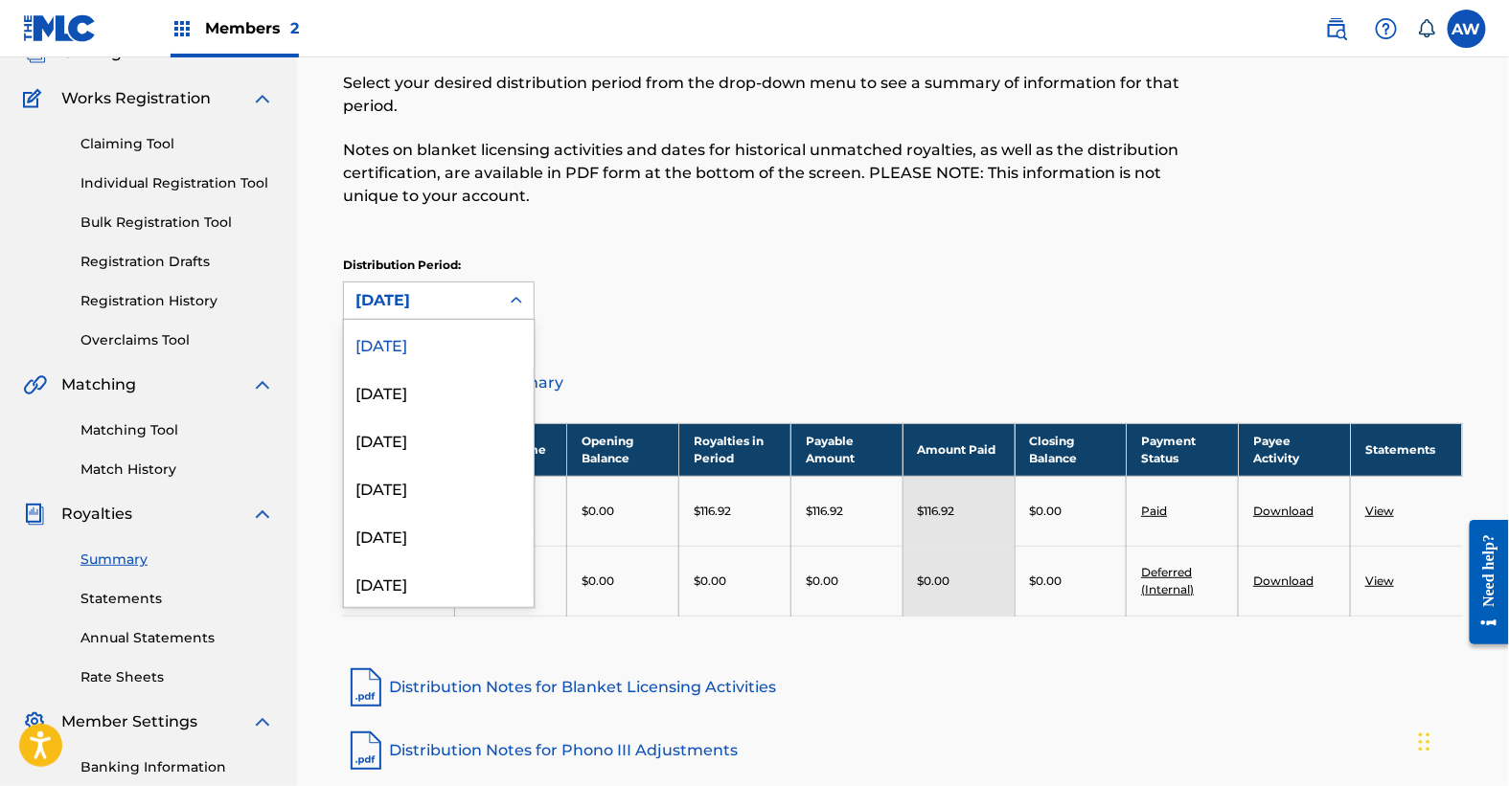
click at [509, 303] on icon at bounding box center [516, 300] width 19 height 19
click at [454, 563] on div "March 2025" at bounding box center [439, 583] width 190 height 48
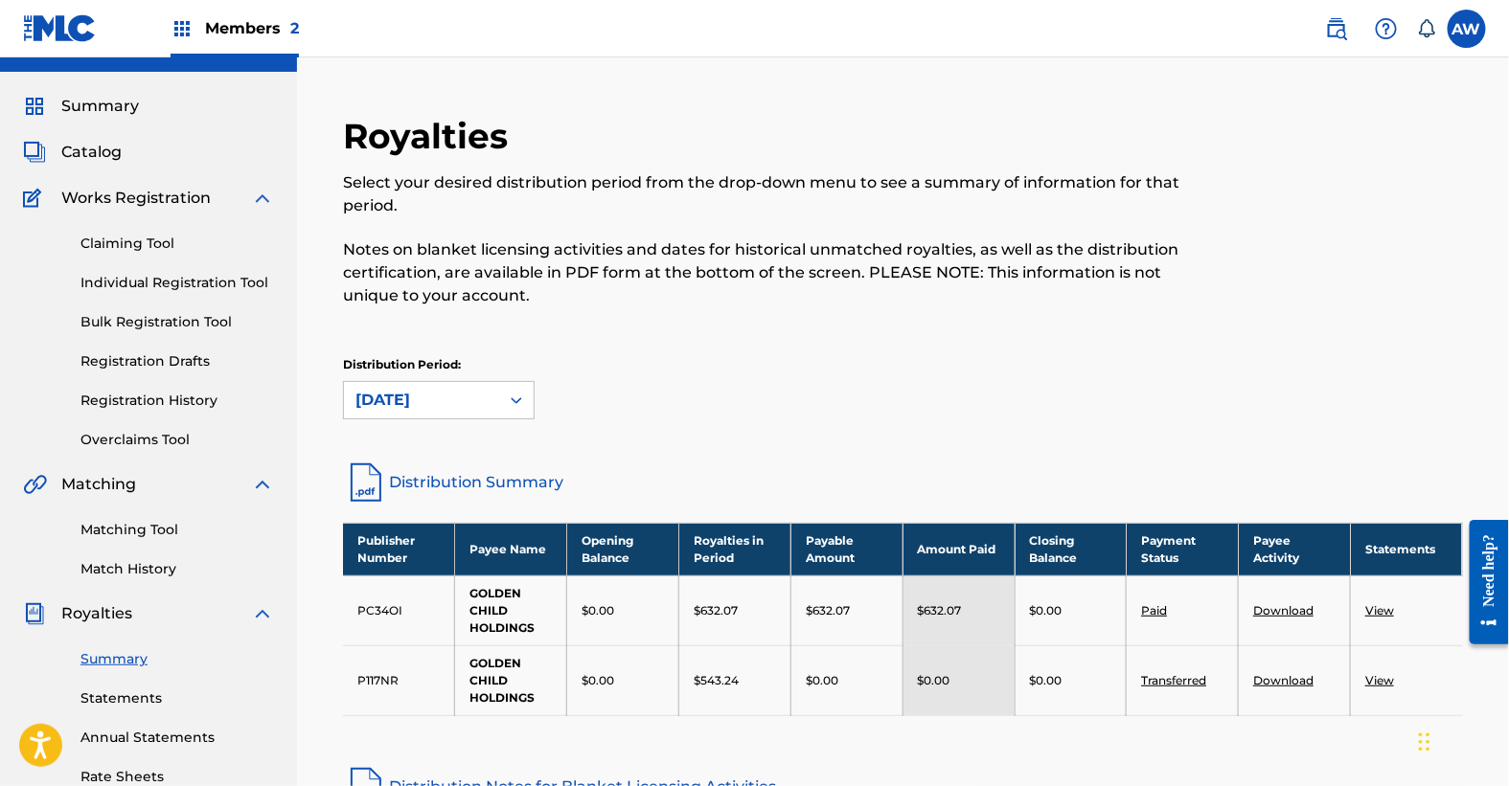
scroll to position [0, 0]
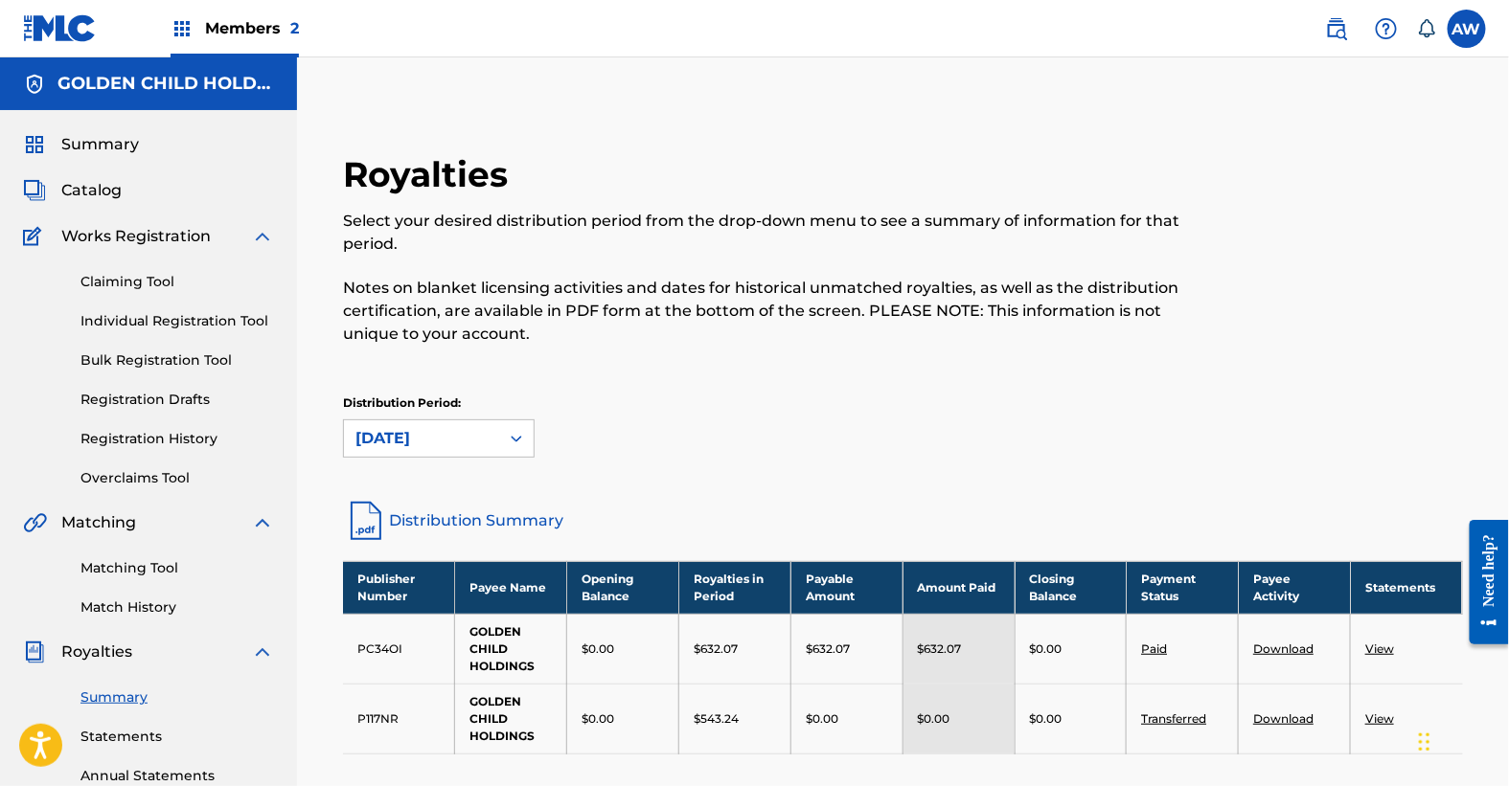
click at [94, 187] on span "Catalog" at bounding box center [91, 190] width 60 height 23
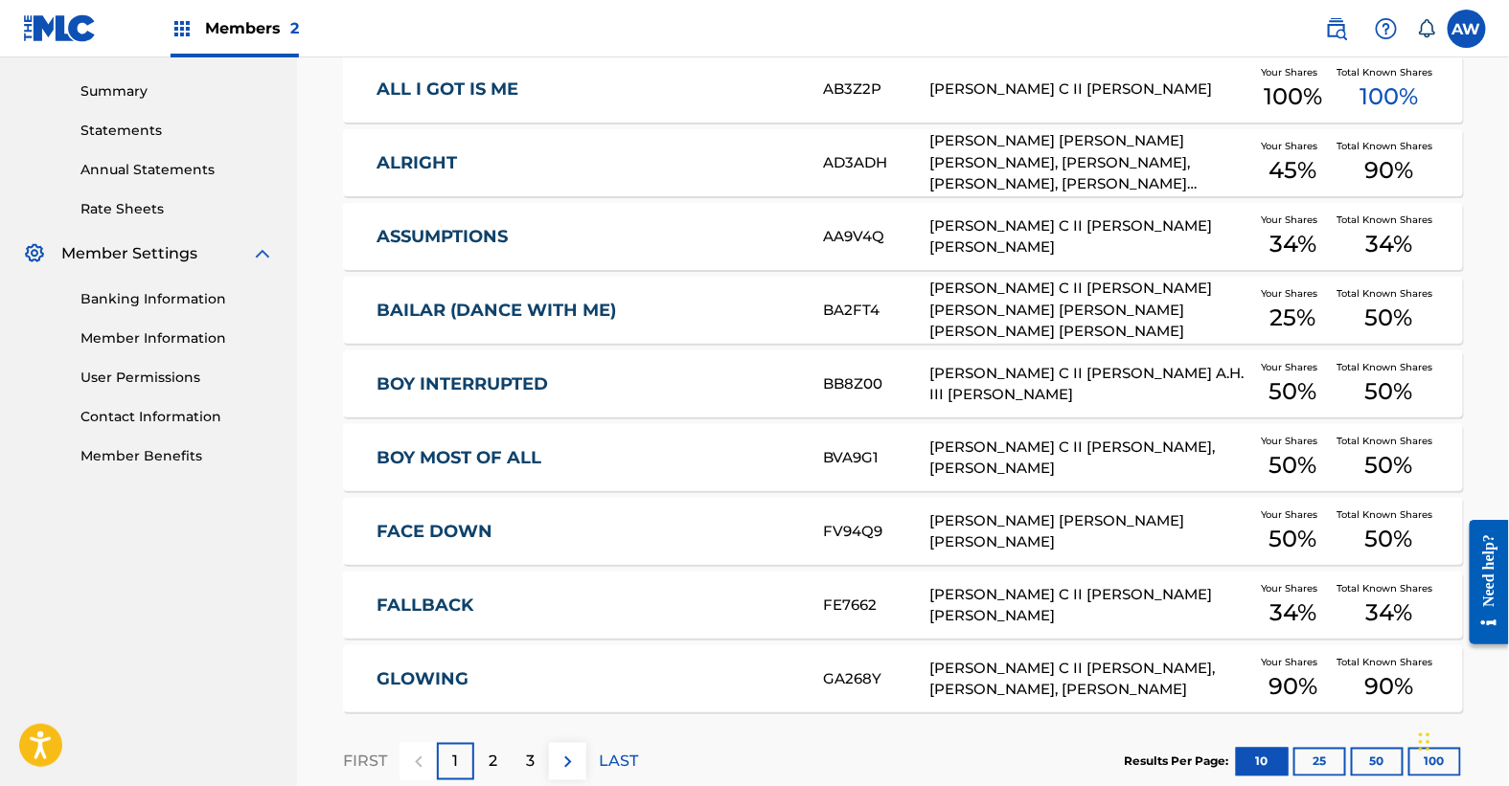
scroll to position [721, 0]
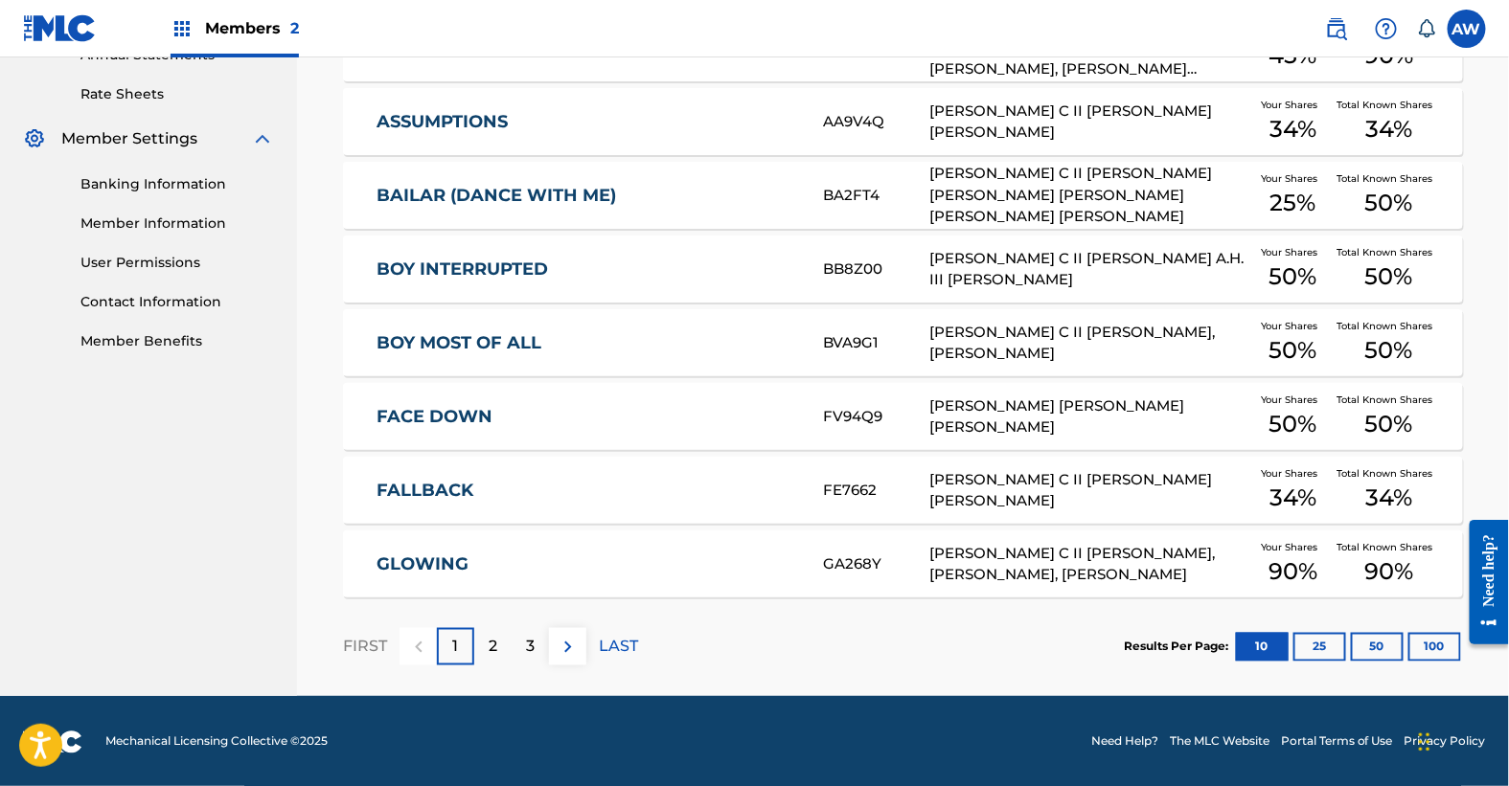
click at [479, 643] on div "2" at bounding box center [492, 646] width 37 height 37
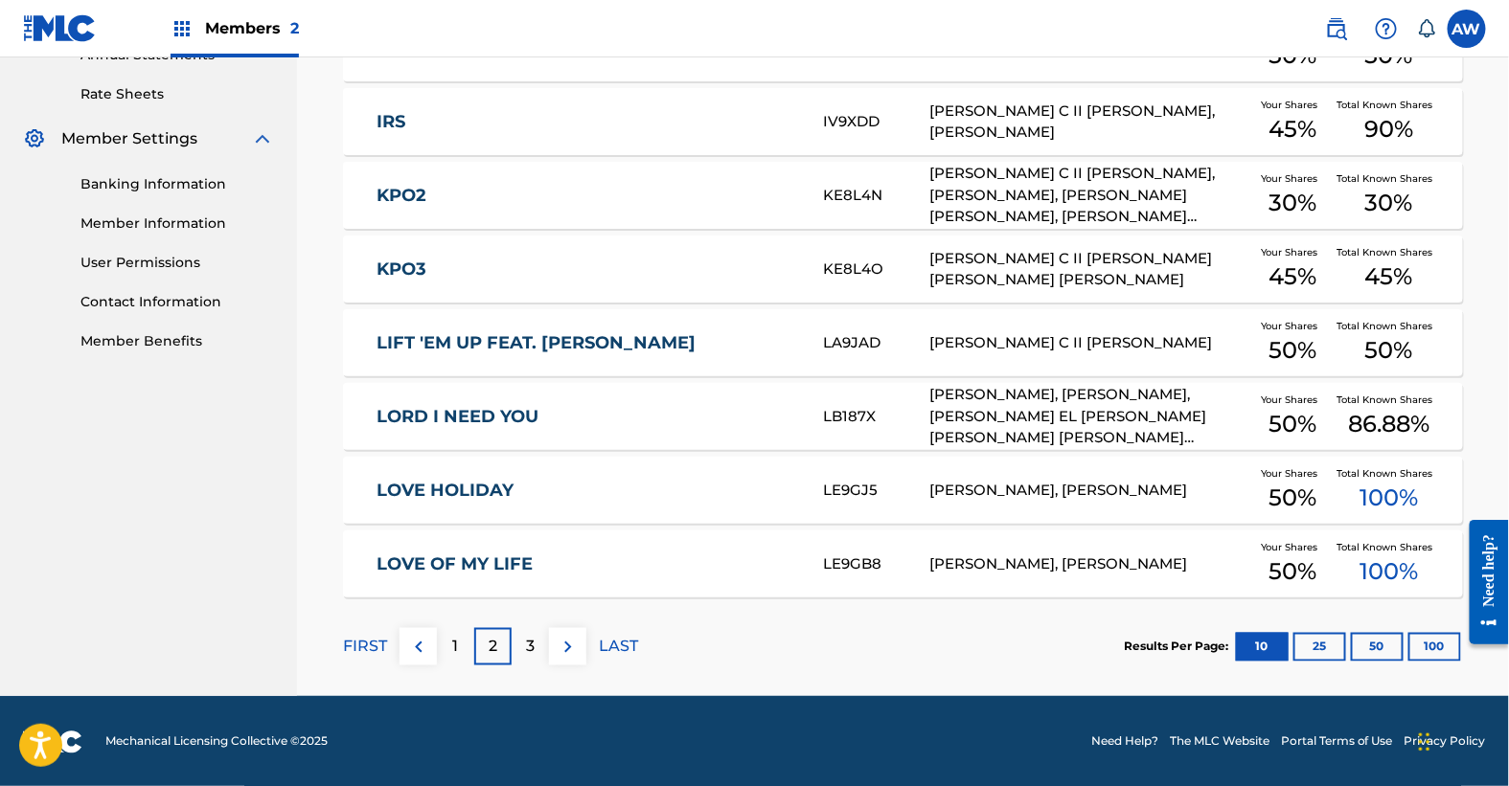
click at [517, 653] on div "3" at bounding box center [530, 646] width 37 height 37
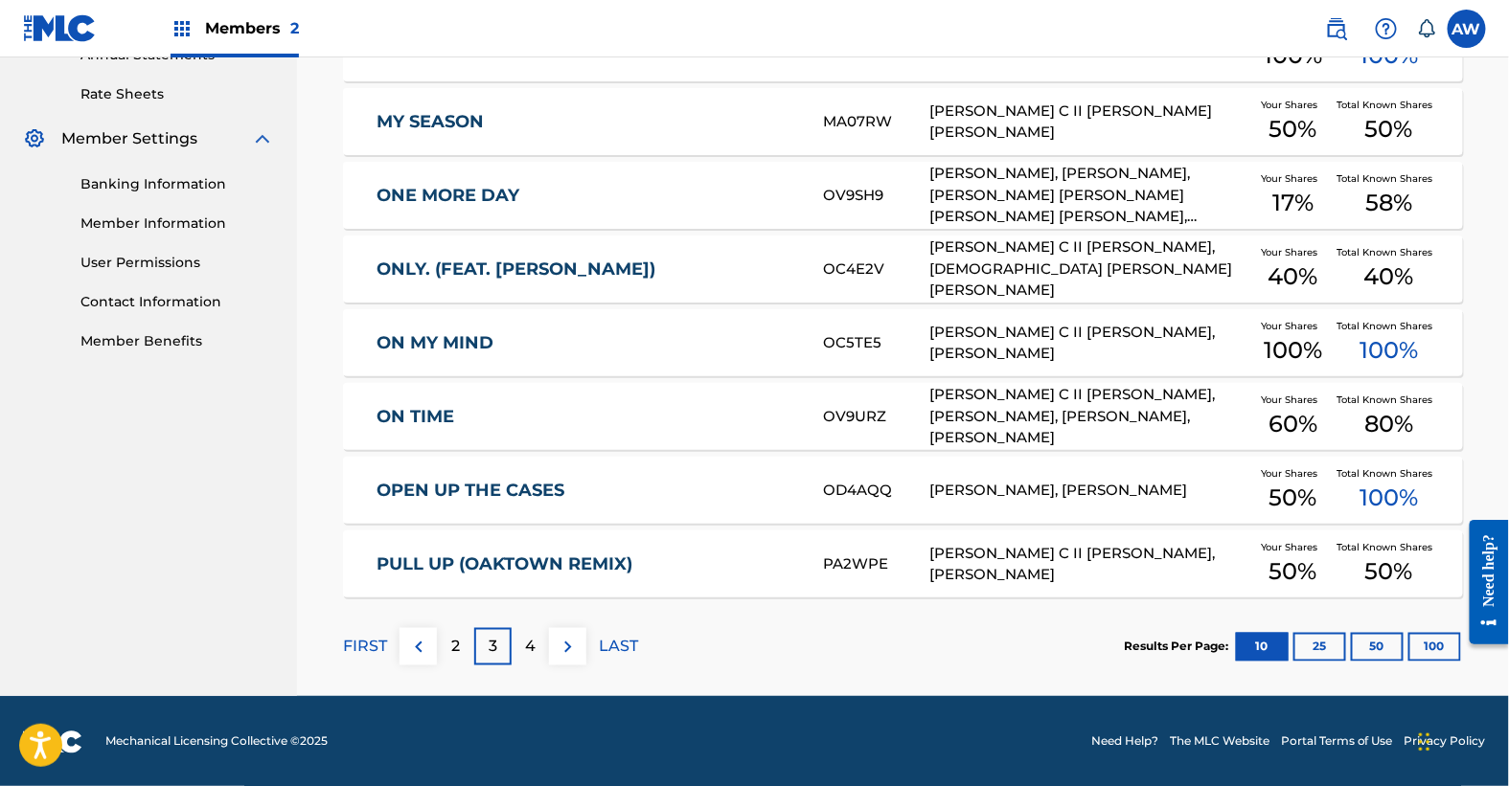
click at [532, 649] on p "4" at bounding box center [530, 647] width 11 height 23
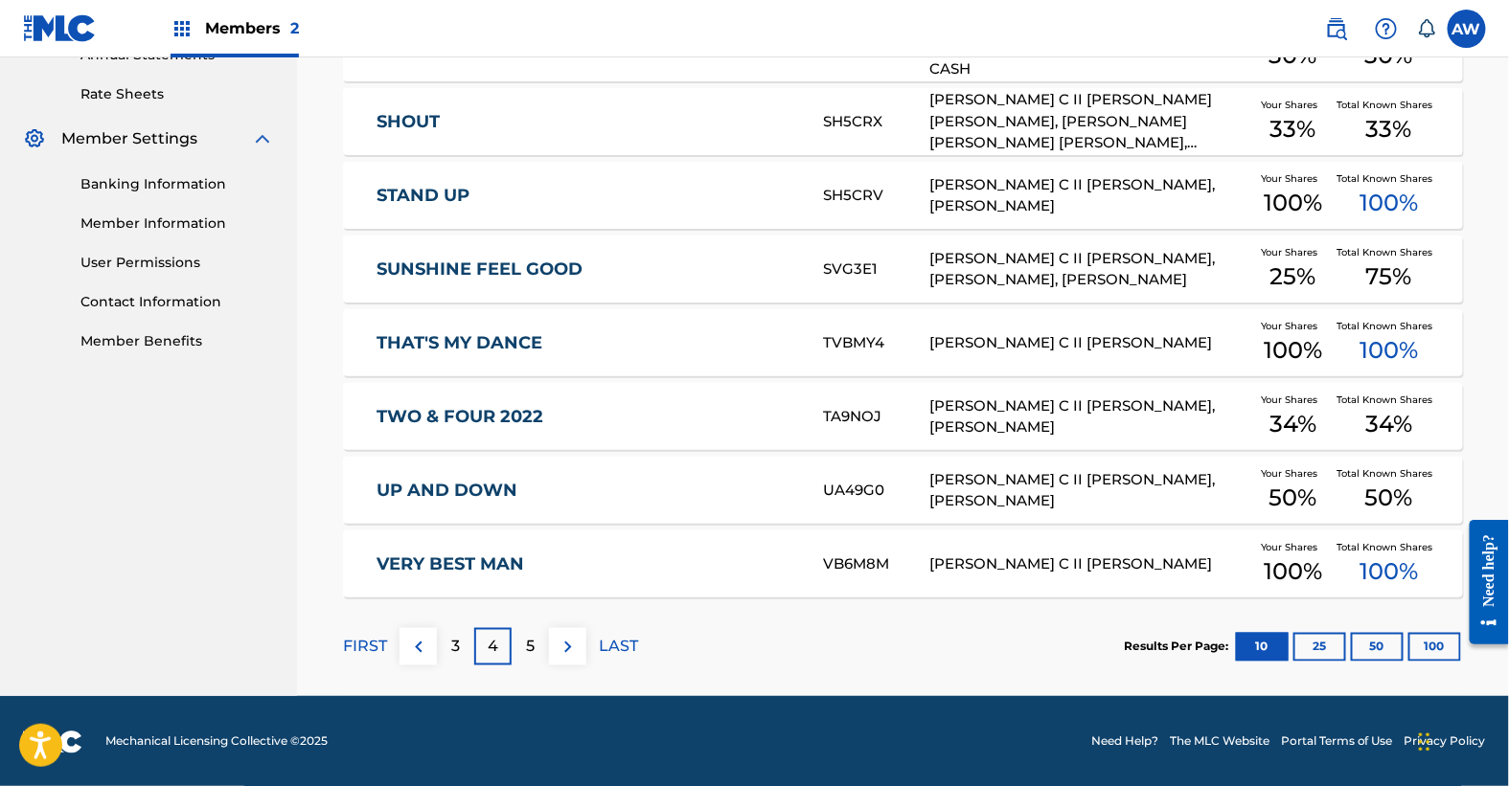
click at [558, 651] on img at bounding box center [568, 647] width 23 height 23
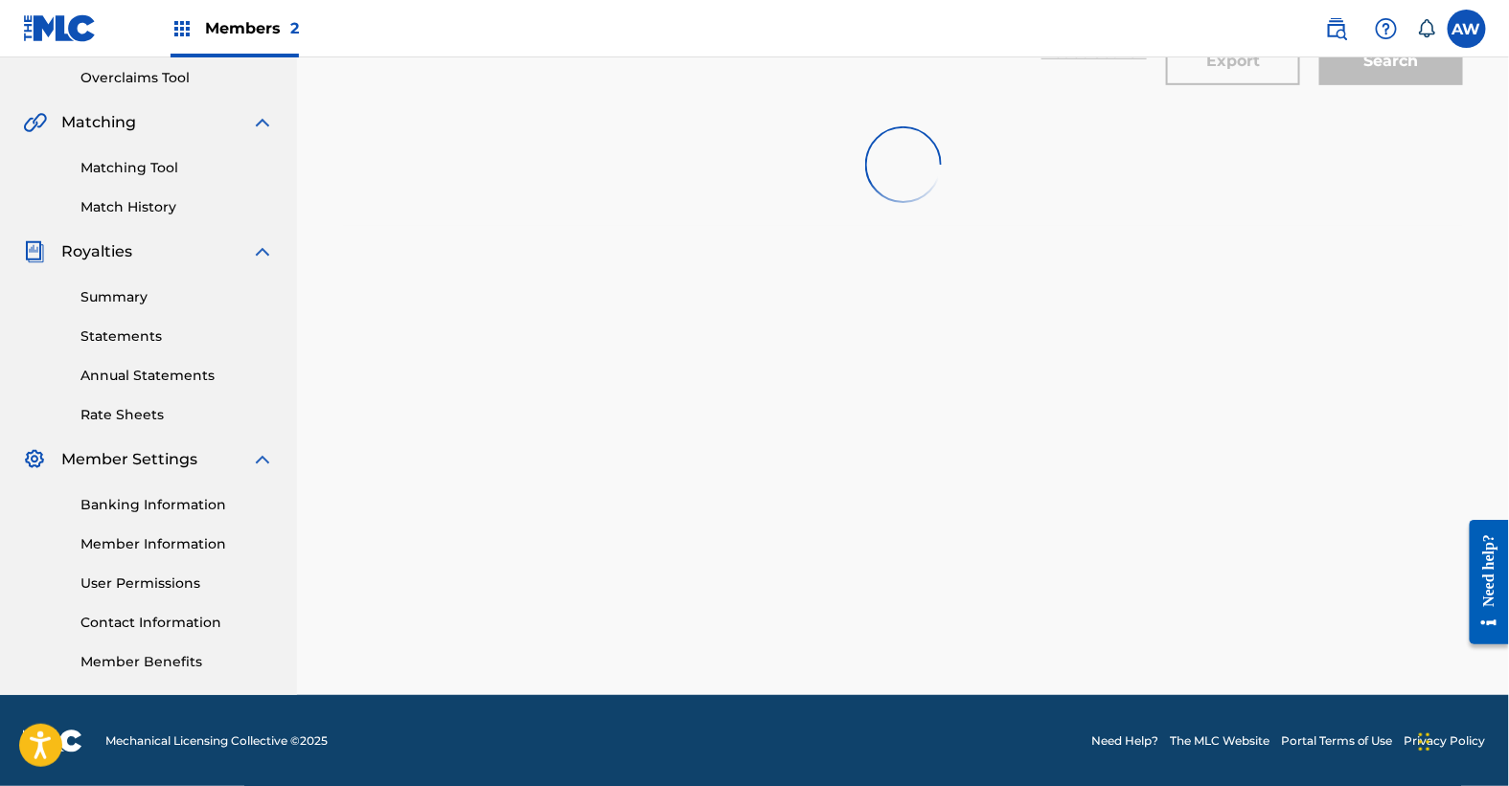
scroll to position [500, 0]
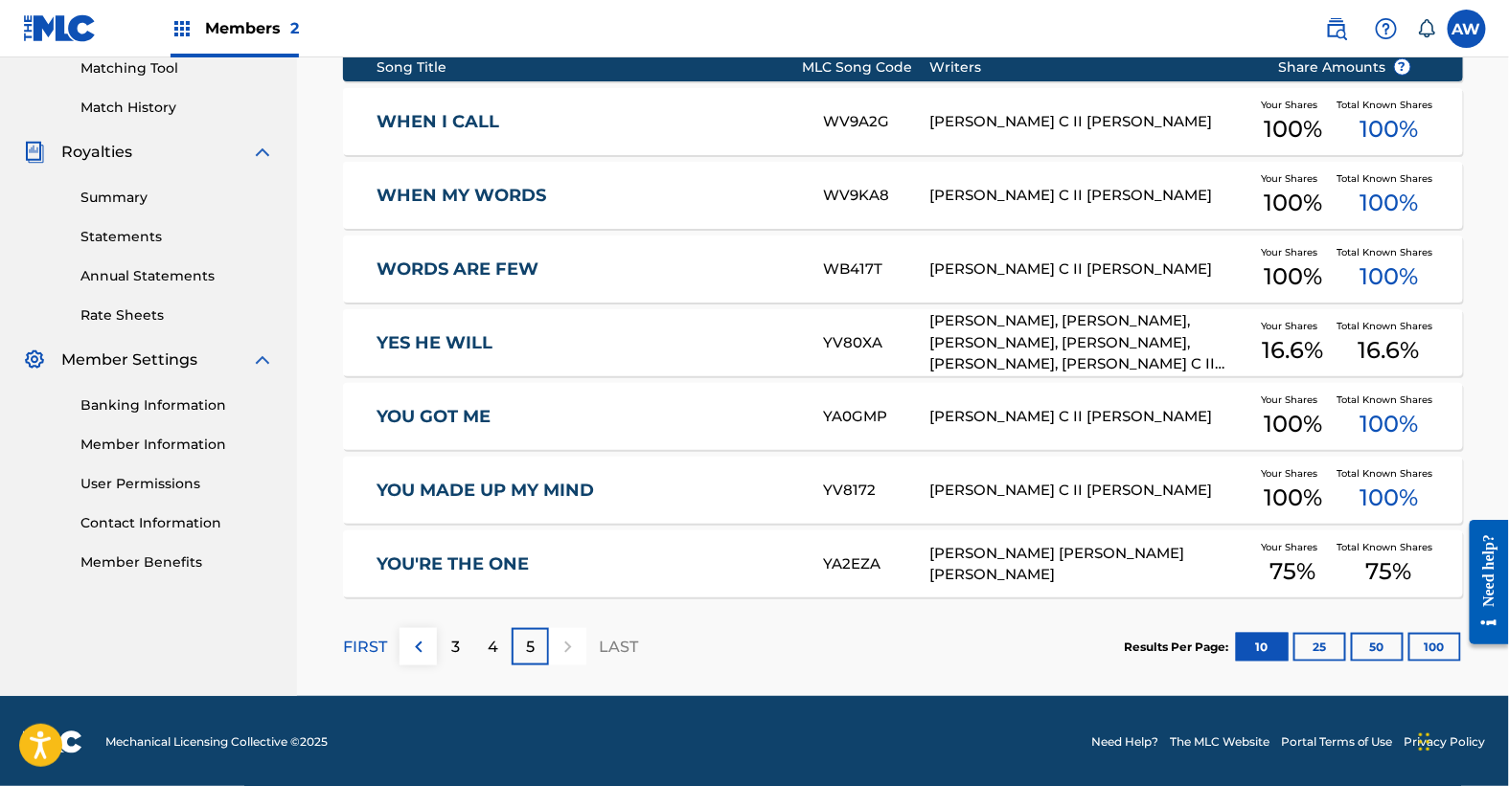
click at [537, 652] on div "5" at bounding box center [530, 646] width 37 height 37
click at [1434, 655] on button "100" at bounding box center [1434, 647] width 53 height 29
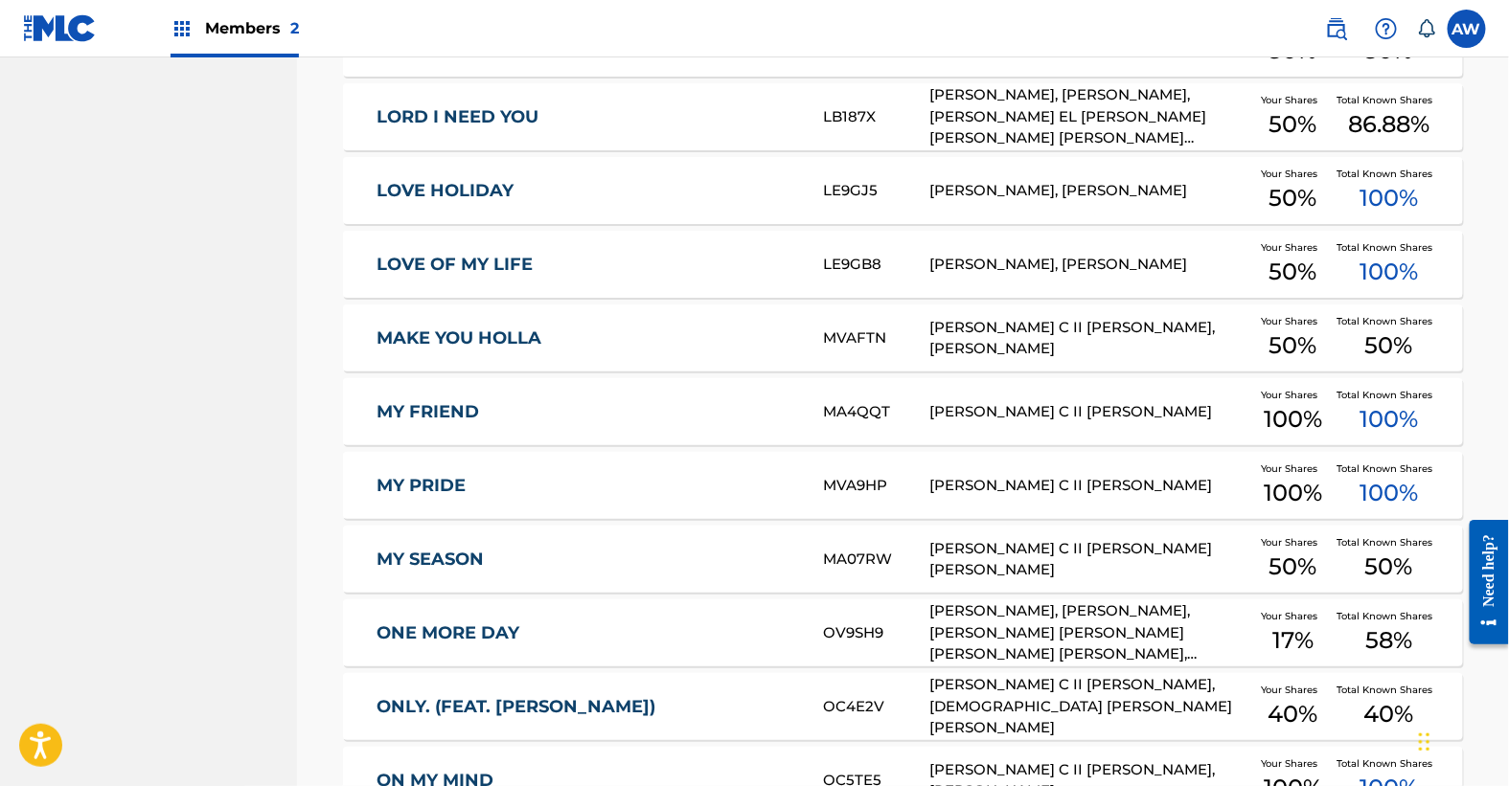
scroll to position [1744, 0]
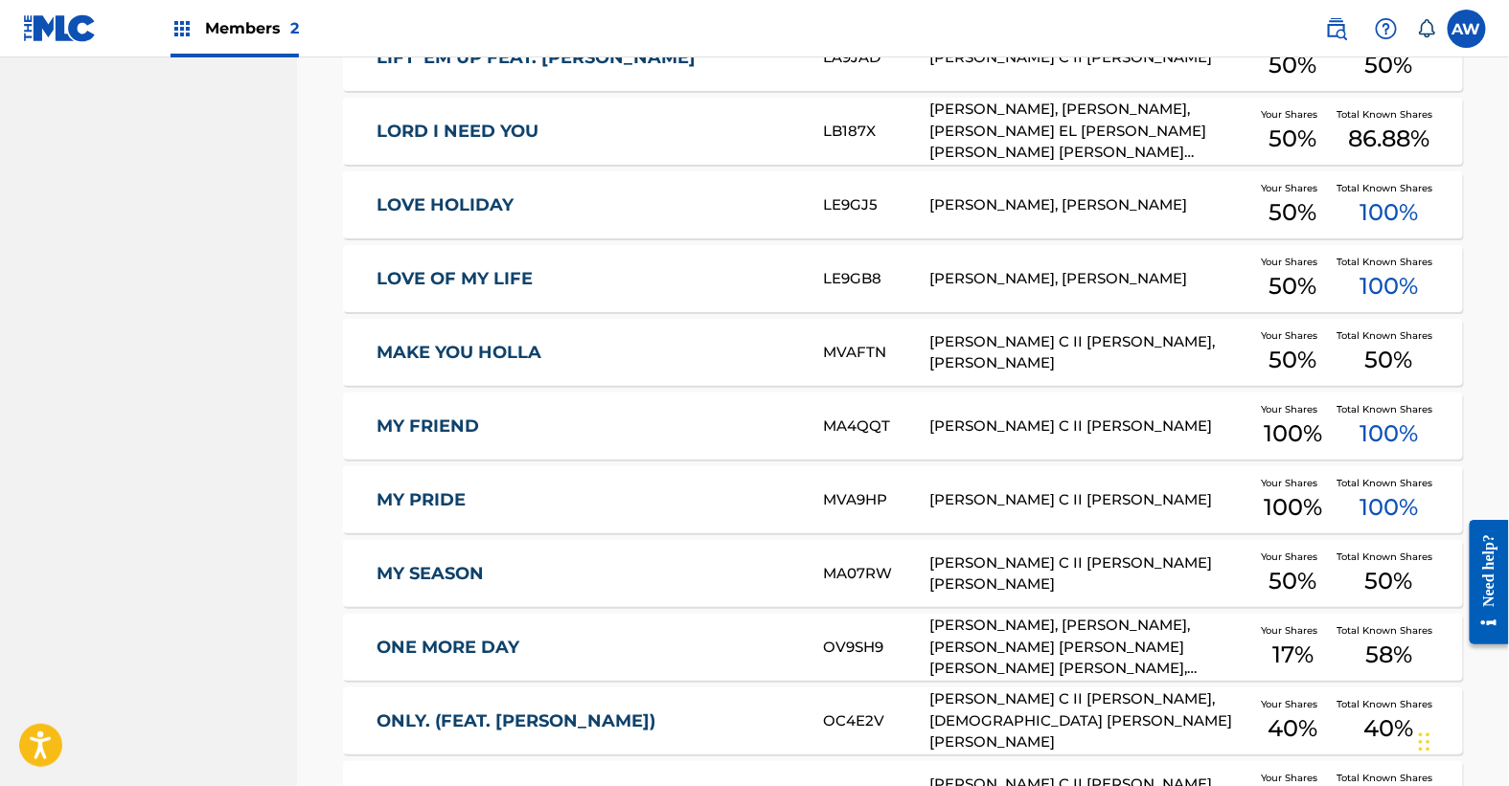
click at [495, 125] on link "LORD I NEED YOU" at bounding box center [586, 132] width 421 height 22
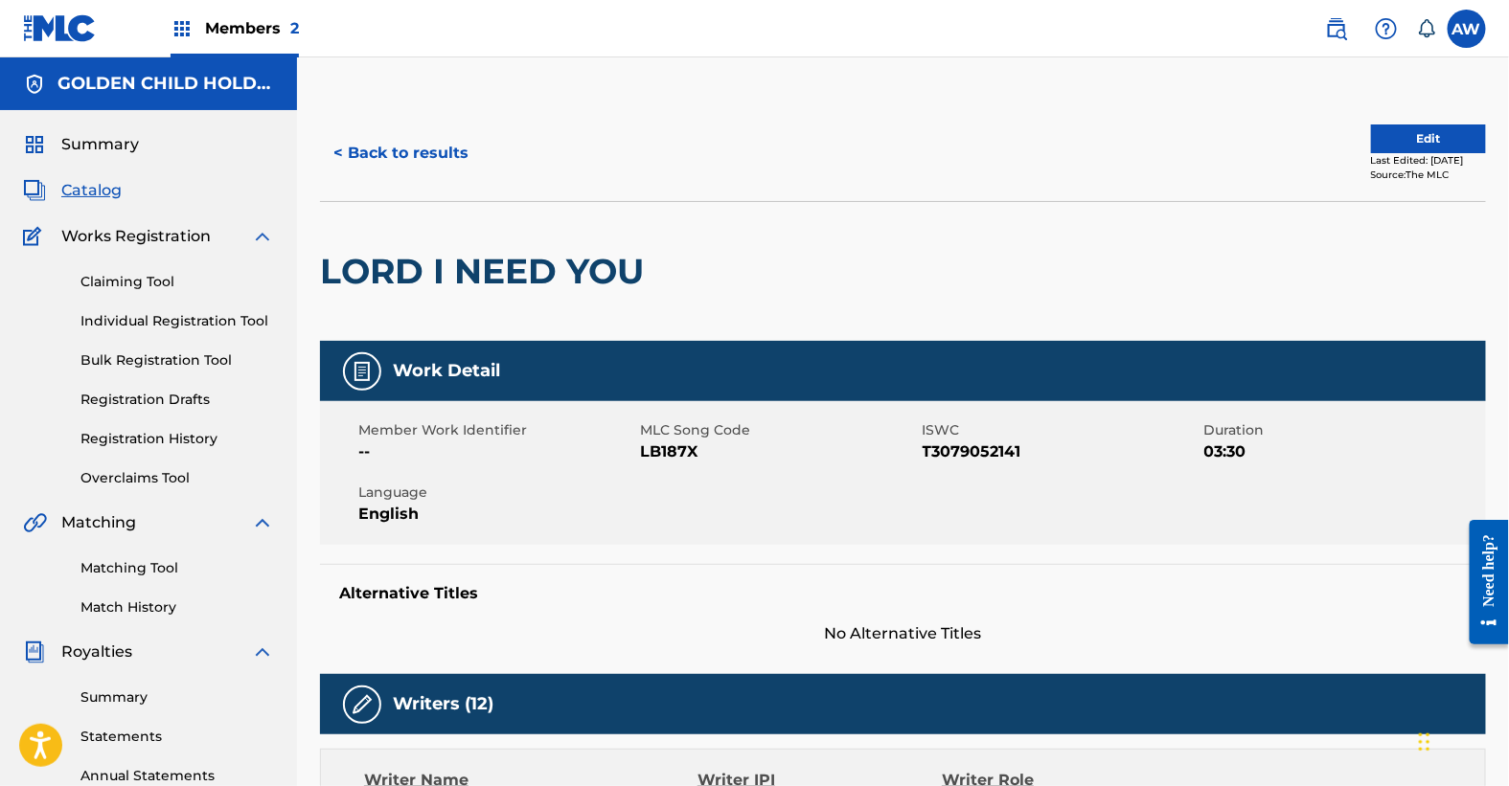
click at [1427, 144] on button "Edit" at bounding box center [1428, 139] width 115 height 29
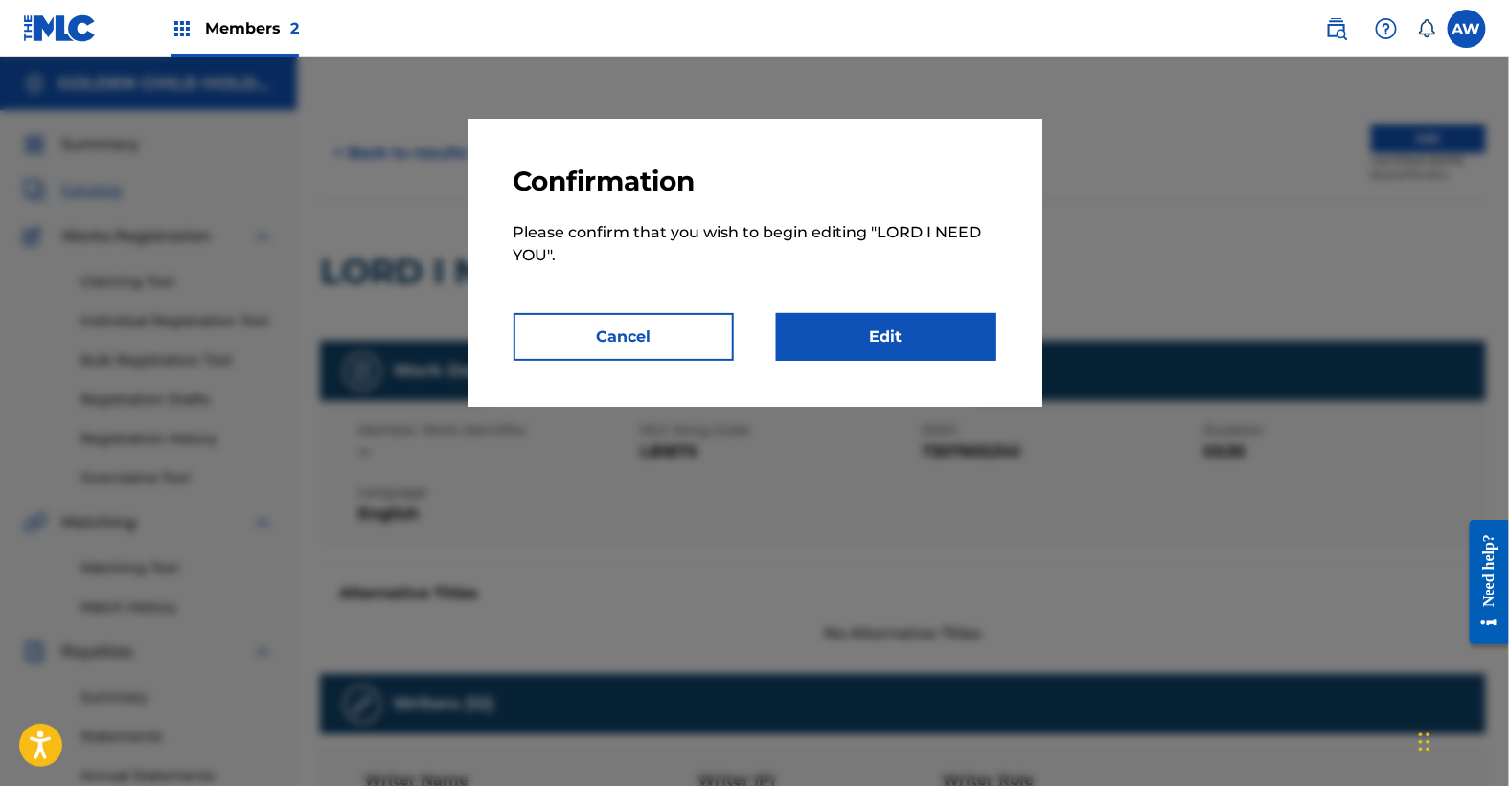
click at [713, 335] on button "Cancel" at bounding box center [623, 337] width 220 height 48
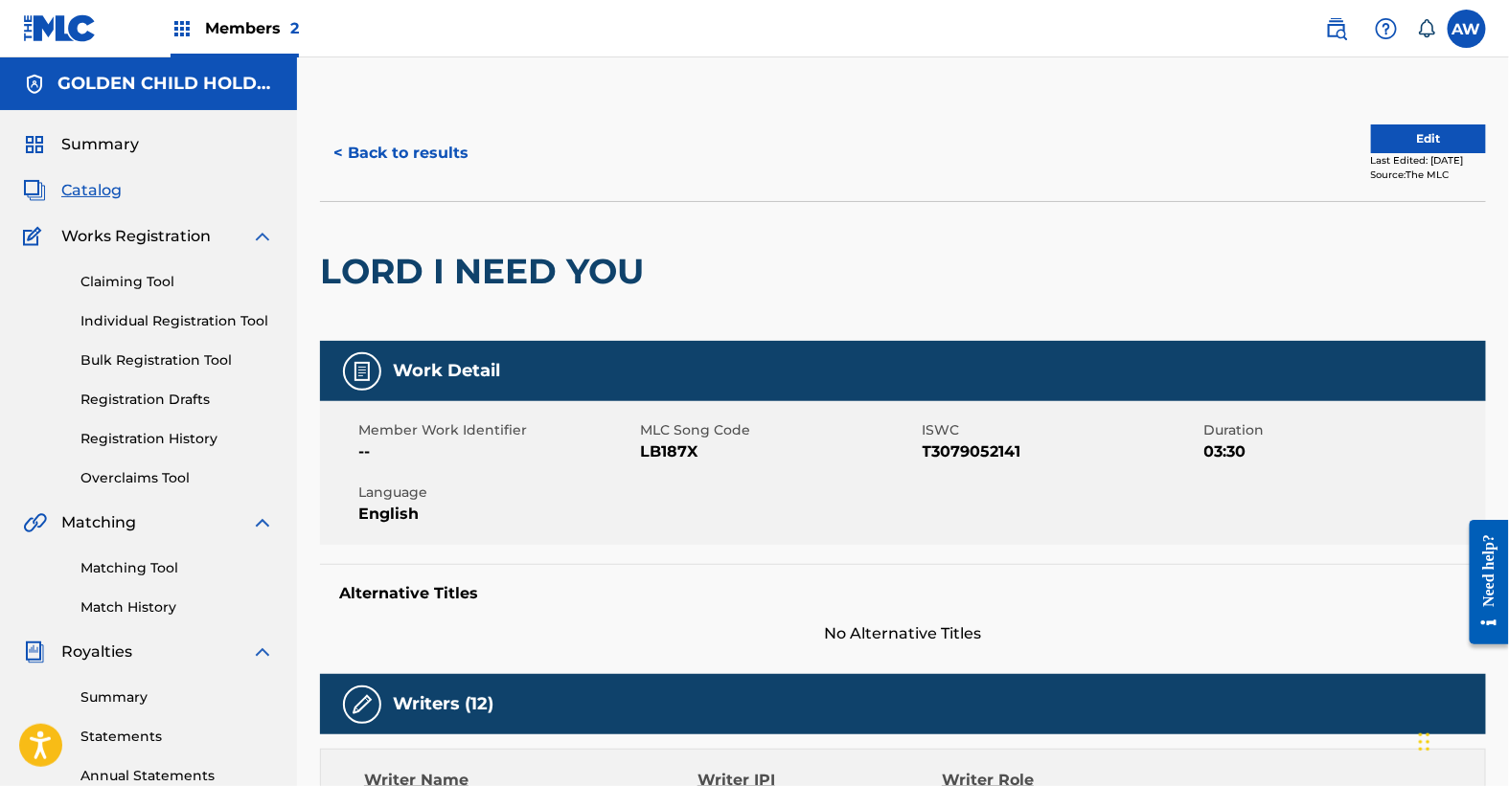
click at [114, 732] on link "Statements" at bounding box center [177, 737] width 194 height 20
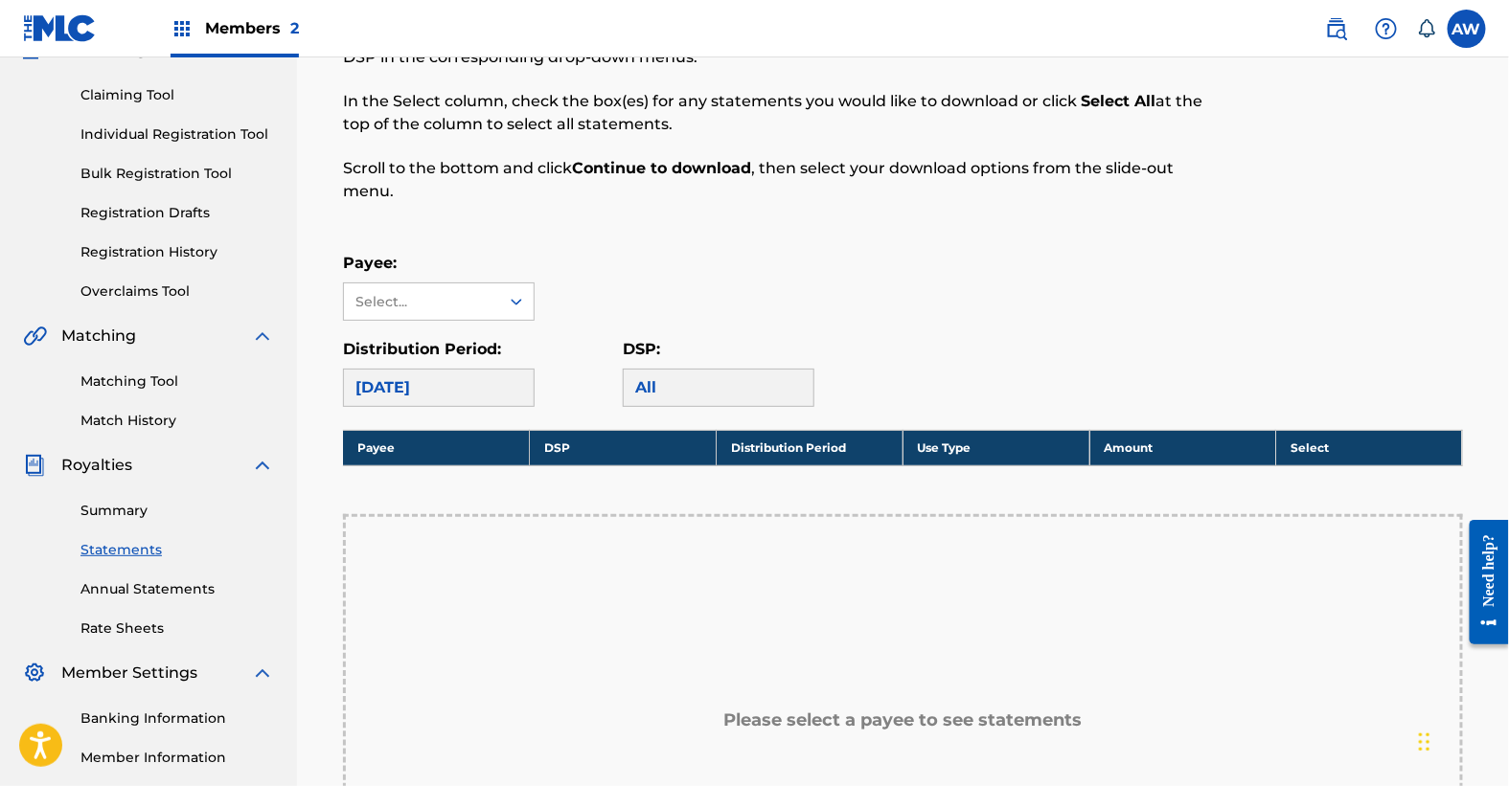
scroll to position [166, 0]
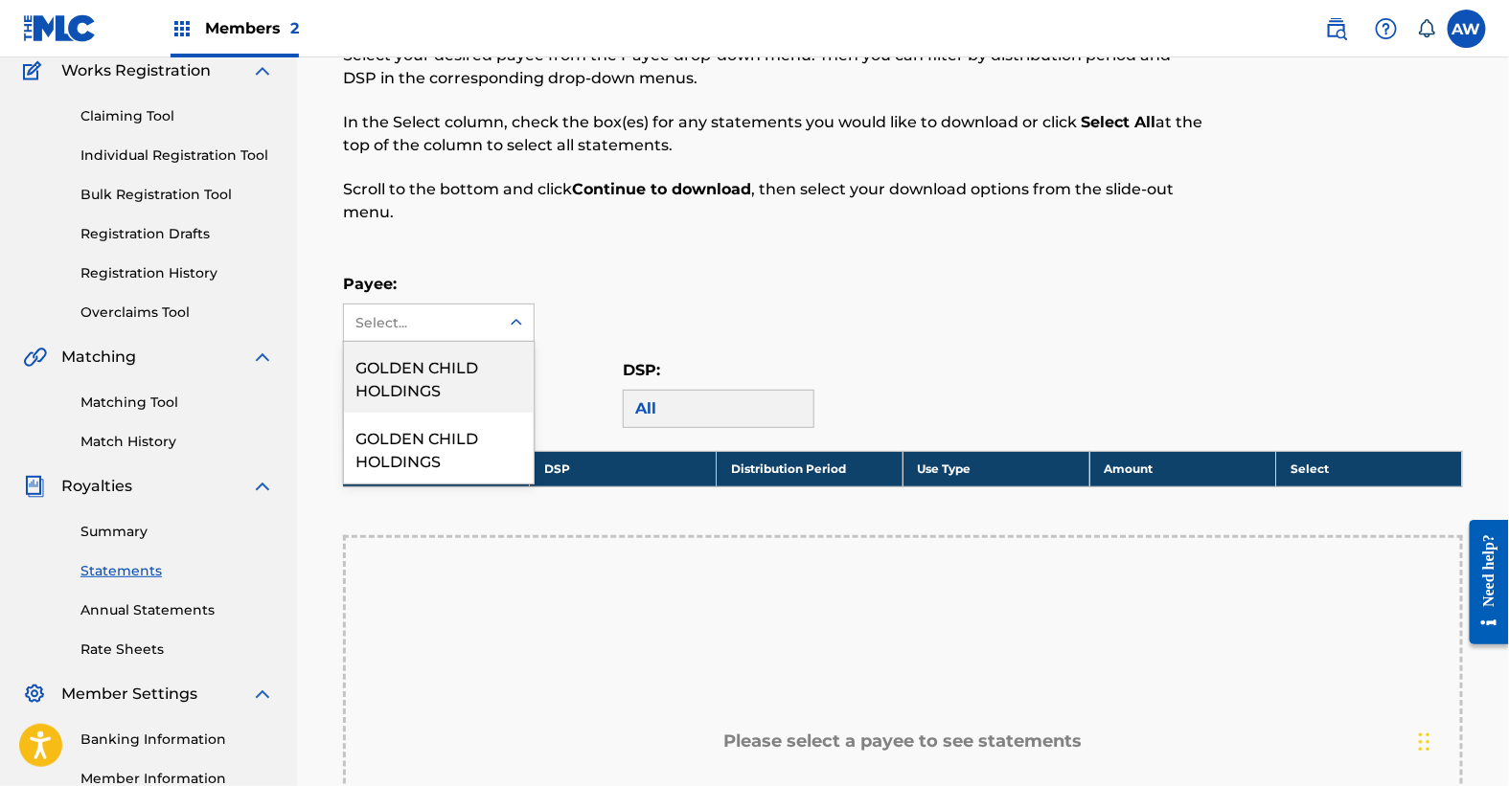
click at [487, 323] on div "Select..." at bounding box center [421, 323] width 155 height 36
click at [462, 385] on div "GOLDEN CHILD HOLDINGS" at bounding box center [439, 377] width 190 height 71
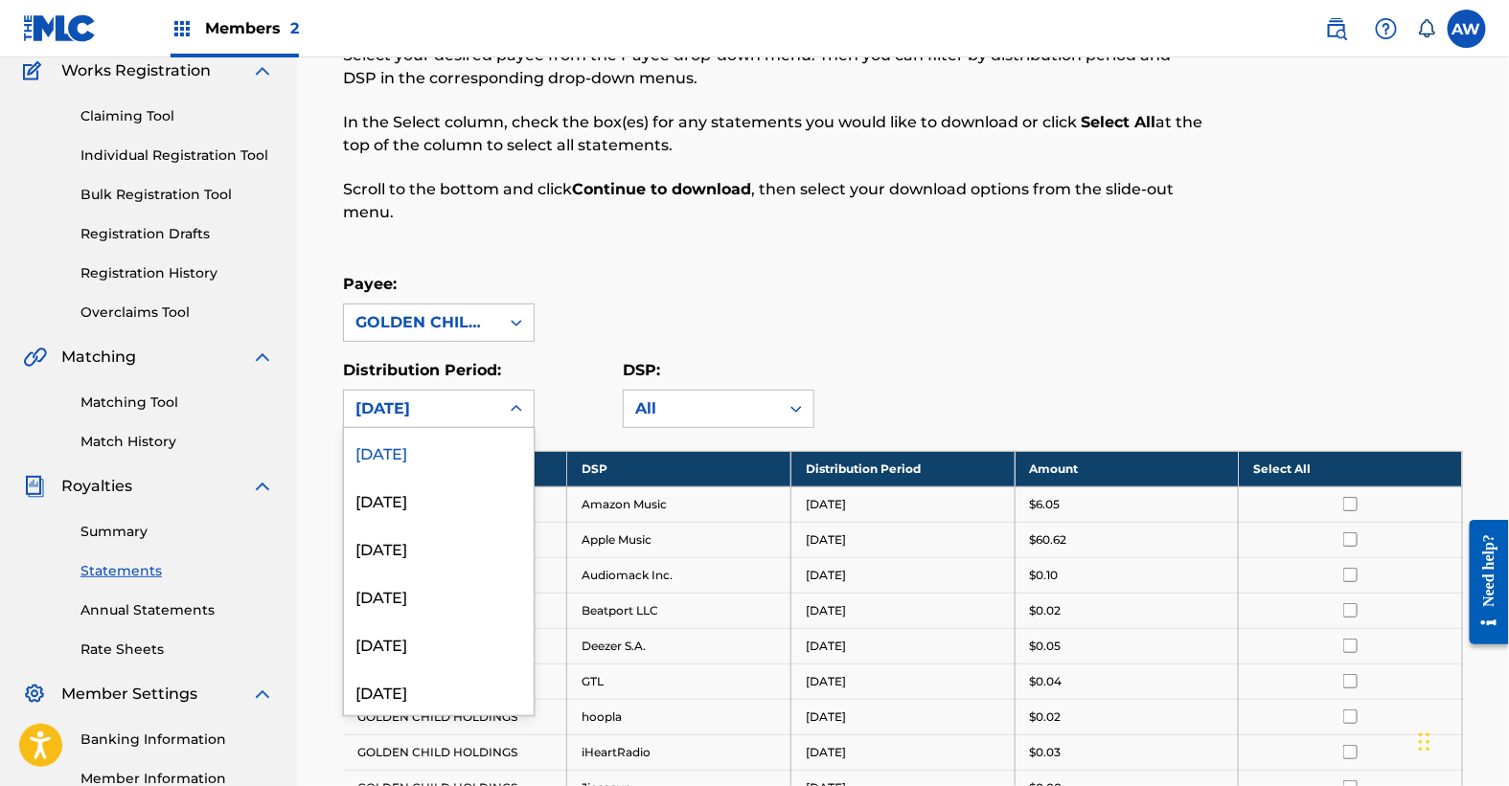
click at [491, 404] on div "August 2025" at bounding box center [421, 409] width 155 height 36
click at [487, 676] on div "March 2025" at bounding box center [439, 692] width 190 height 48
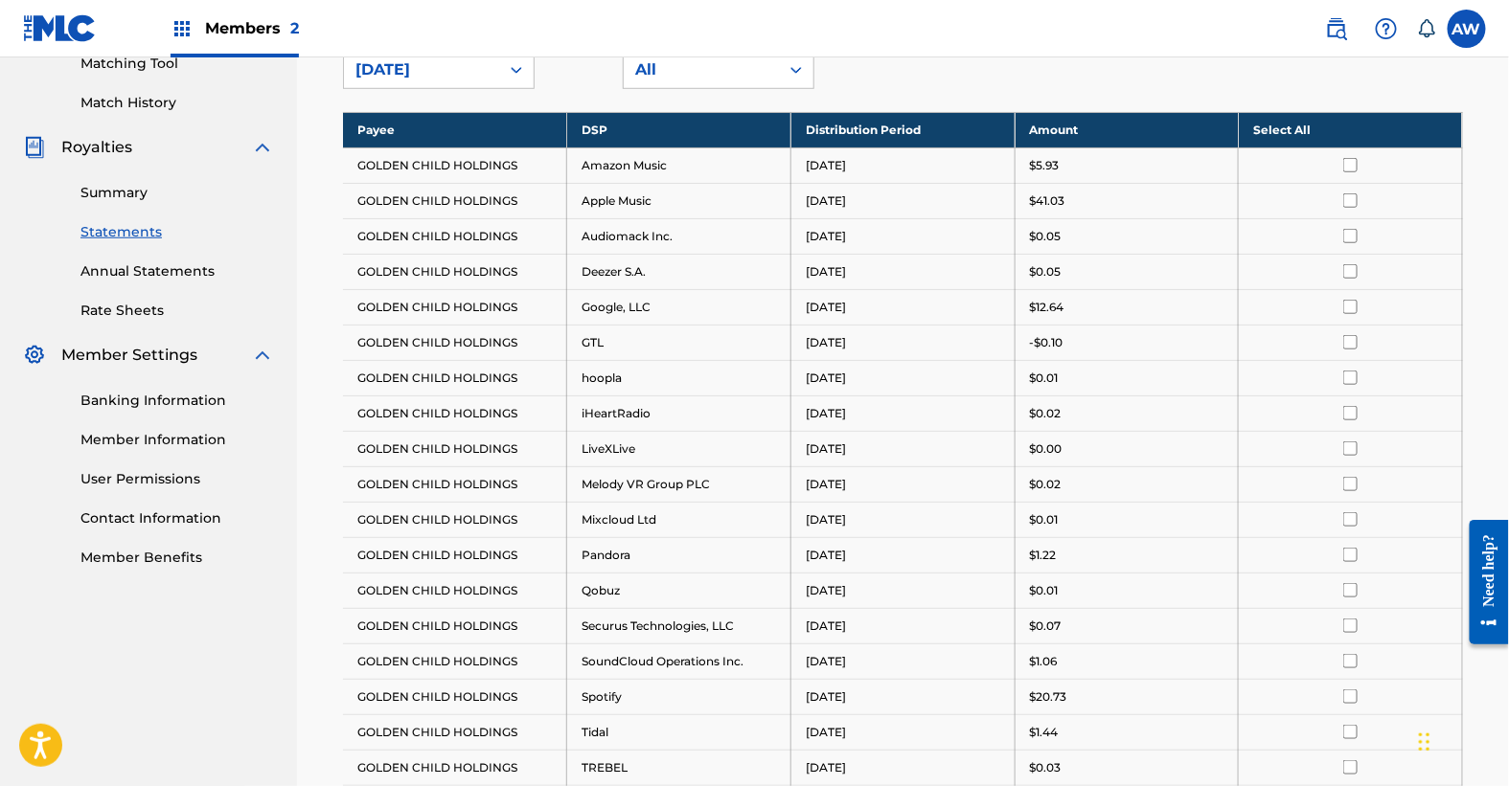
scroll to position [437, 0]
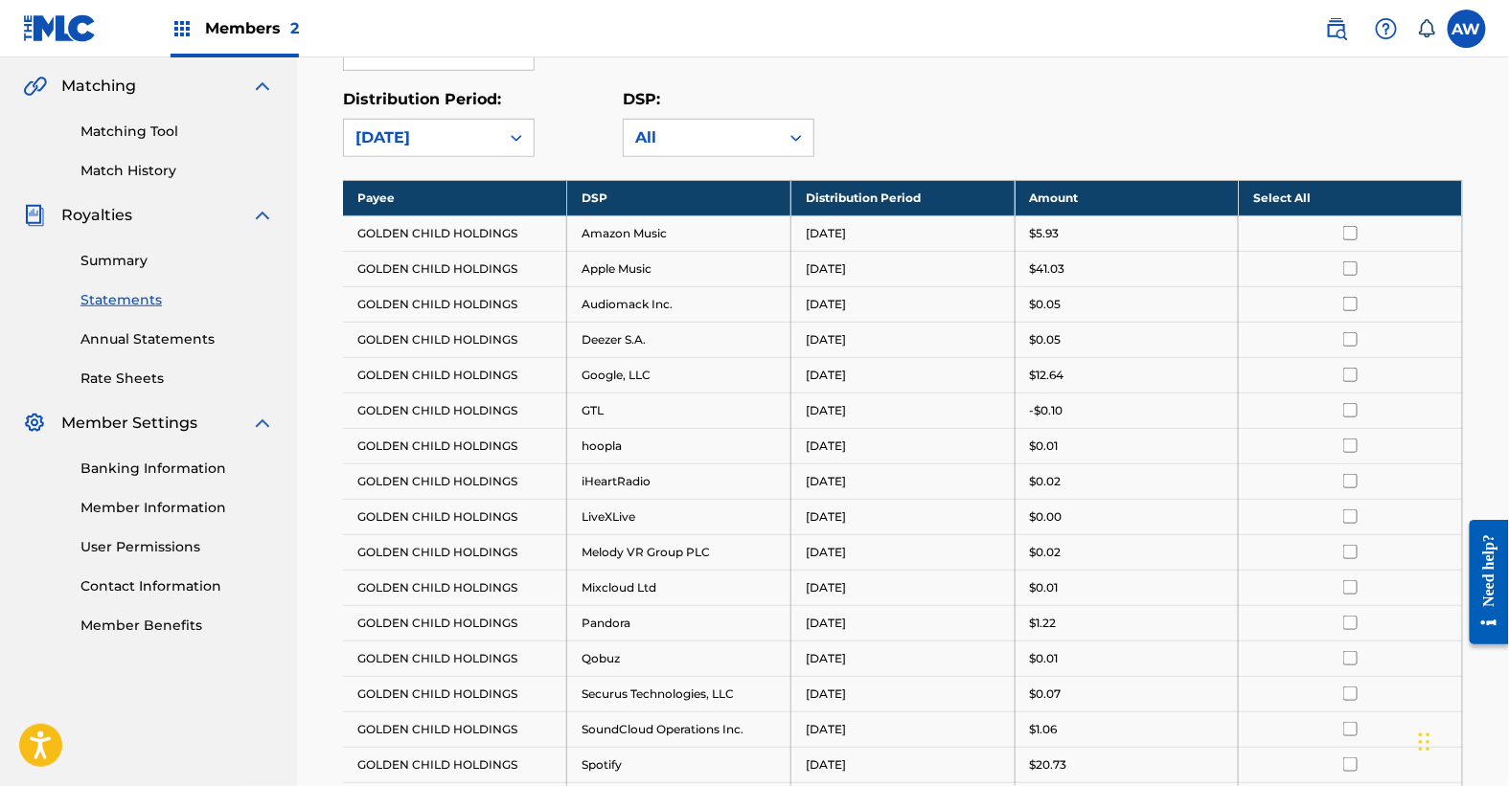
click at [175, 337] on link "Annual Statements" at bounding box center [177, 340] width 194 height 20
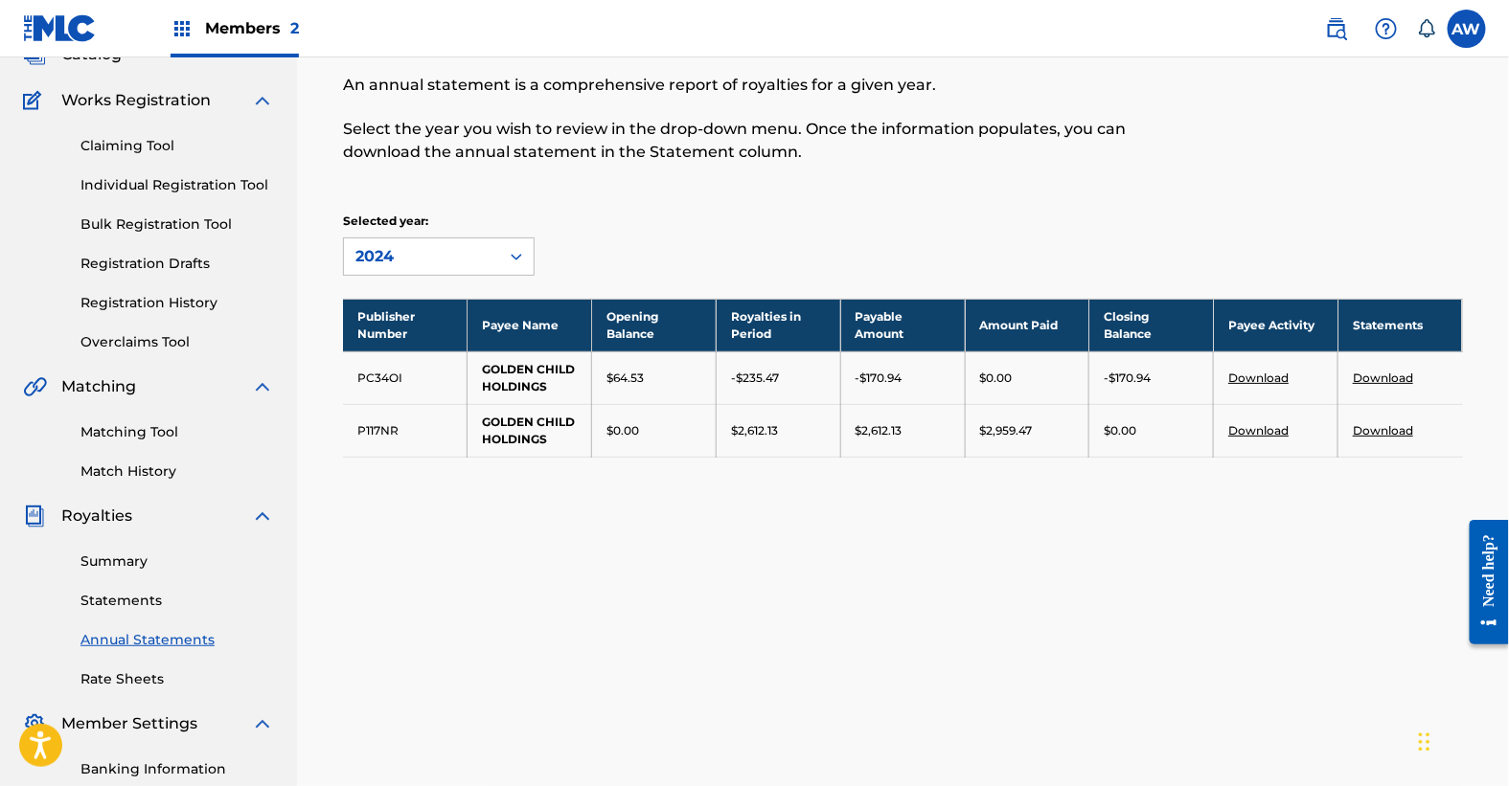
scroll to position [139, 0]
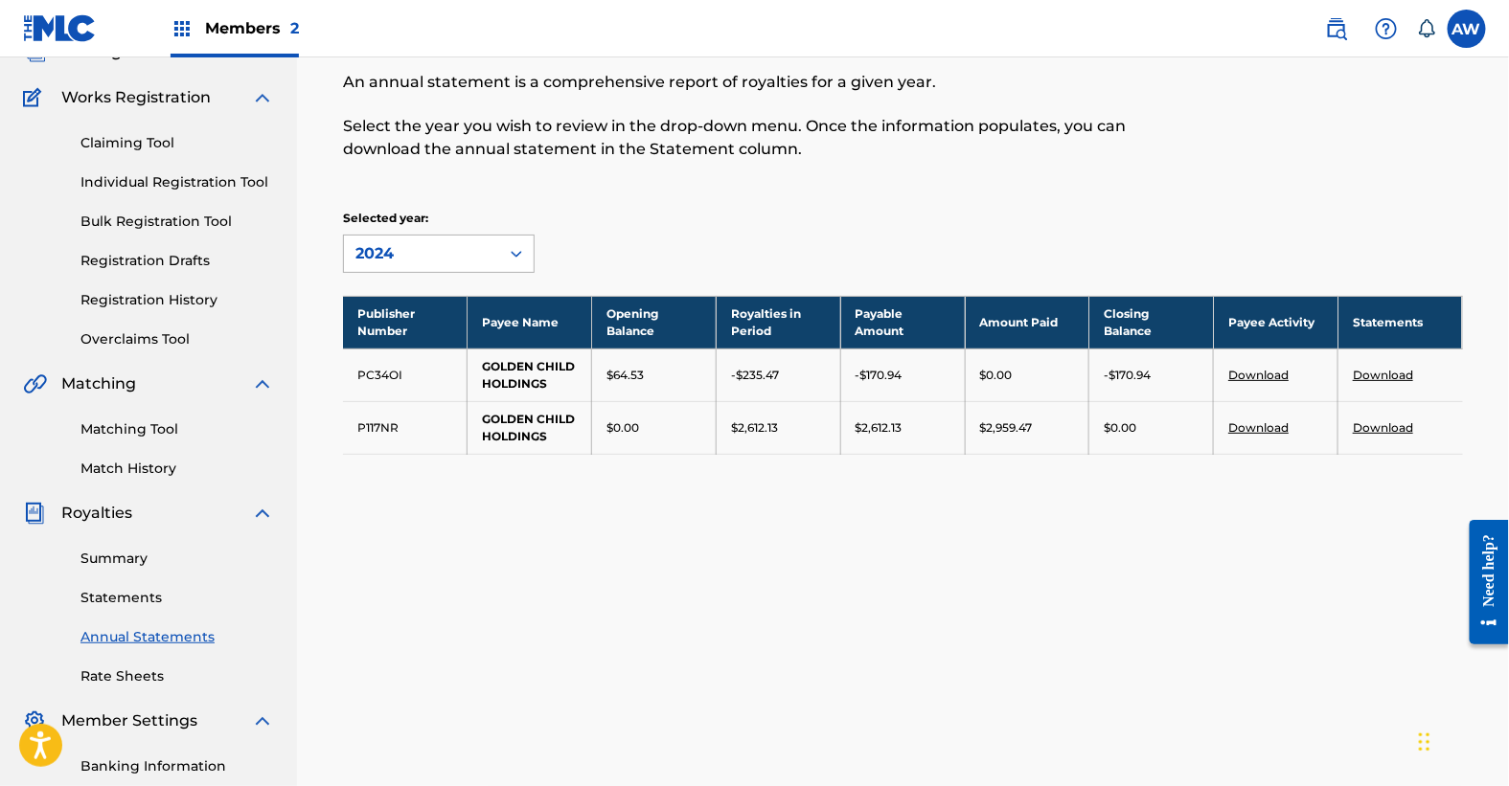
click at [460, 263] on div "2024" at bounding box center [421, 253] width 132 height 23
click at [614, 207] on div "Annual Statements of Account An annual statement is a comprehensive report of r…" at bounding box center [903, 258] width 1166 height 489
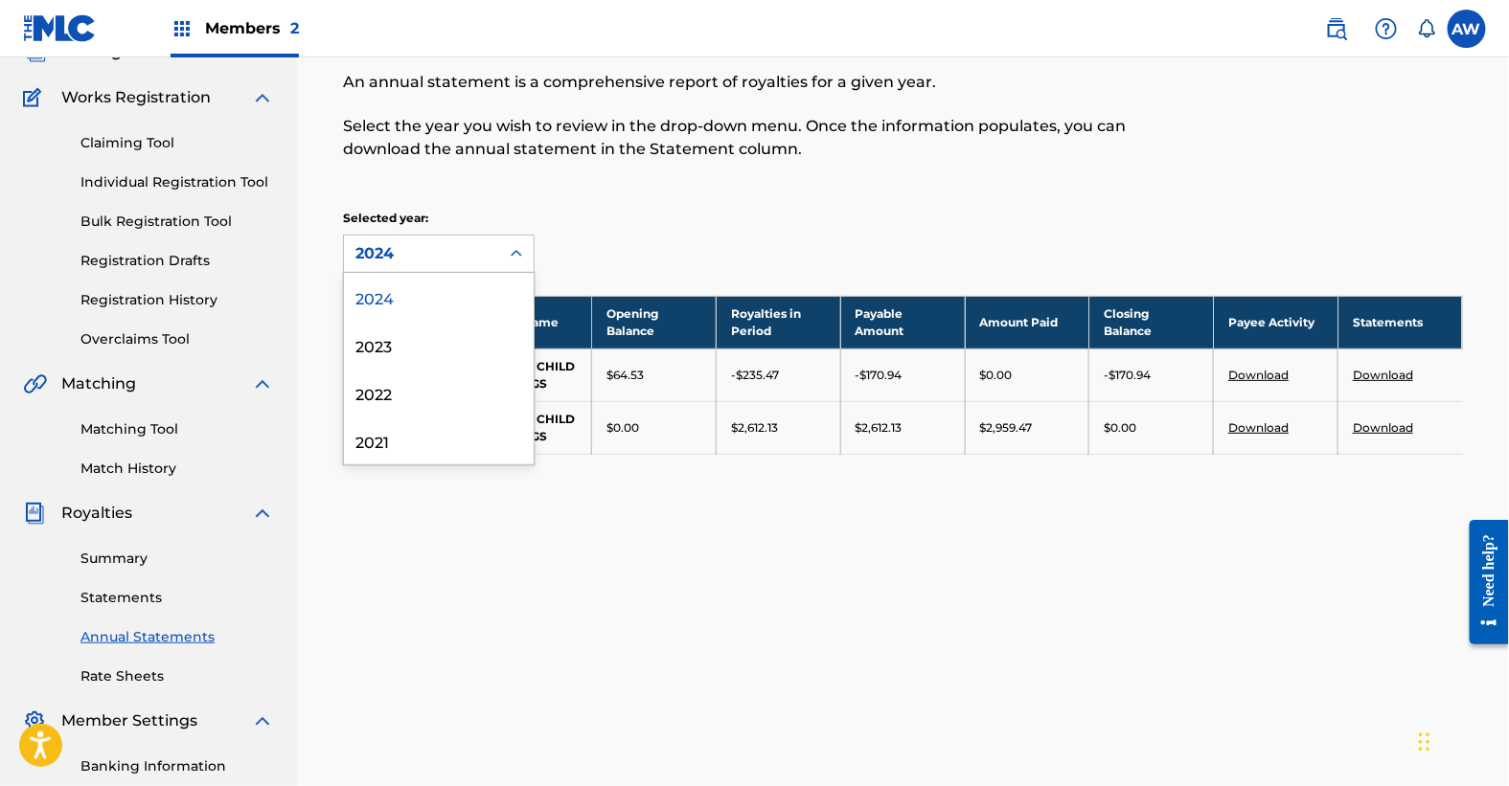
click at [518, 247] on icon at bounding box center [516, 253] width 19 height 19
click at [465, 339] on div "2023" at bounding box center [439, 345] width 190 height 48
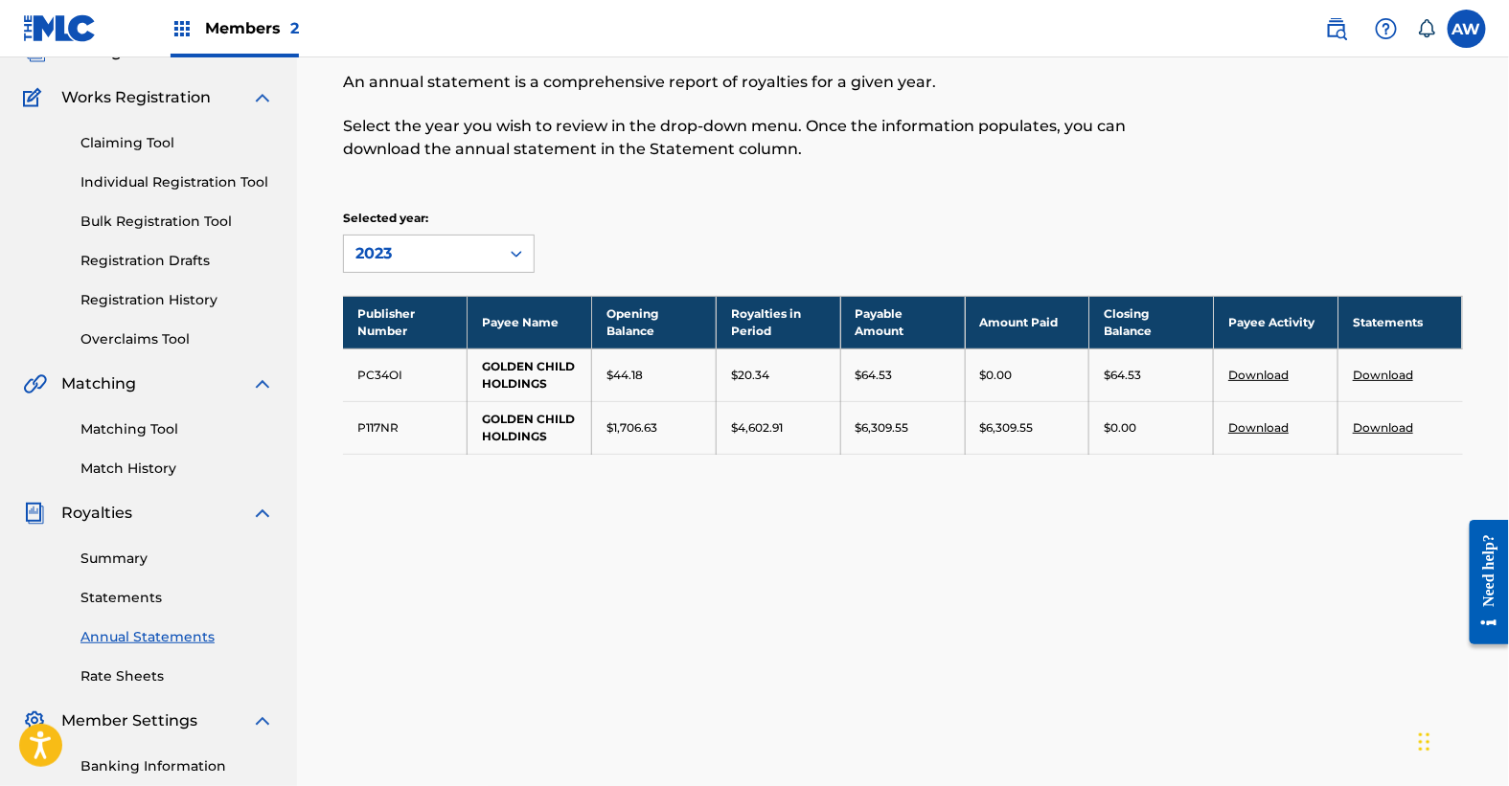
click at [519, 253] on icon at bounding box center [516, 254] width 11 height 7
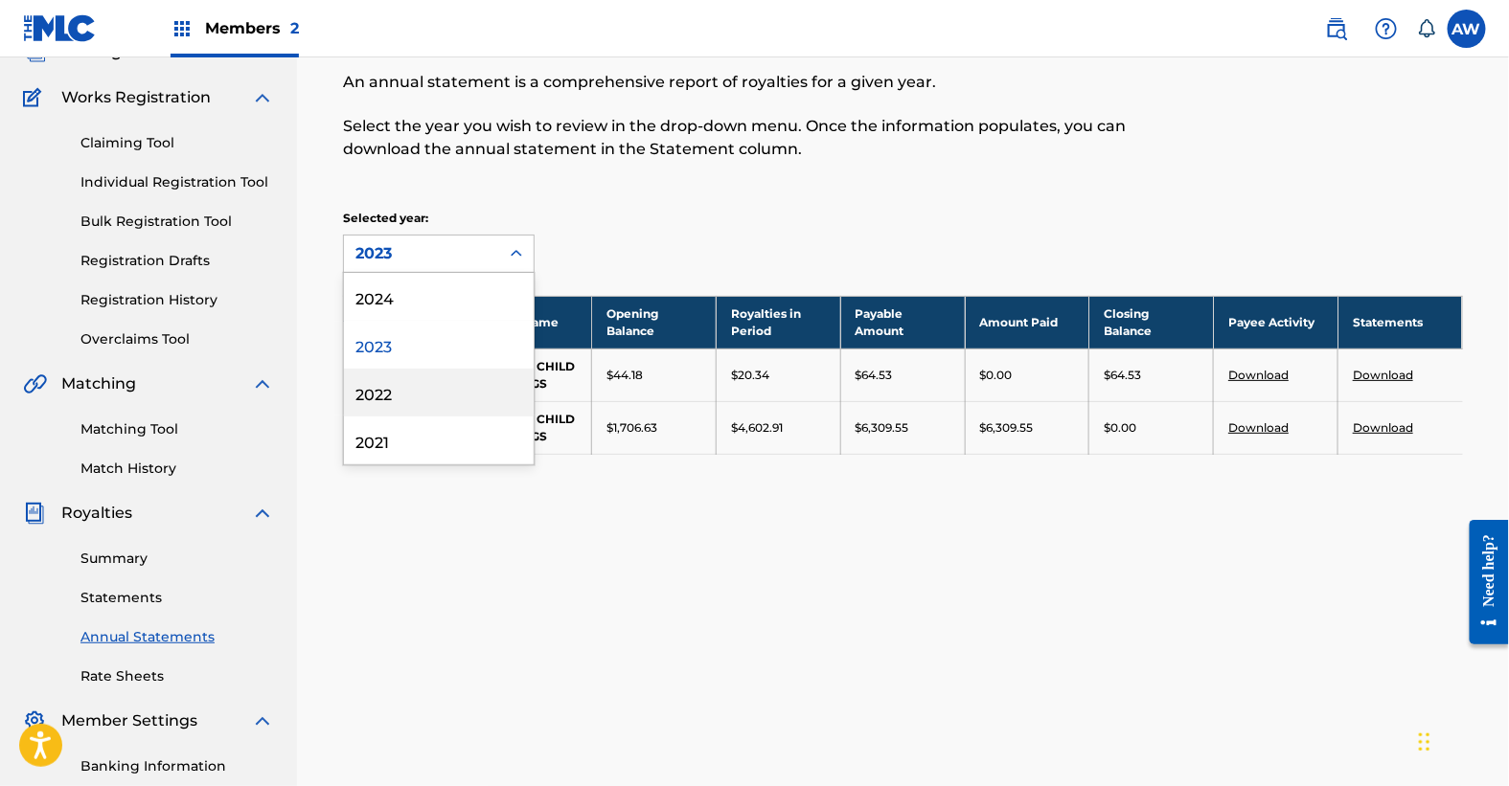
click at [502, 409] on div "2022" at bounding box center [439, 393] width 190 height 48
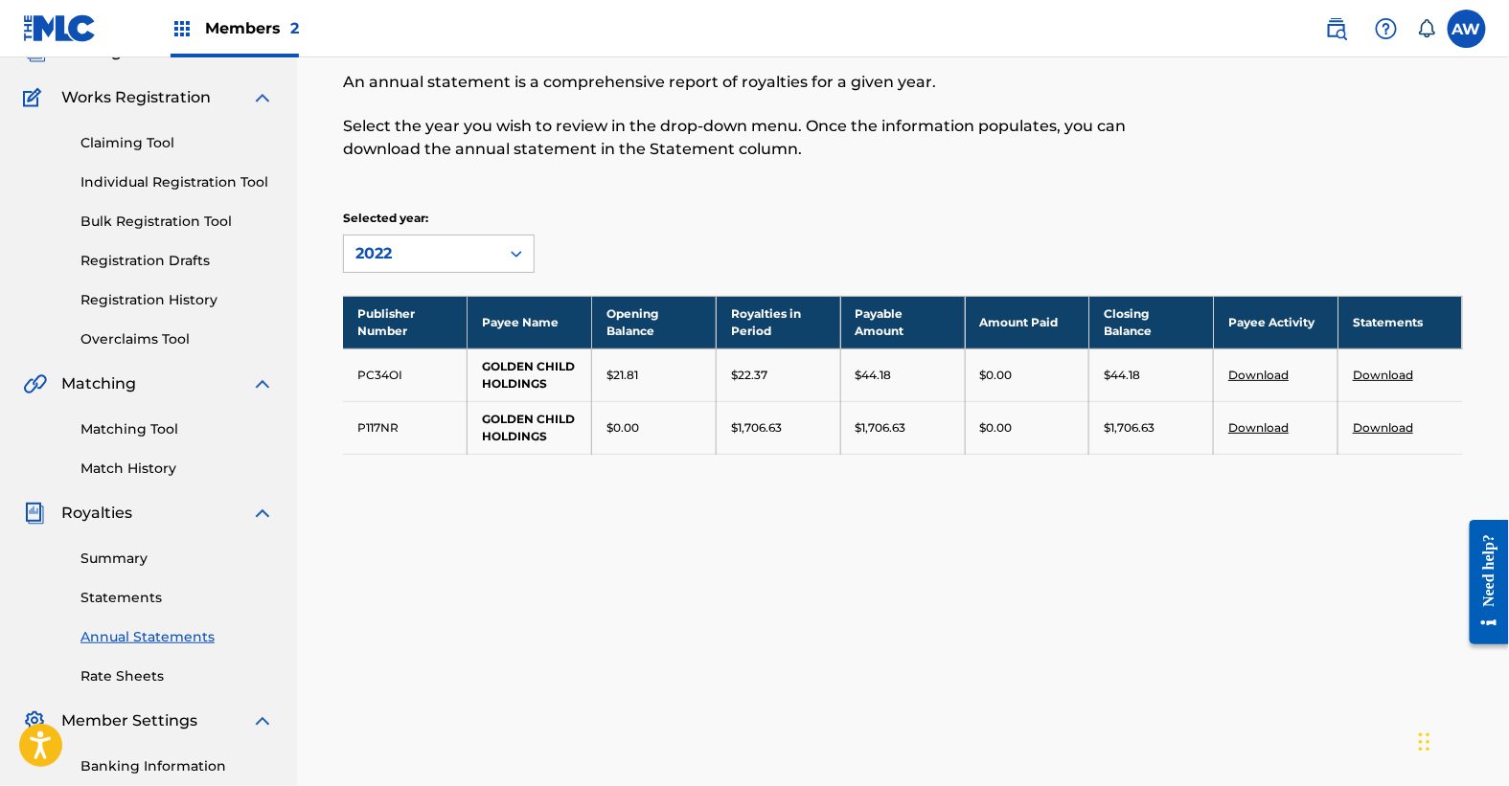
click at [509, 257] on icon at bounding box center [516, 253] width 19 height 19
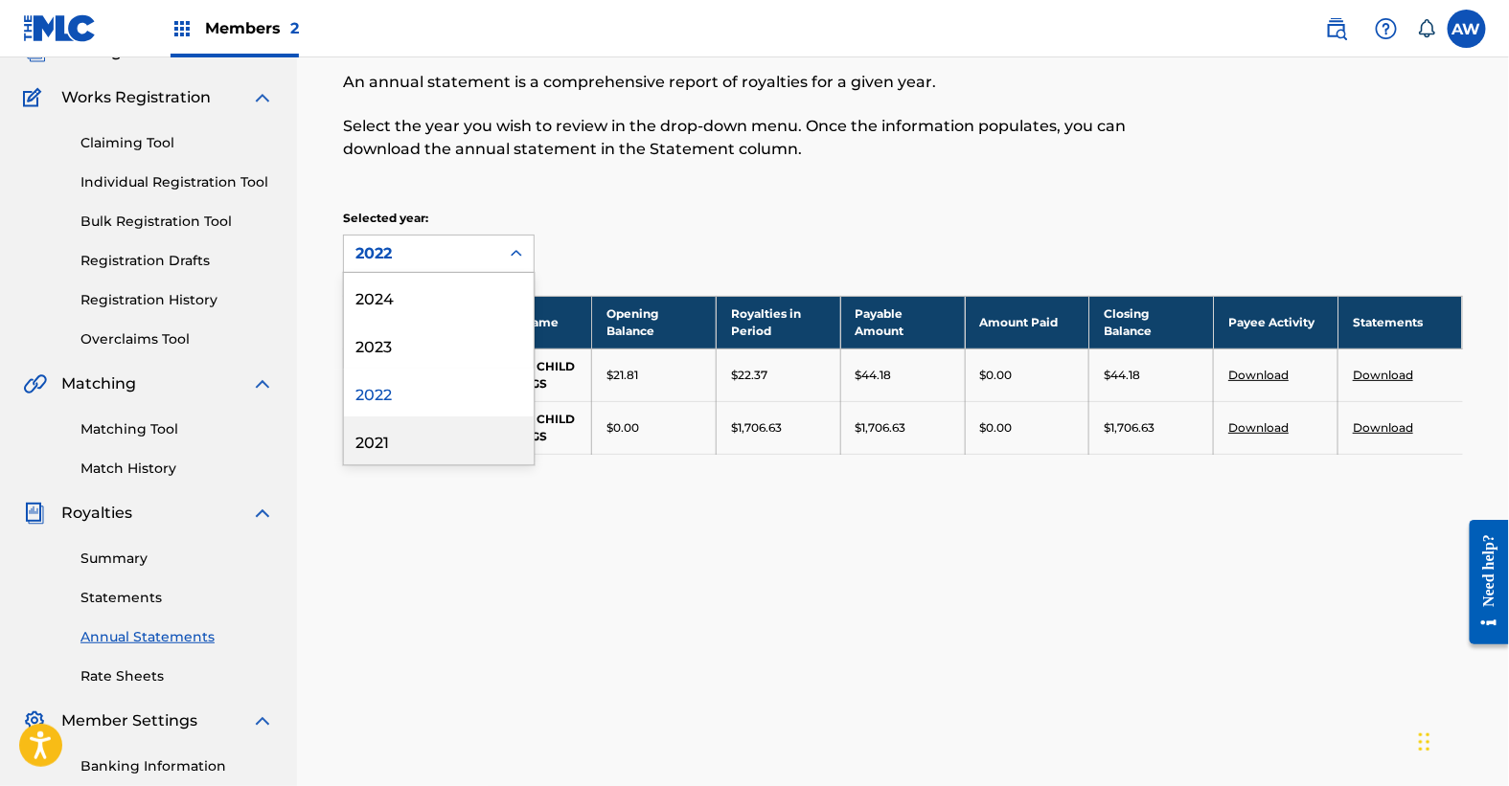
click at [466, 455] on div "2021" at bounding box center [439, 441] width 190 height 48
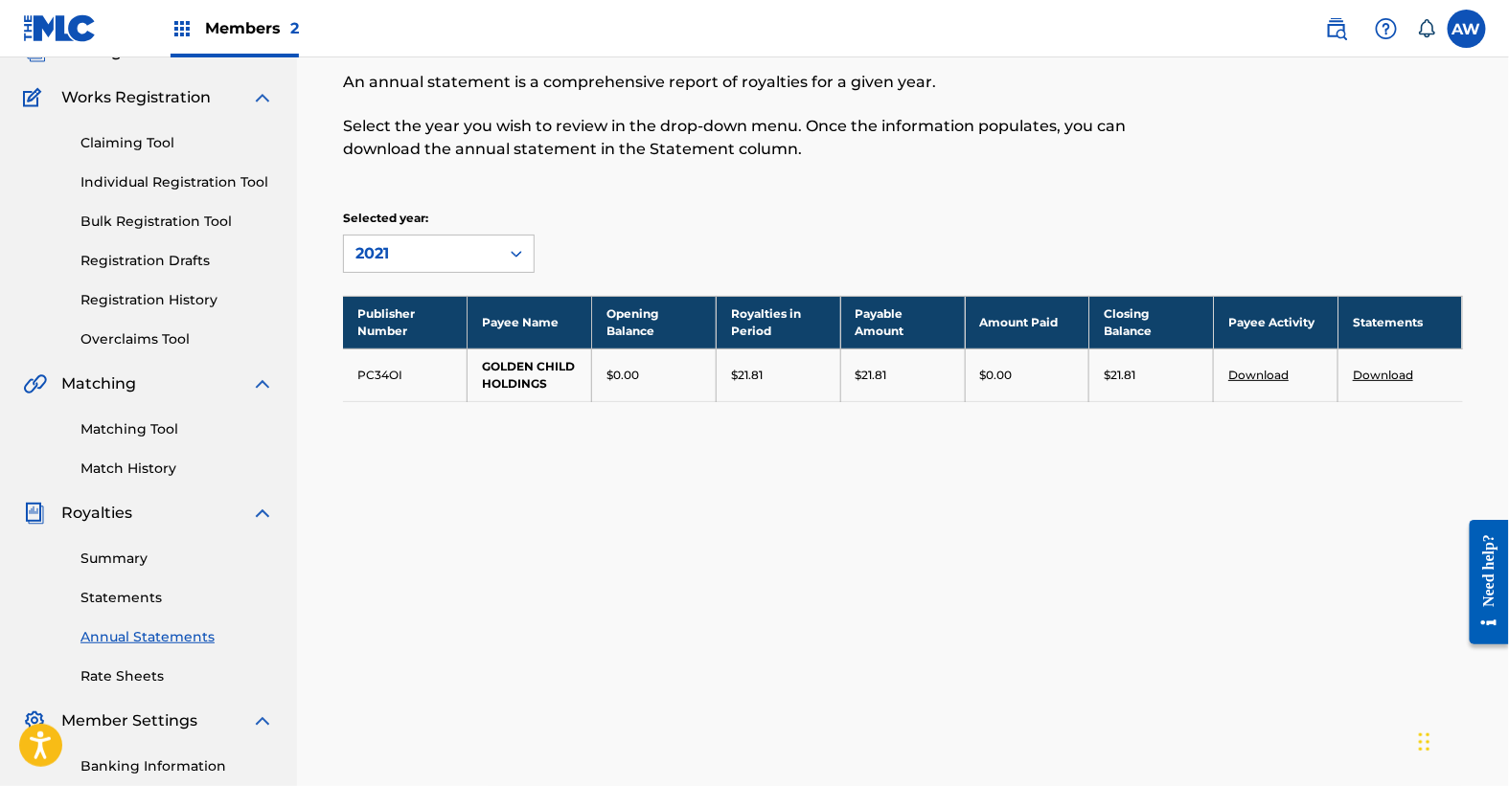
click at [510, 244] on icon at bounding box center [516, 253] width 19 height 19
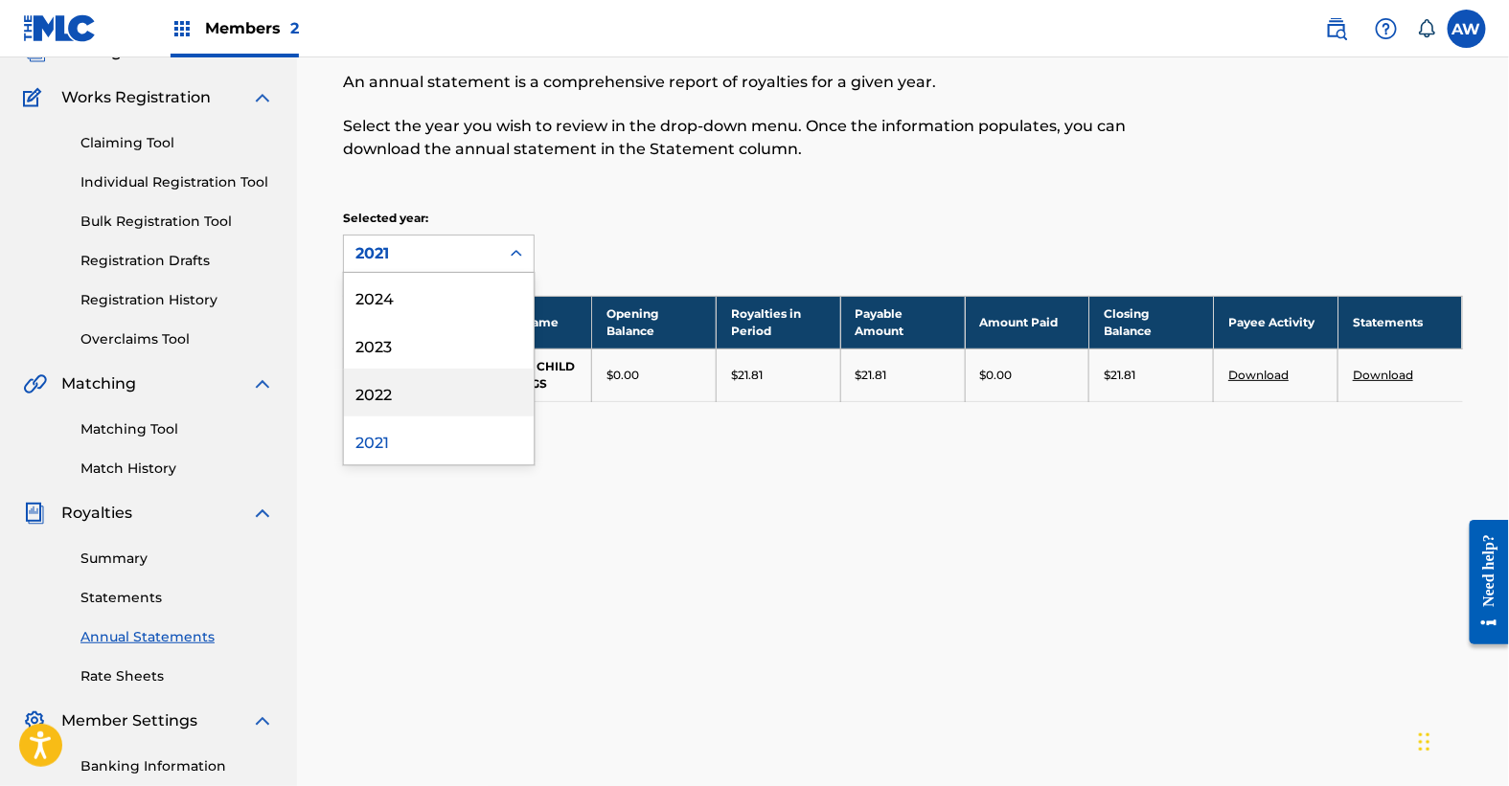
click at [473, 386] on div "2022" at bounding box center [439, 393] width 190 height 48
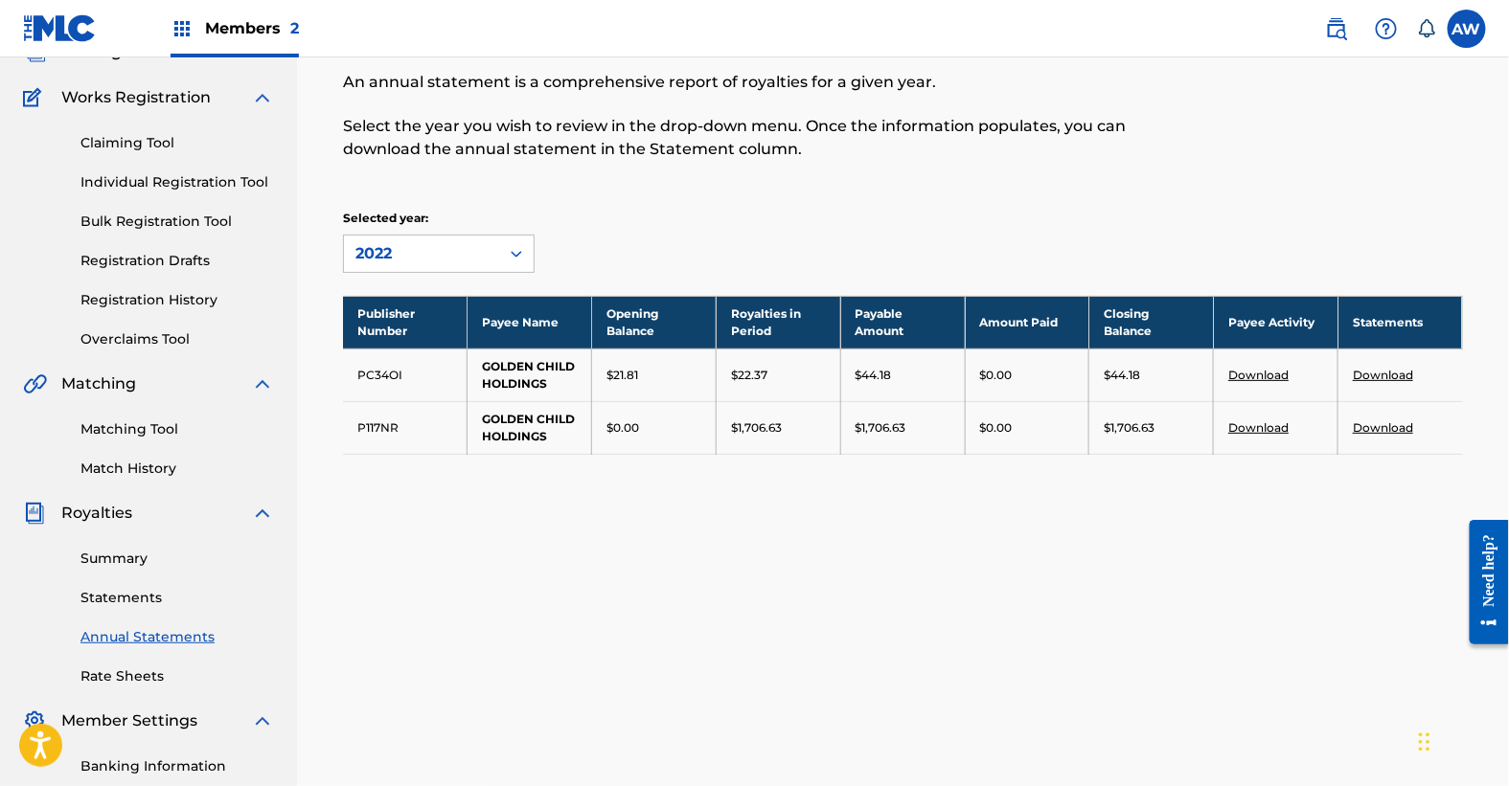
scroll to position [0, 0]
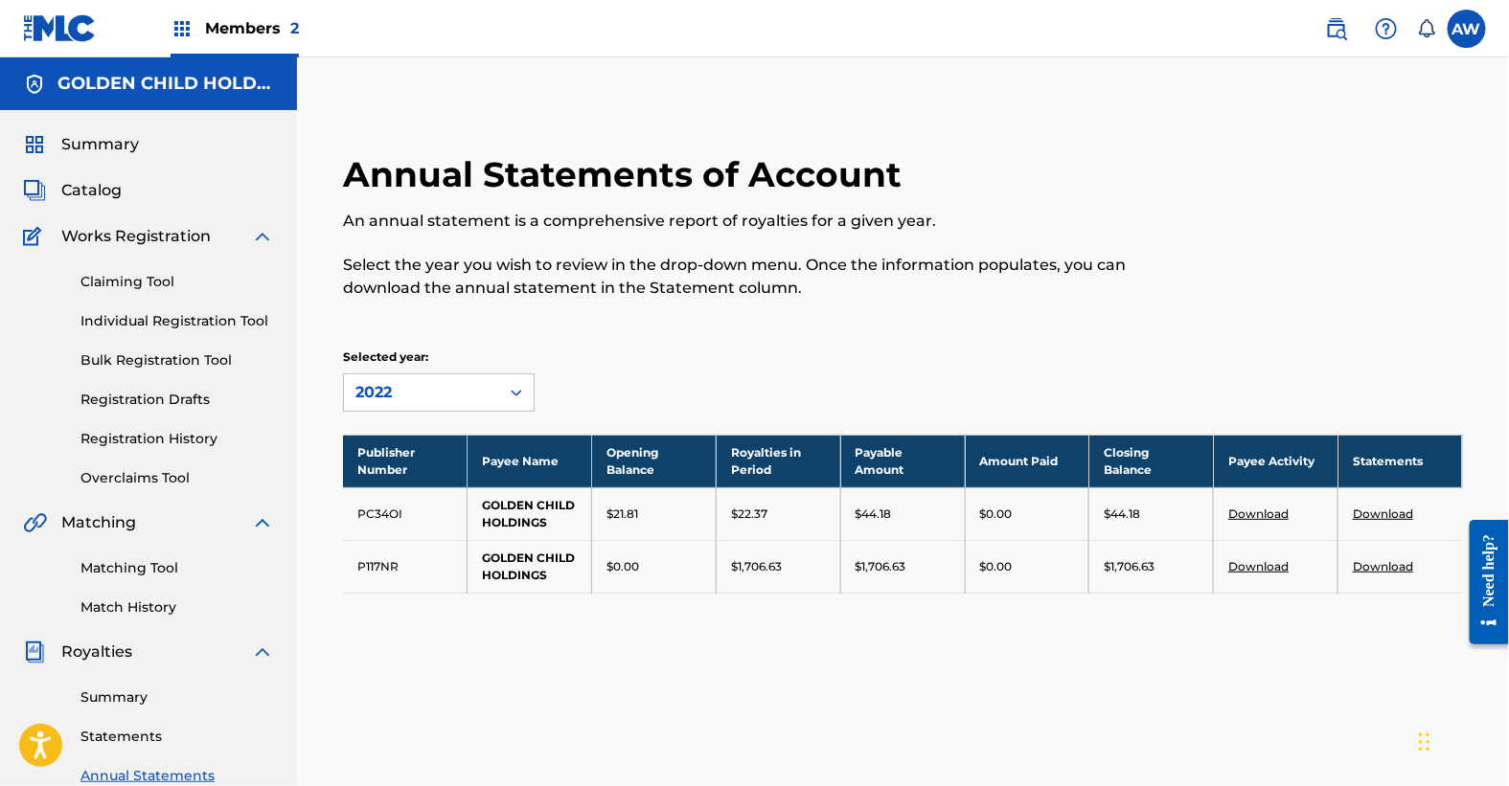
click at [508, 390] on icon at bounding box center [516, 392] width 19 height 19
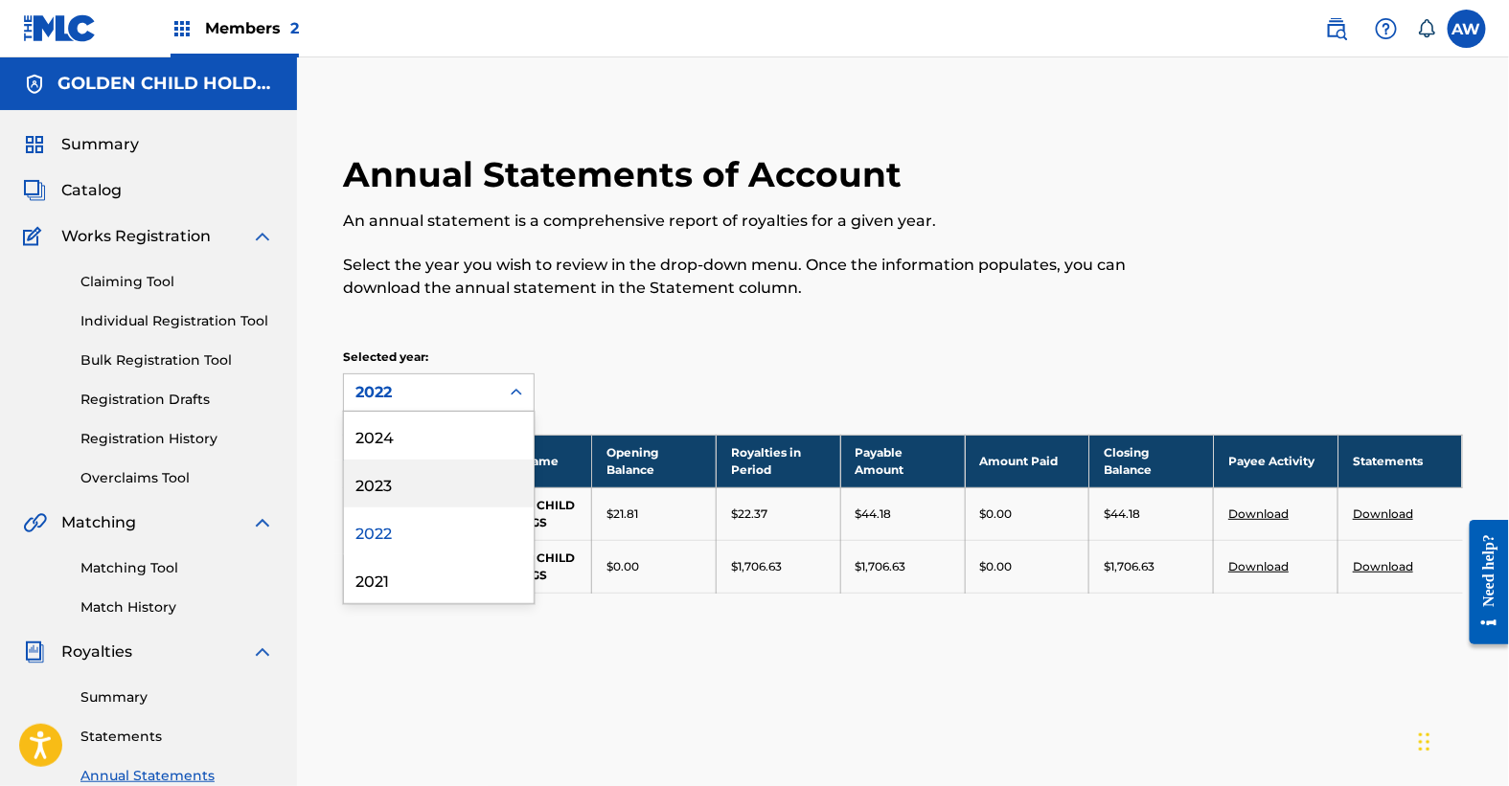
click at [464, 491] on div "2023" at bounding box center [439, 484] width 190 height 48
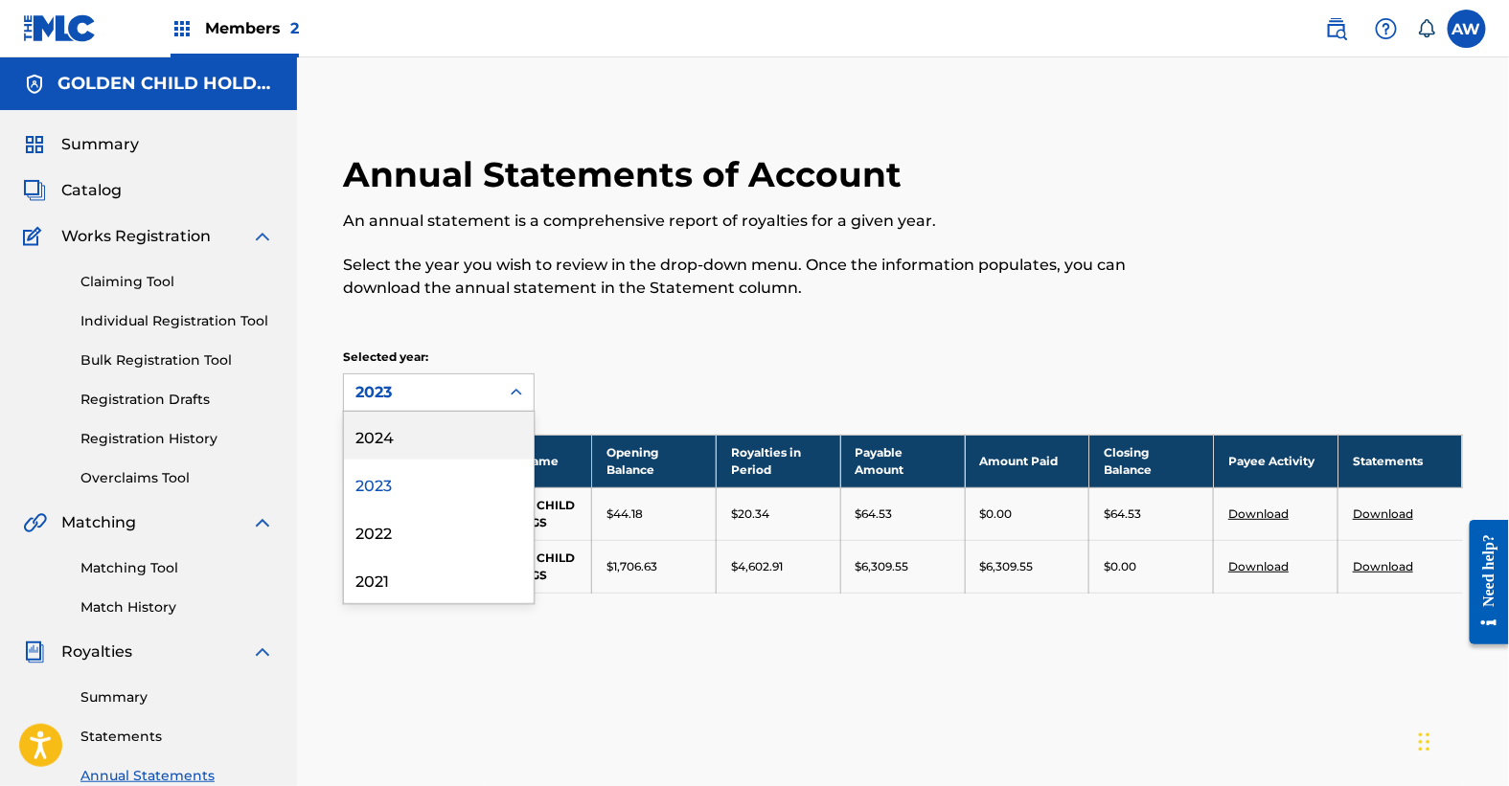
click at [505, 395] on div at bounding box center [516, 393] width 34 height 34
click at [442, 486] on div "2023" at bounding box center [439, 484] width 190 height 48
click at [518, 384] on icon at bounding box center [516, 392] width 19 height 19
click at [490, 429] on div "2024" at bounding box center [439, 436] width 190 height 48
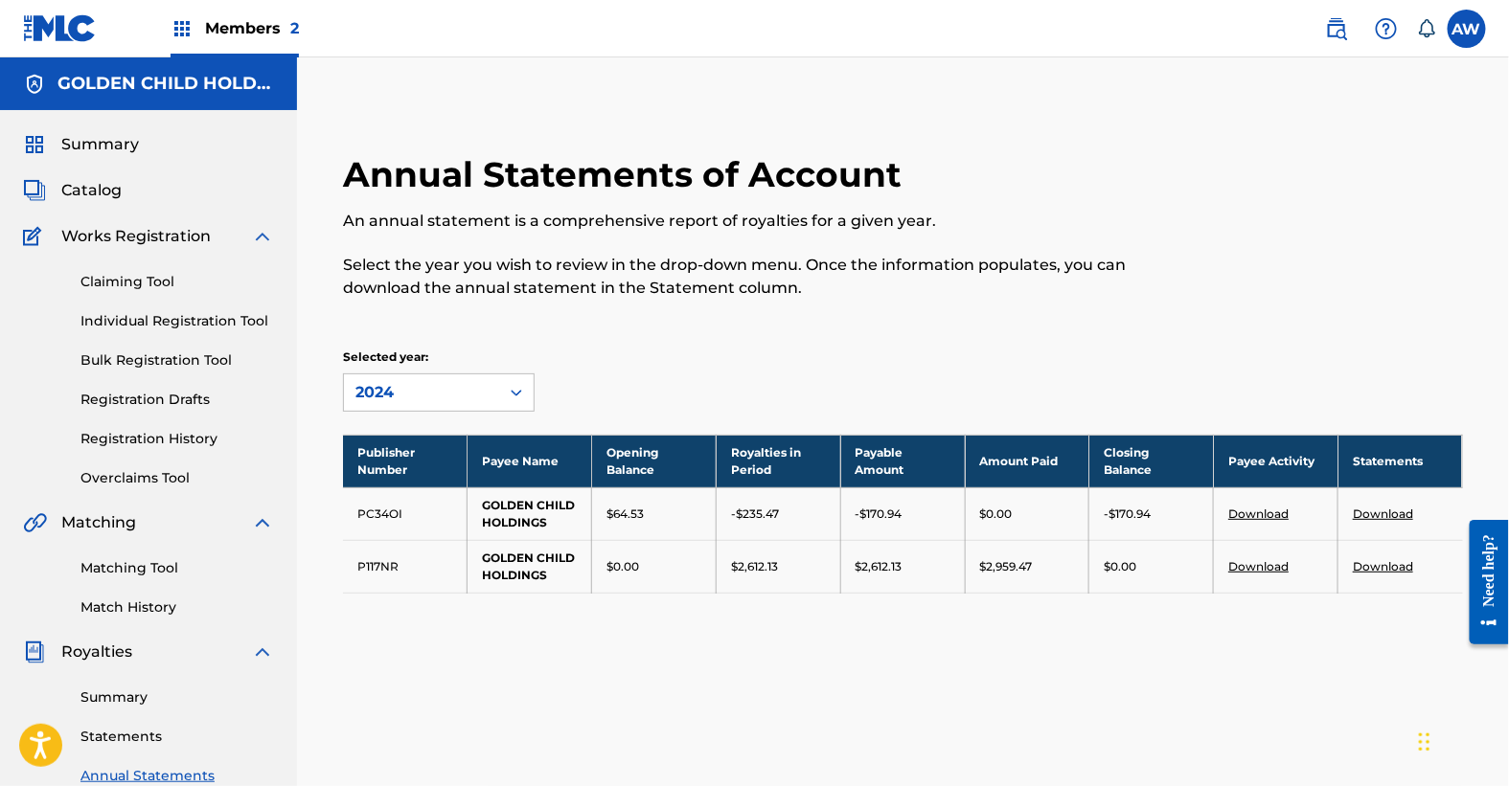
click at [514, 389] on icon at bounding box center [516, 392] width 19 height 19
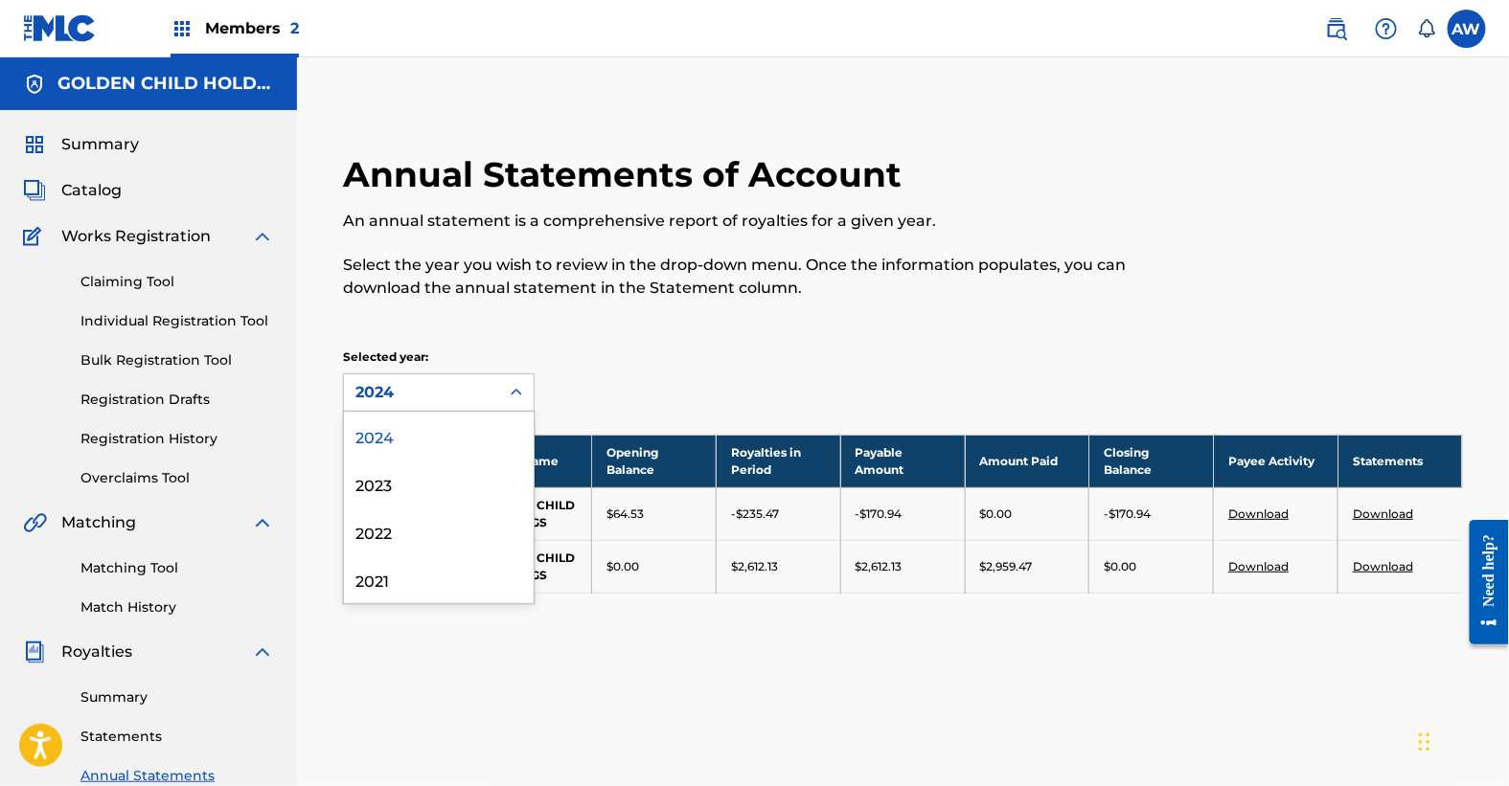
click at [481, 433] on div "2024" at bounding box center [439, 436] width 190 height 48
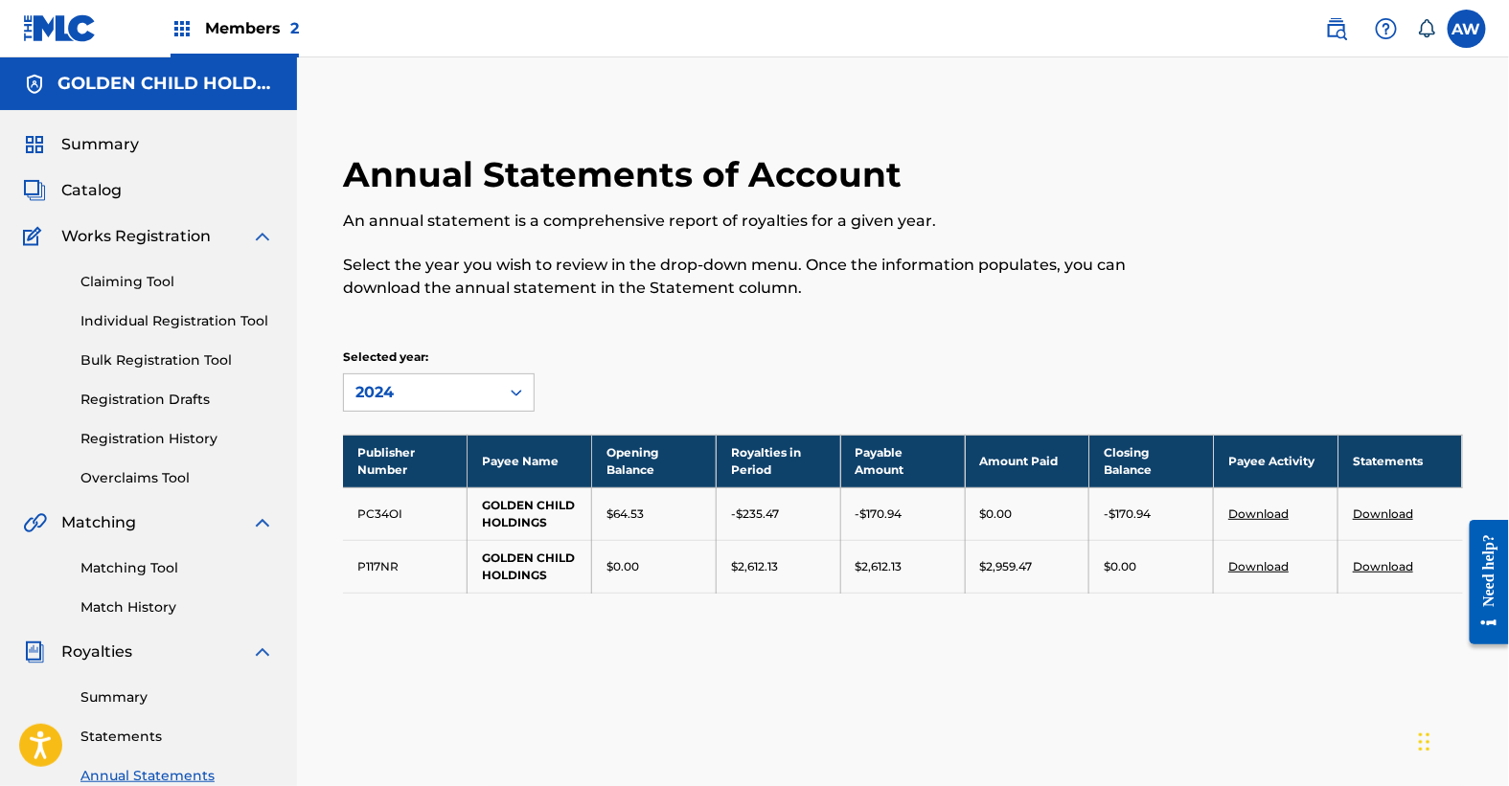
click at [593, 342] on div "Annual Statements of Account An annual statement is a comprehensive report of r…" at bounding box center [903, 397] width 1166 height 489
click at [1250, 561] on link "Download" at bounding box center [1258, 566] width 60 height 14
click at [1388, 510] on link "Download" at bounding box center [1383, 514] width 60 height 14
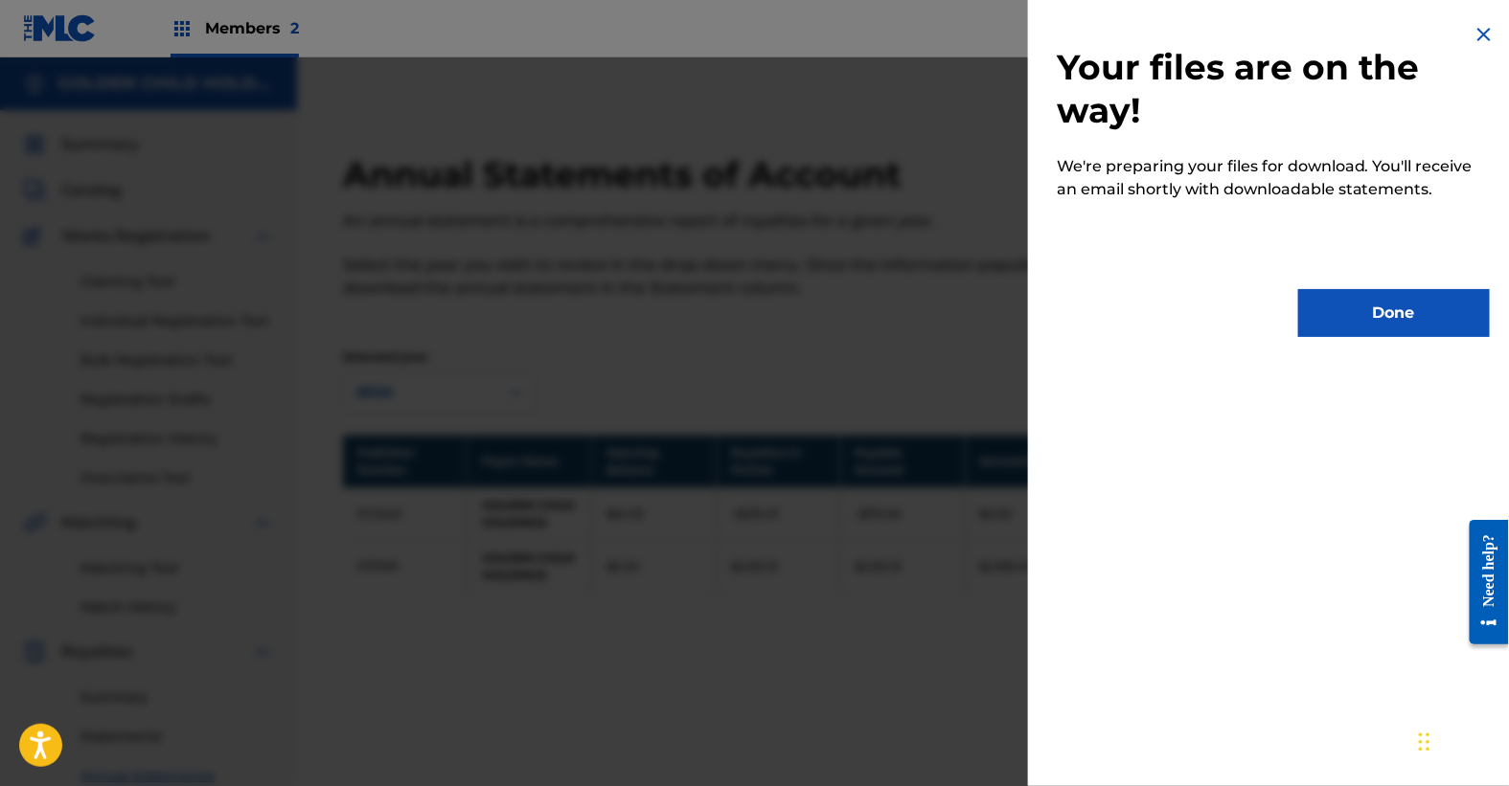
click at [1364, 332] on button "Done" at bounding box center [1394, 313] width 192 height 48
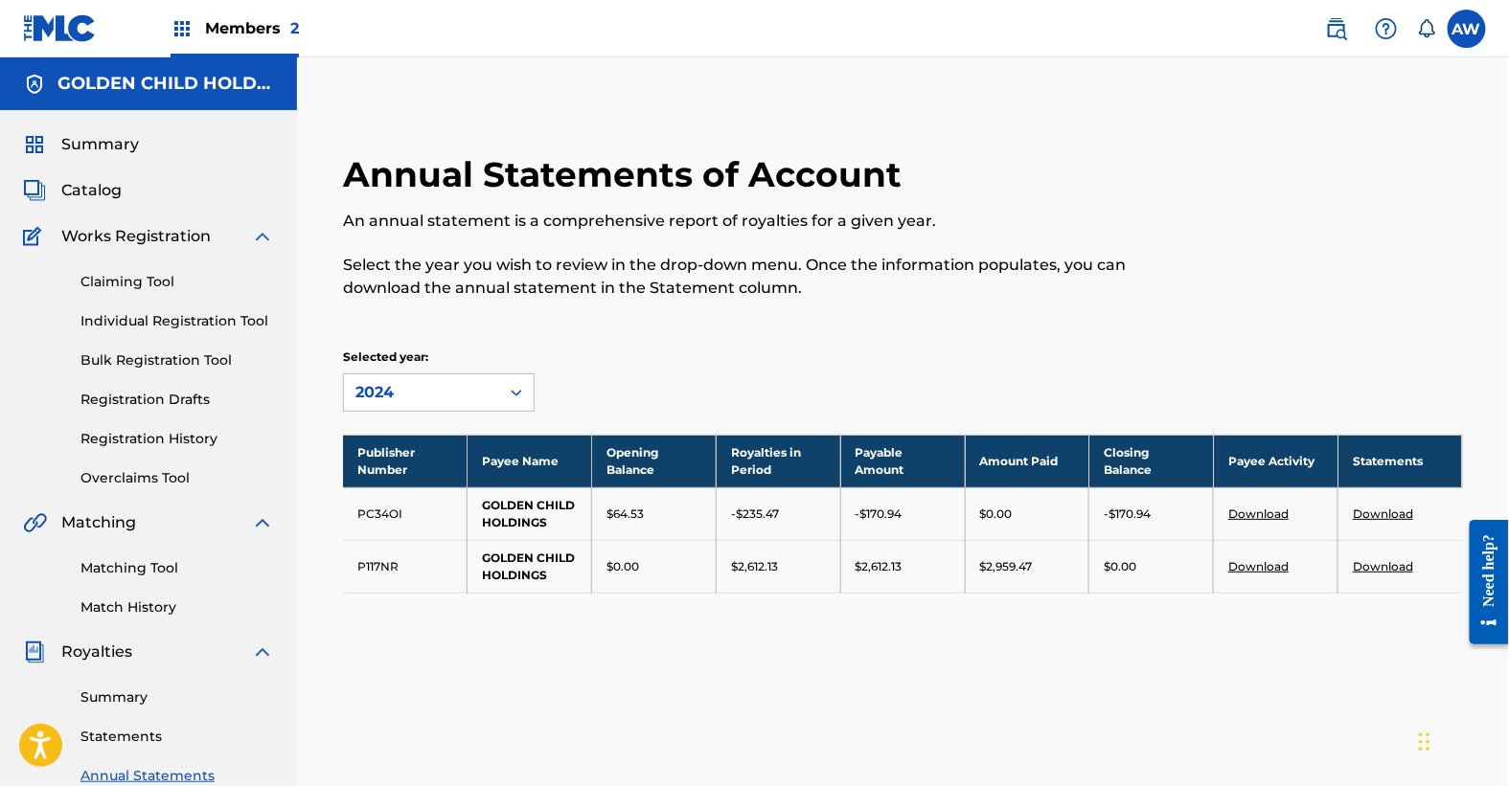
click at [1371, 561] on link "Download" at bounding box center [1383, 566] width 60 height 14
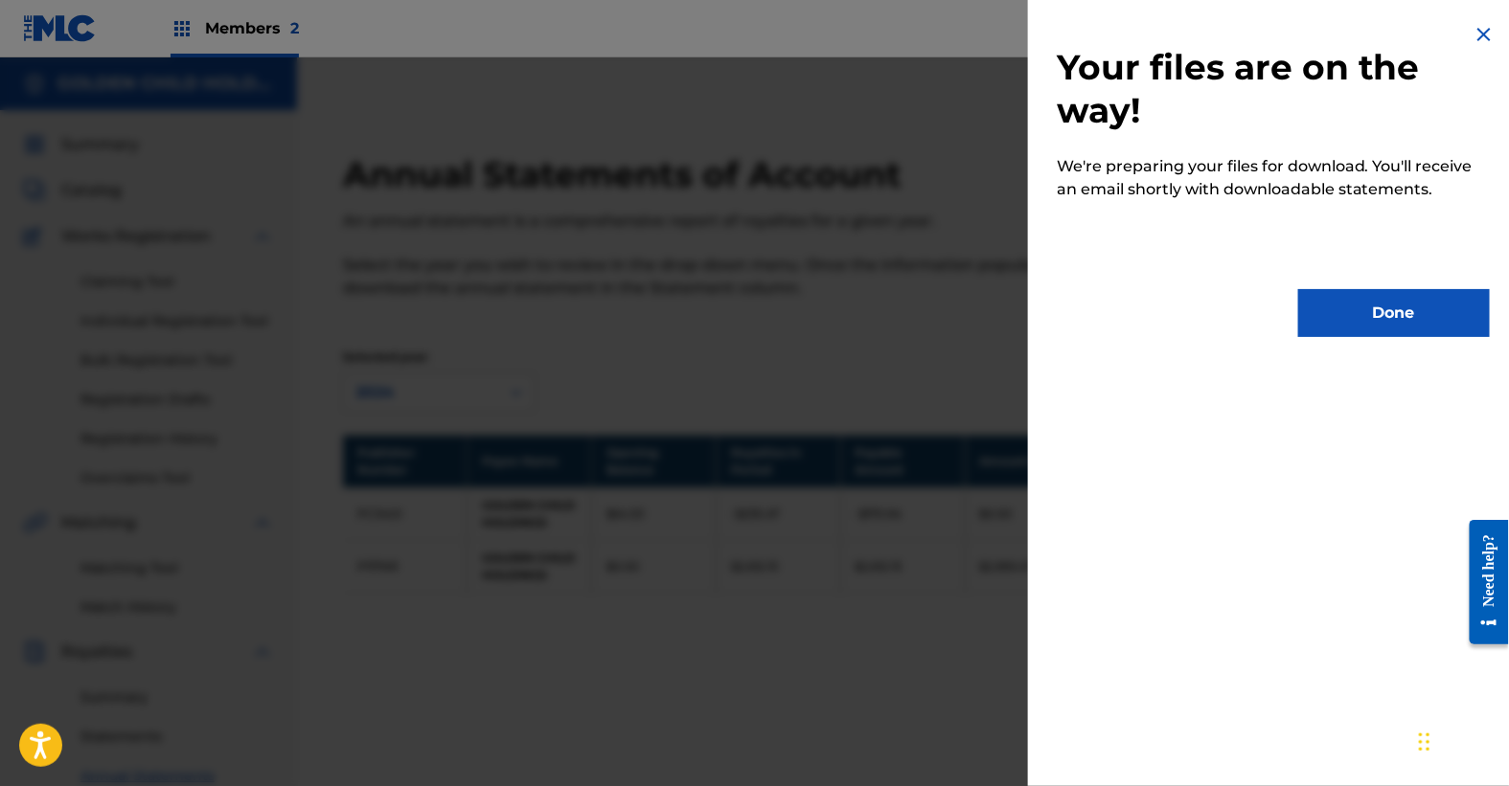
click at [1385, 300] on button "Done" at bounding box center [1394, 313] width 192 height 48
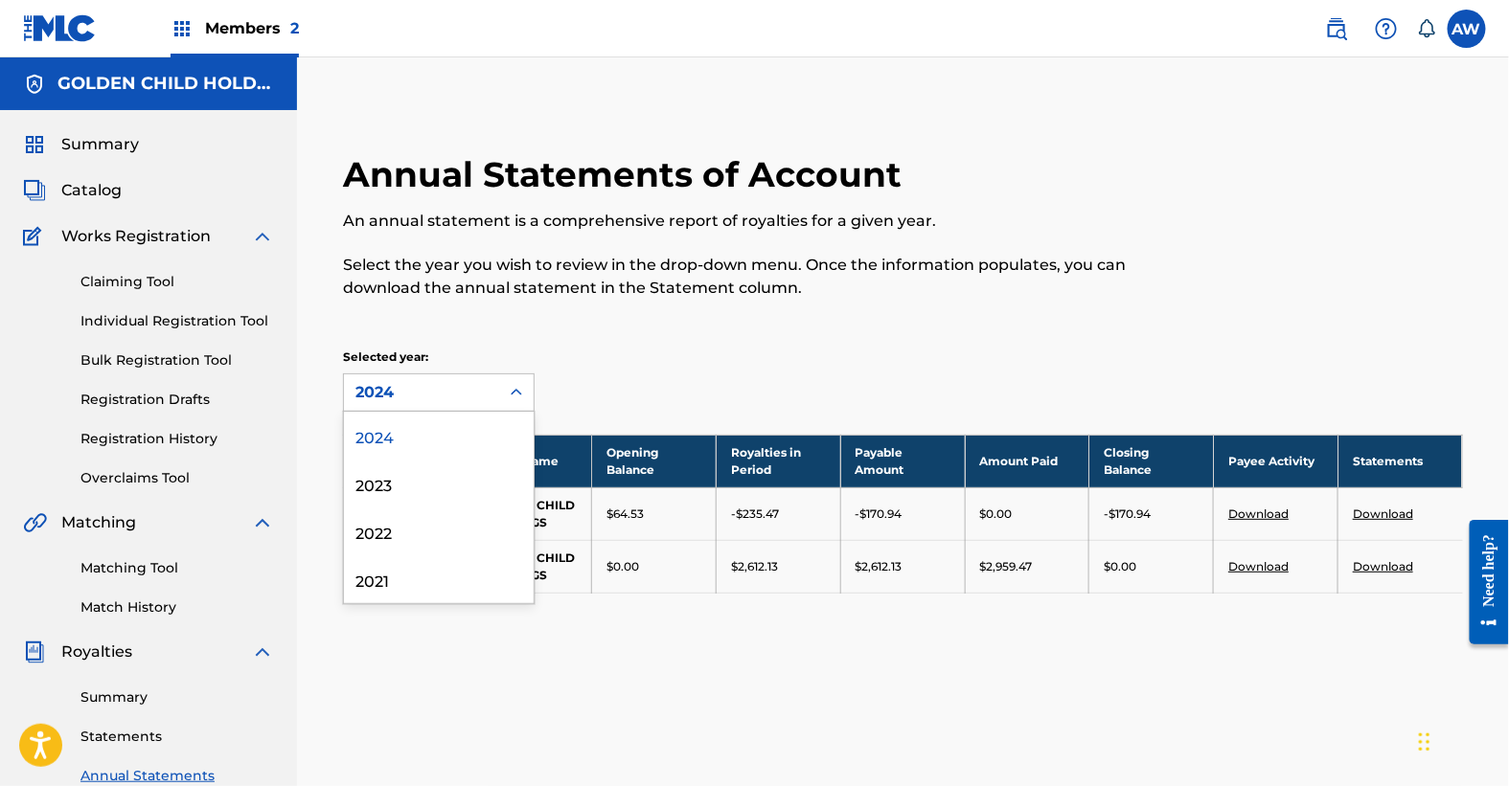
click at [511, 383] on icon at bounding box center [516, 392] width 19 height 19
click at [495, 468] on div "2023" at bounding box center [439, 484] width 190 height 48
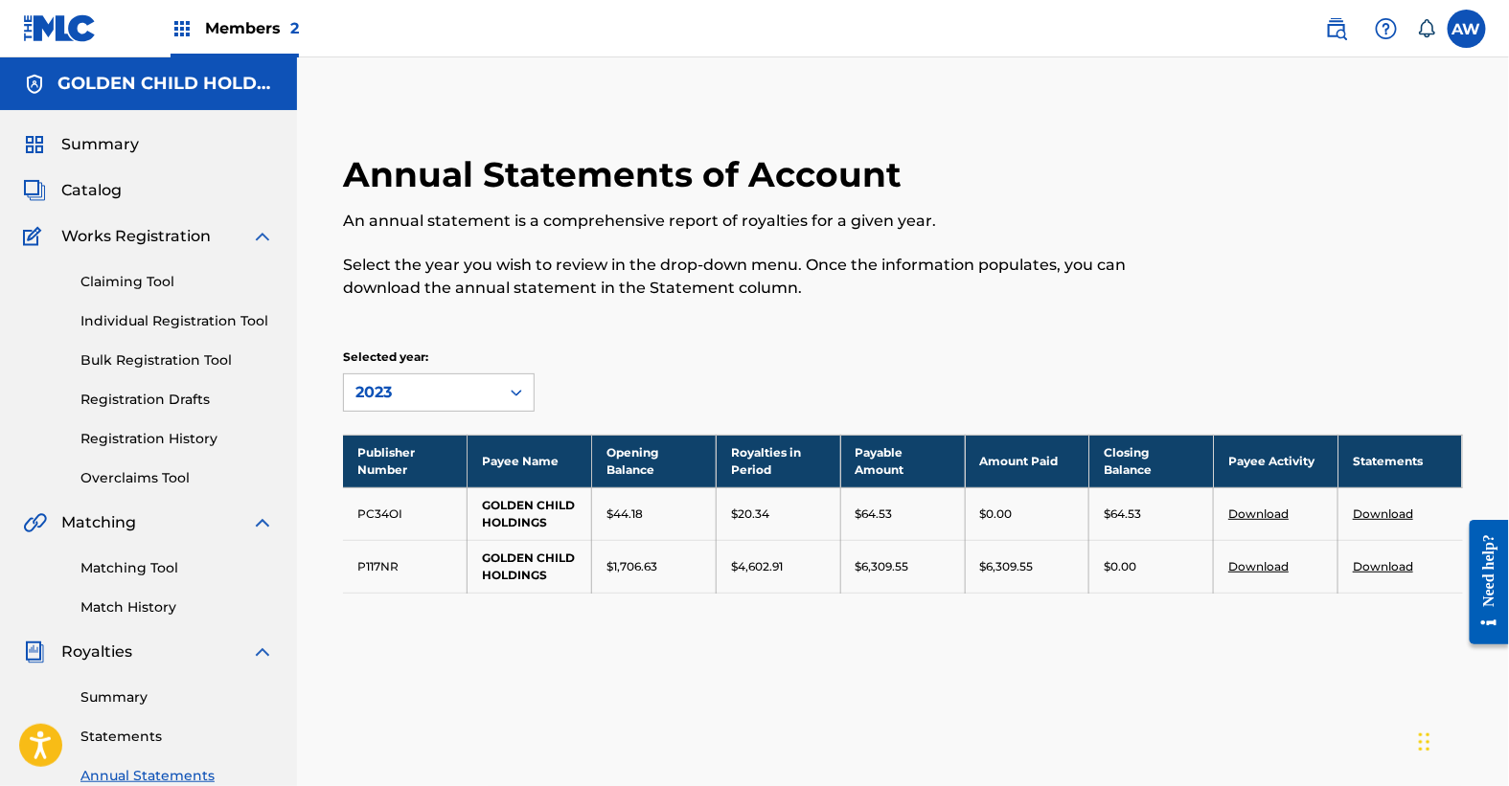
click at [1365, 513] on link "Download" at bounding box center [1383, 514] width 60 height 14
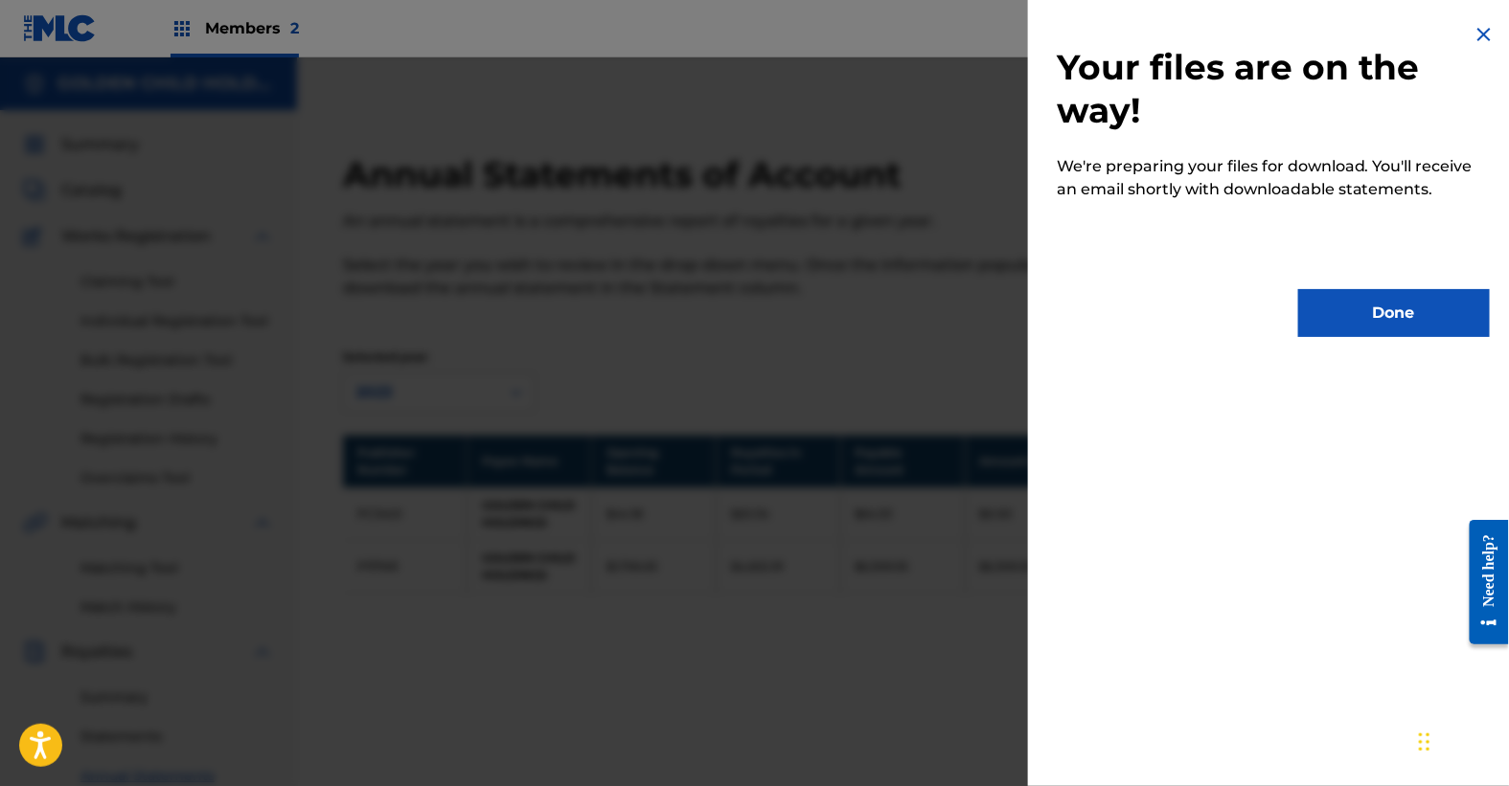
click at [1370, 312] on button "Done" at bounding box center [1394, 313] width 192 height 48
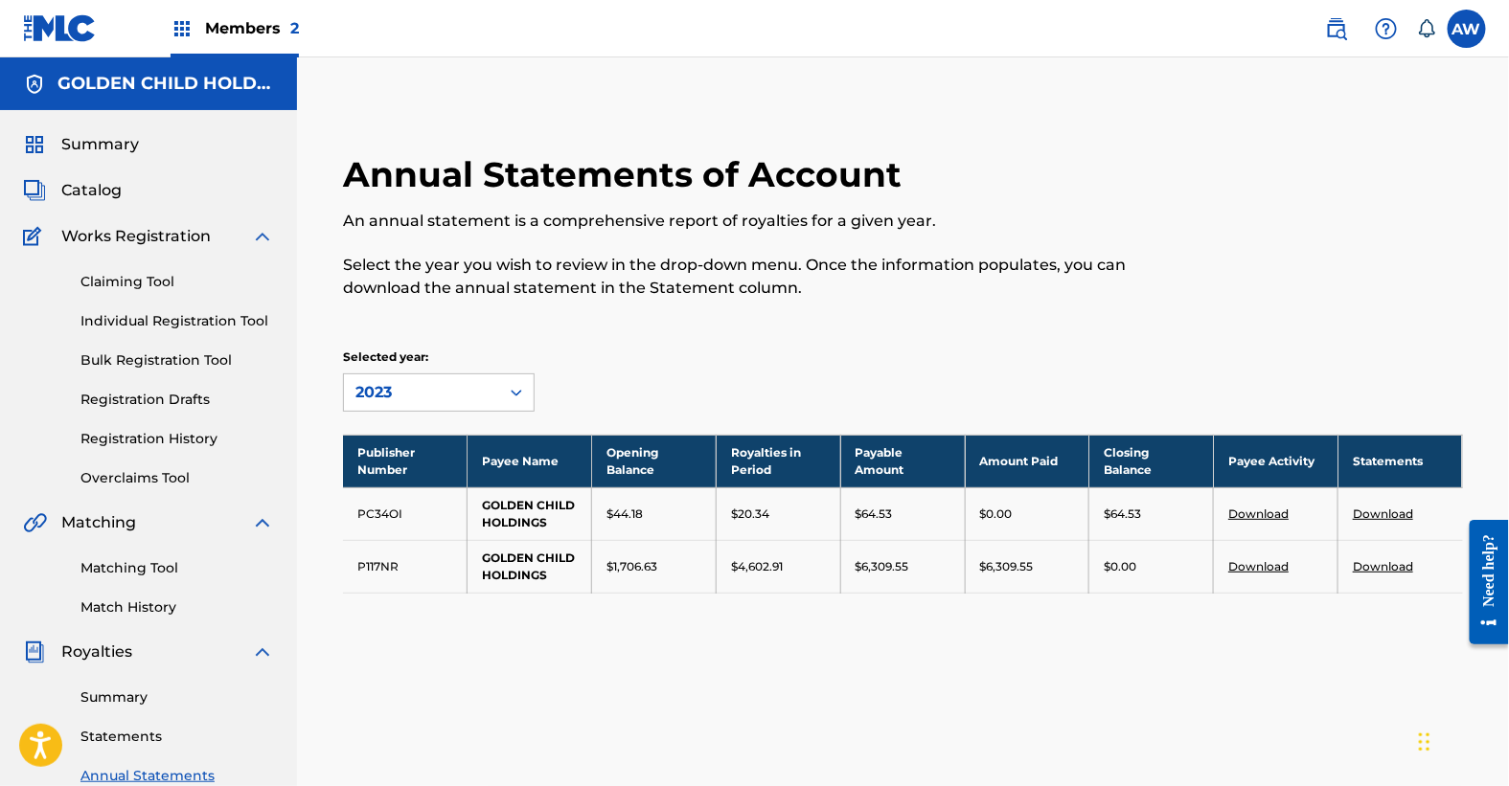
click at [1379, 563] on link "Download" at bounding box center [1383, 566] width 60 height 14
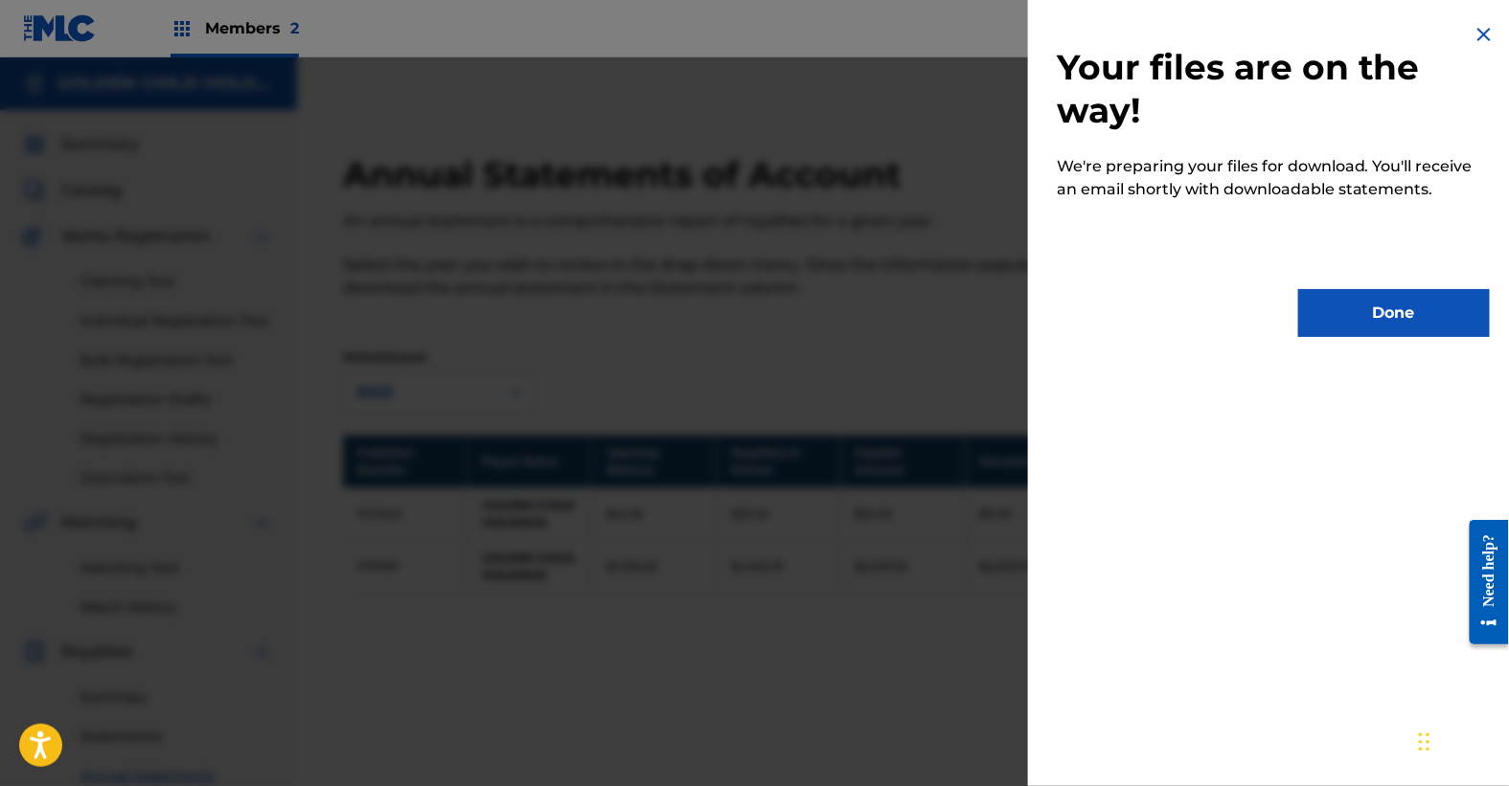
click at [1402, 283] on div "Your files are on the way! We're preparing your files for download. You'll rece…" at bounding box center [1273, 180] width 490 height 360
click at [1402, 305] on button "Done" at bounding box center [1394, 313] width 192 height 48
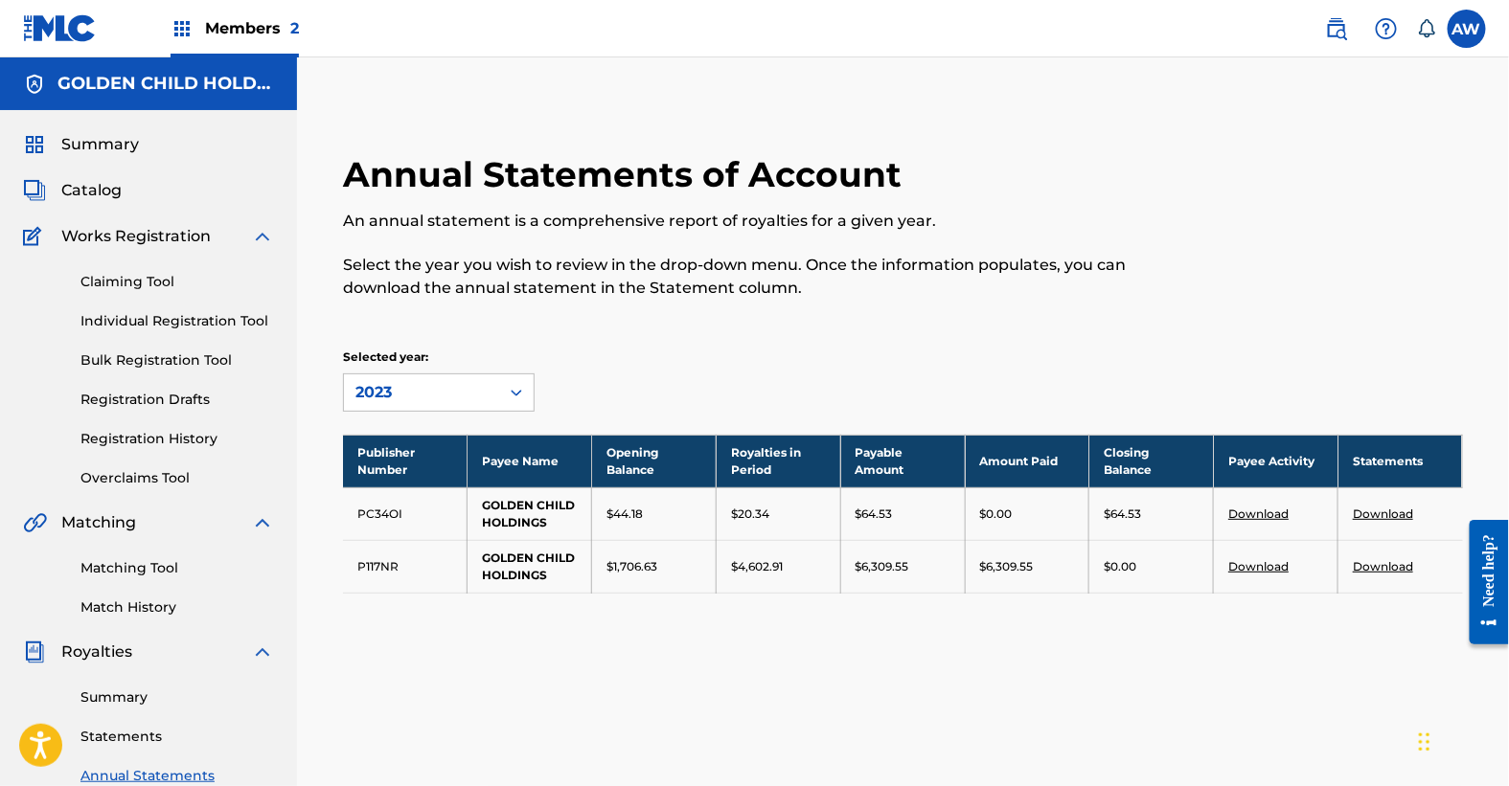
click at [1266, 512] on link "Download" at bounding box center [1258, 514] width 60 height 14
click at [1258, 566] on link "Download" at bounding box center [1258, 566] width 60 height 14
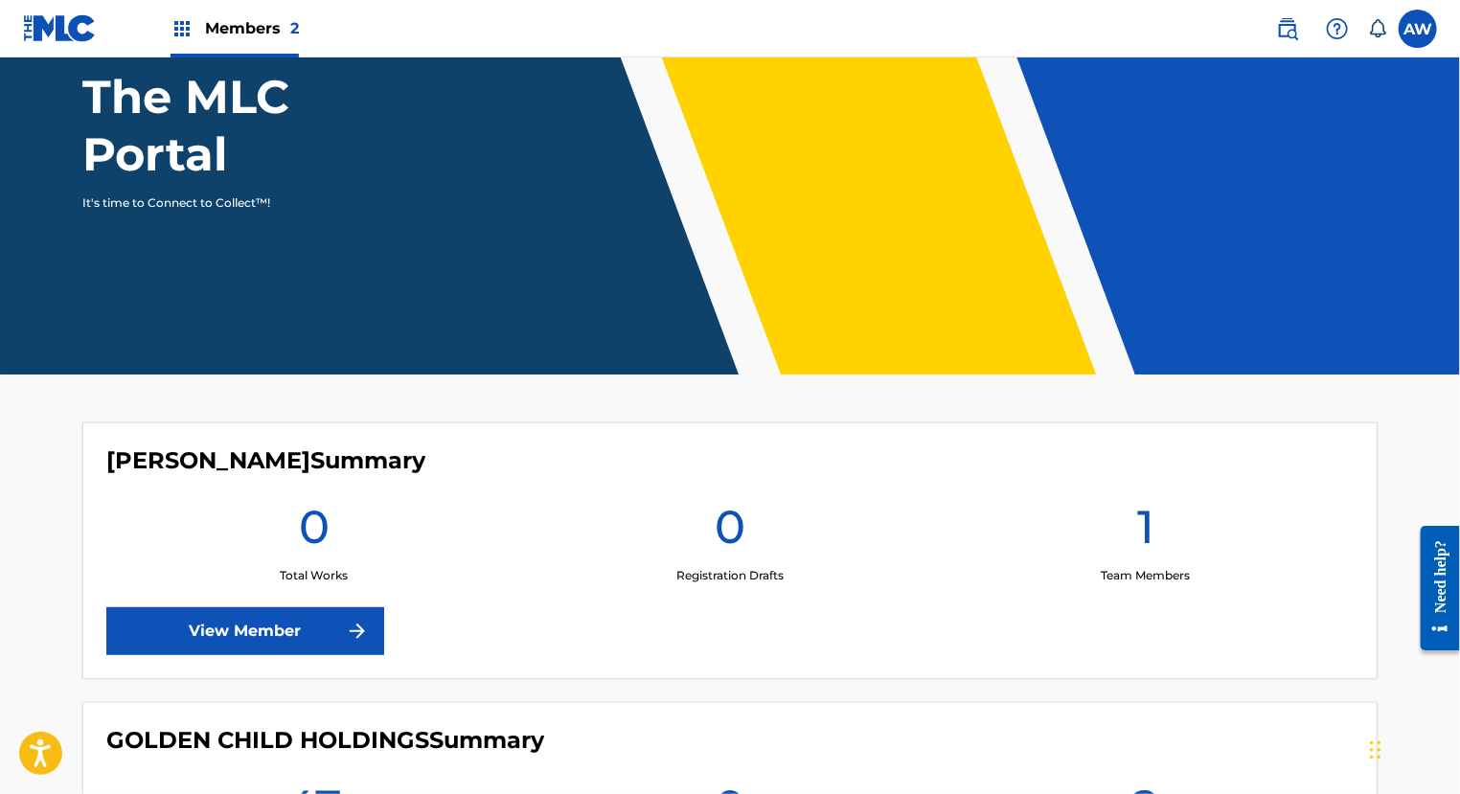
scroll to position [170, 0]
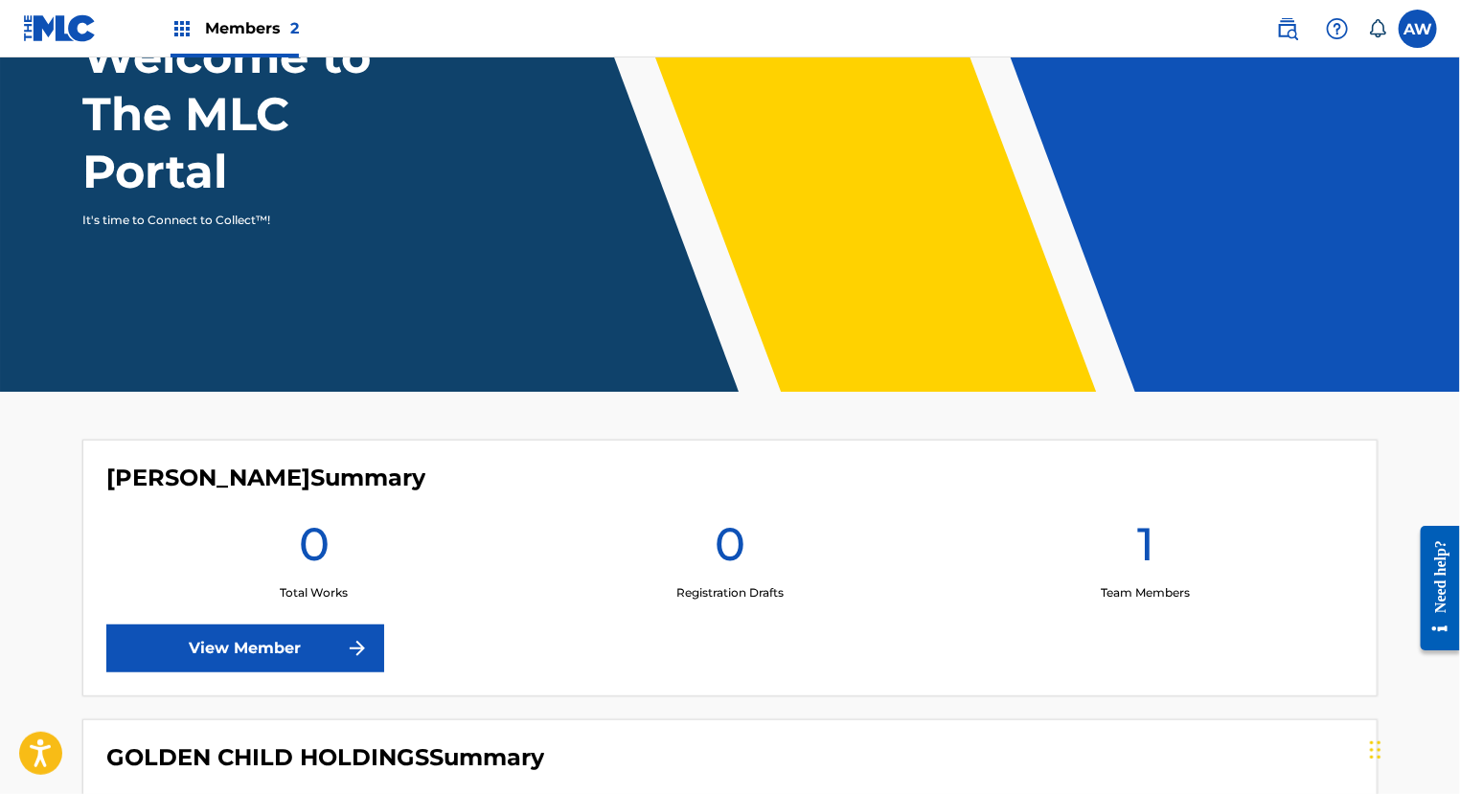
click at [180, 28] on img at bounding box center [182, 28] width 23 height 23
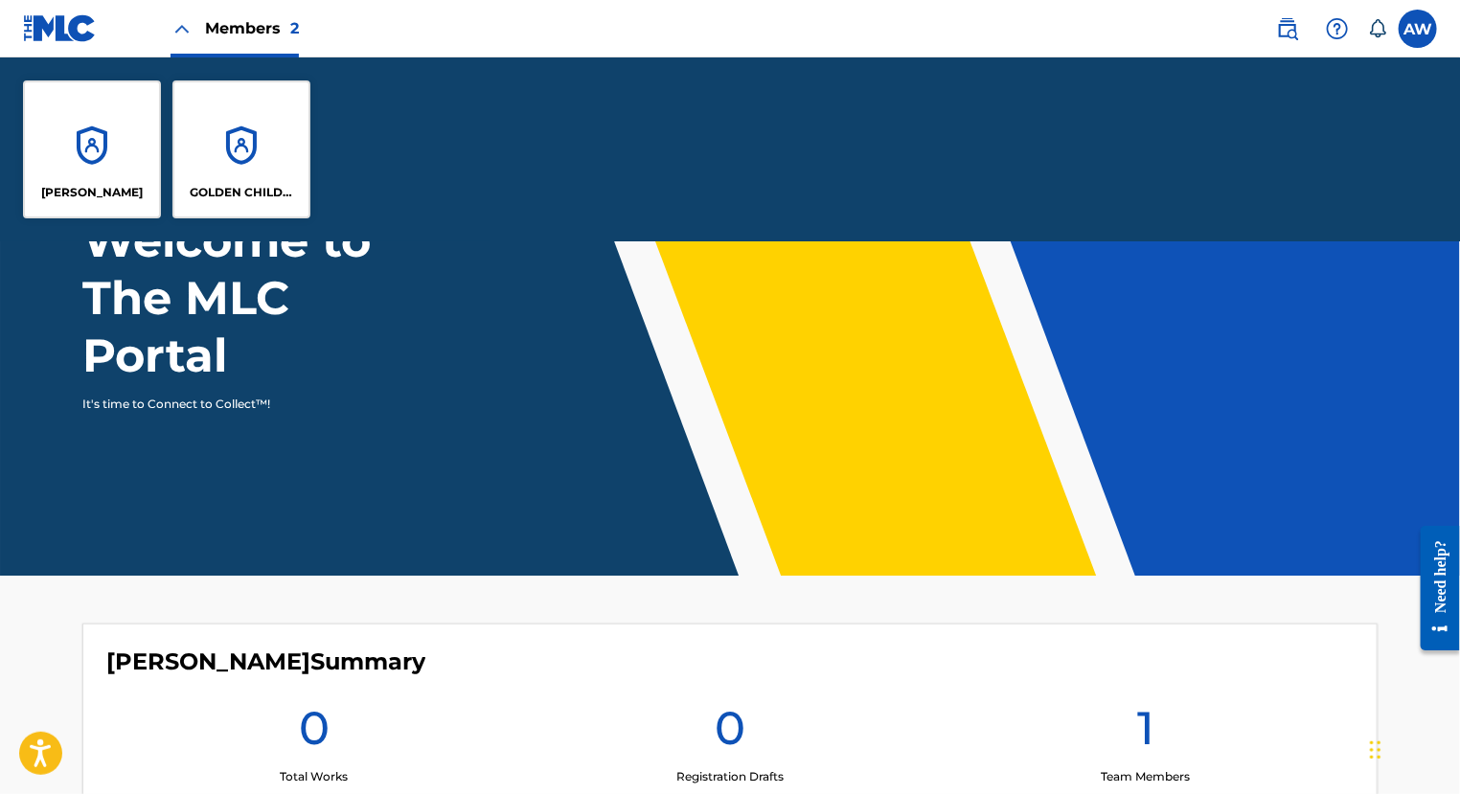
scroll to position [353, 0]
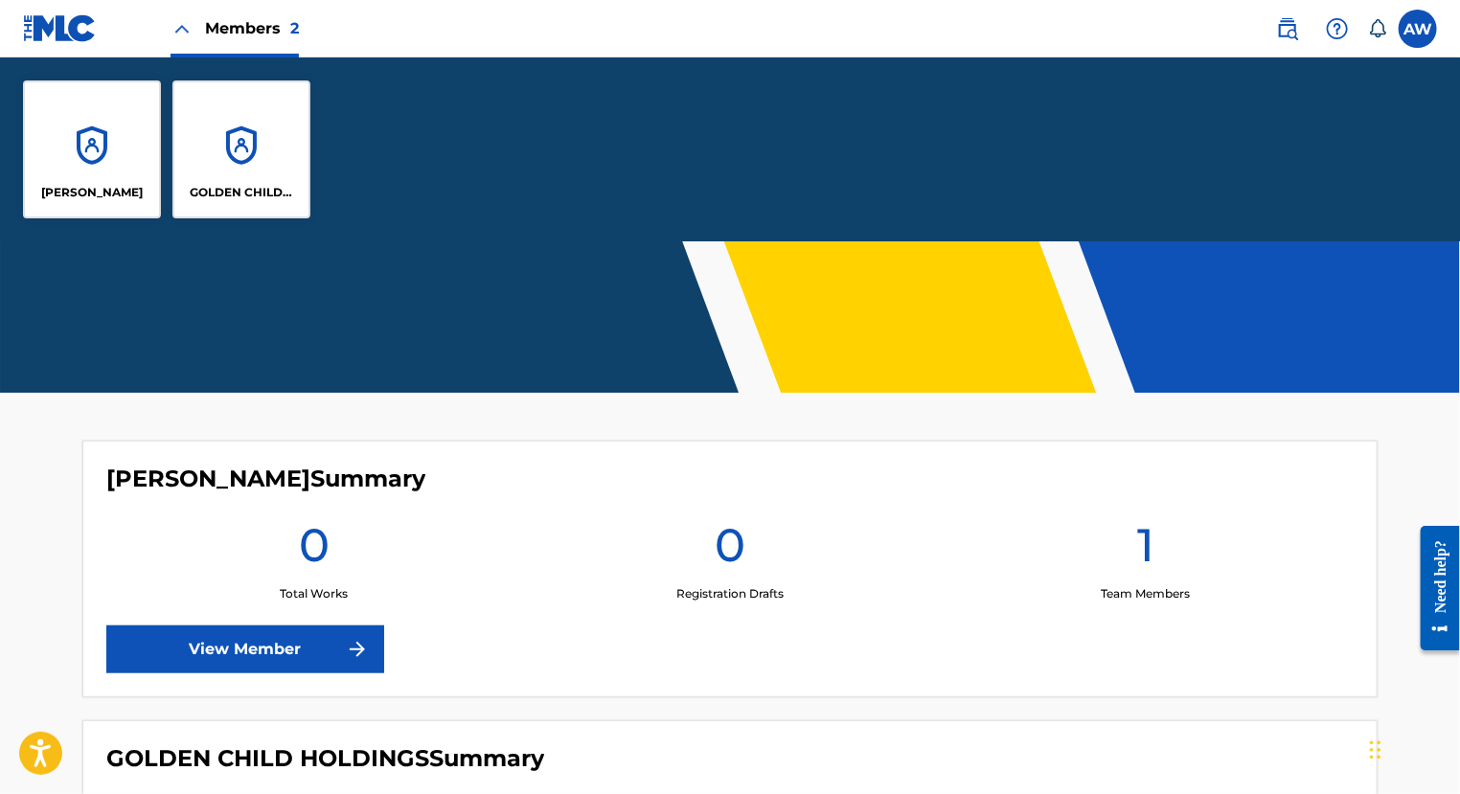
click at [225, 129] on div "GOLDEN CHILD HOLDINGS" at bounding box center [241, 149] width 138 height 138
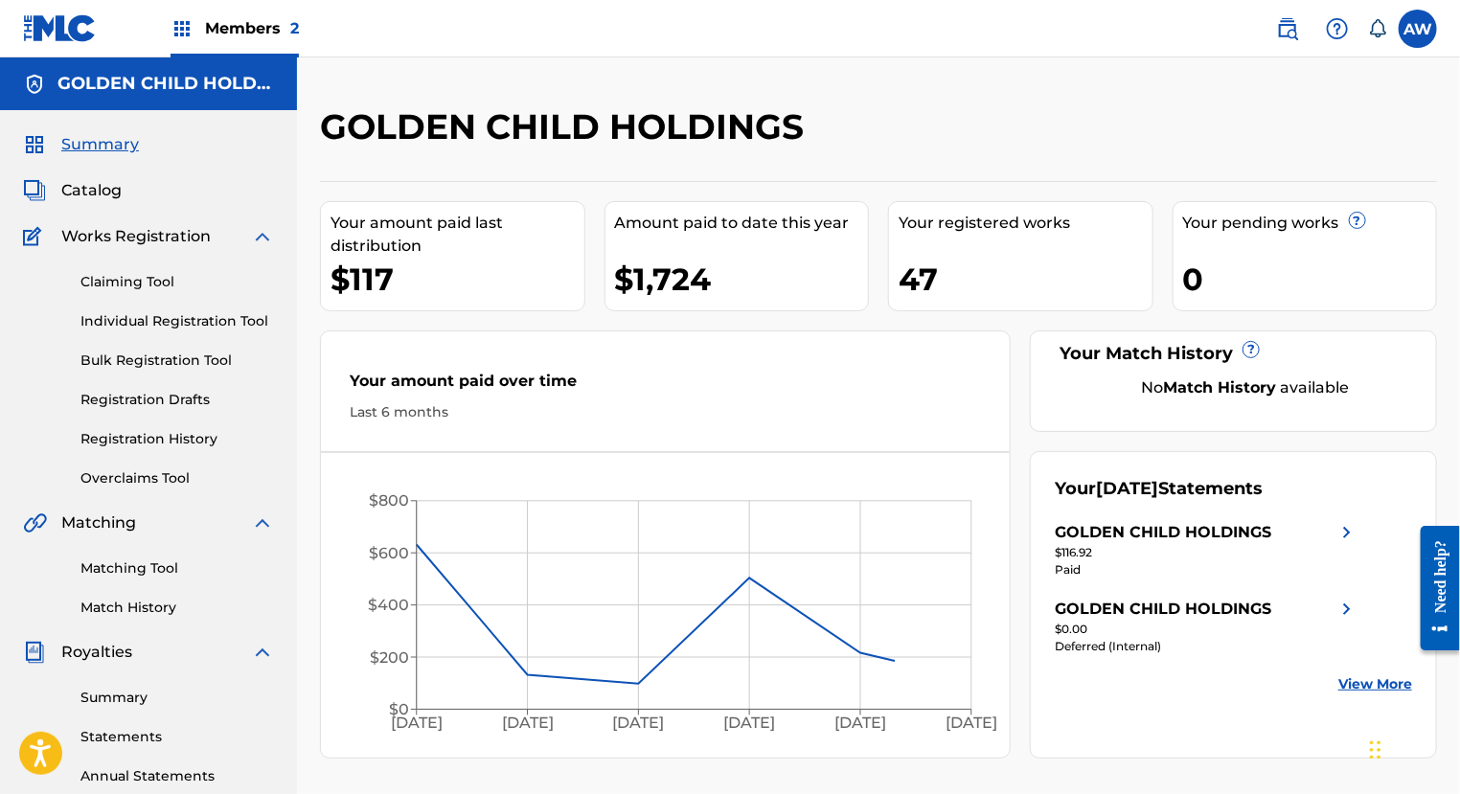
click at [184, 21] on img at bounding box center [182, 28] width 23 height 23
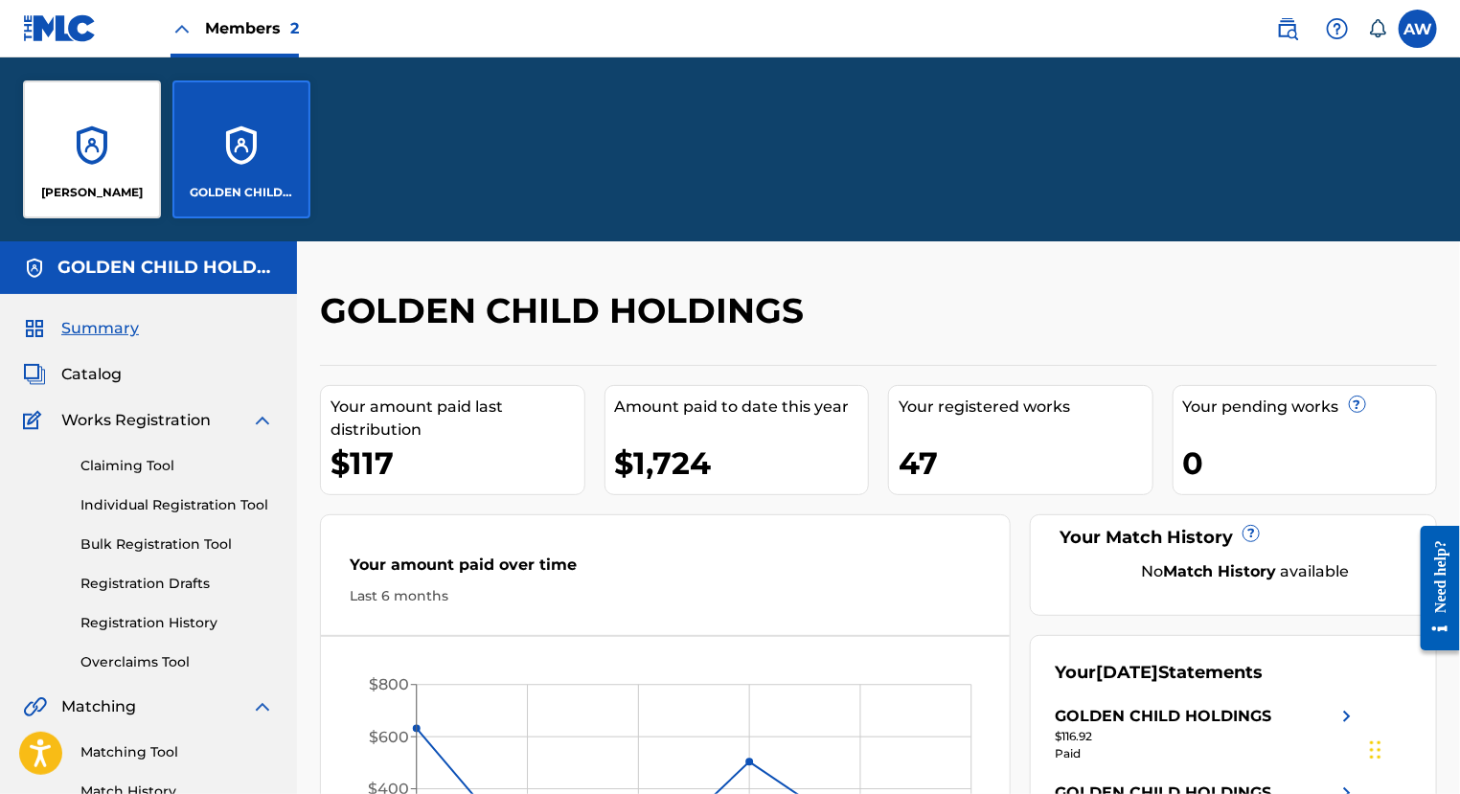
click at [96, 121] on div "Anthony C Williams II" at bounding box center [92, 149] width 138 height 138
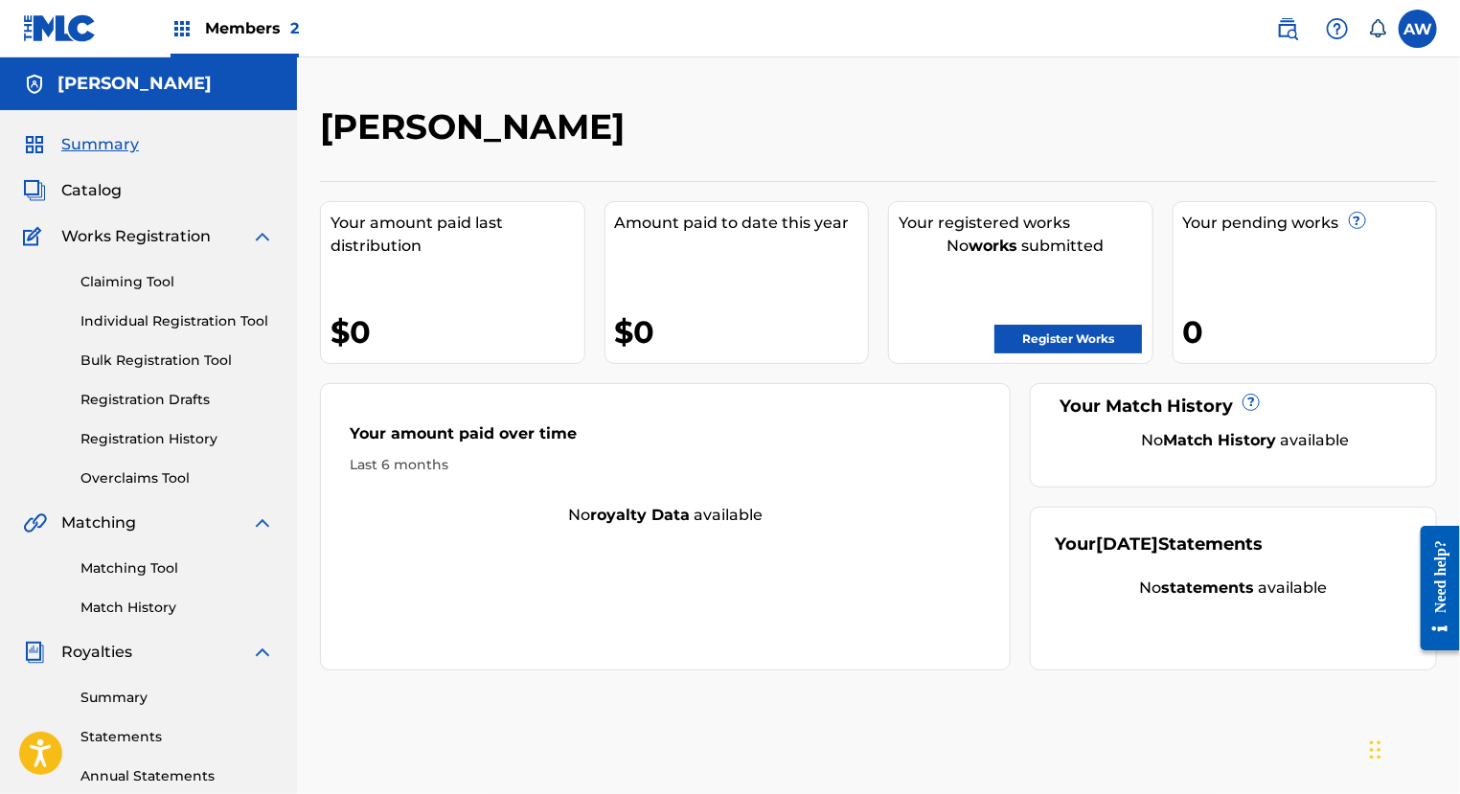
click at [149, 576] on link "Matching Tool" at bounding box center [177, 568] width 194 height 20
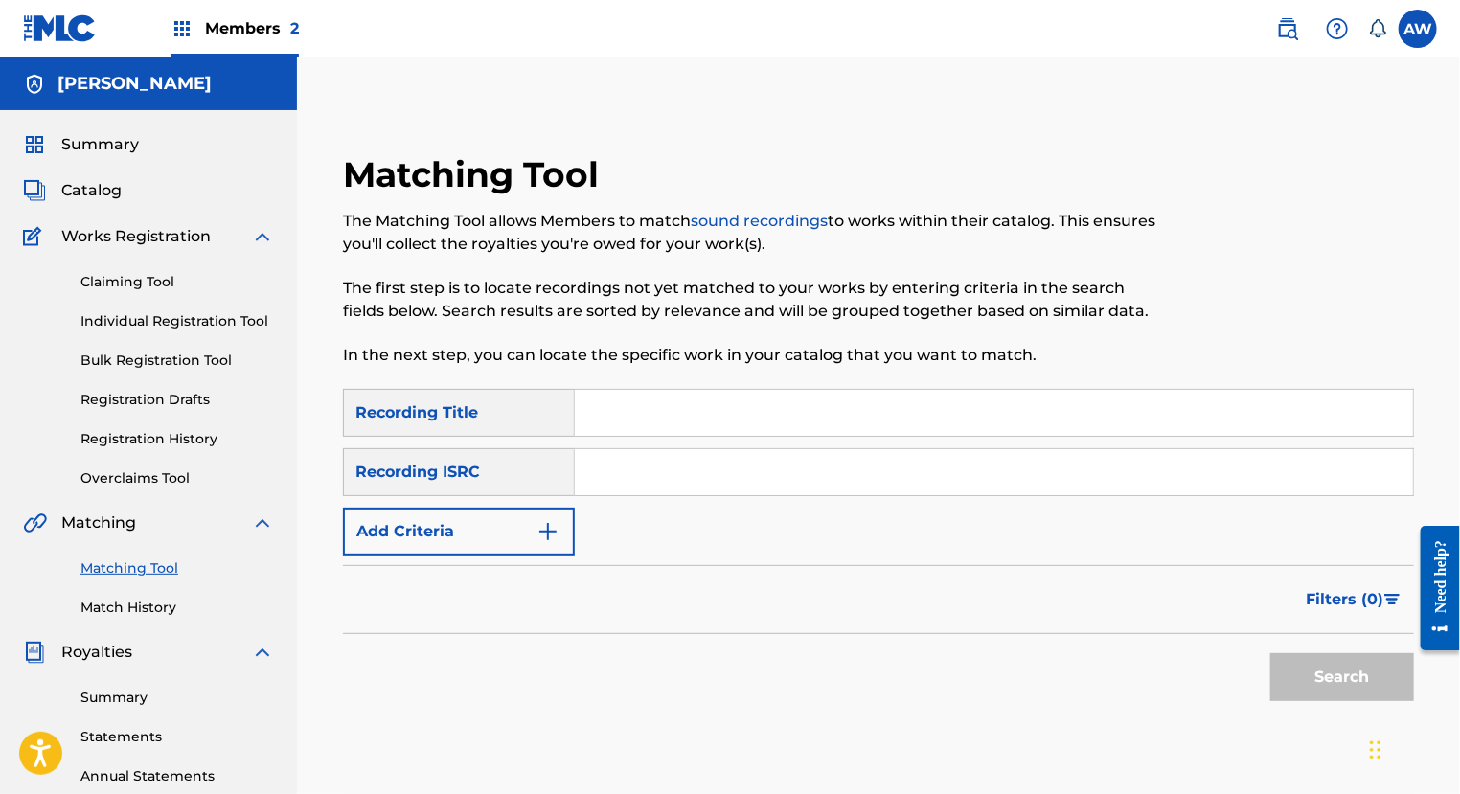
click at [663, 417] on input "Search Form" at bounding box center [994, 413] width 838 height 46
type input "Make Me Over"
click at [1270, 653] on button "Search" at bounding box center [1342, 677] width 144 height 48
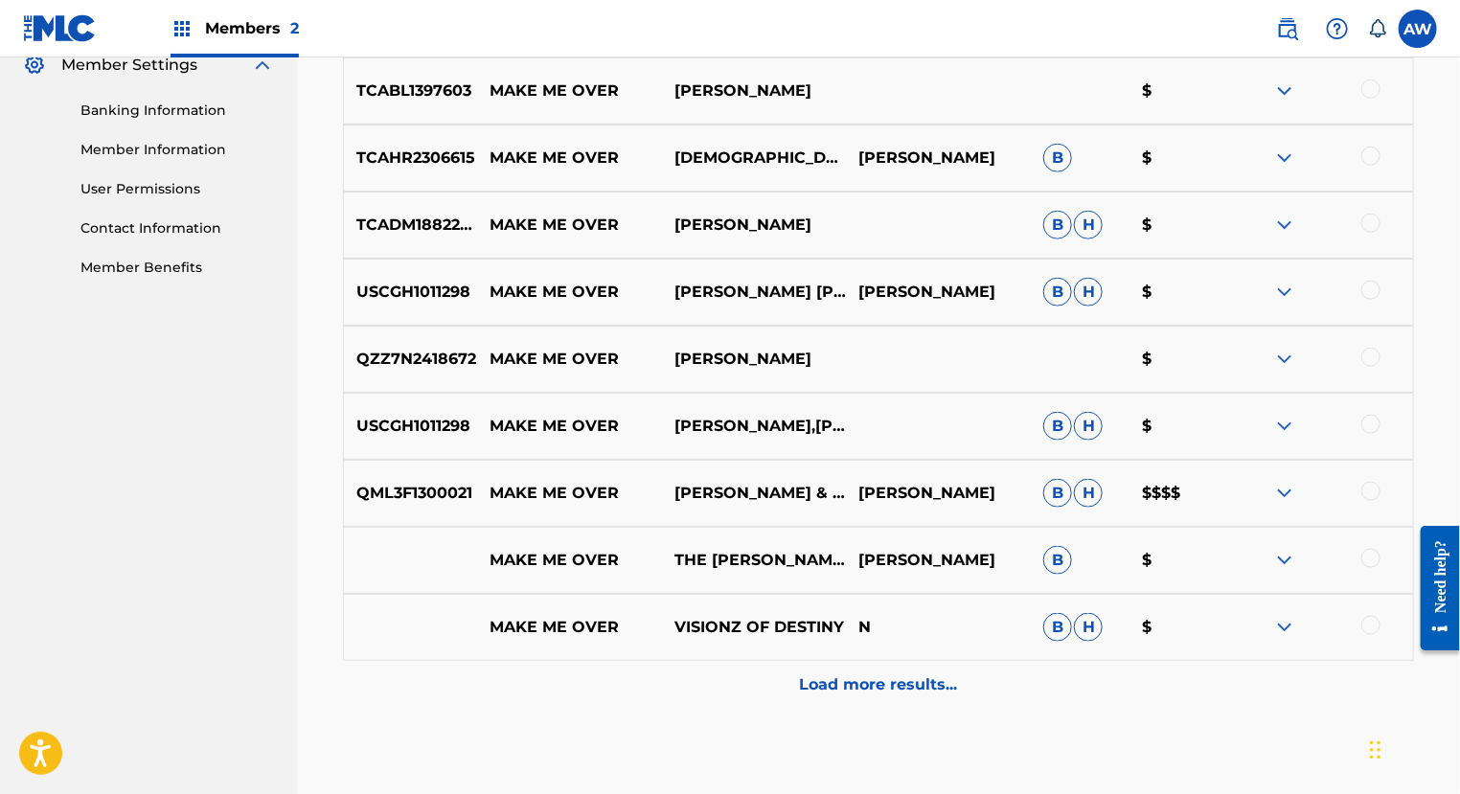
scroll to position [796, 0]
click at [873, 683] on p "Load more results..." at bounding box center [879, 683] width 158 height 23
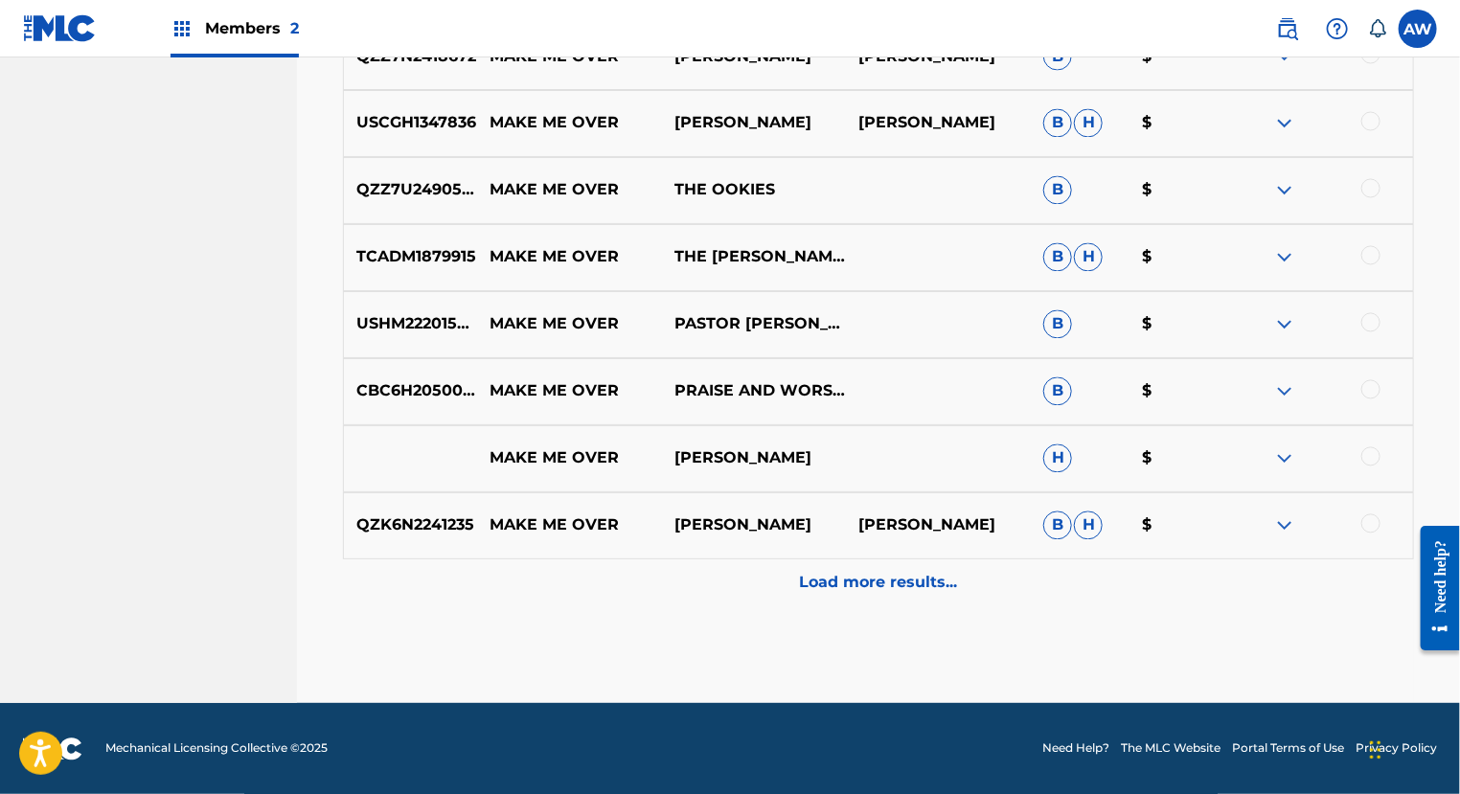
click at [877, 587] on p "Load more results..." at bounding box center [879, 583] width 158 height 23
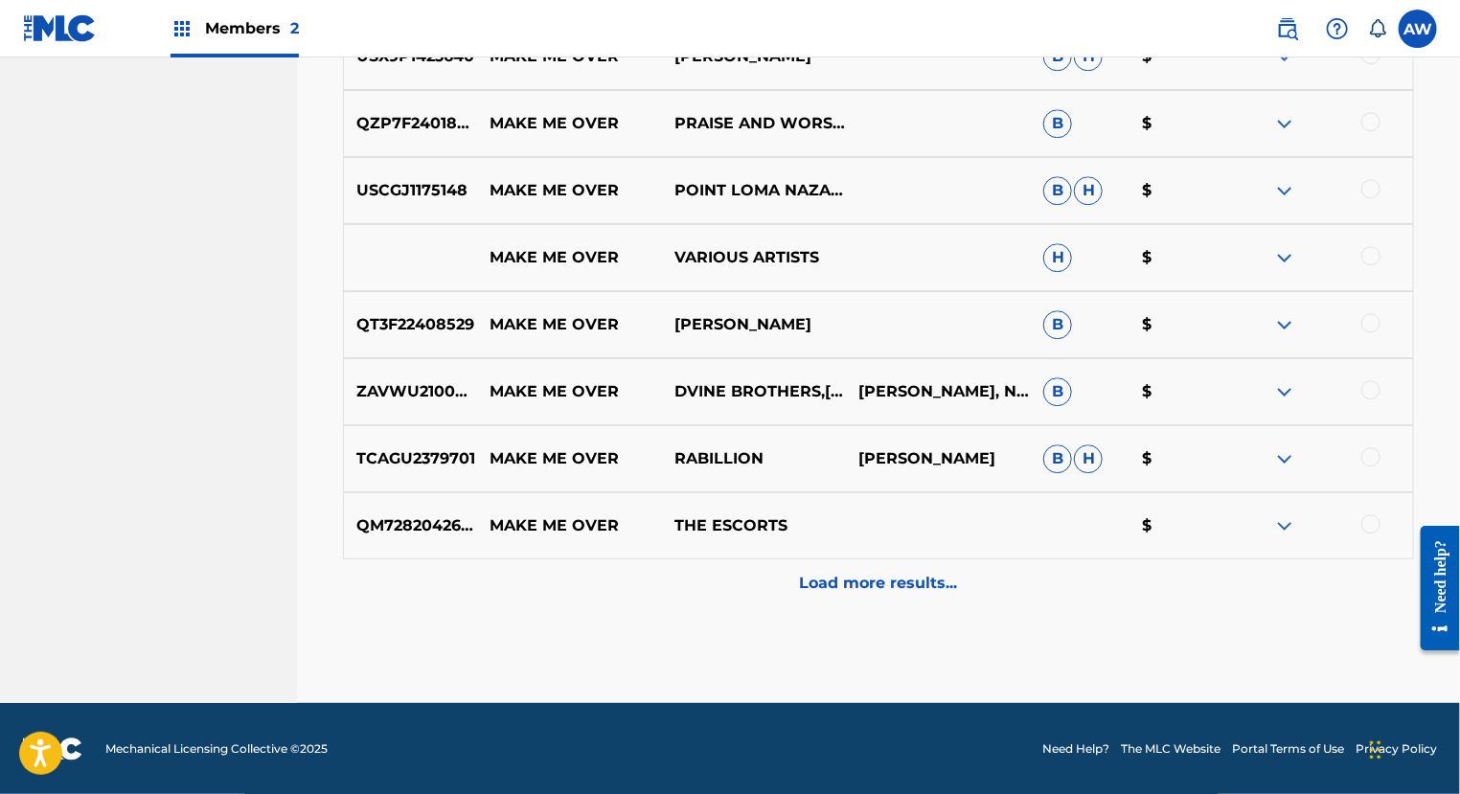
click at [877, 587] on p "Load more results..." at bounding box center [879, 583] width 158 height 23
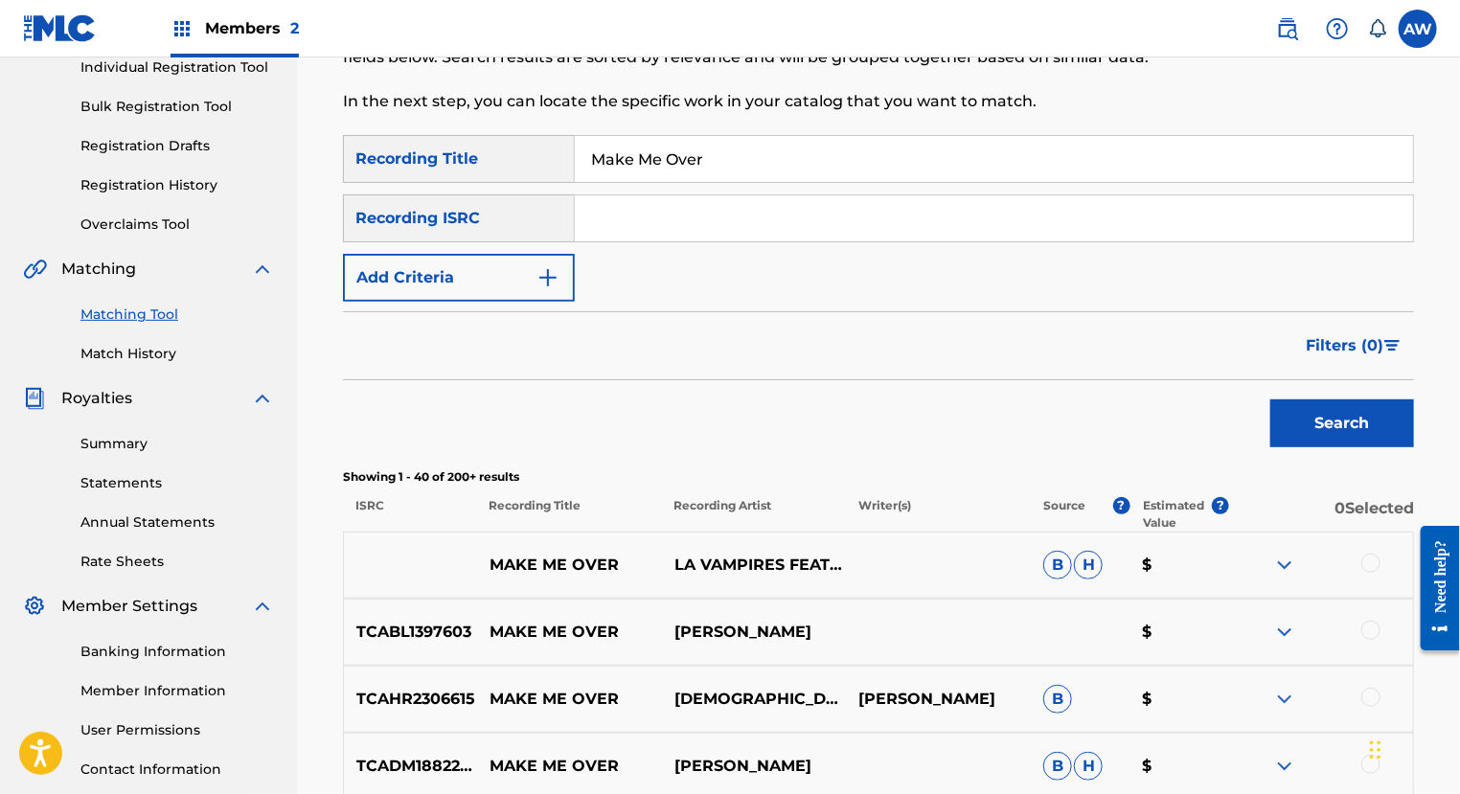
scroll to position [0, 0]
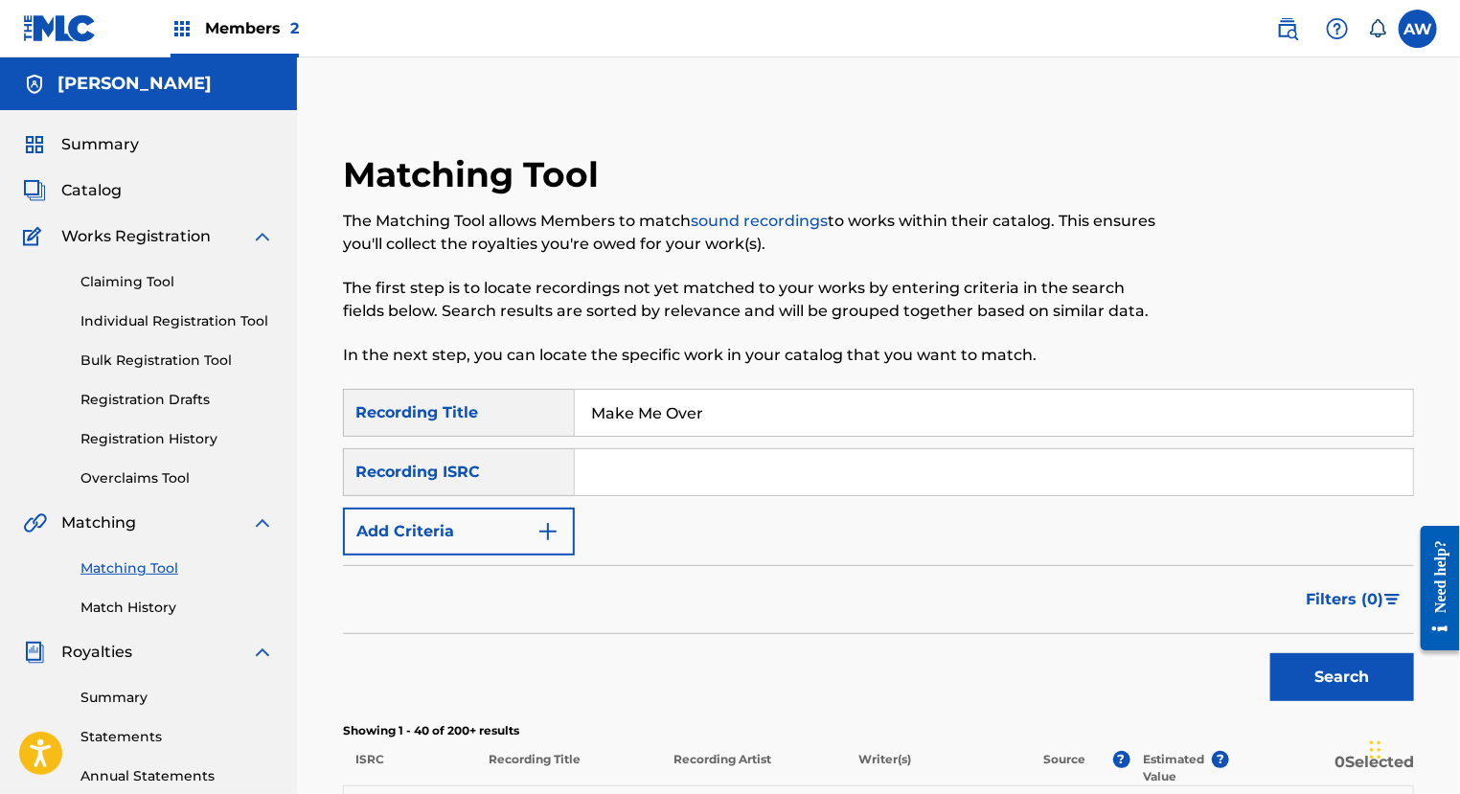
click at [558, 533] on img "Search Form" at bounding box center [547, 531] width 23 height 23
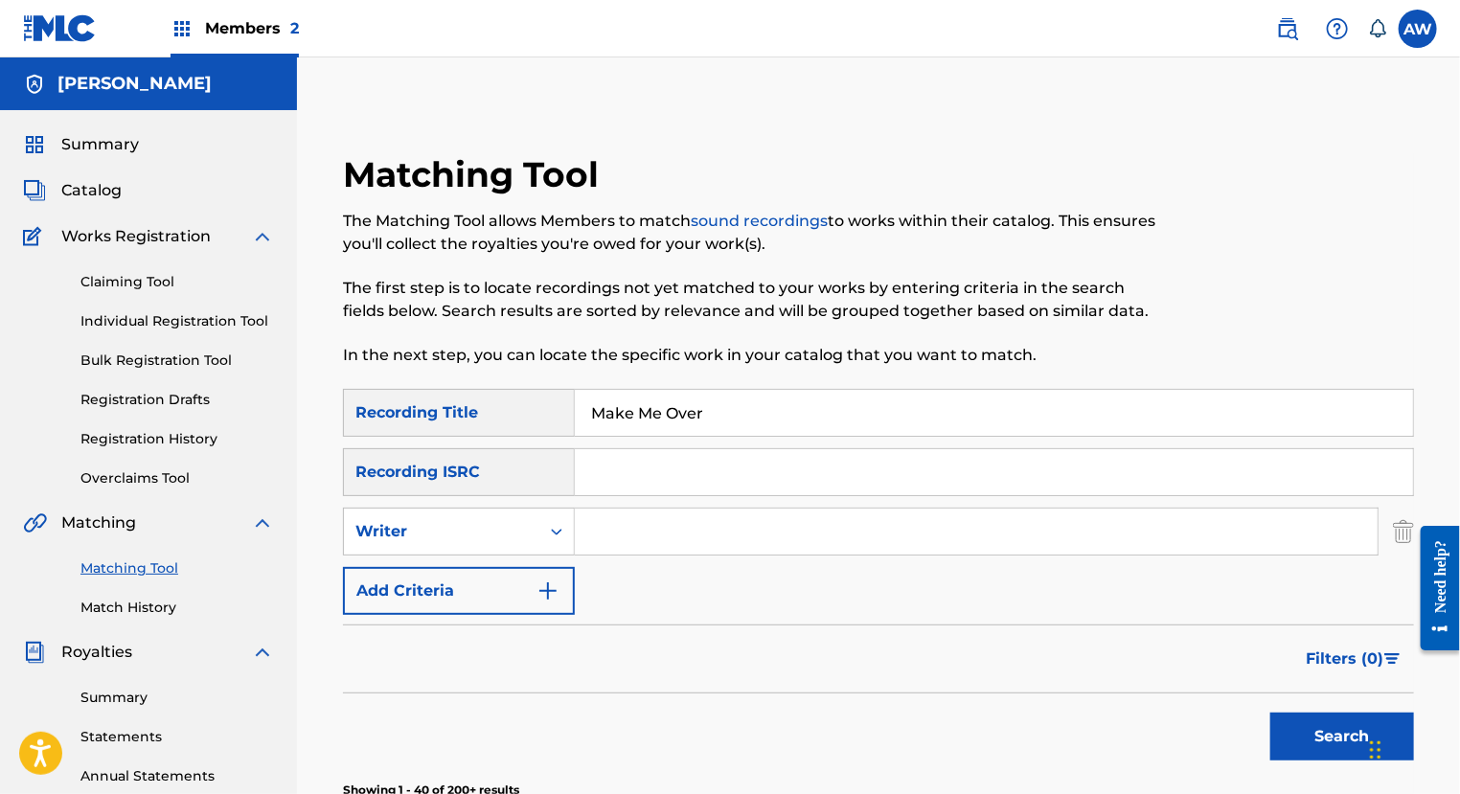
click at [628, 539] on input "Search Form" at bounding box center [976, 532] width 803 height 46
type input "Tonex"
click at [1270, 713] on button "Search" at bounding box center [1342, 737] width 144 height 48
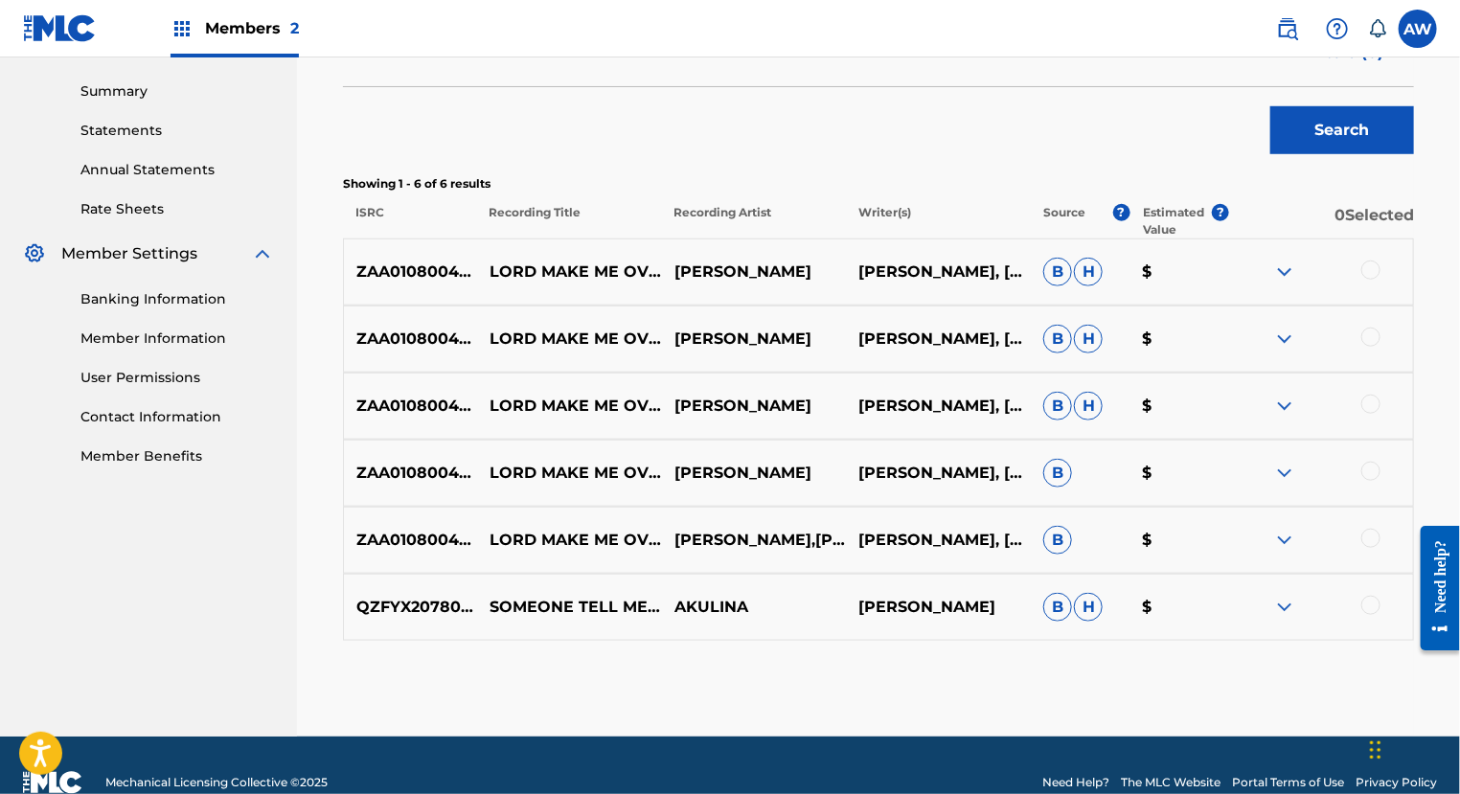
scroll to position [613, 0]
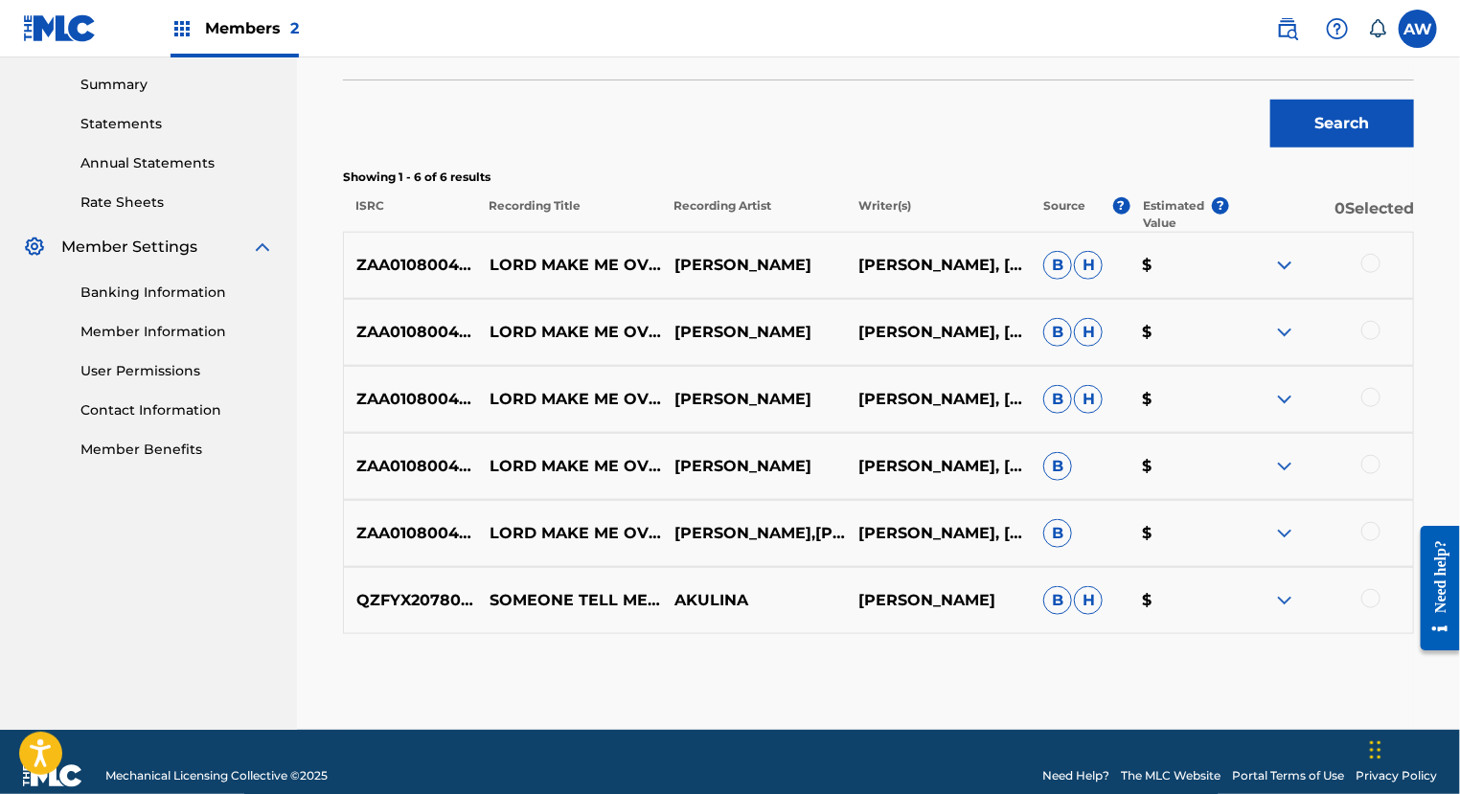
click at [988, 340] on p "A C II, TONEX WILLIAMS" at bounding box center [938, 332] width 185 height 23
click at [945, 333] on p "A C II, TONEX WILLIAMS" at bounding box center [938, 332] width 185 height 23
click at [1294, 330] on img at bounding box center [1284, 332] width 23 height 23
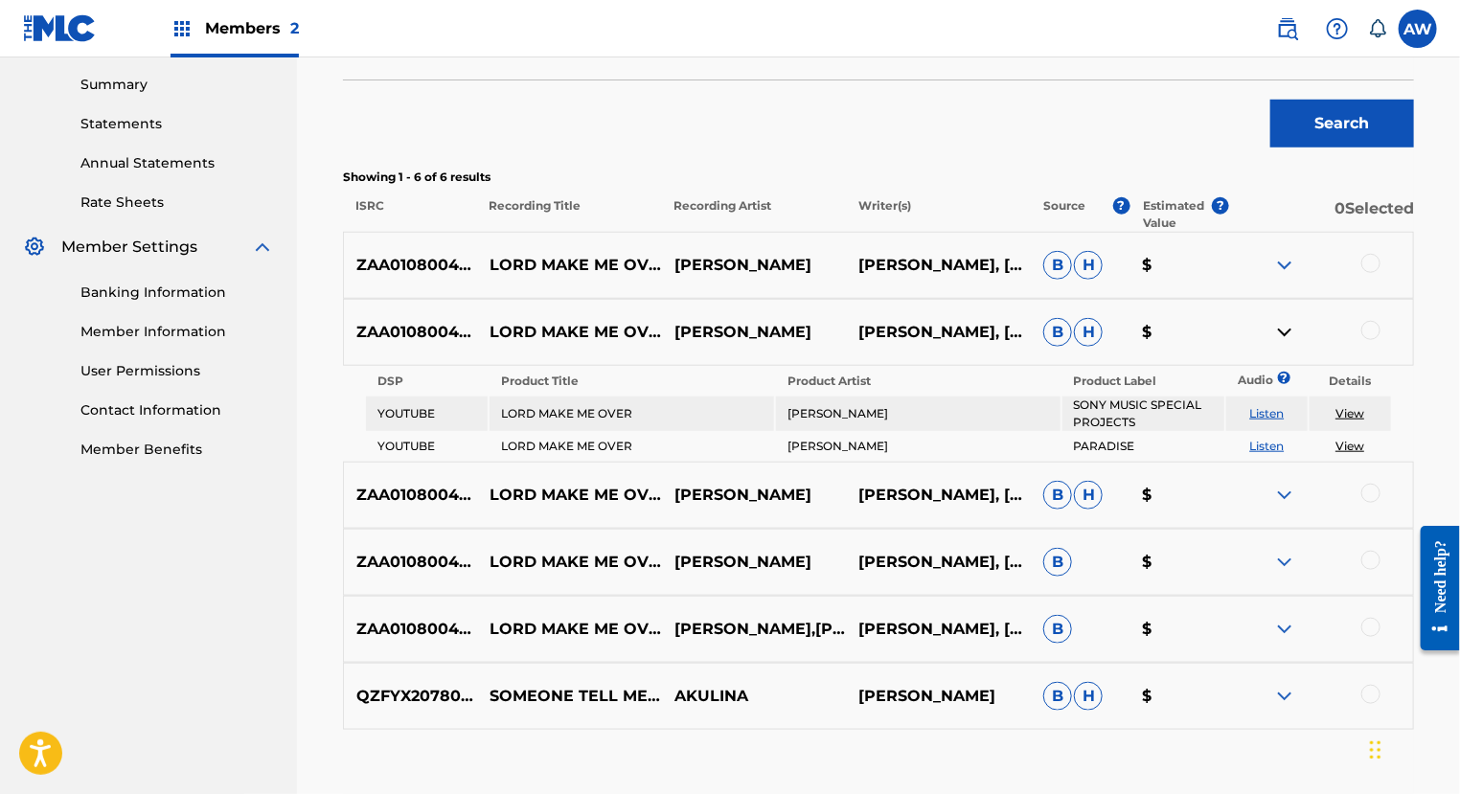
click at [1288, 488] on img at bounding box center [1284, 495] width 23 height 23
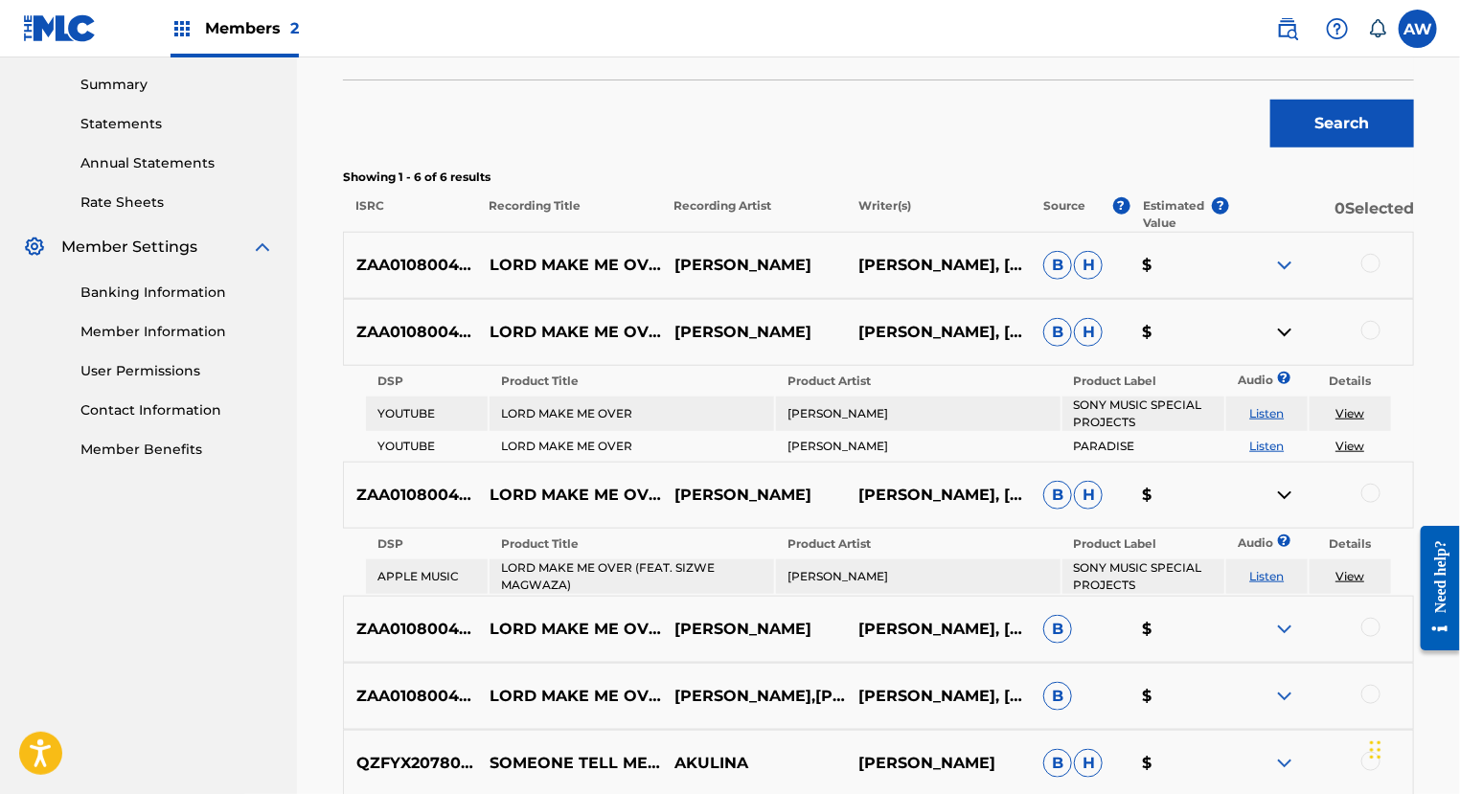
click at [1282, 264] on img at bounding box center [1284, 265] width 23 height 23
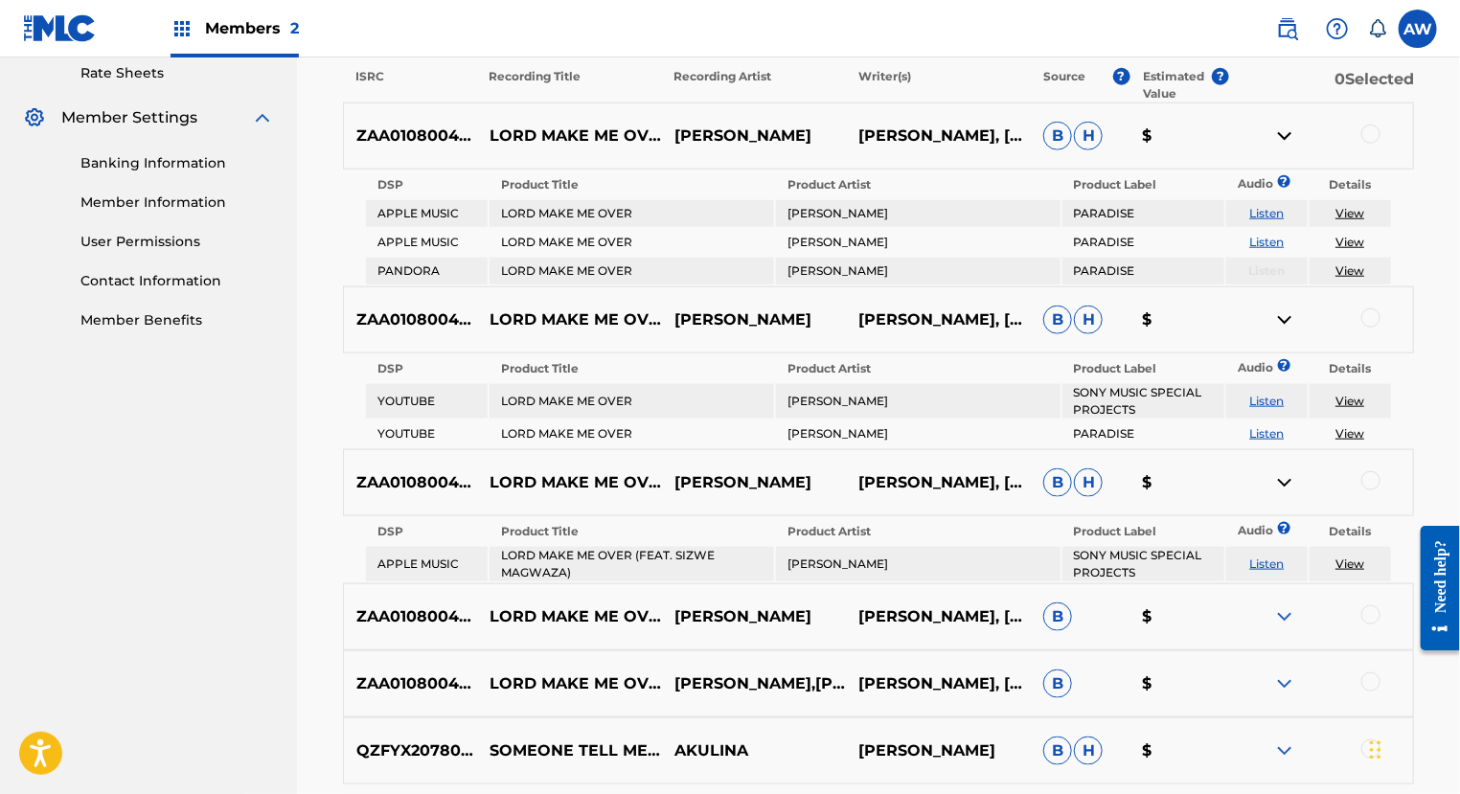
scroll to position [746, 0]
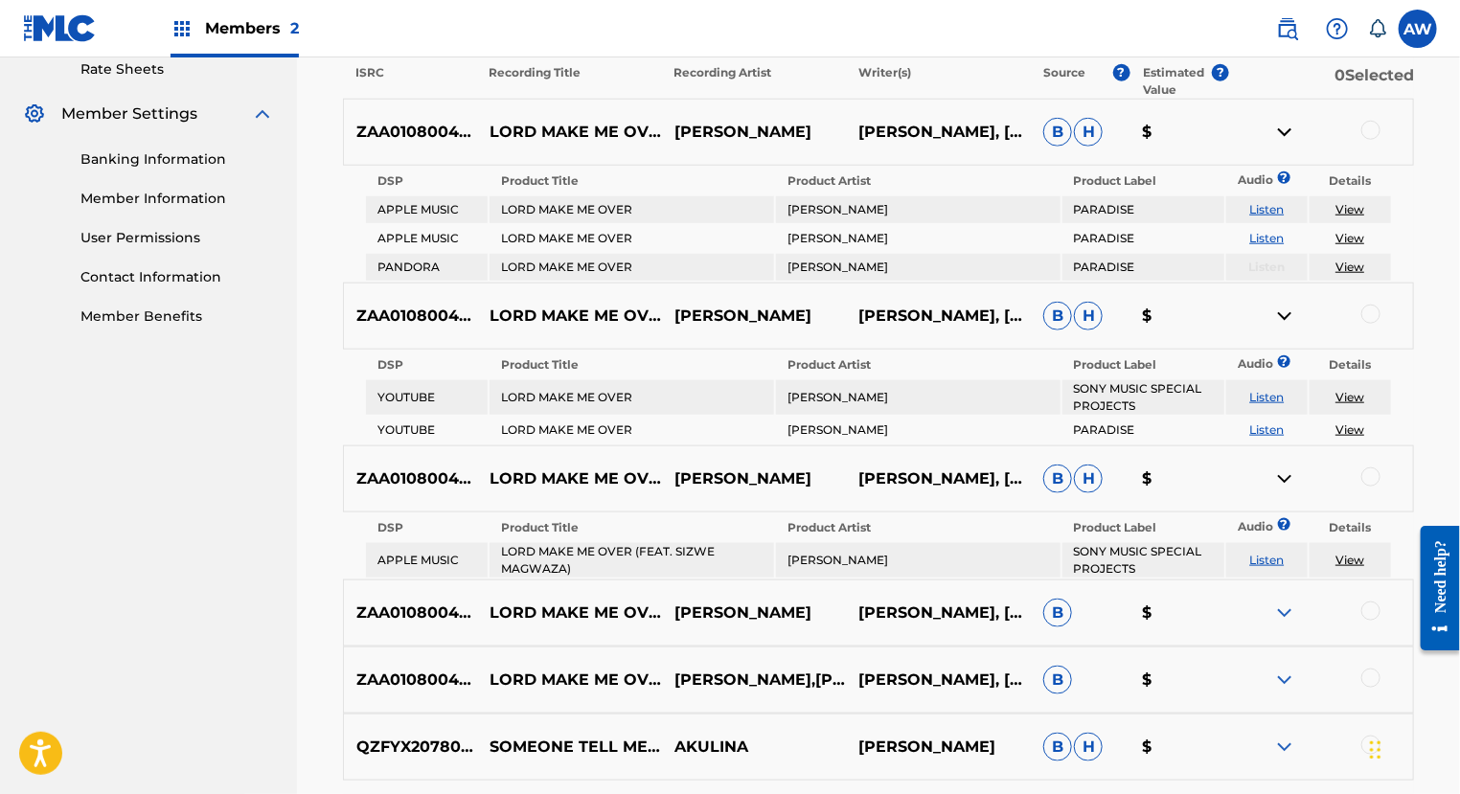
click at [1260, 211] on link "Listen" at bounding box center [1266, 209] width 34 height 14
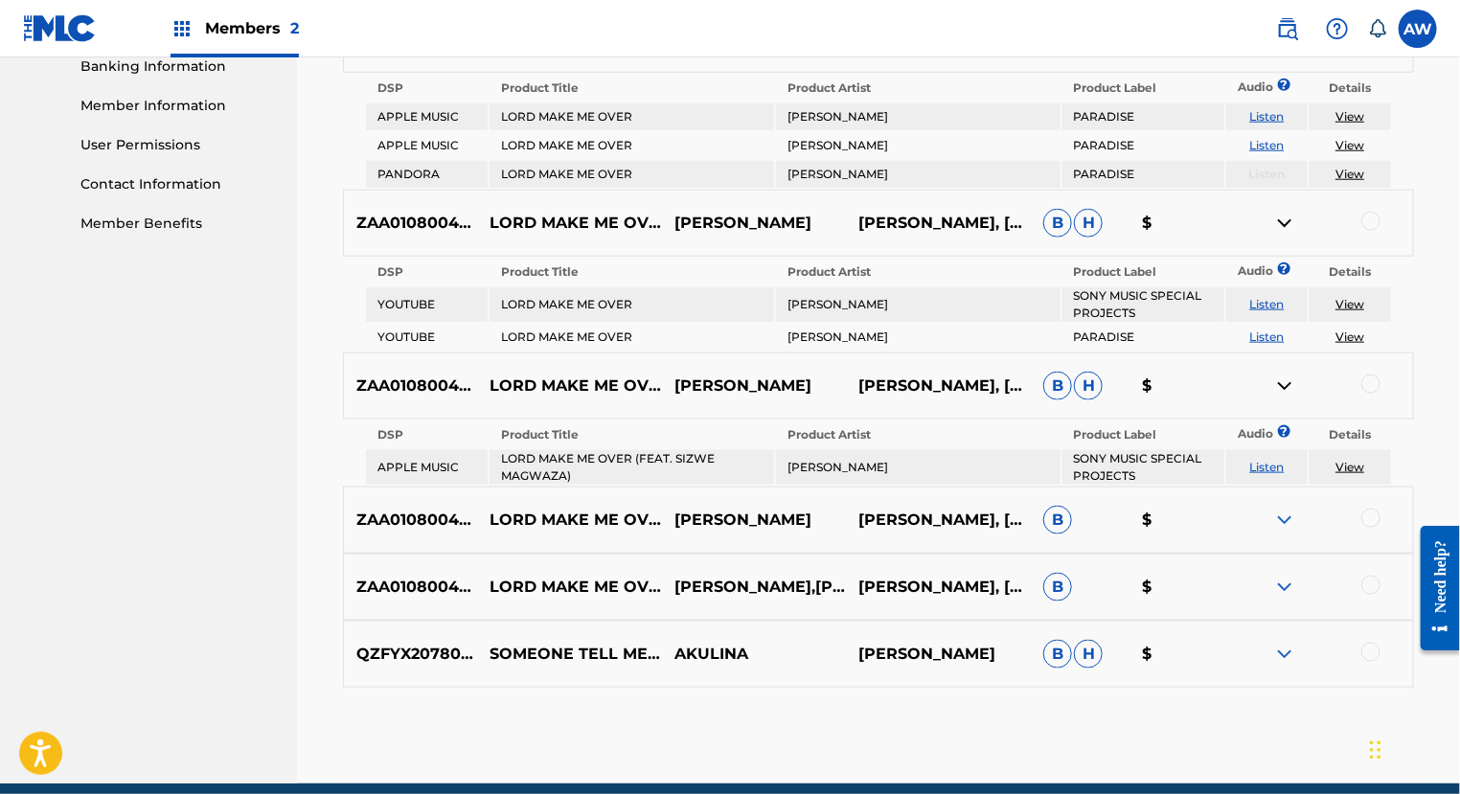
scroll to position [842, 0]
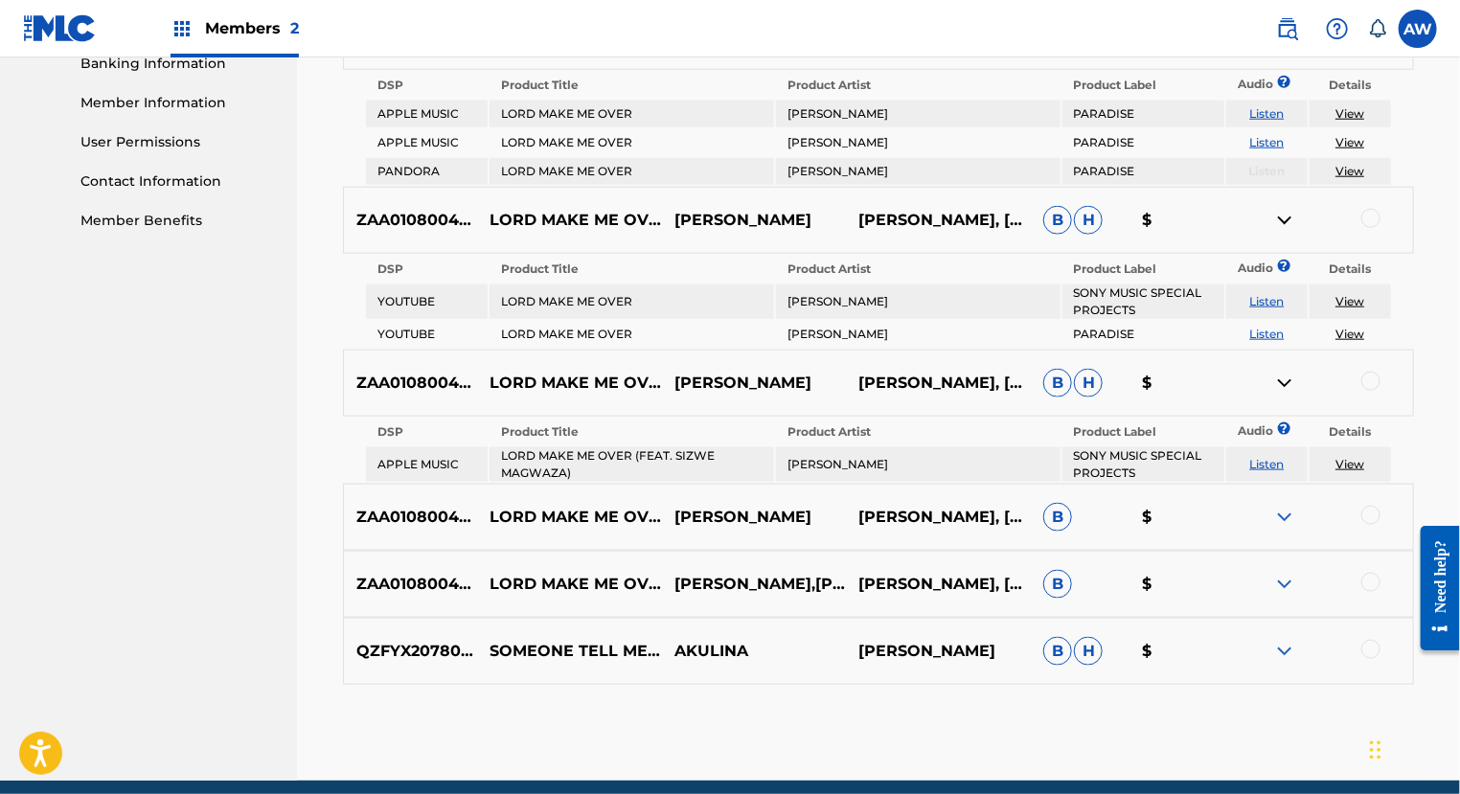
click at [1280, 513] on img at bounding box center [1284, 517] width 23 height 23
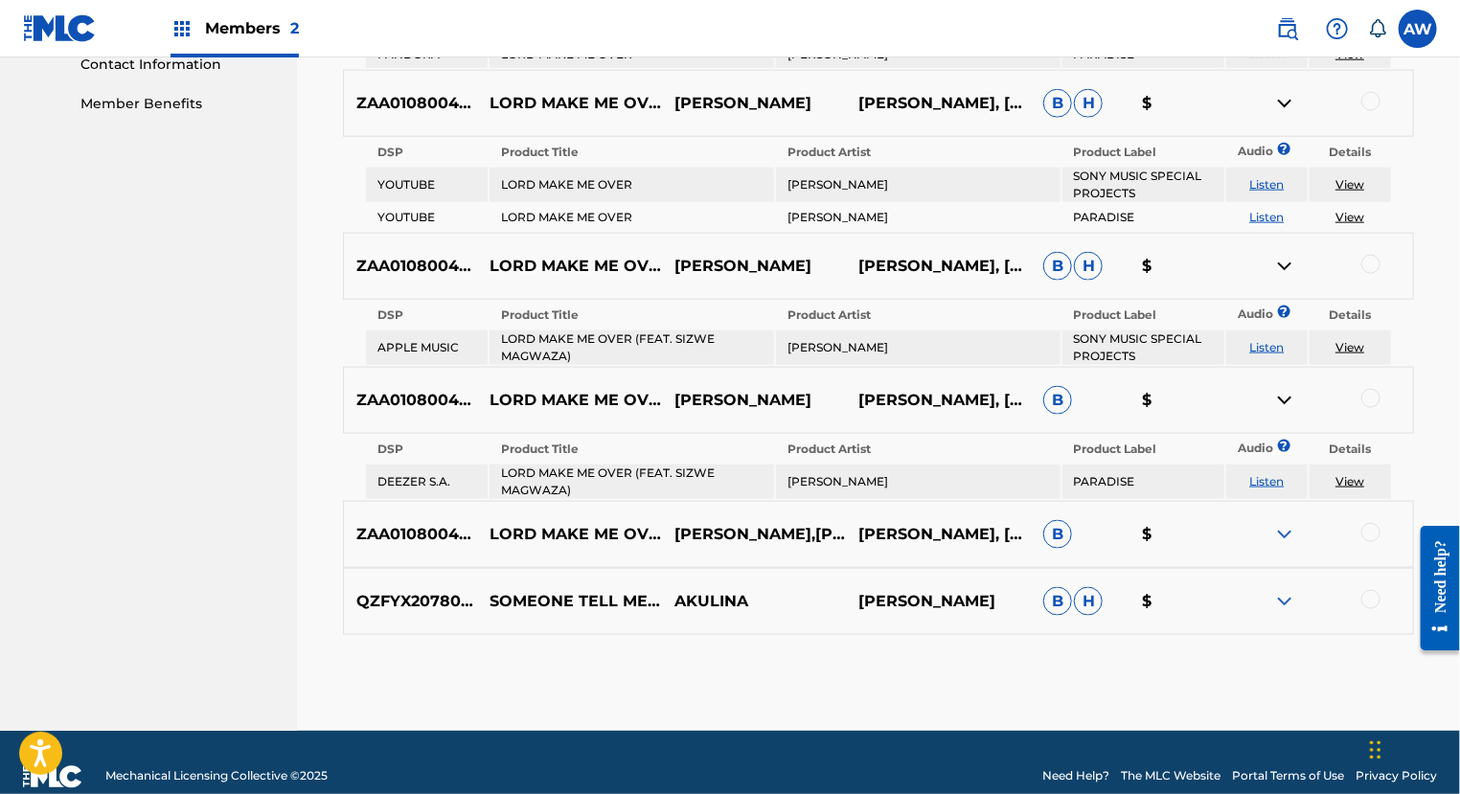
scroll to position [961, 0]
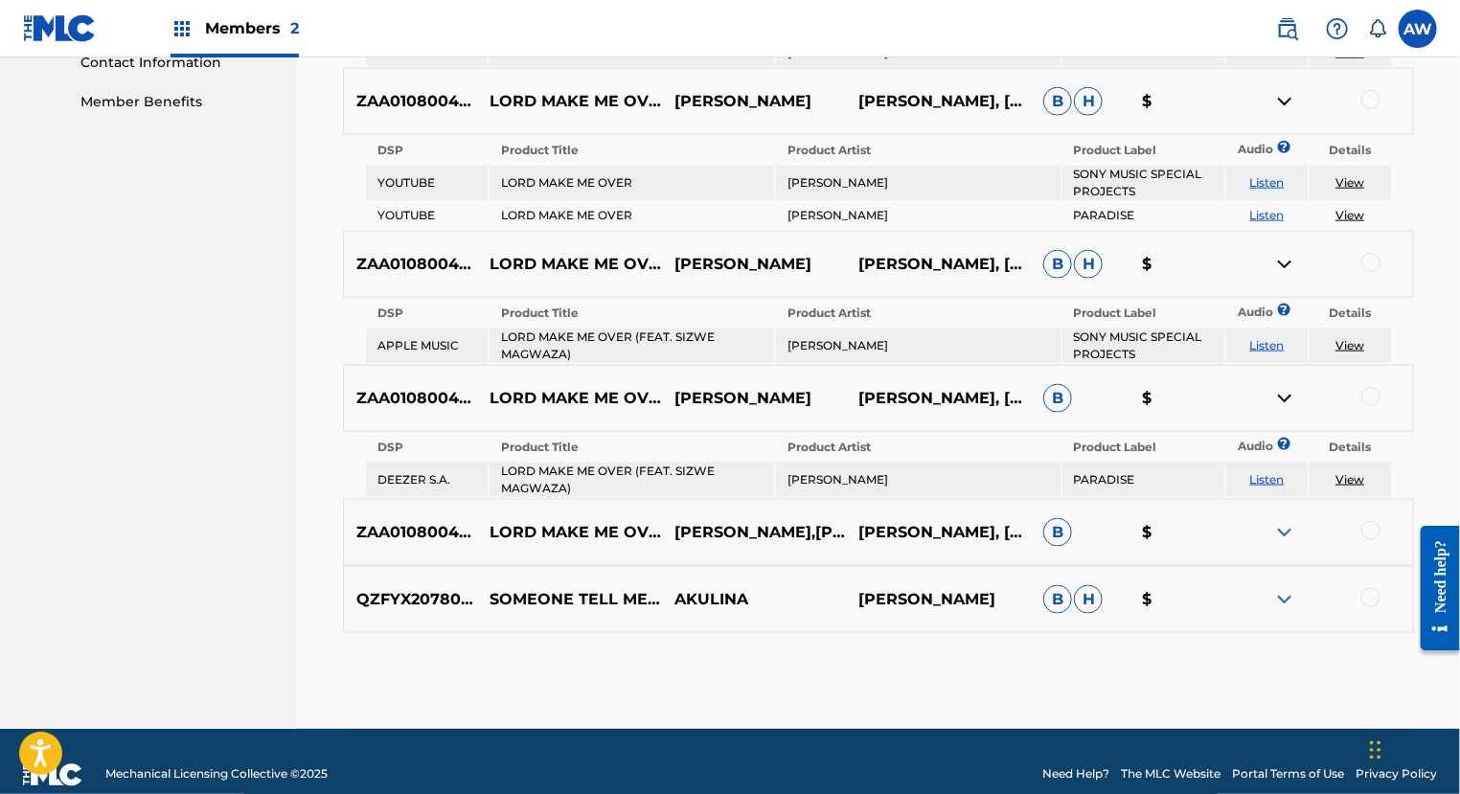
click at [1287, 527] on img at bounding box center [1284, 532] width 23 height 23
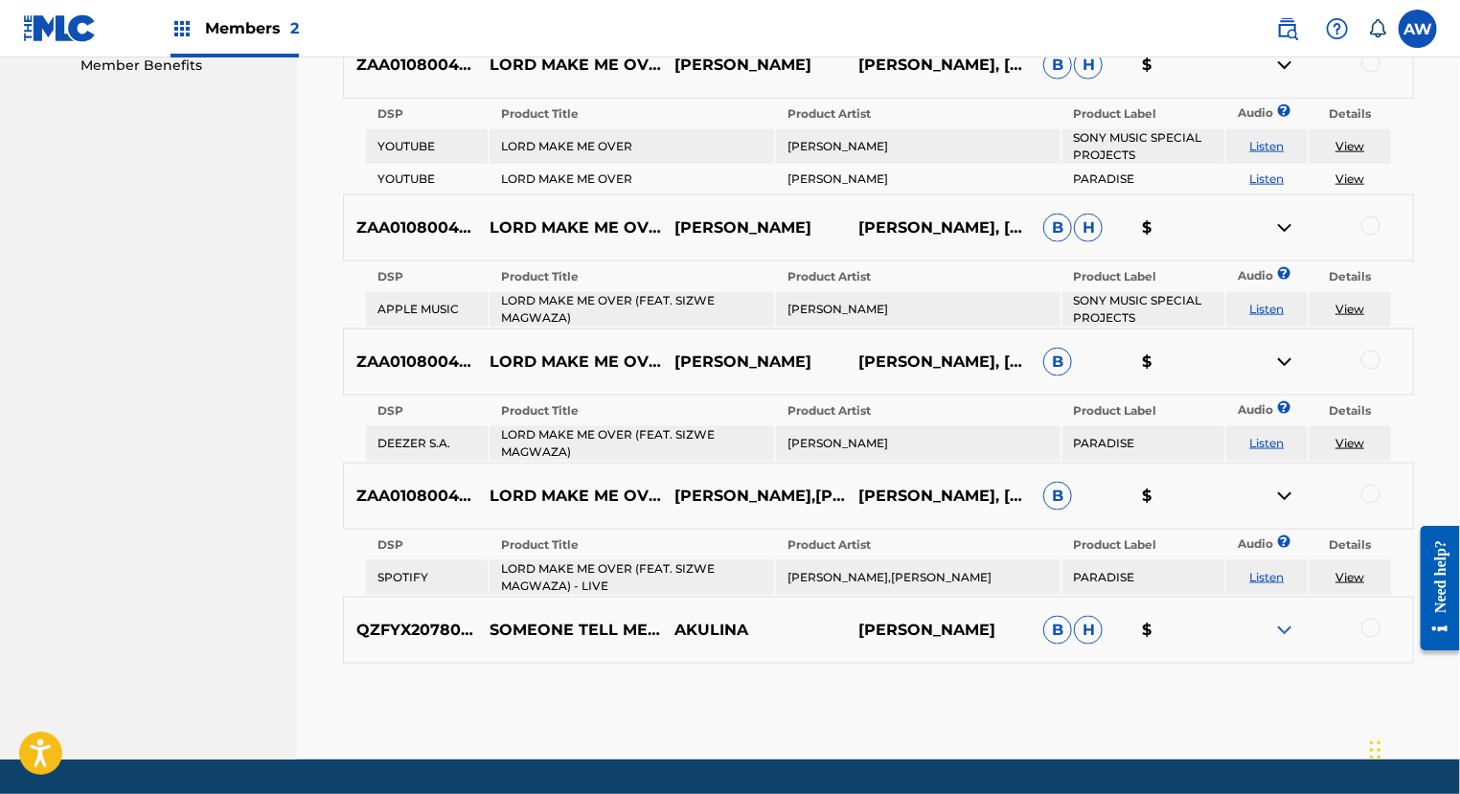
scroll to position [1004, 0]
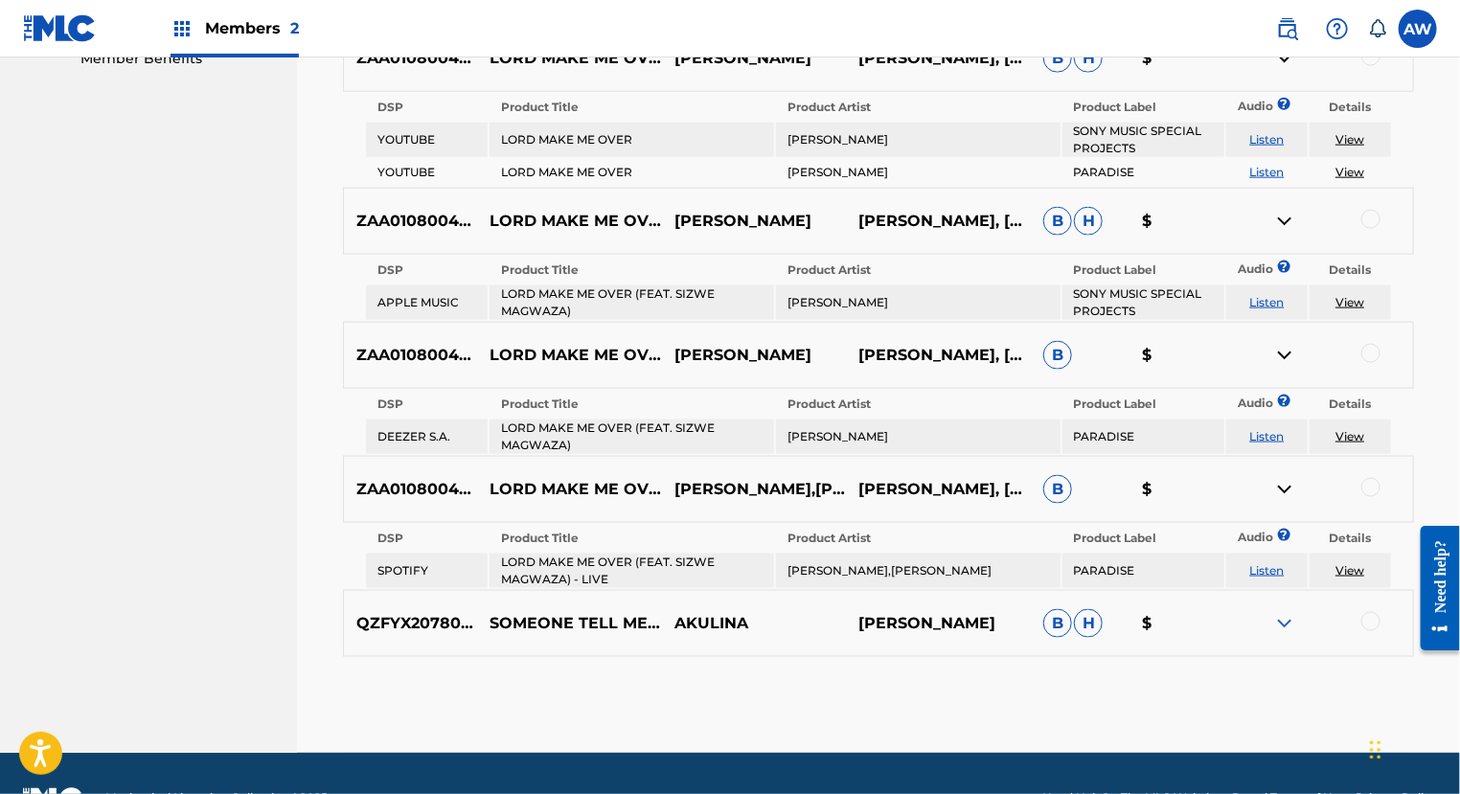
click at [1287, 614] on img at bounding box center [1284, 623] width 23 height 23
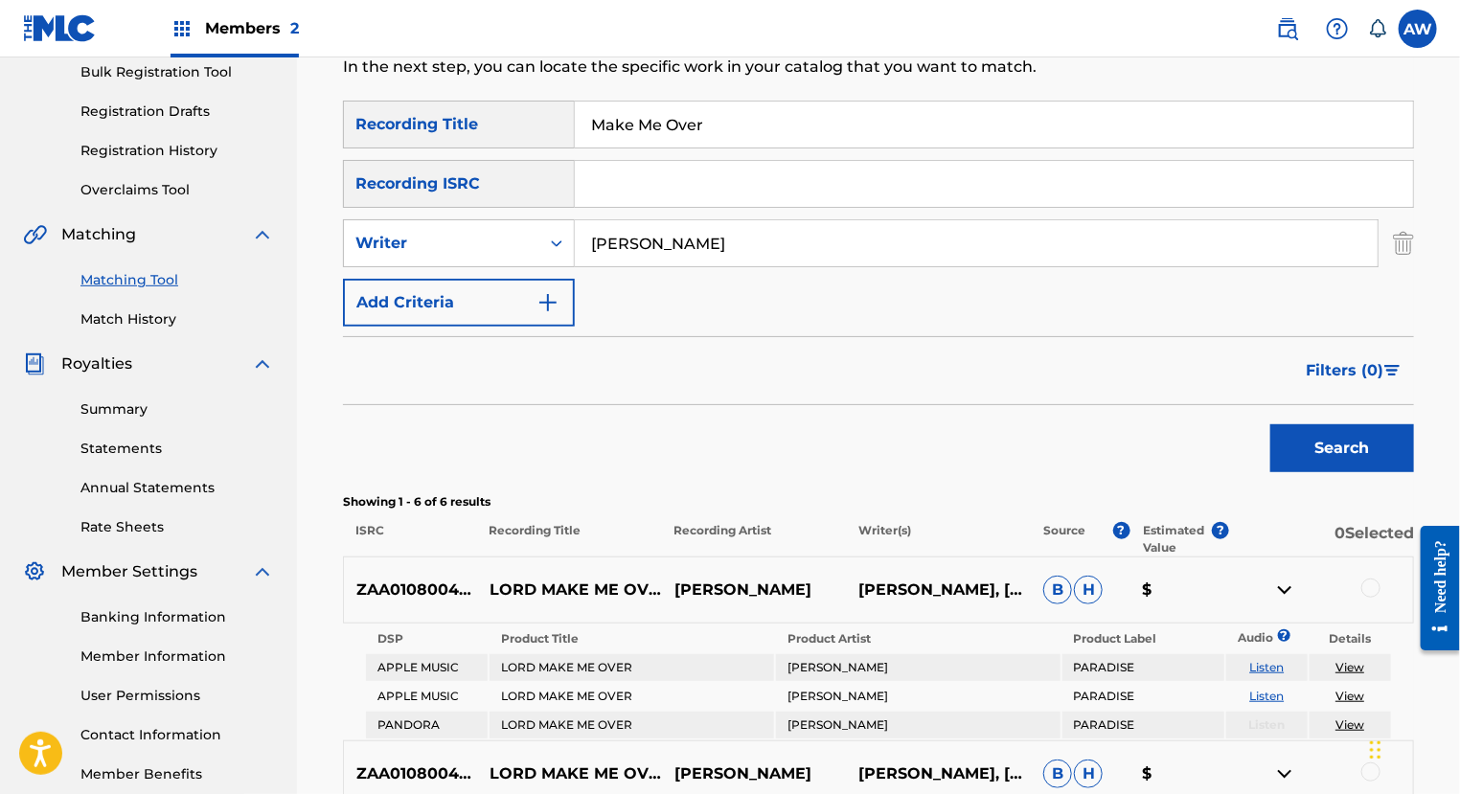
scroll to position [260, 0]
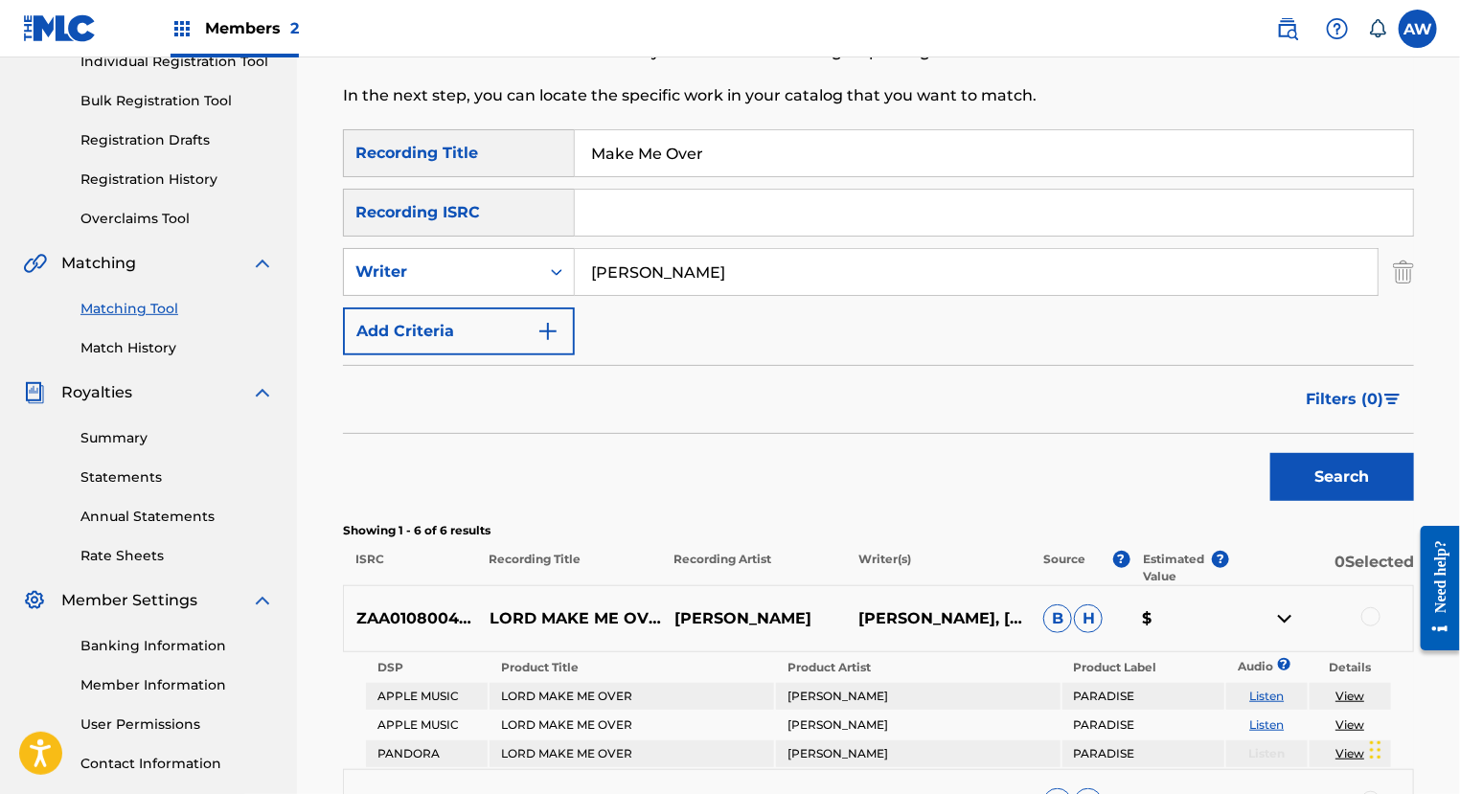
click at [544, 321] on img "Search Form" at bounding box center [547, 331] width 23 height 23
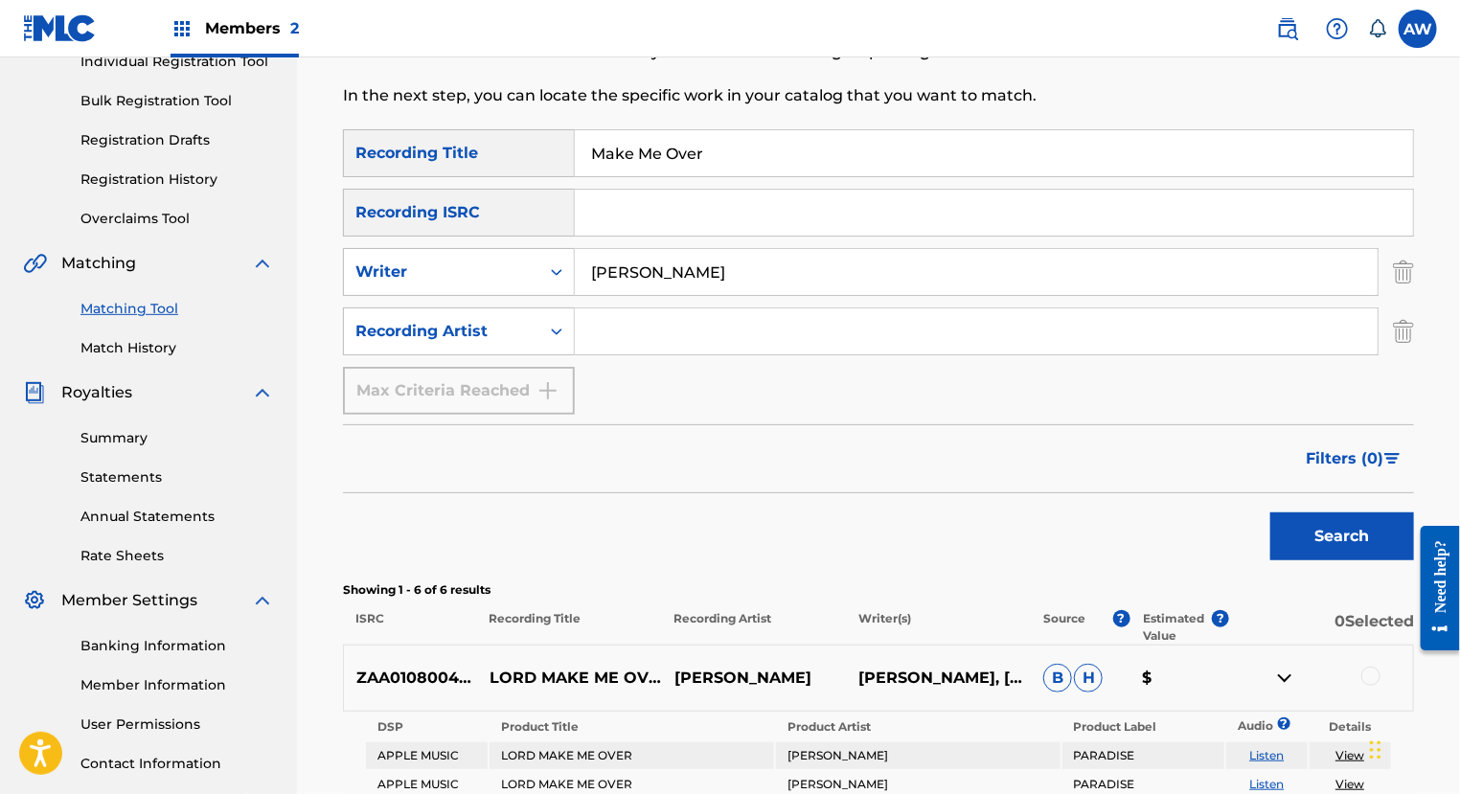
click at [622, 331] on input "Search Form" at bounding box center [976, 331] width 803 height 46
type input "Tonex"
drag, startPoint x: 804, startPoint y: 269, endPoint x: 505, endPoint y: 269, distance: 298.9
click at [505, 269] on div "SearchWithCriteria71b165c7-00ca-46bc-9137-436ab9defef7 Writer Tonex" at bounding box center [878, 272] width 1071 height 48
click at [1379, 515] on button "Search" at bounding box center [1342, 537] width 144 height 48
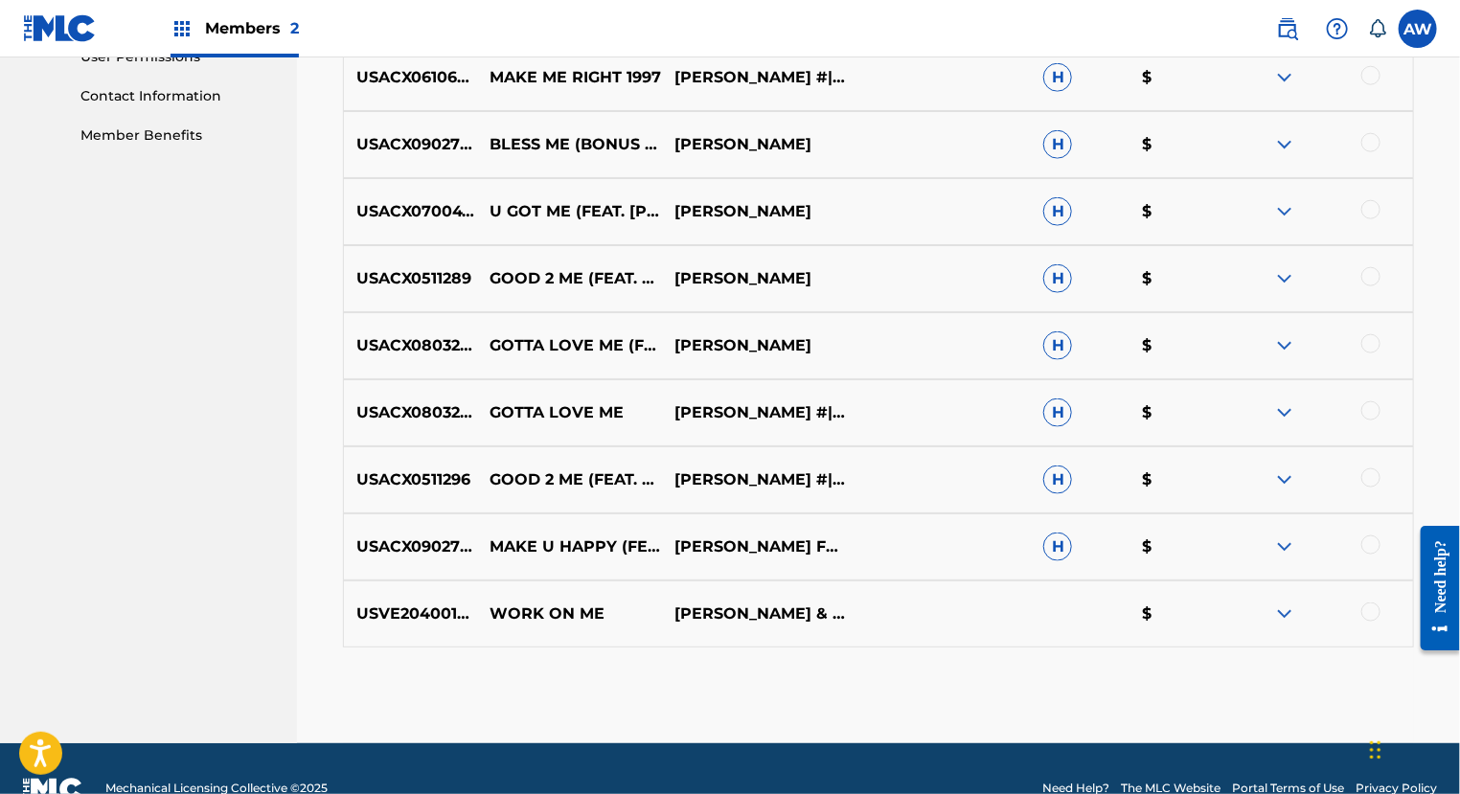
scroll to position [928, 0]
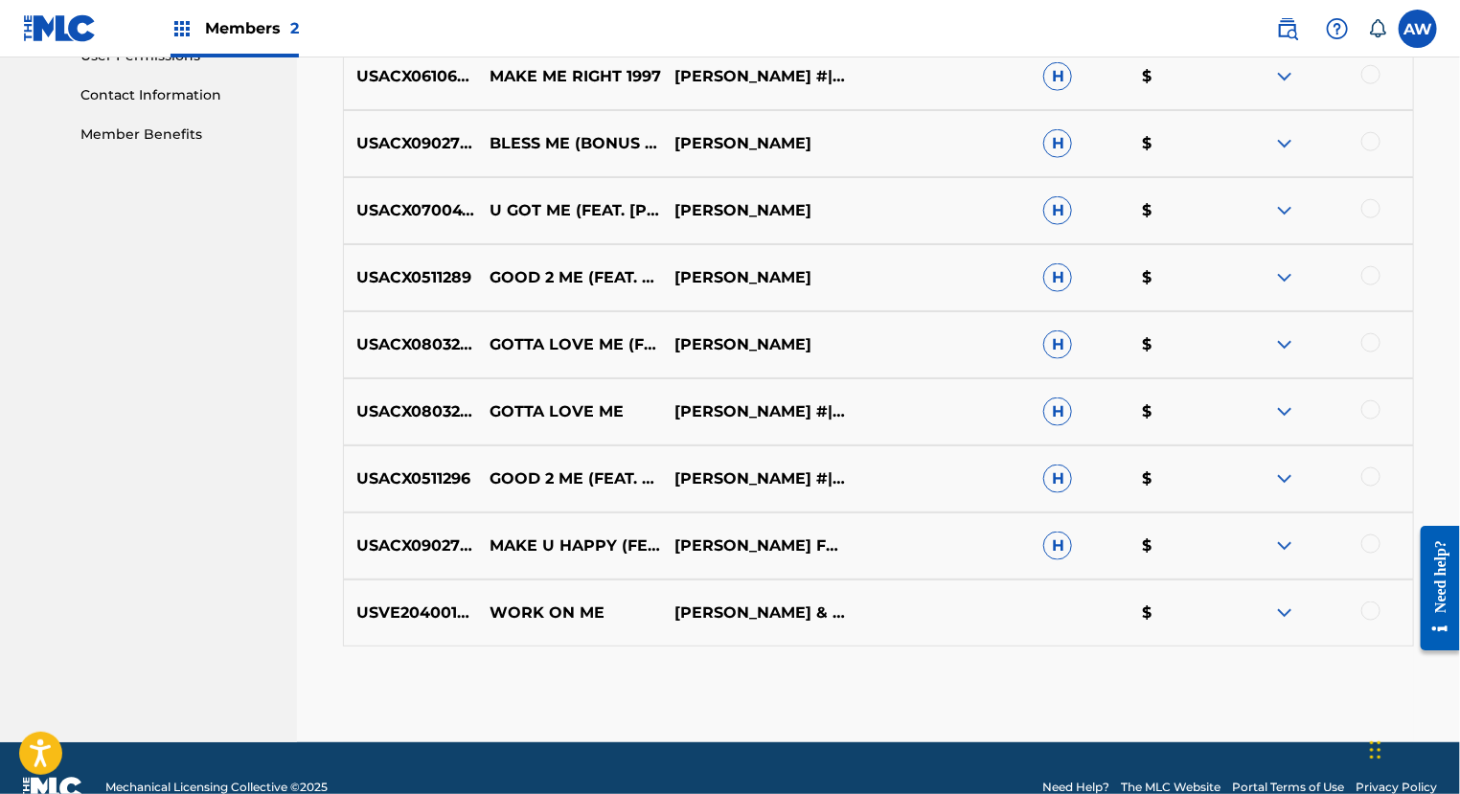
click at [1282, 616] on img at bounding box center [1284, 613] width 23 height 23
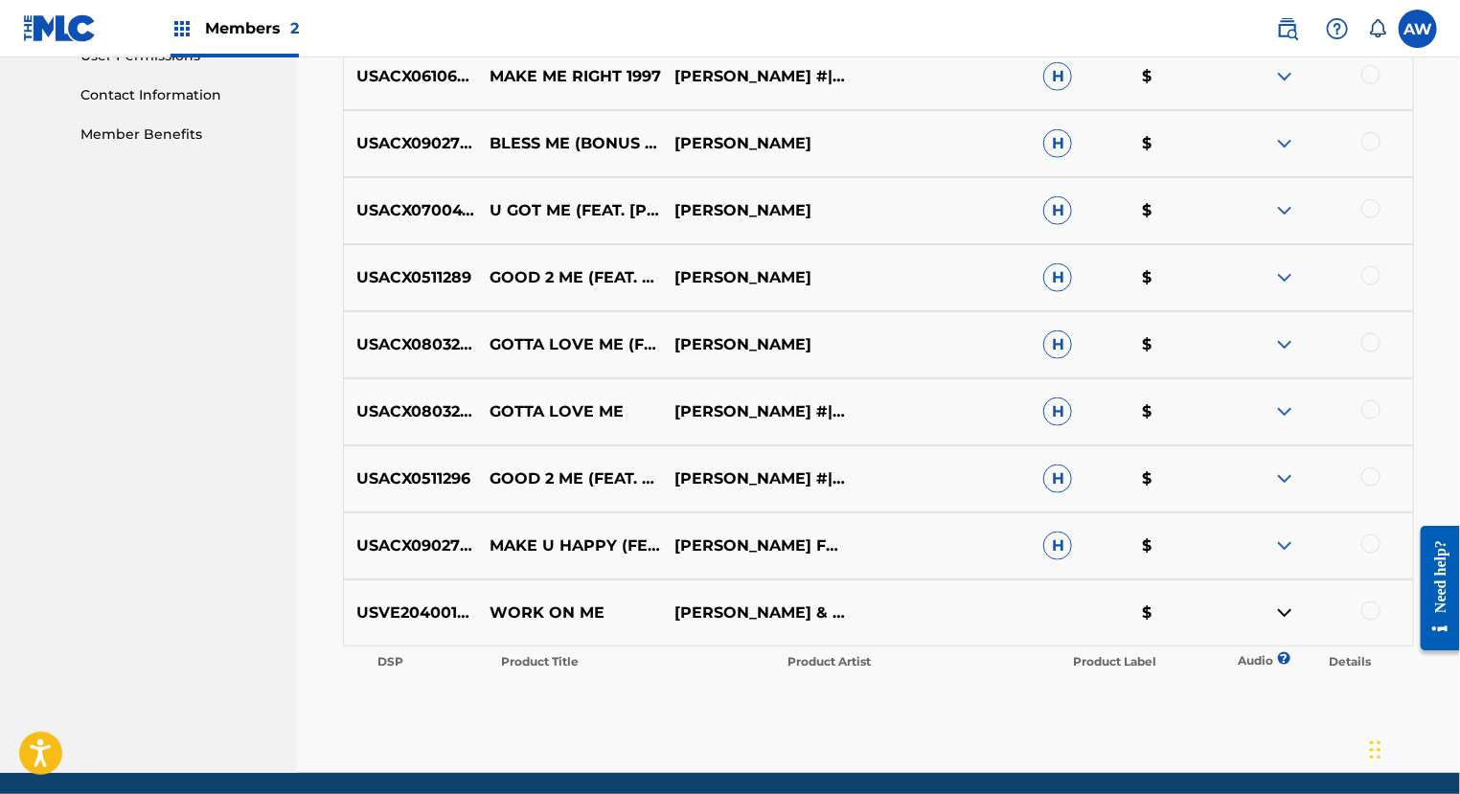
click at [1287, 548] on img at bounding box center [1284, 546] width 23 height 23
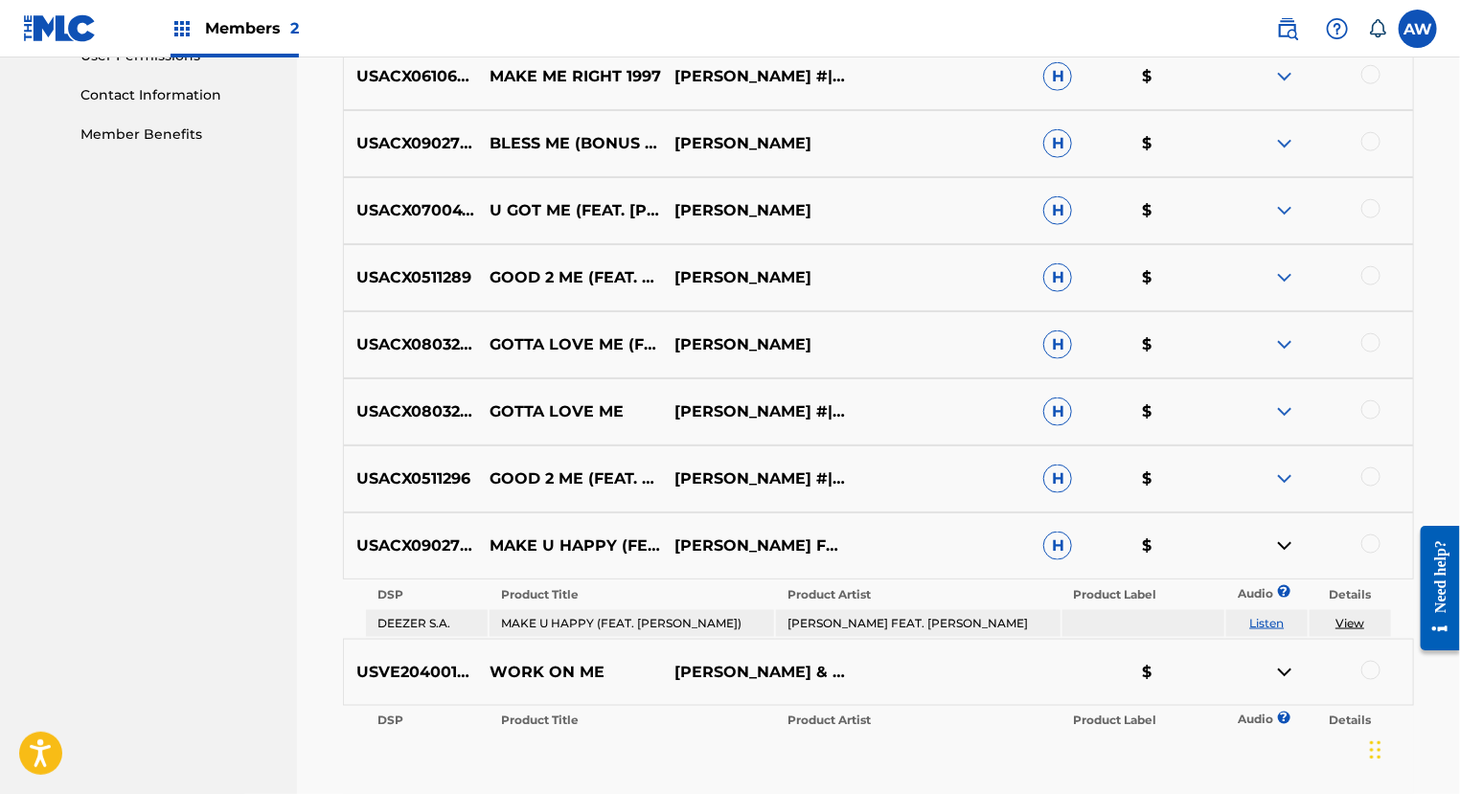
click at [1283, 475] on img at bounding box center [1284, 478] width 23 height 23
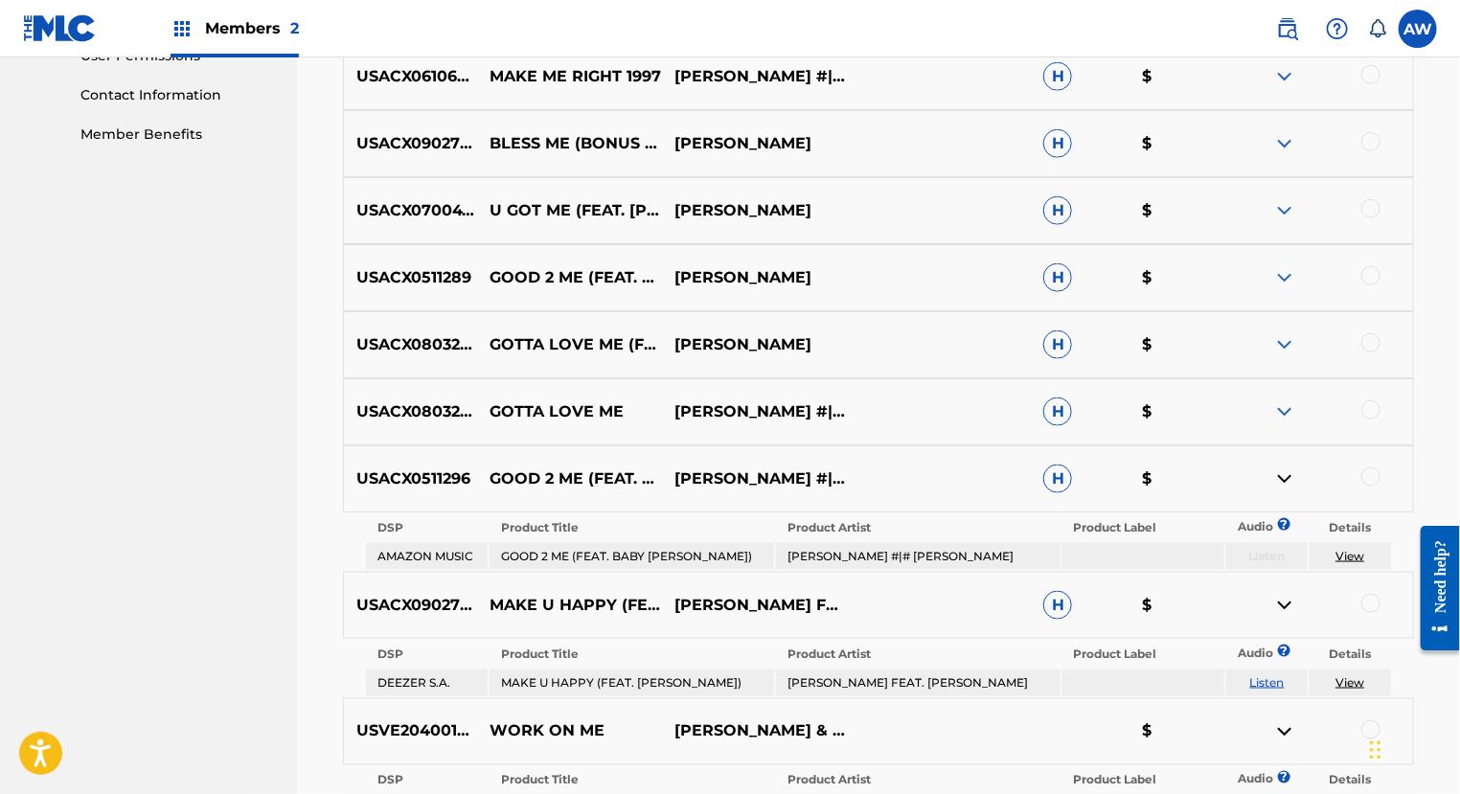
click at [1284, 407] on img at bounding box center [1284, 411] width 23 height 23
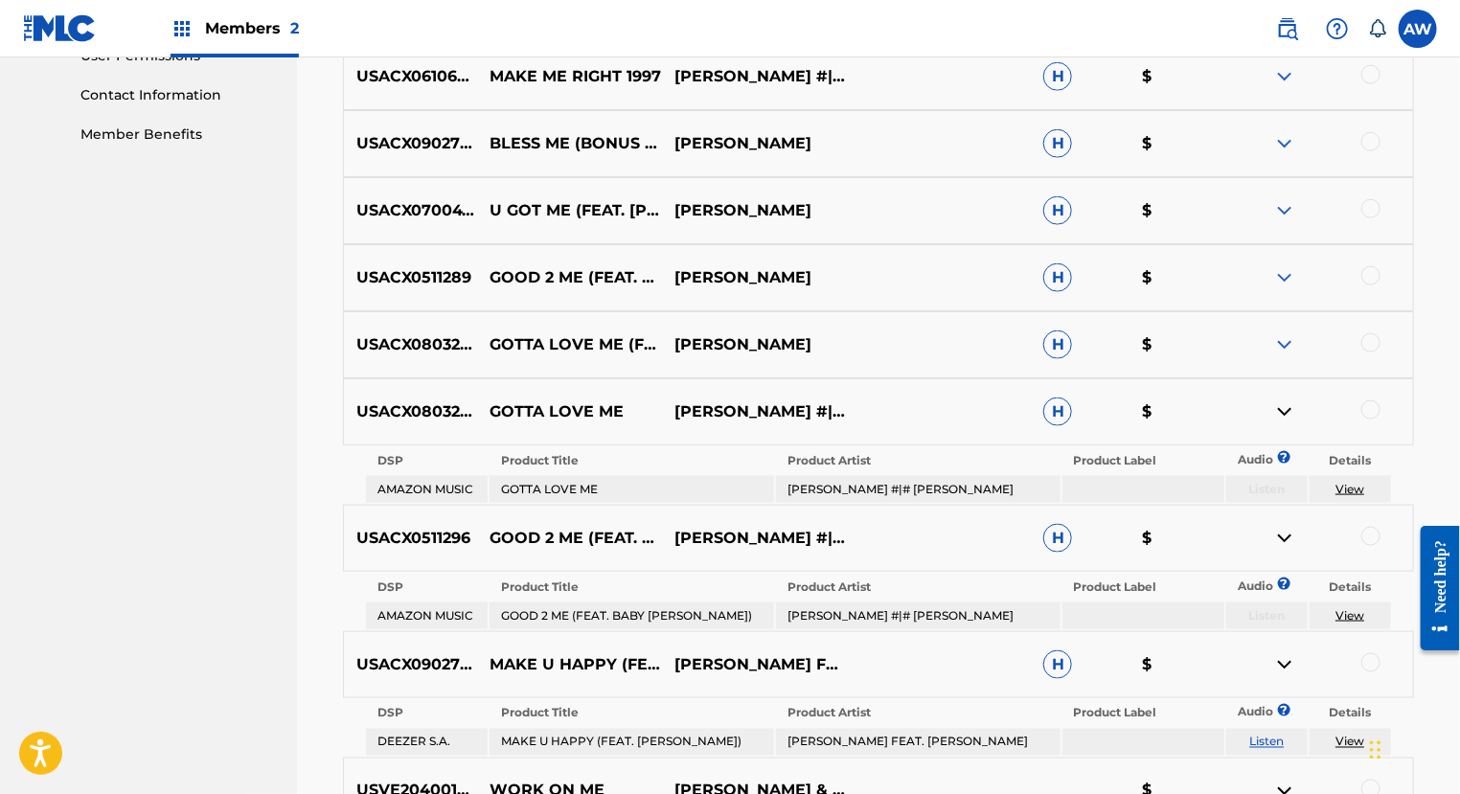
click at [1285, 342] on img at bounding box center [1284, 344] width 23 height 23
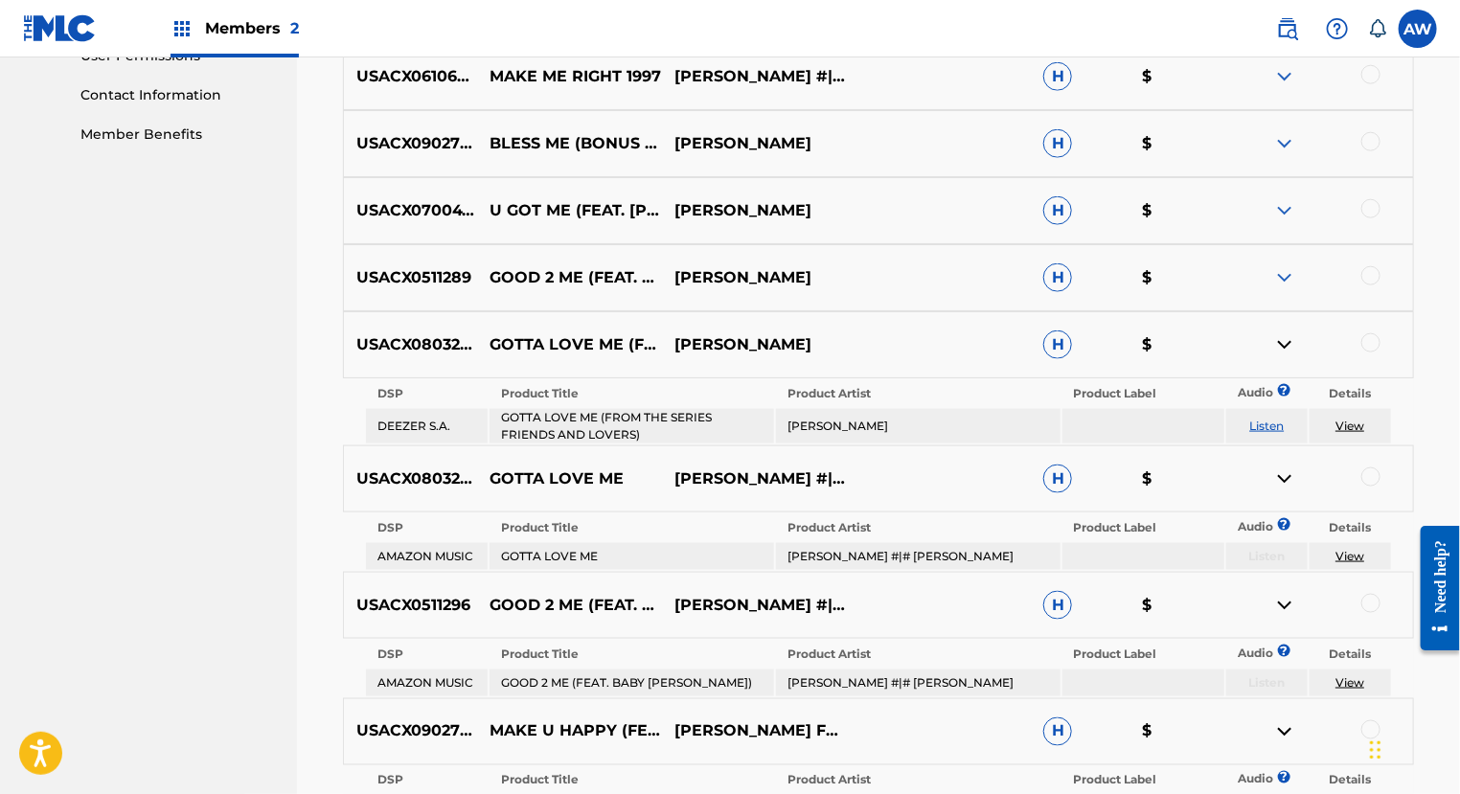
click at [1287, 267] on img at bounding box center [1284, 277] width 23 height 23
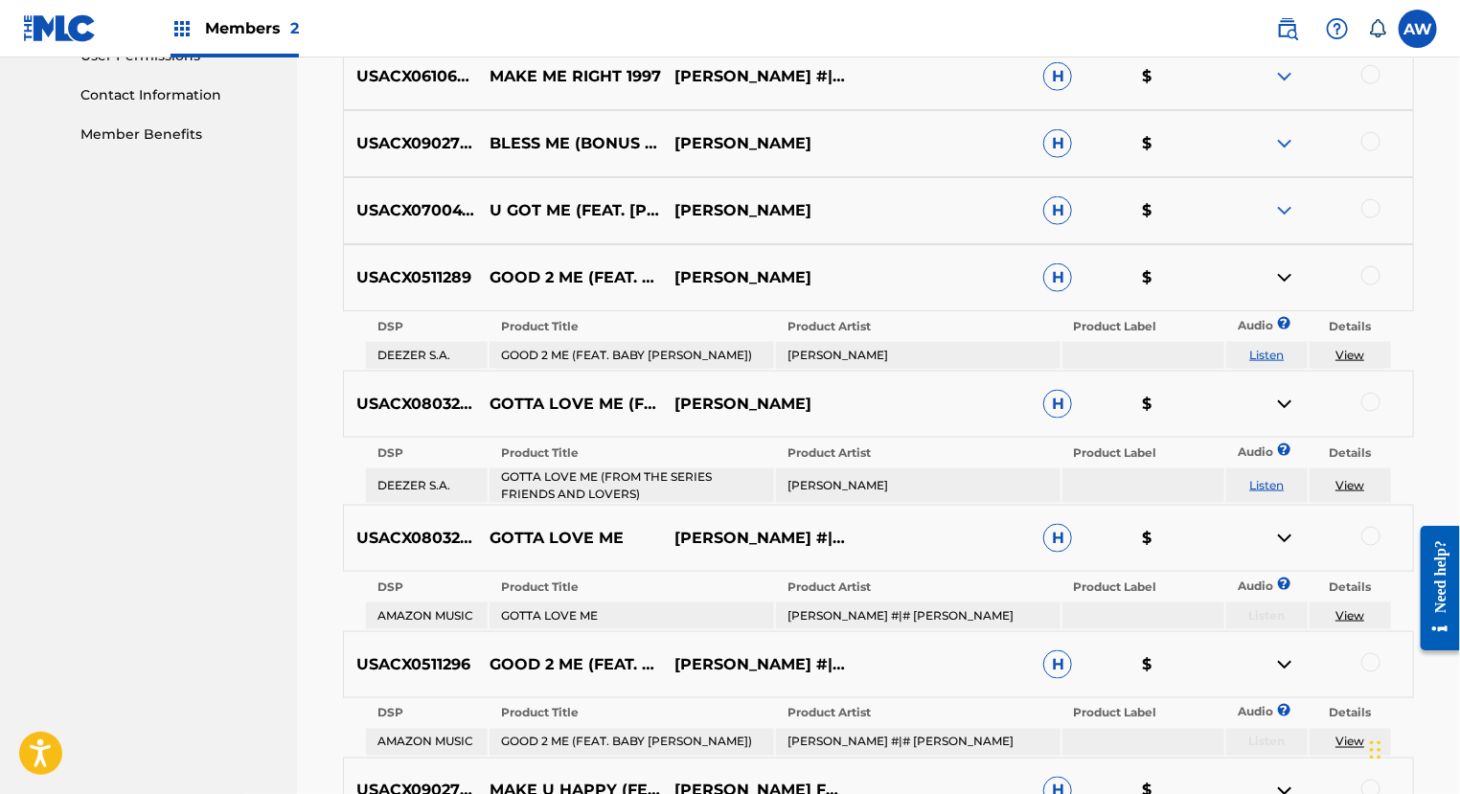
click at [1288, 199] on img at bounding box center [1284, 210] width 23 height 23
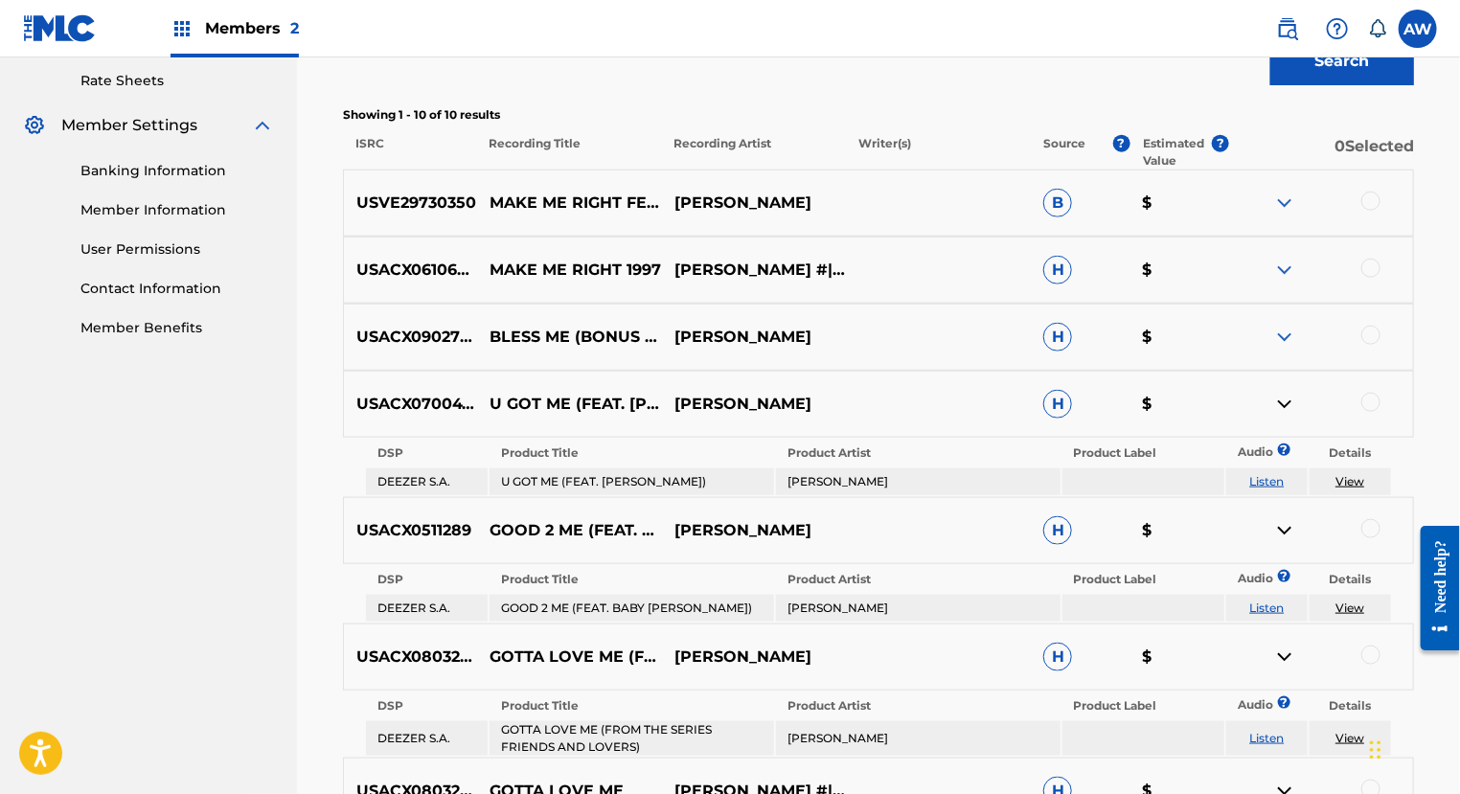
scroll to position [712, 0]
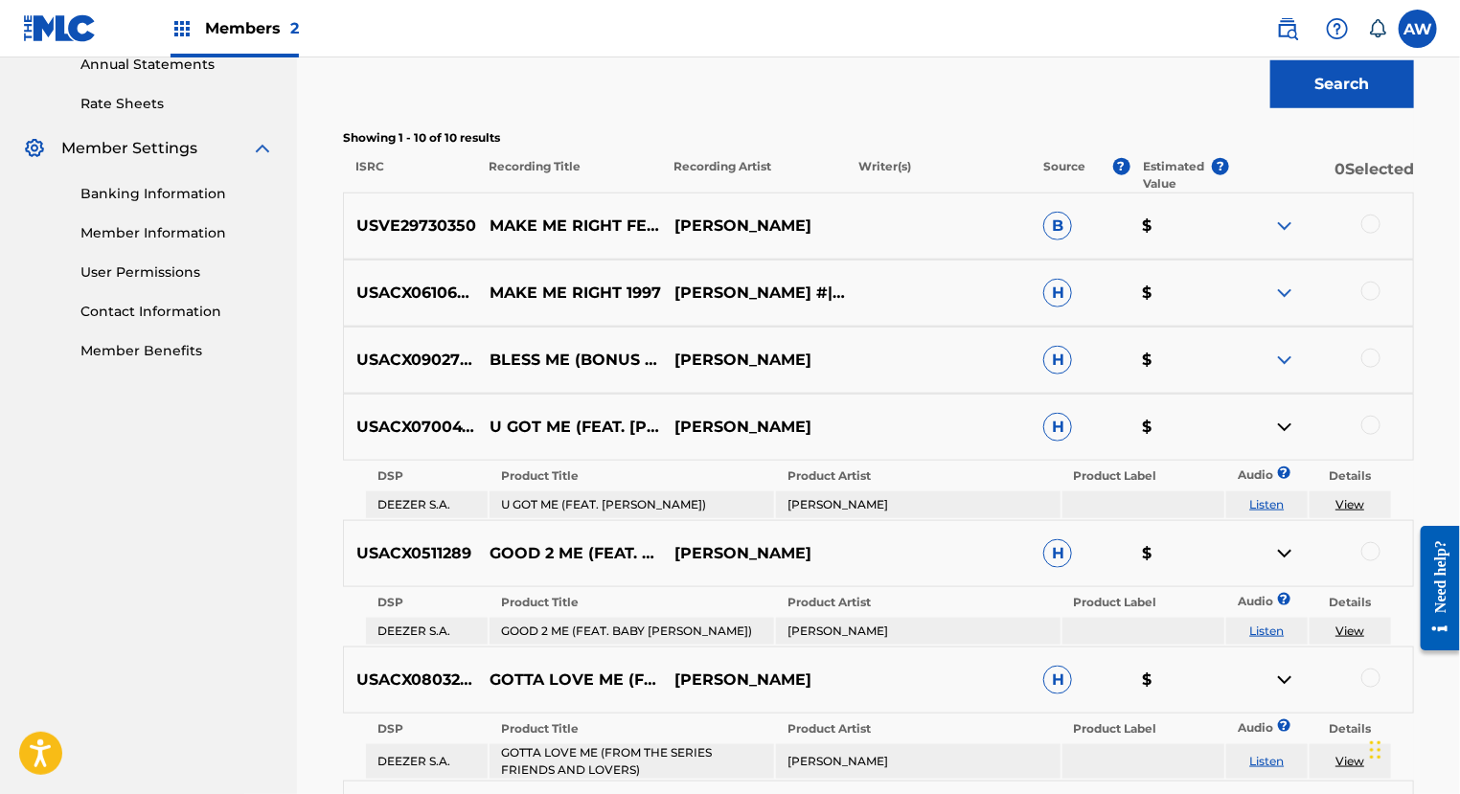
click at [1282, 217] on img at bounding box center [1284, 226] width 23 height 23
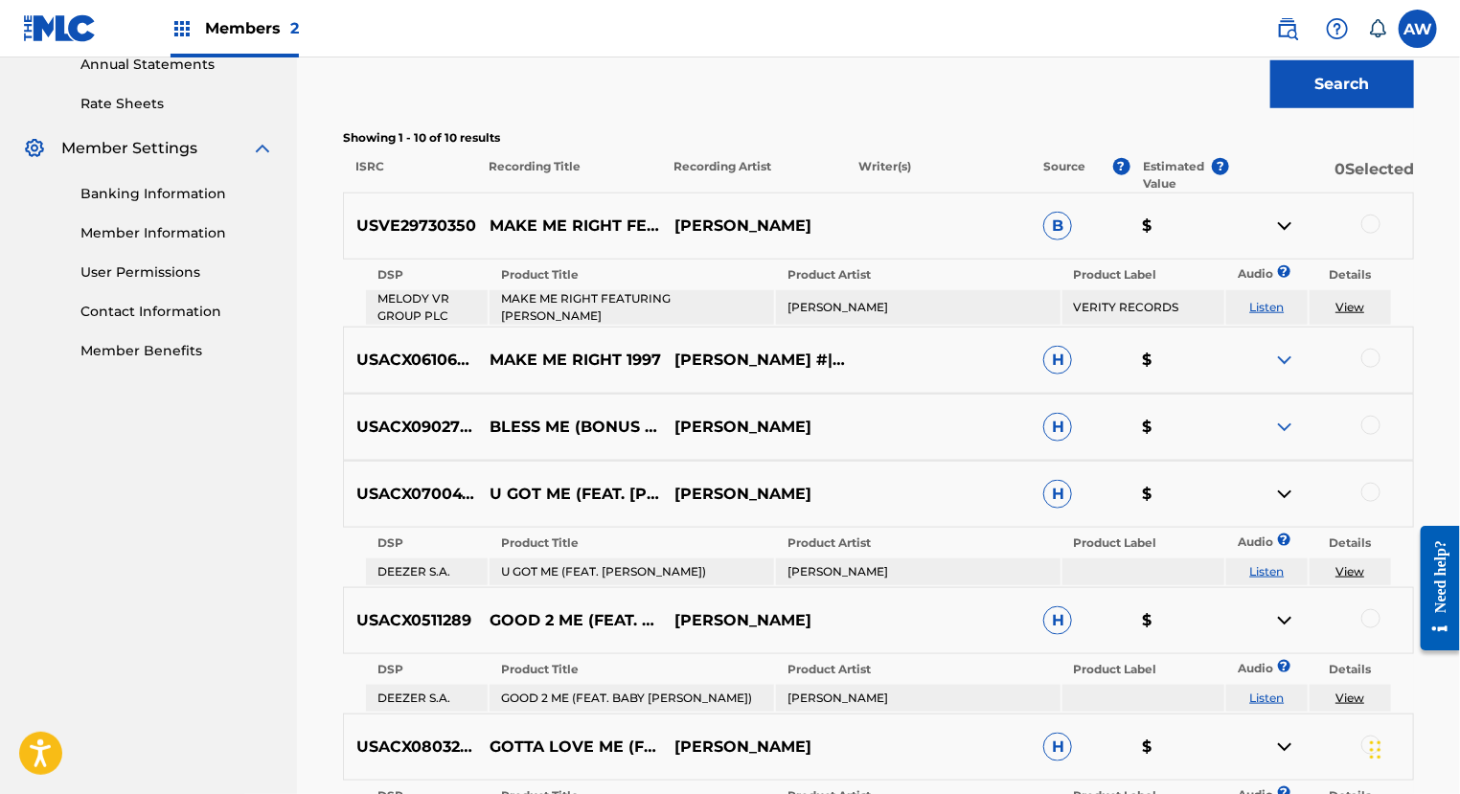
click at [1288, 360] on img at bounding box center [1284, 360] width 23 height 23
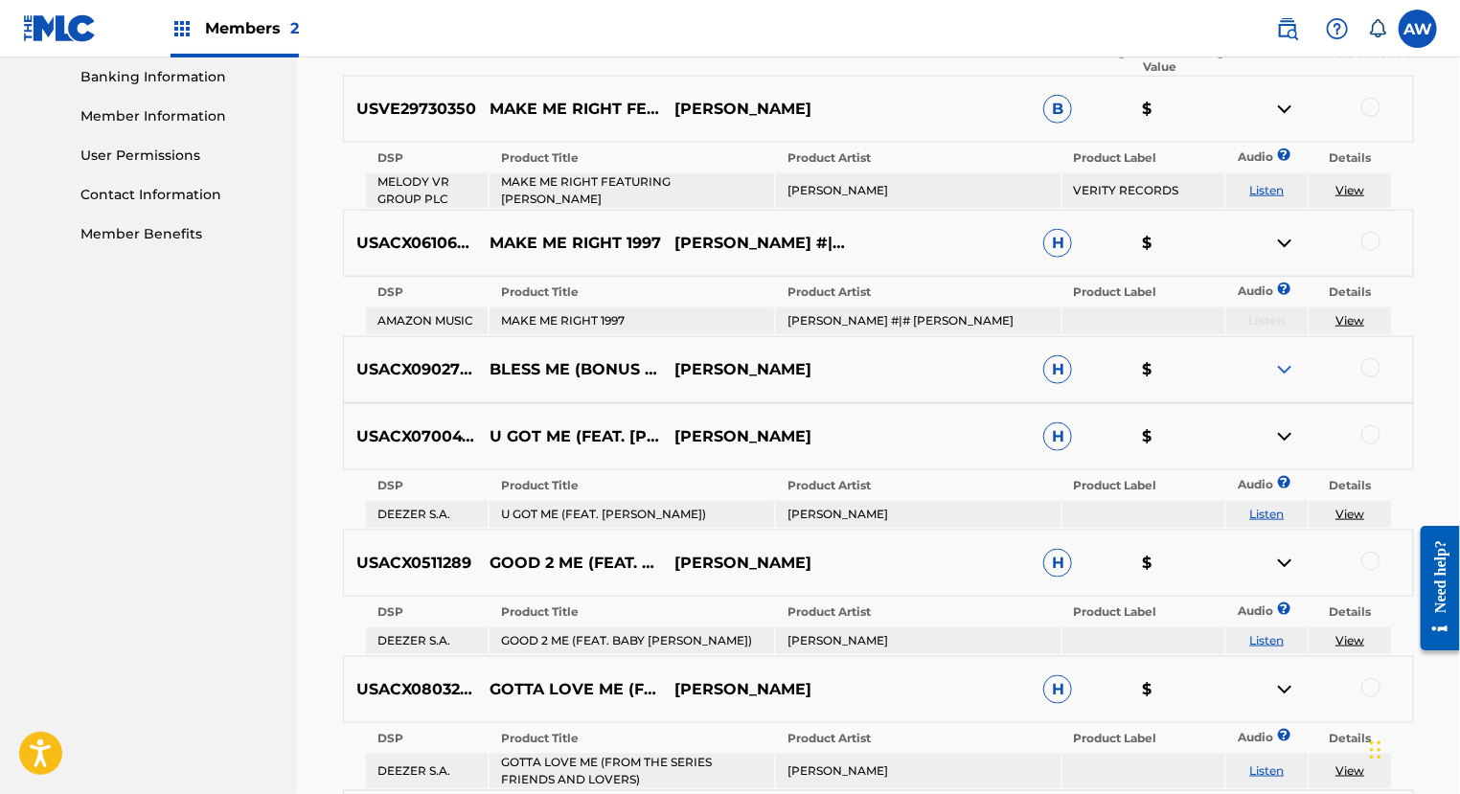
scroll to position [833, 0]
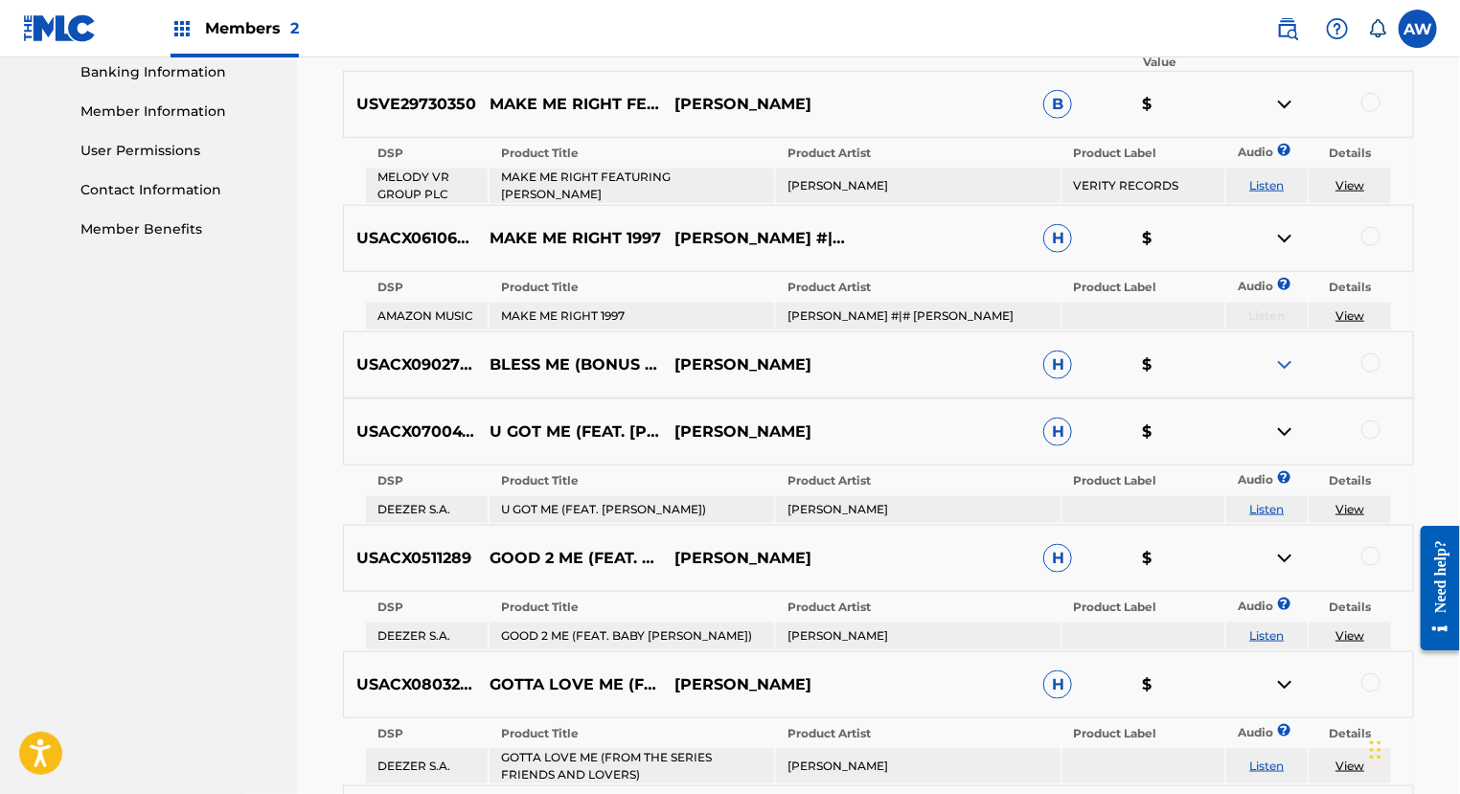
click at [1288, 370] on img at bounding box center [1284, 364] width 23 height 23
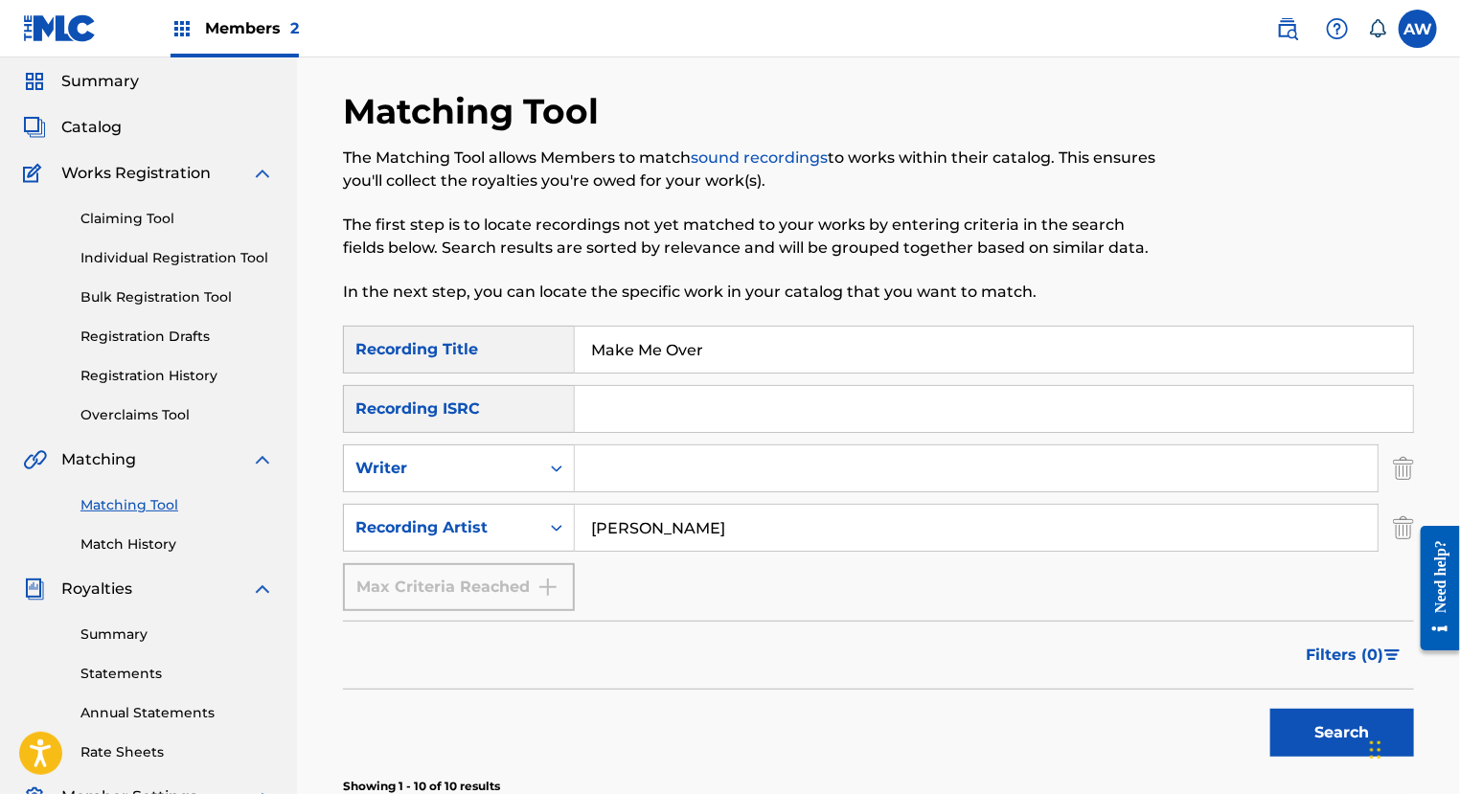
scroll to position [45, 0]
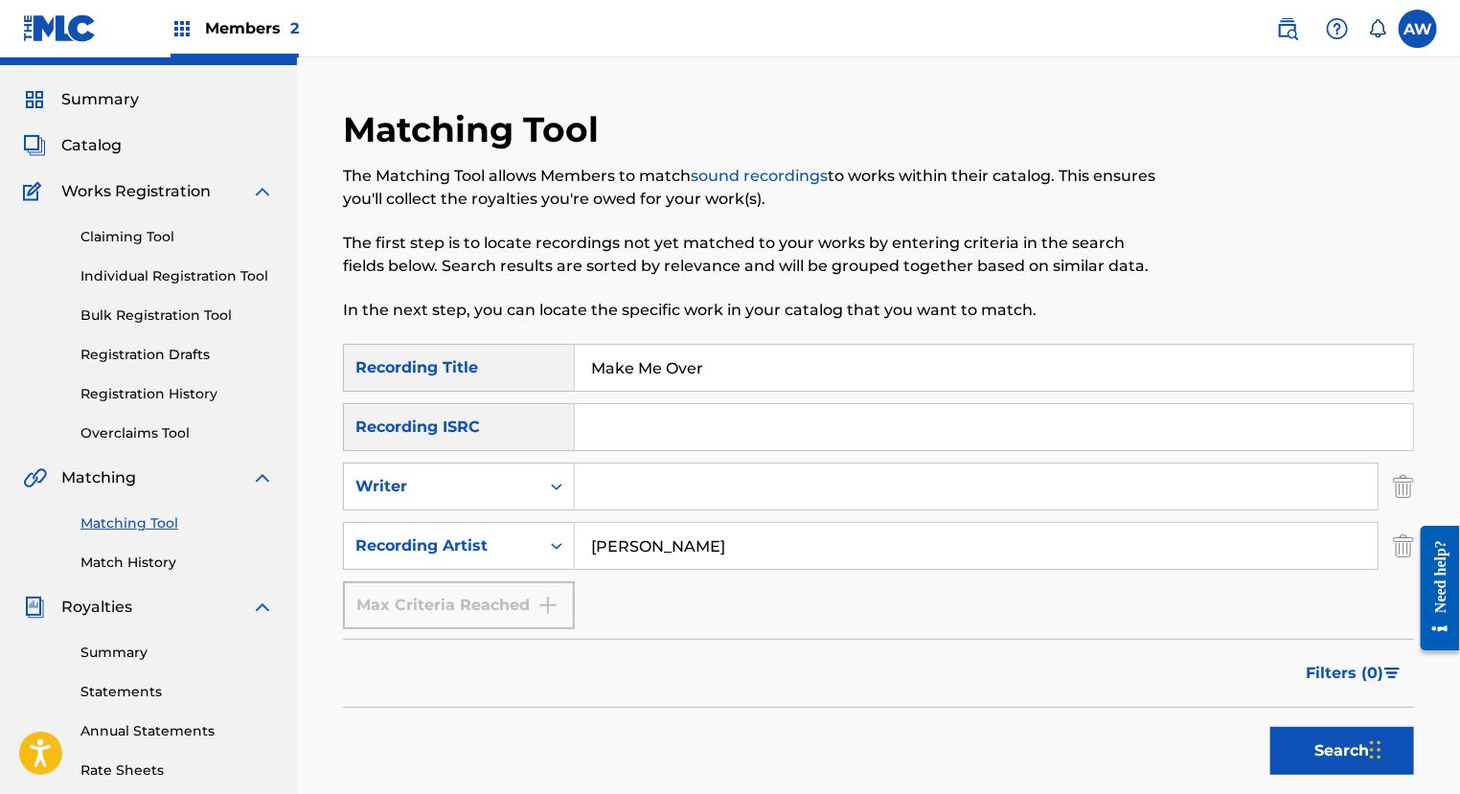
click at [667, 423] on input "Search Form" at bounding box center [994, 427] width 838 height 46
click at [646, 488] on input "Search Form" at bounding box center [976, 487] width 803 height 46
click at [142, 236] on link "Claiming Tool" at bounding box center [177, 237] width 194 height 20
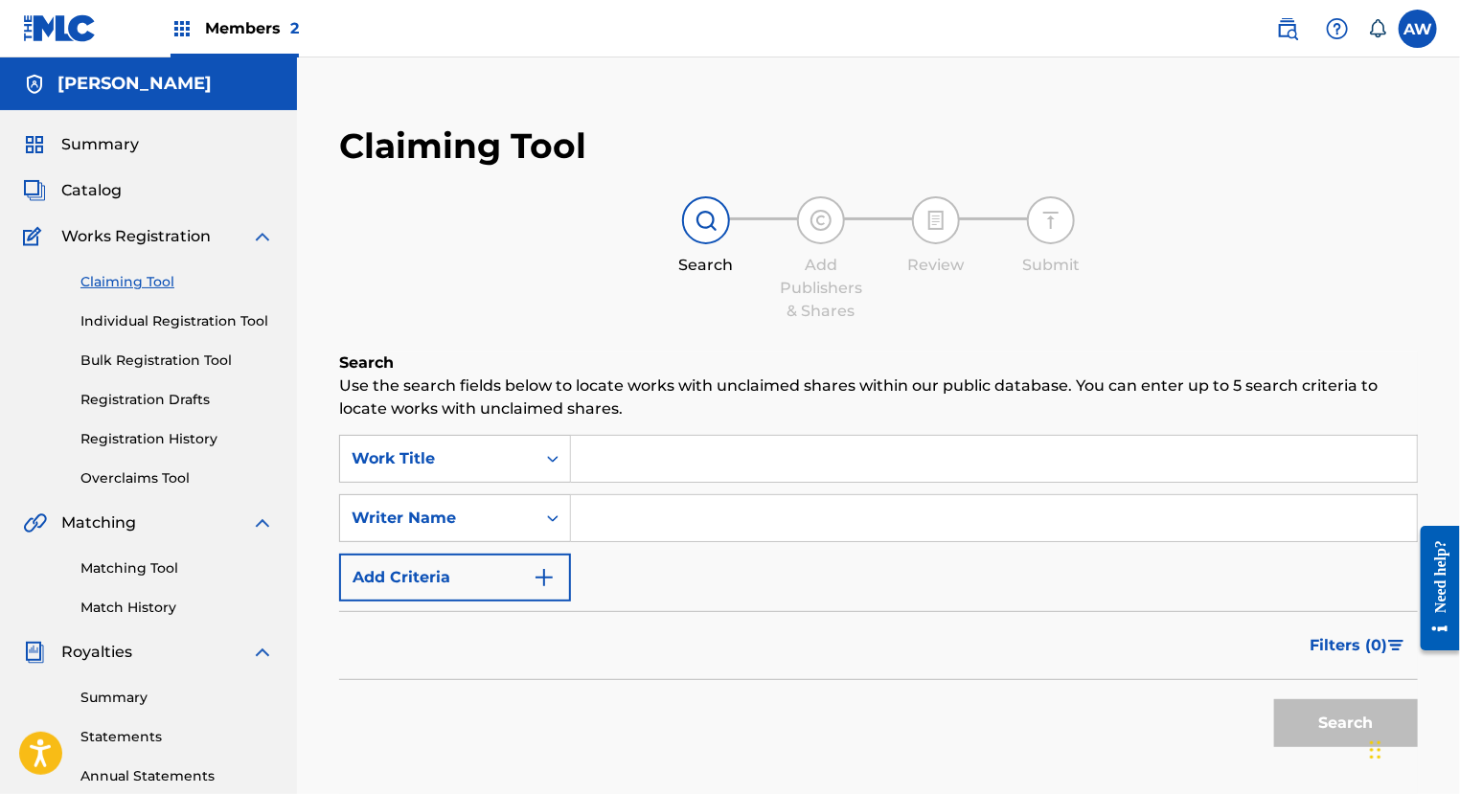
click at [638, 462] on input "Search Form" at bounding box center [994, 459] width 846 height 46
type input "make me over"
click at [695, 520] on input "Search Form" at bounding box center [994, 518] width 846 height 46
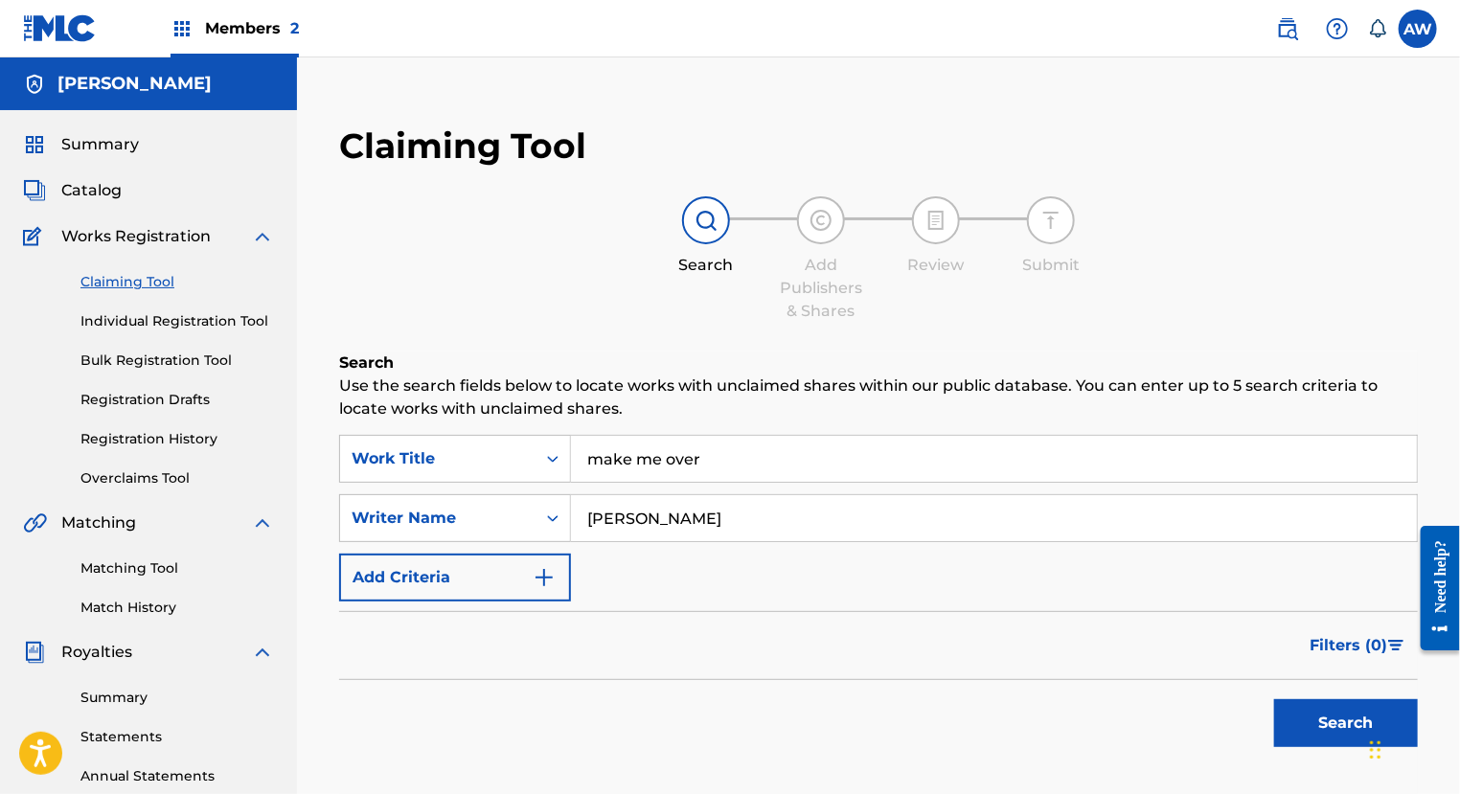
click at [1274, 699] on button "Search" at bounding box center [1346, 723] width 144 height 48
type input "T"
type input "W"
click at [1315, 732] on button "Search" at bounding box center [1346, 723] width 144 height 48
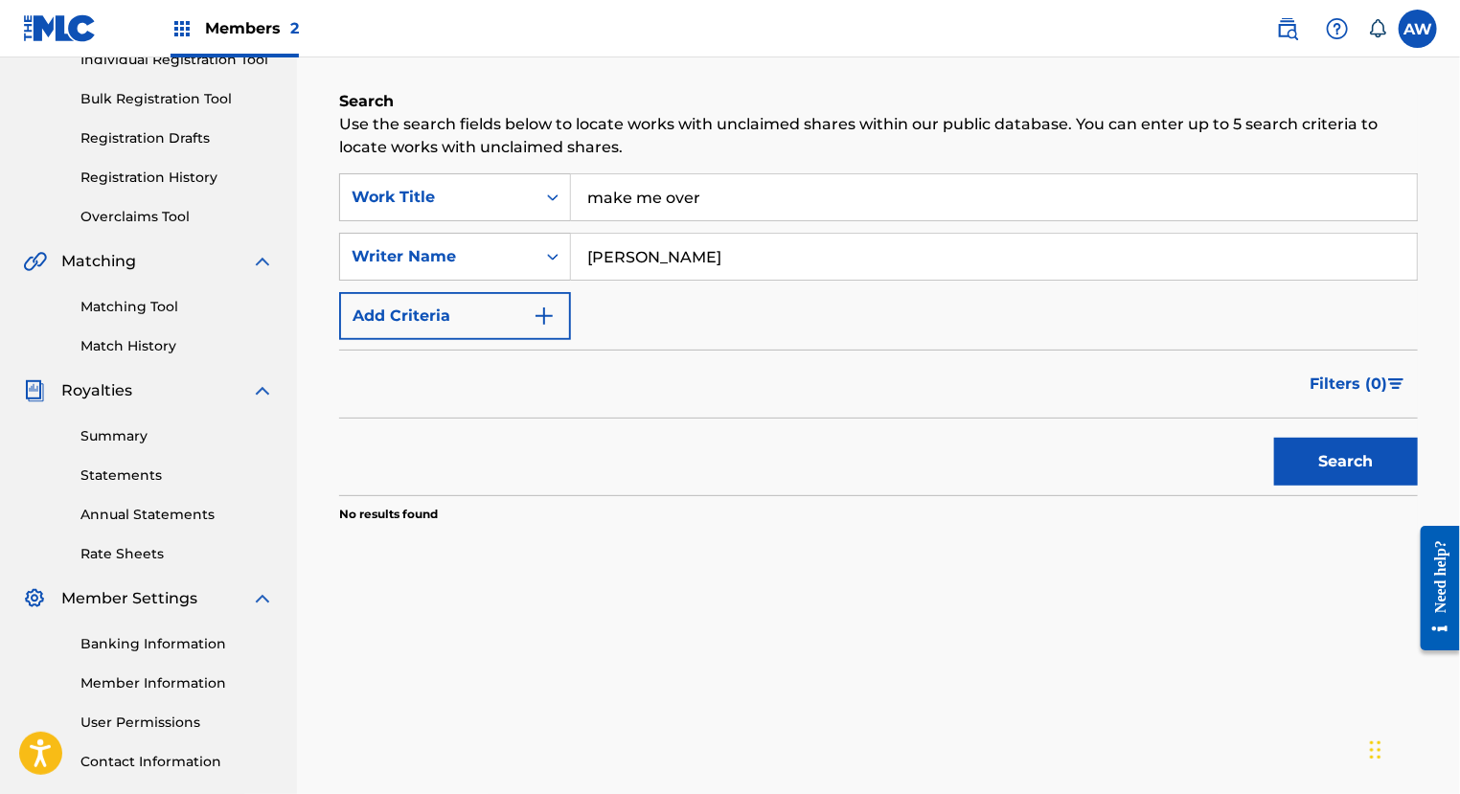
scroll to position [394, 0]
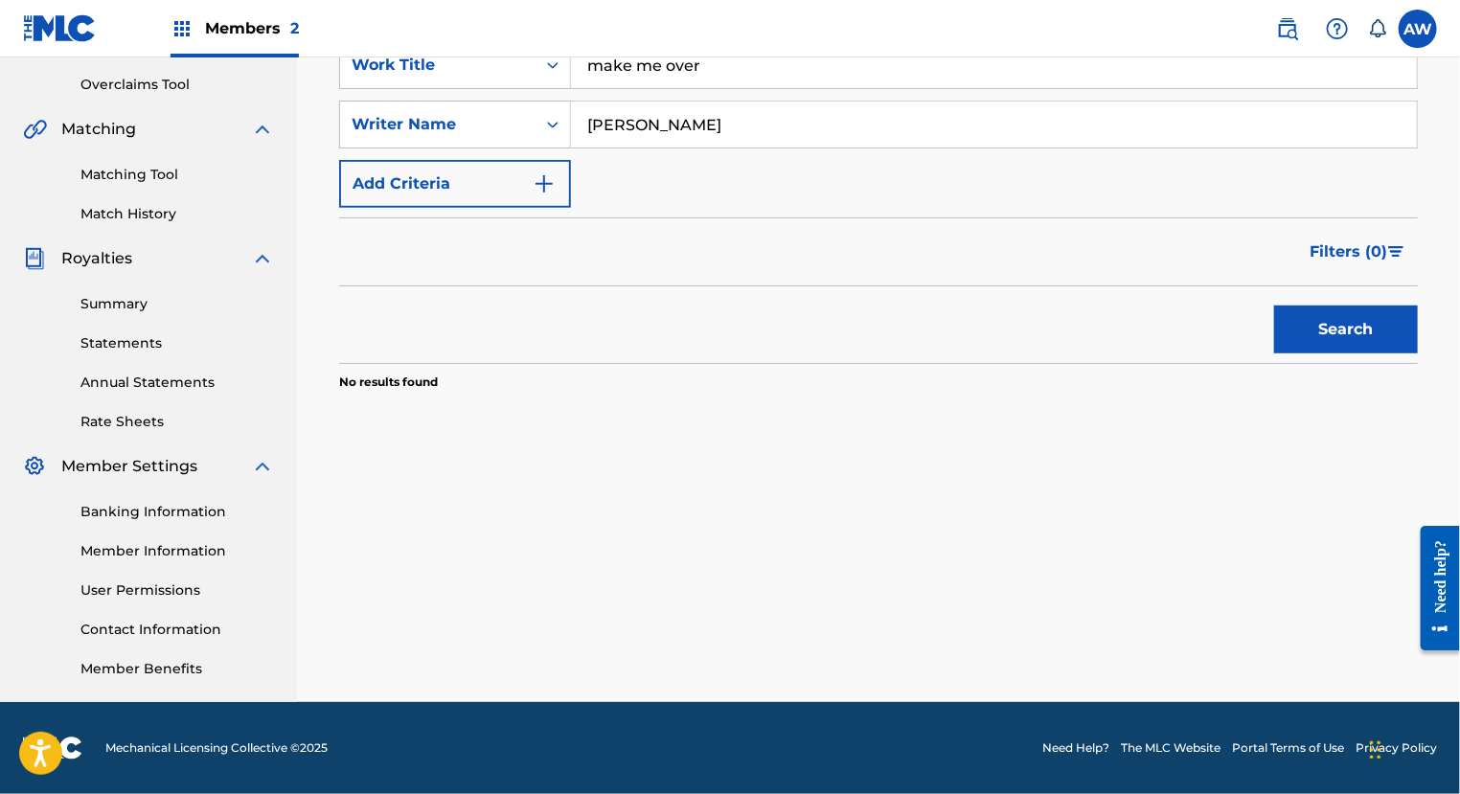
drag, startPoint x: 726, startPoint y: 141, endPoint x: 447, endPoint y: 158, distance: 279.3
click at [447, 158] on div "SearchWithCriteriae4925e19-b0cc-4d9a-a569-d5700bbe95d9 Work Title make me over …" at bounding box center [878, 124] width 1079 height 167
type input "A"
click at [1310, 329] on button "Search" at bounding box center [1346, 330] width 144 height 48
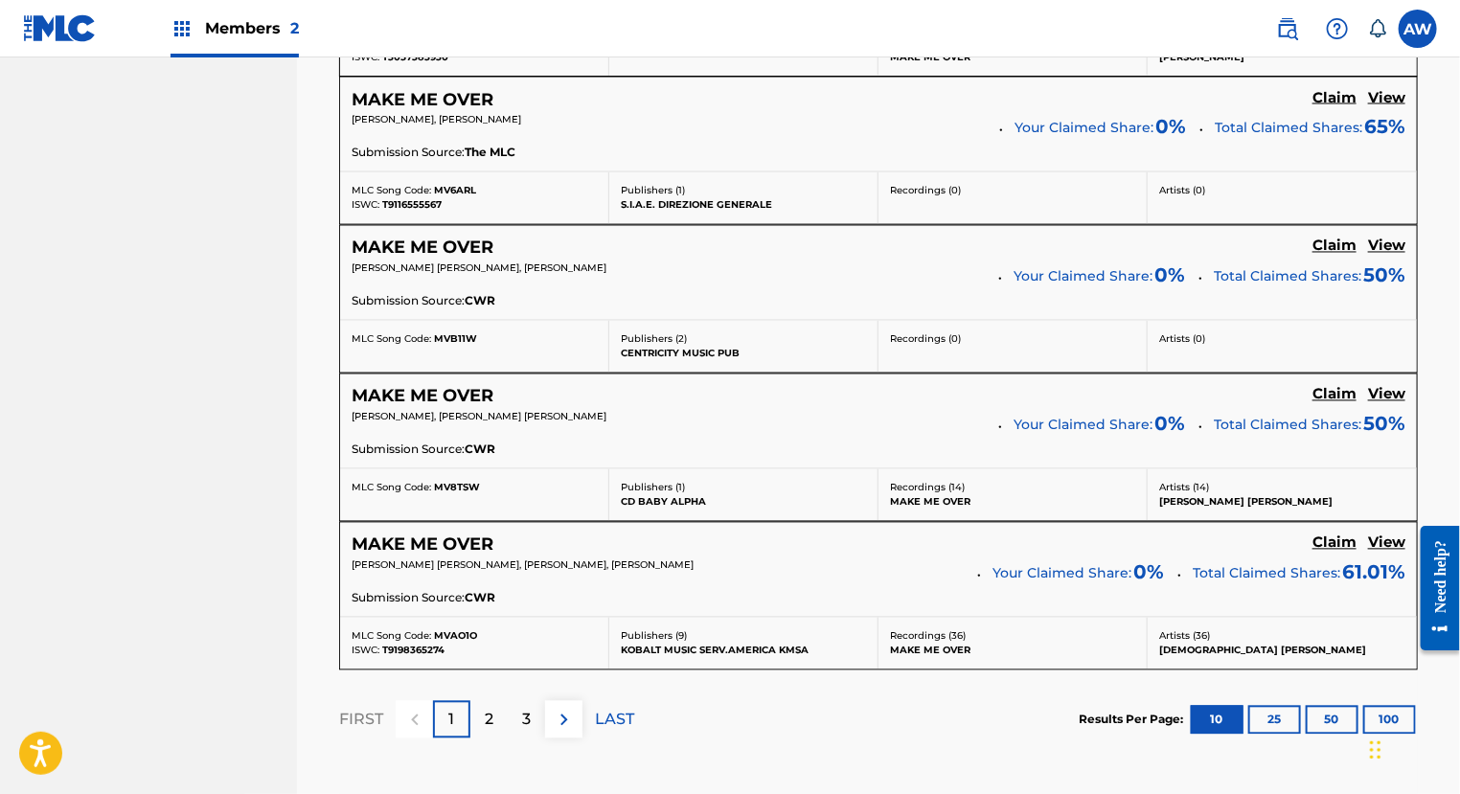
scroll to position [1537, 0]
click at [488, 708] on p "2" at bounding box center [489, 719] width 9 height 23
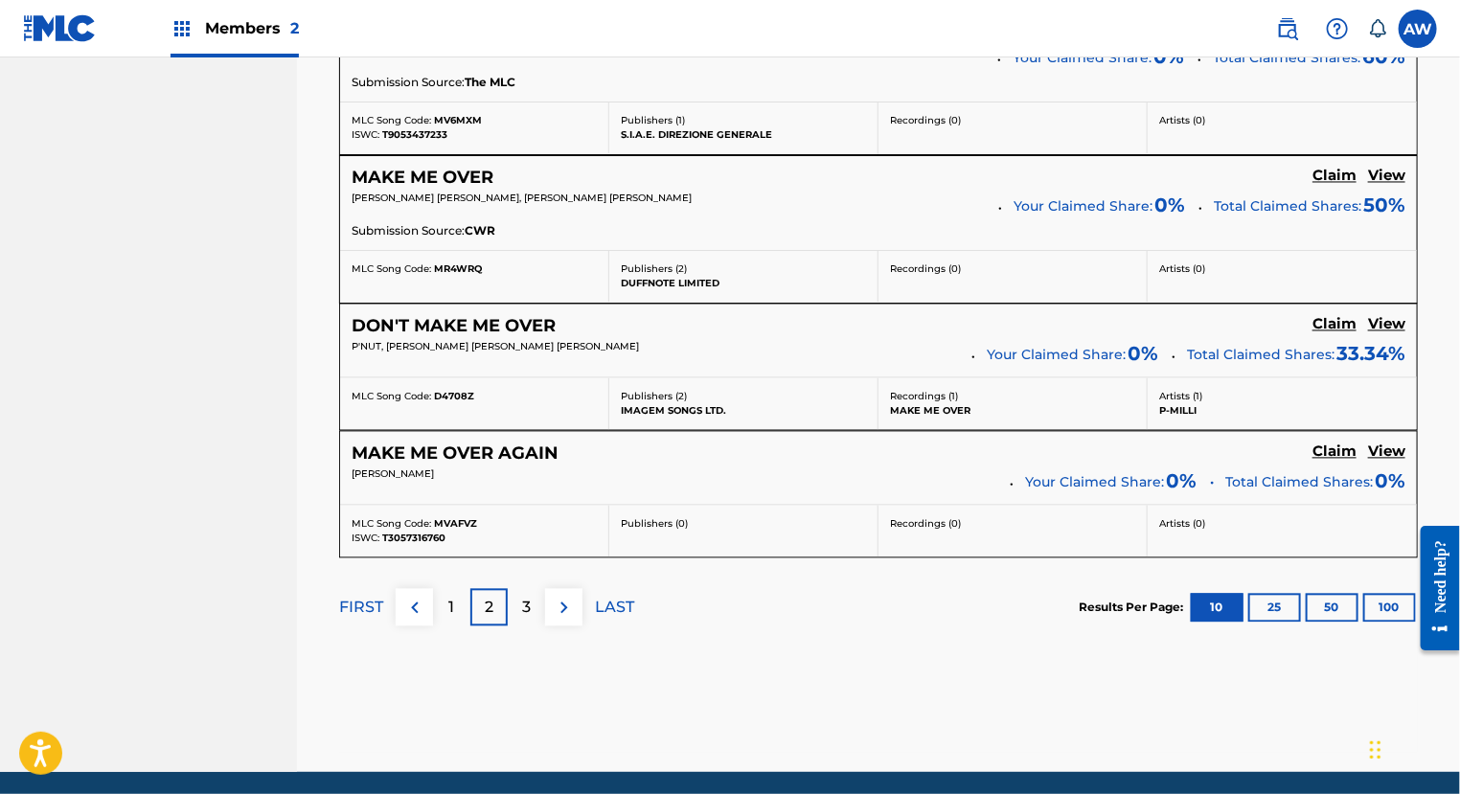
scroll to position [1596, 0]
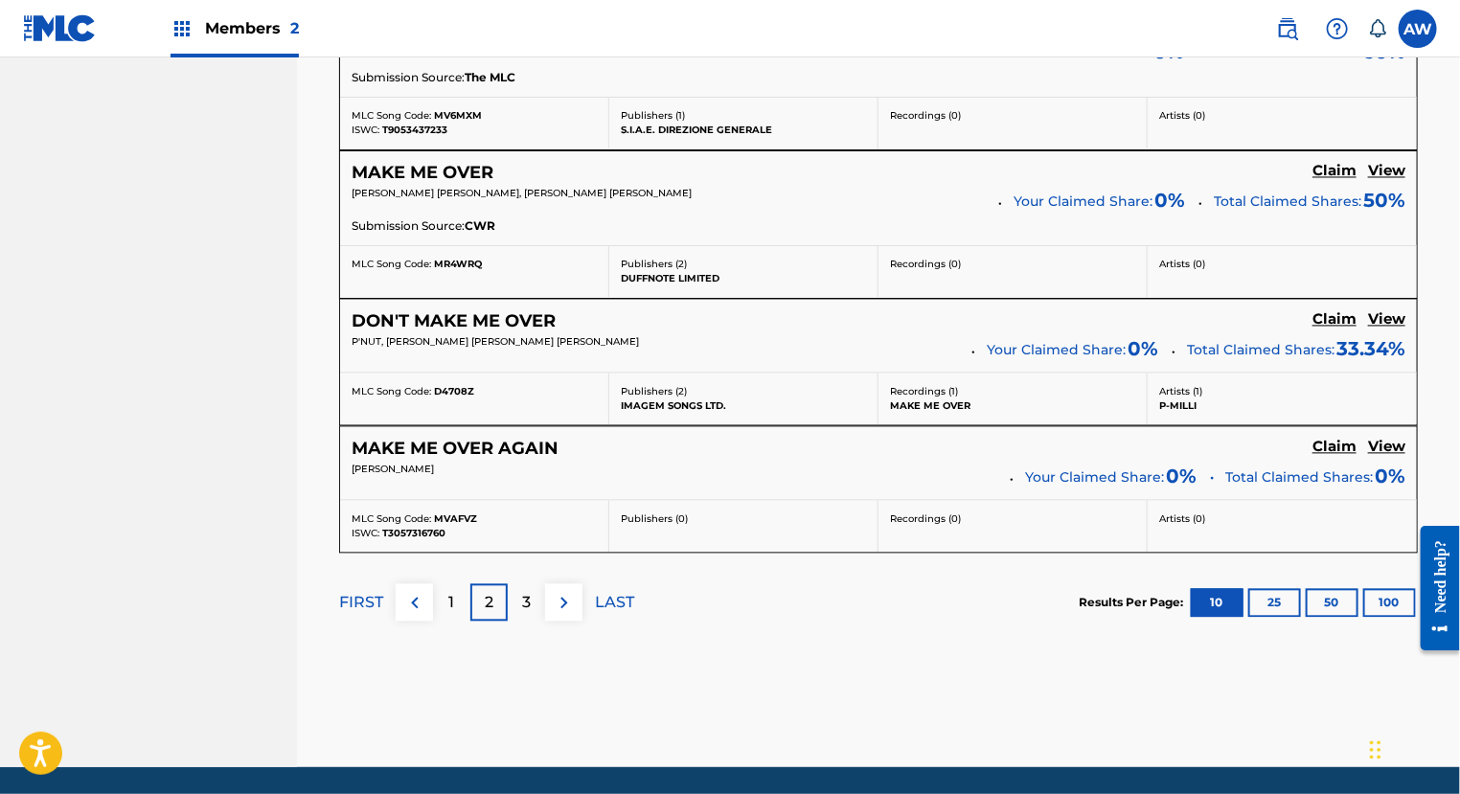
click at [517, 586] on div "3" at bounding box center [526, 602] width 37 height 37
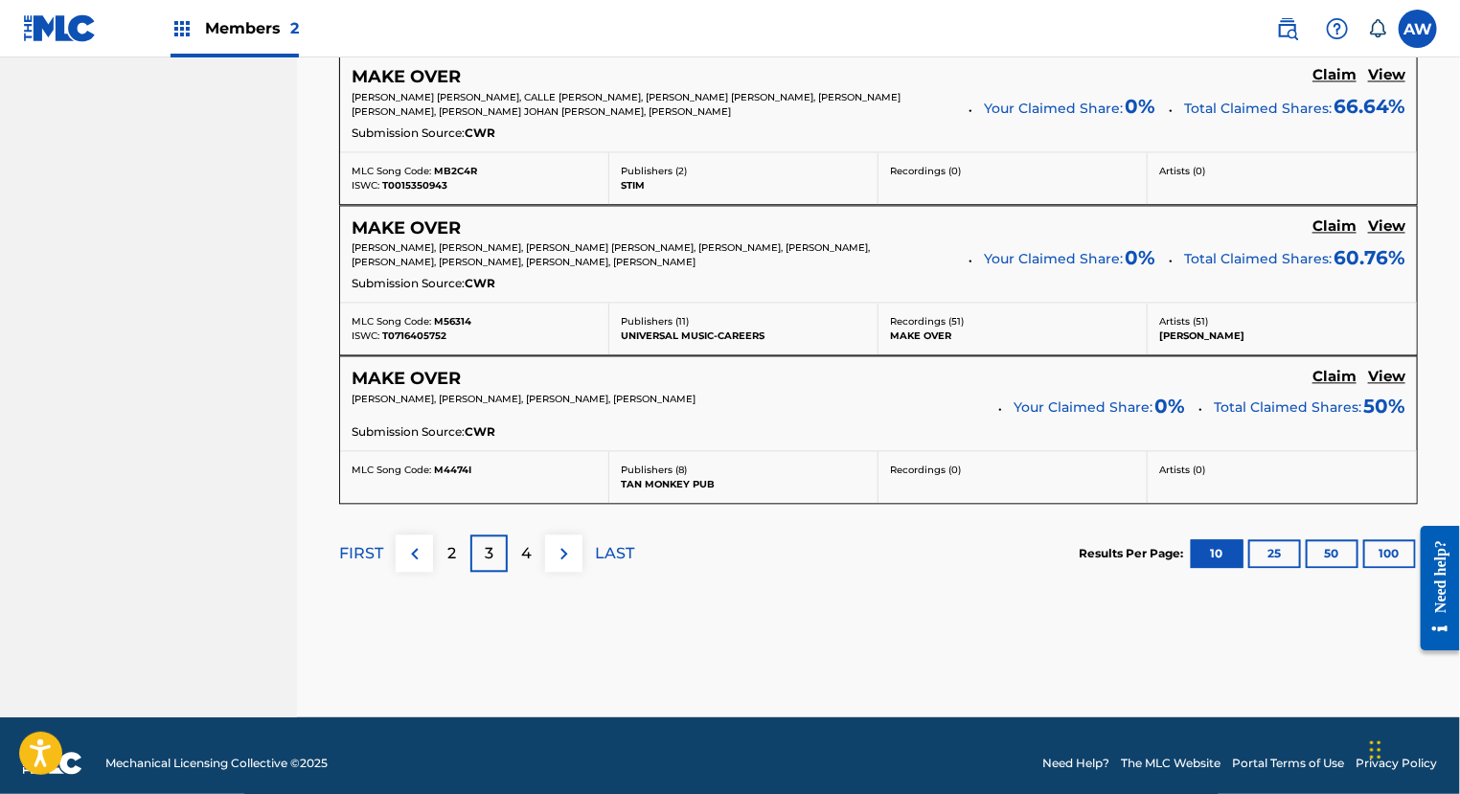
click at [522, 543] on p "4" at bounding box center [526, 553] width 11 height 23
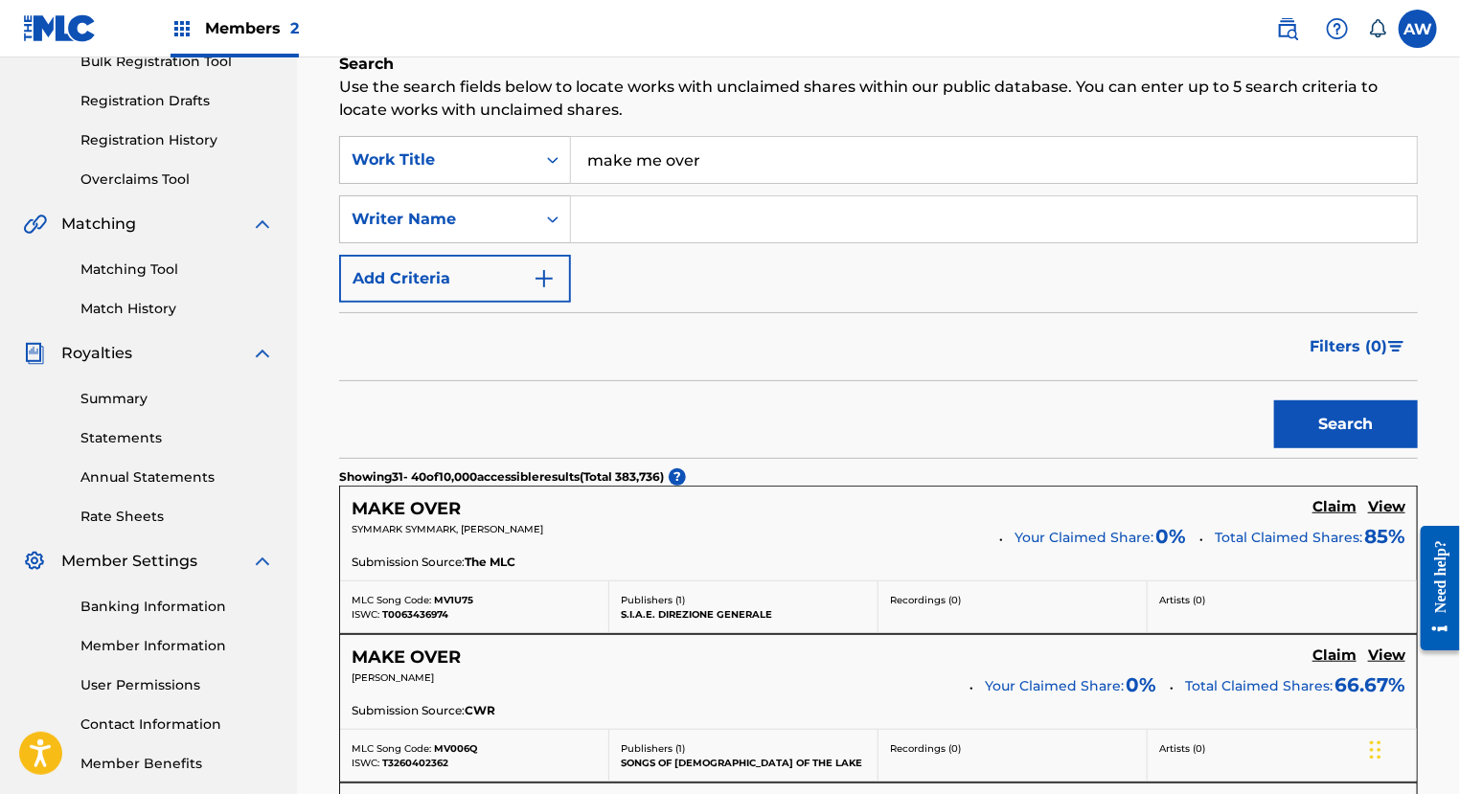
scroll to position [281, 0]
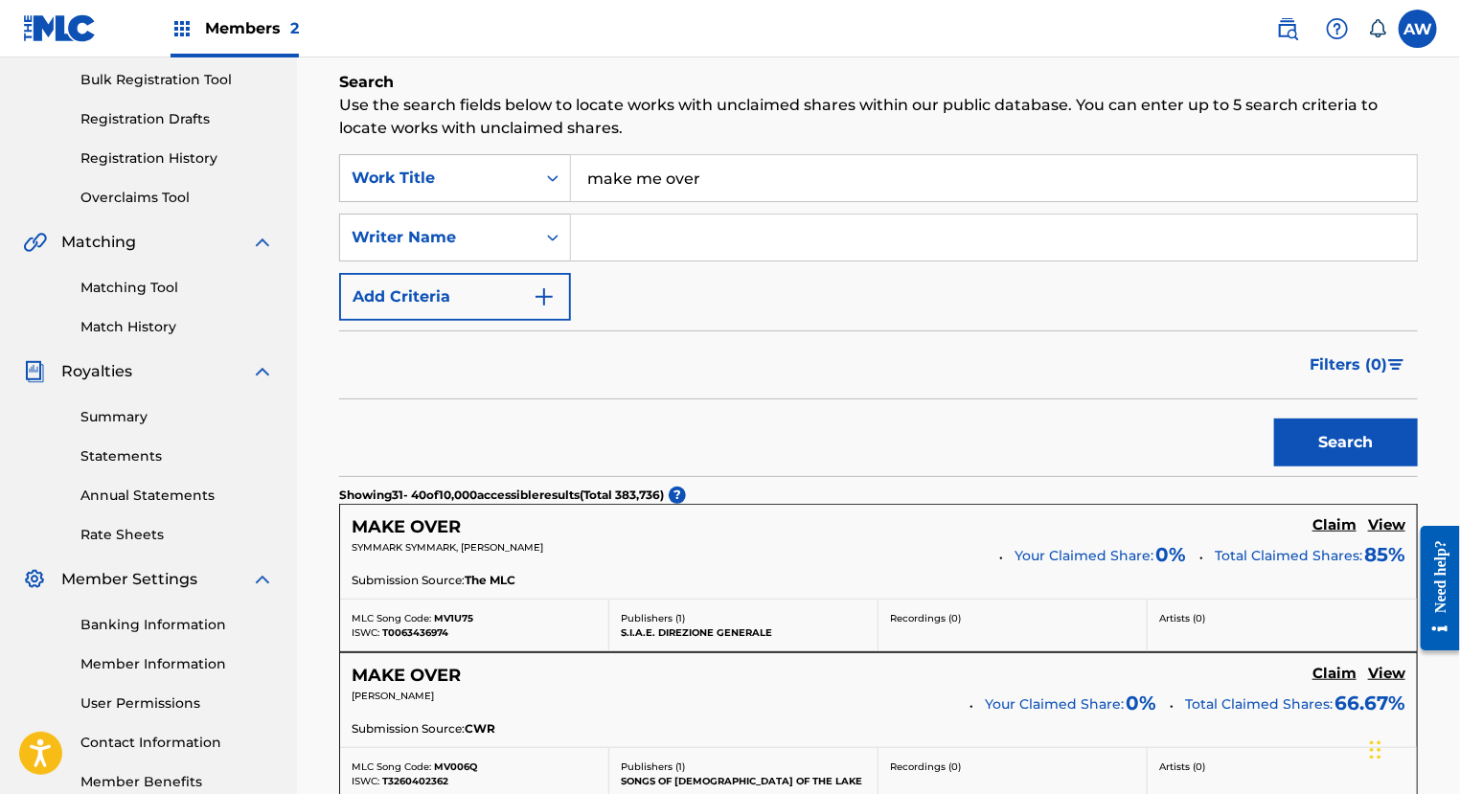
click at [541, 293] on img "Search Form" at bounding box center [544, 296] width 23 height 23
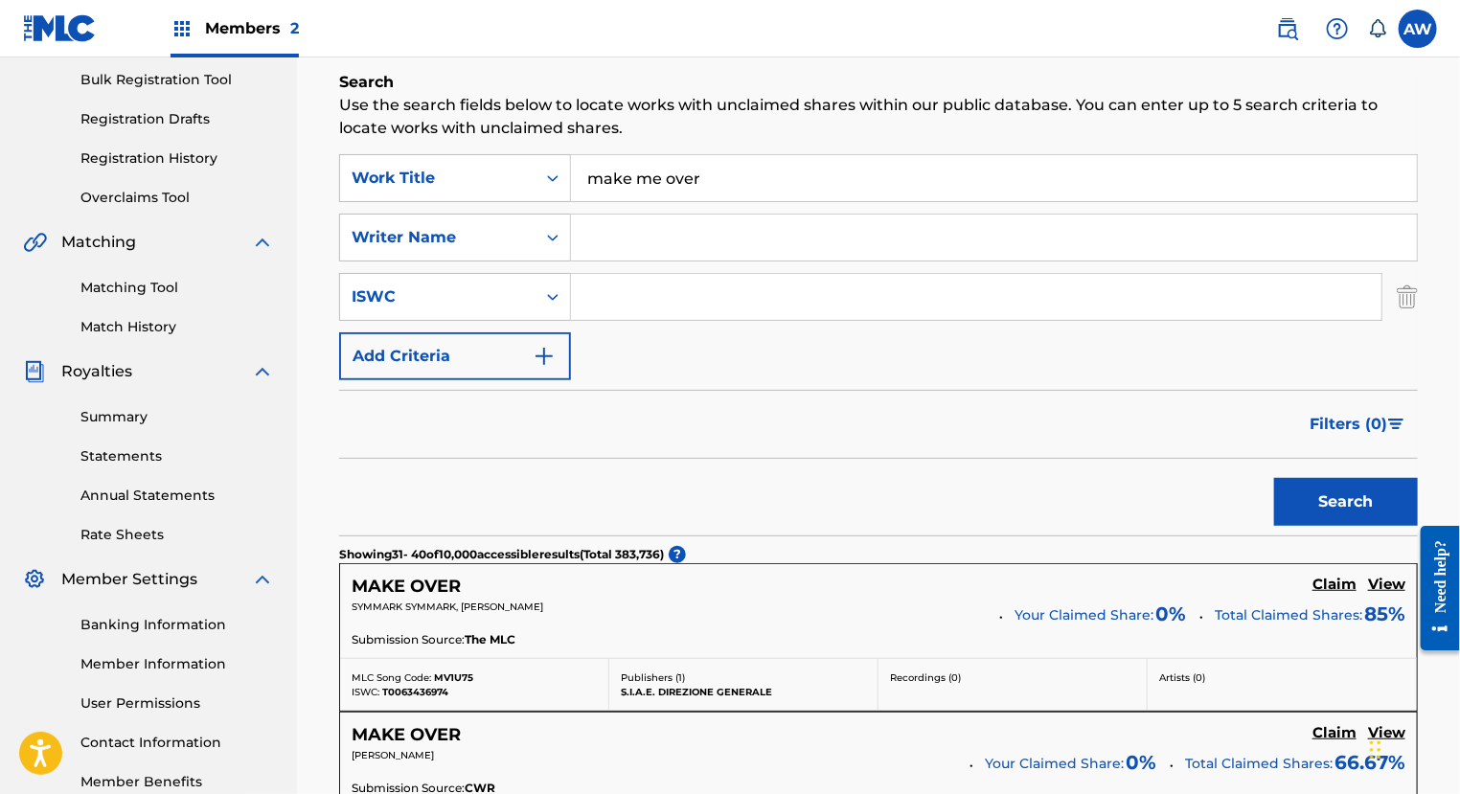
click at [542, 350] on img "Search Form" at bounding box center [544, 356] width 23 height 23
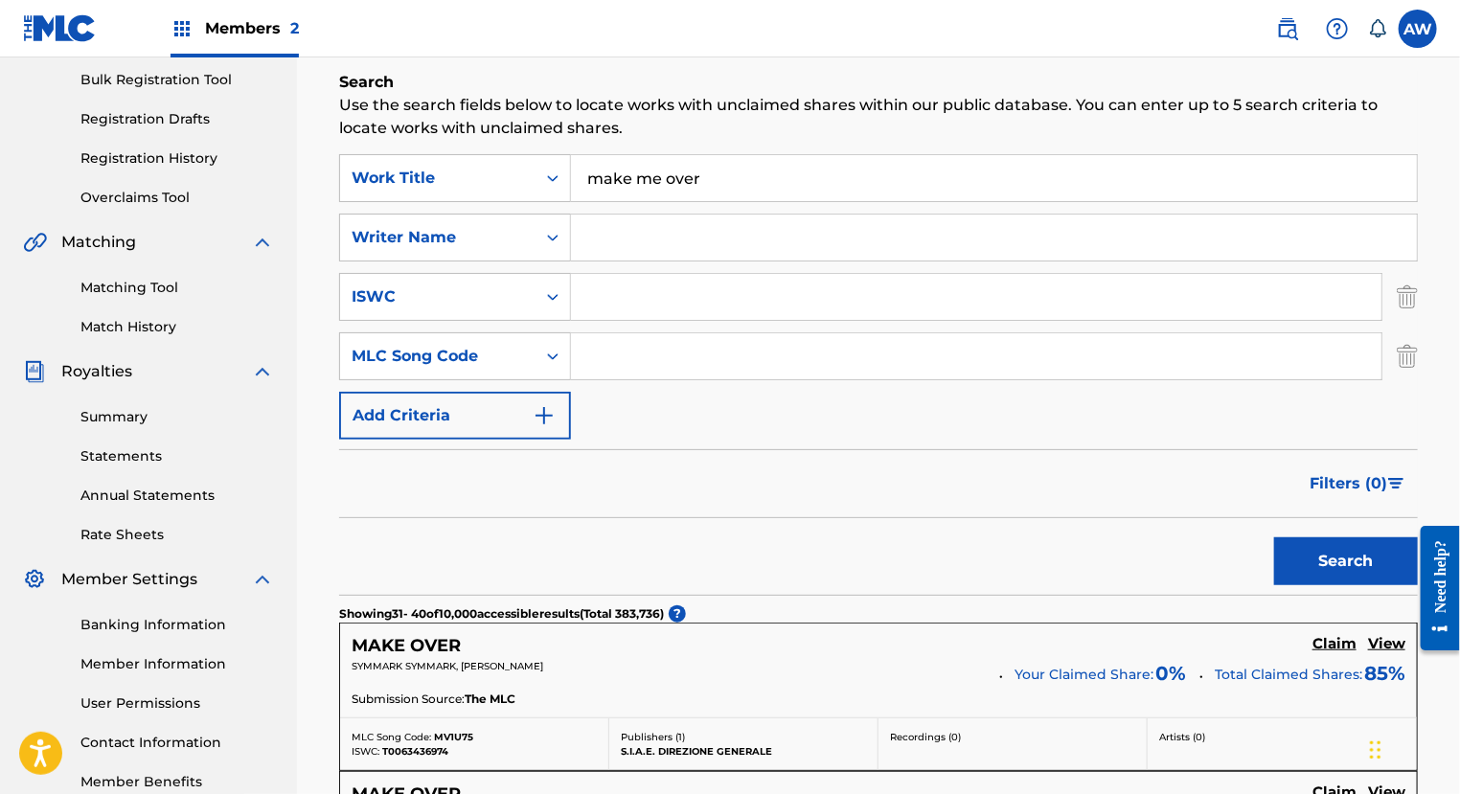
click at [546, 398] on button "Add Criteria" at bounding box center [455, 416] width 232 height 48
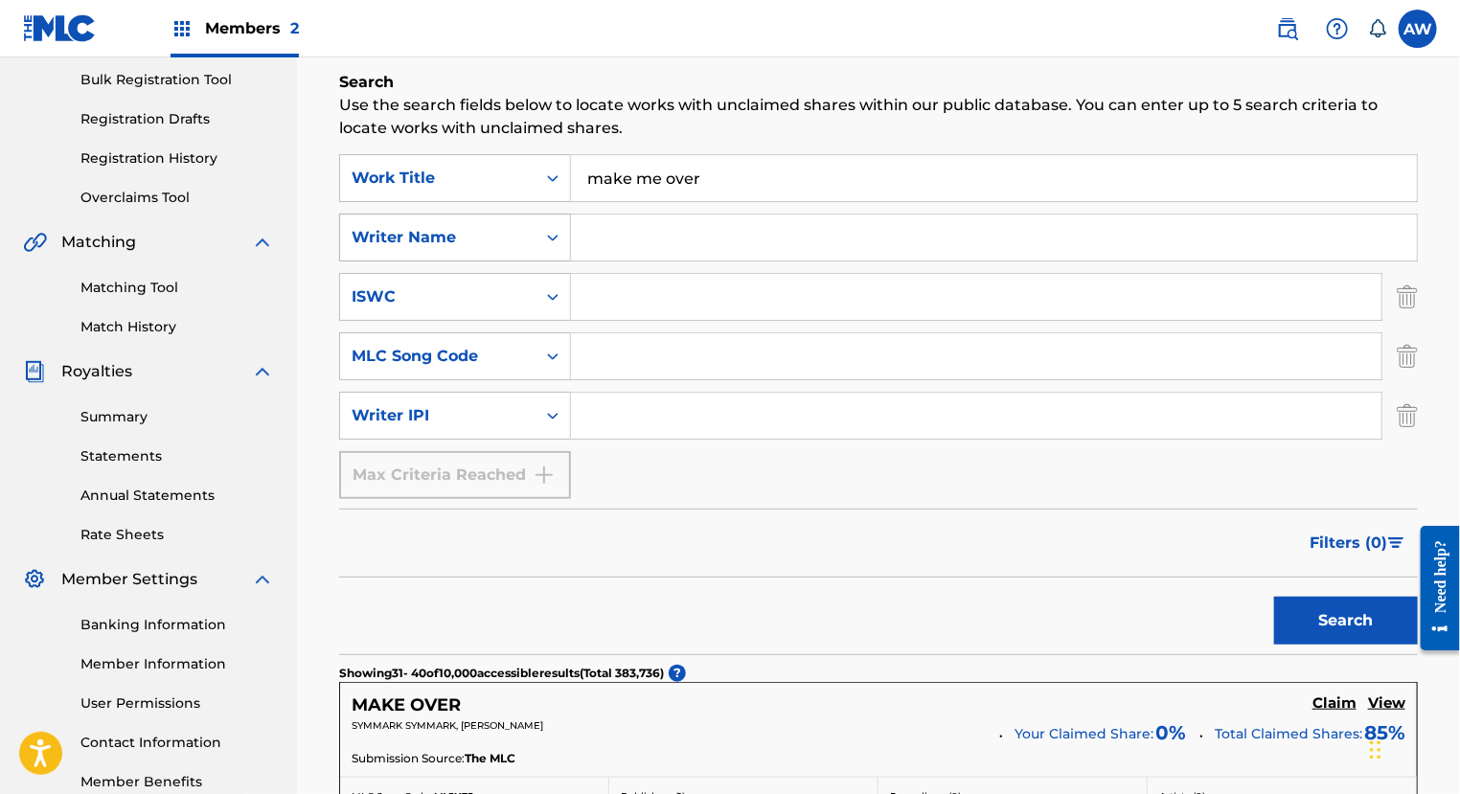
click at [548, 235] on icon "Search Form" at bounding box center [552, 237] width 19 height 19
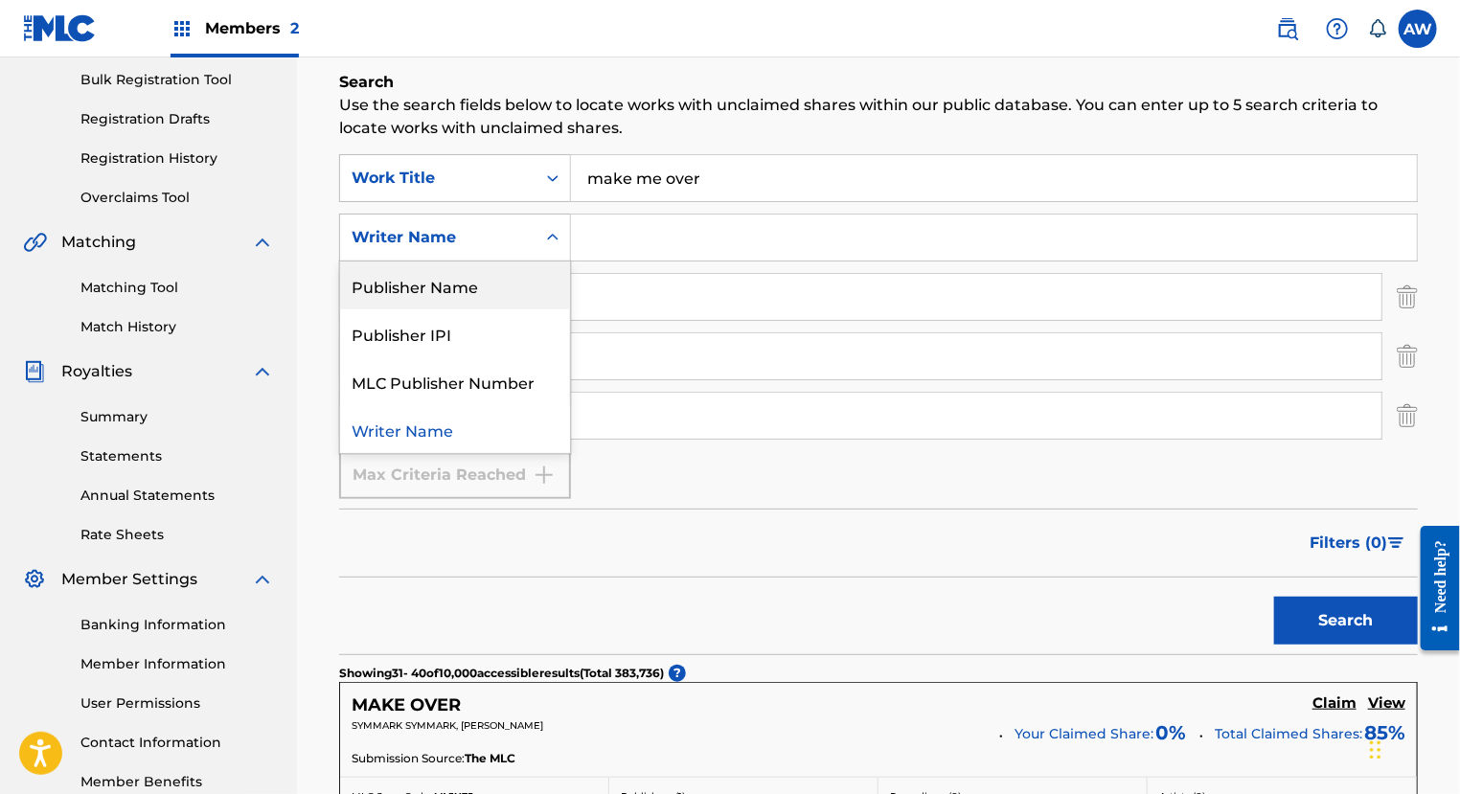
click at [512, 307] on div "Publisher Name" at bounding box center [455, 286] width 230 height 48
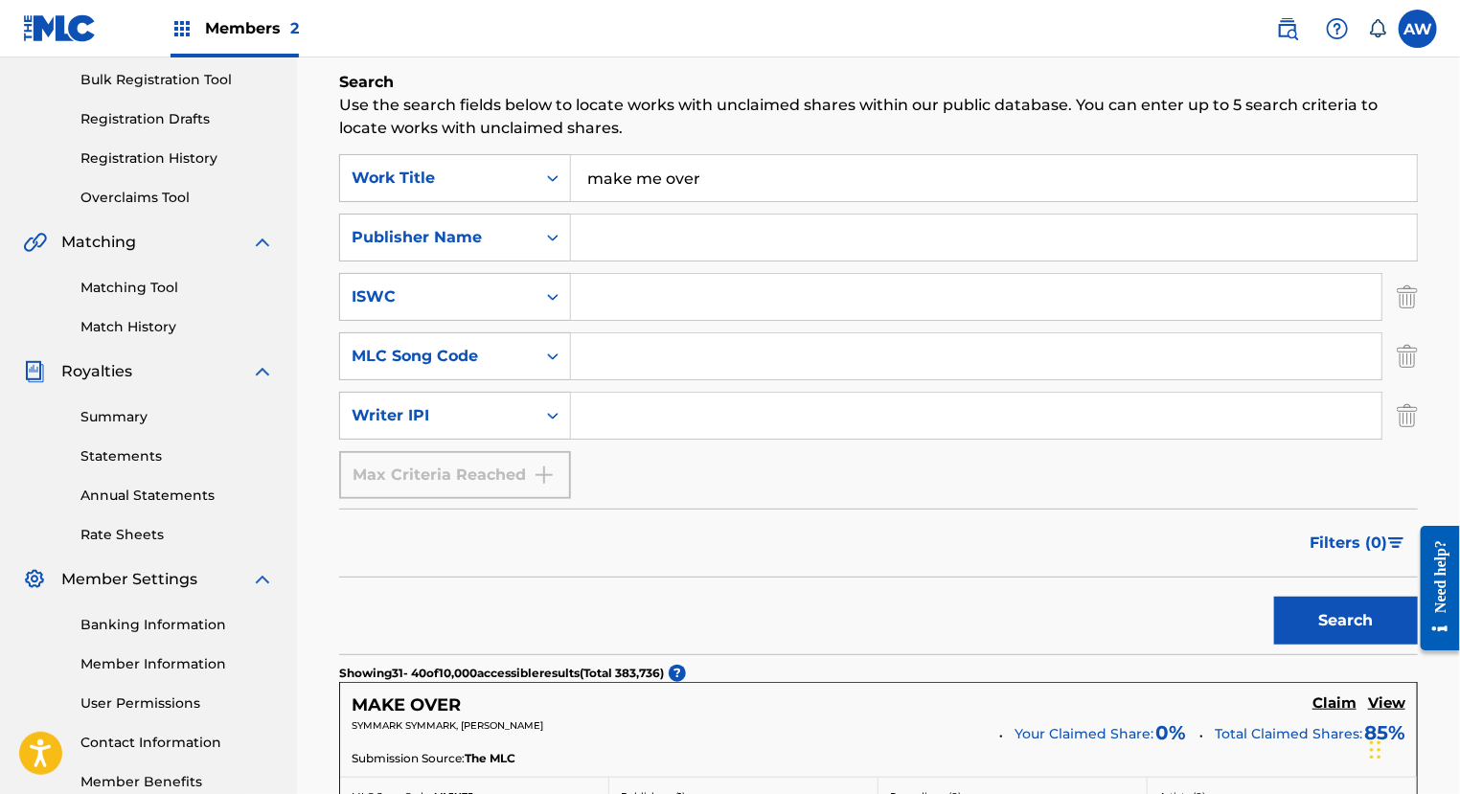
click at [621, 244] on input "Search Form" at bounding box center [994, 238] width 846 height 46
click at [1333, 627] on button "Search" at bounding box center [1346, 621] width 144 height 48
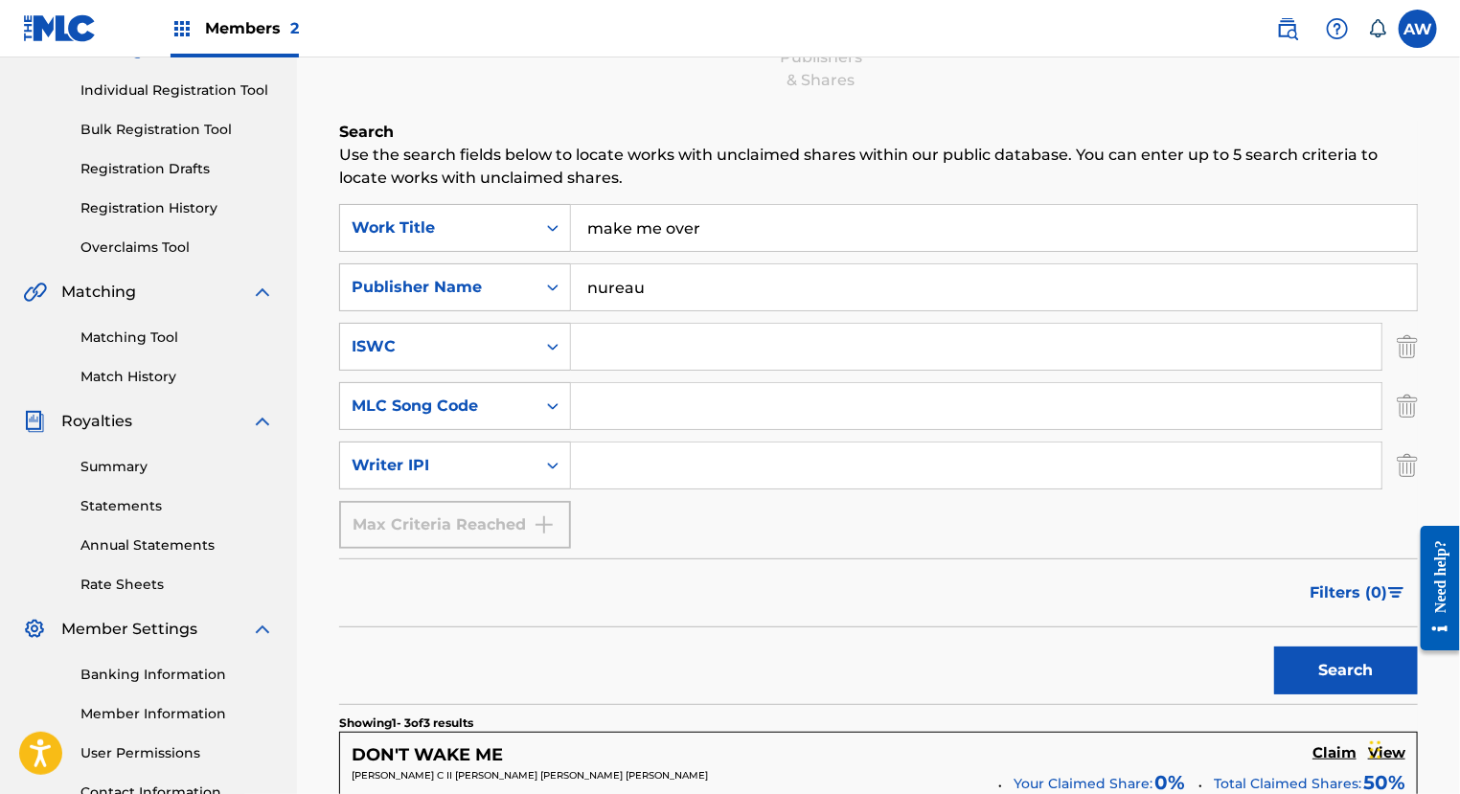
scroll to position [211, 0]
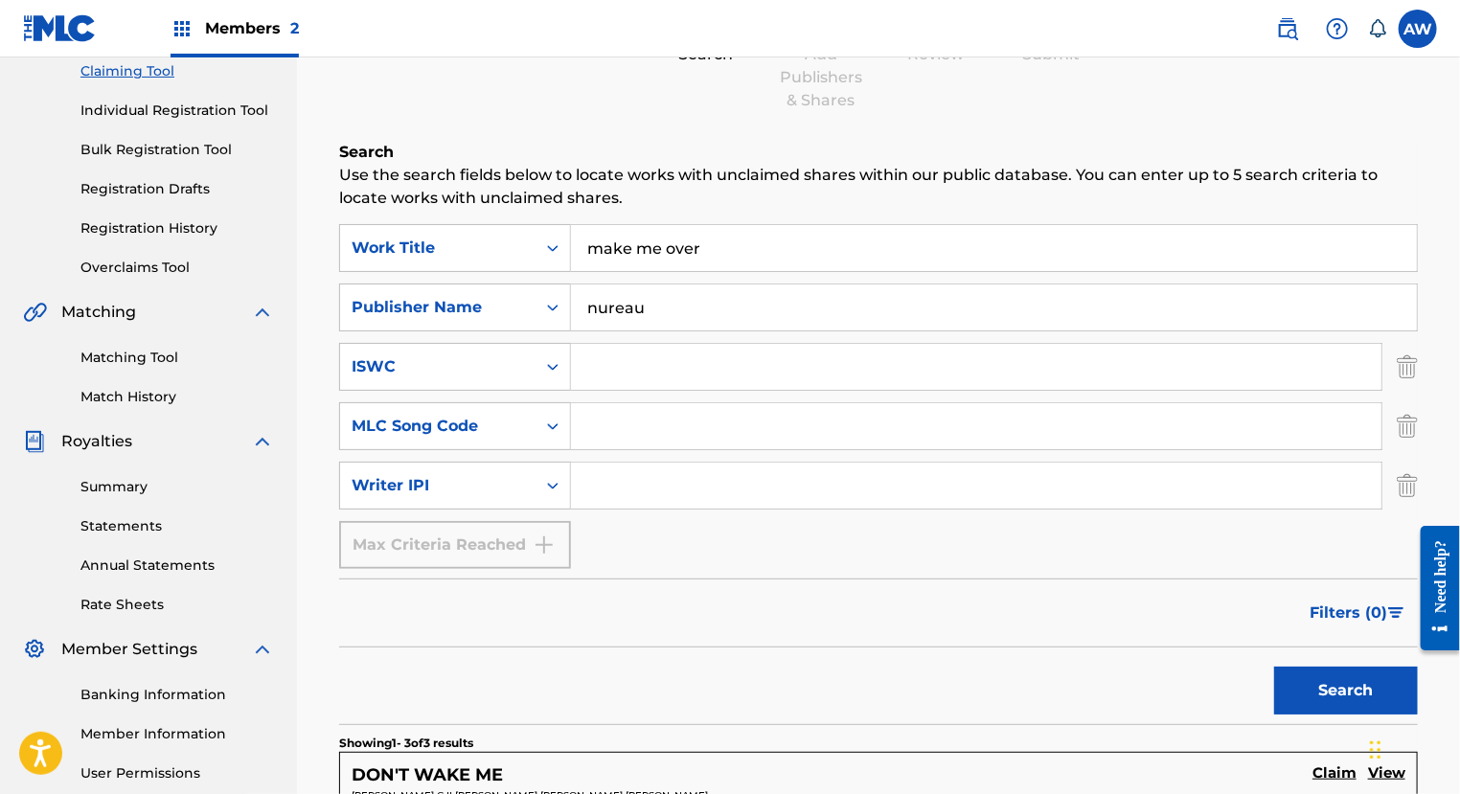
click at [946, 379] on input "Search Form" at bounding box center [976, 367] width 810 height 46
click at [932, 328] on input "nureau" at bounding box center [994, 308] width 846 height 46
type input "n"
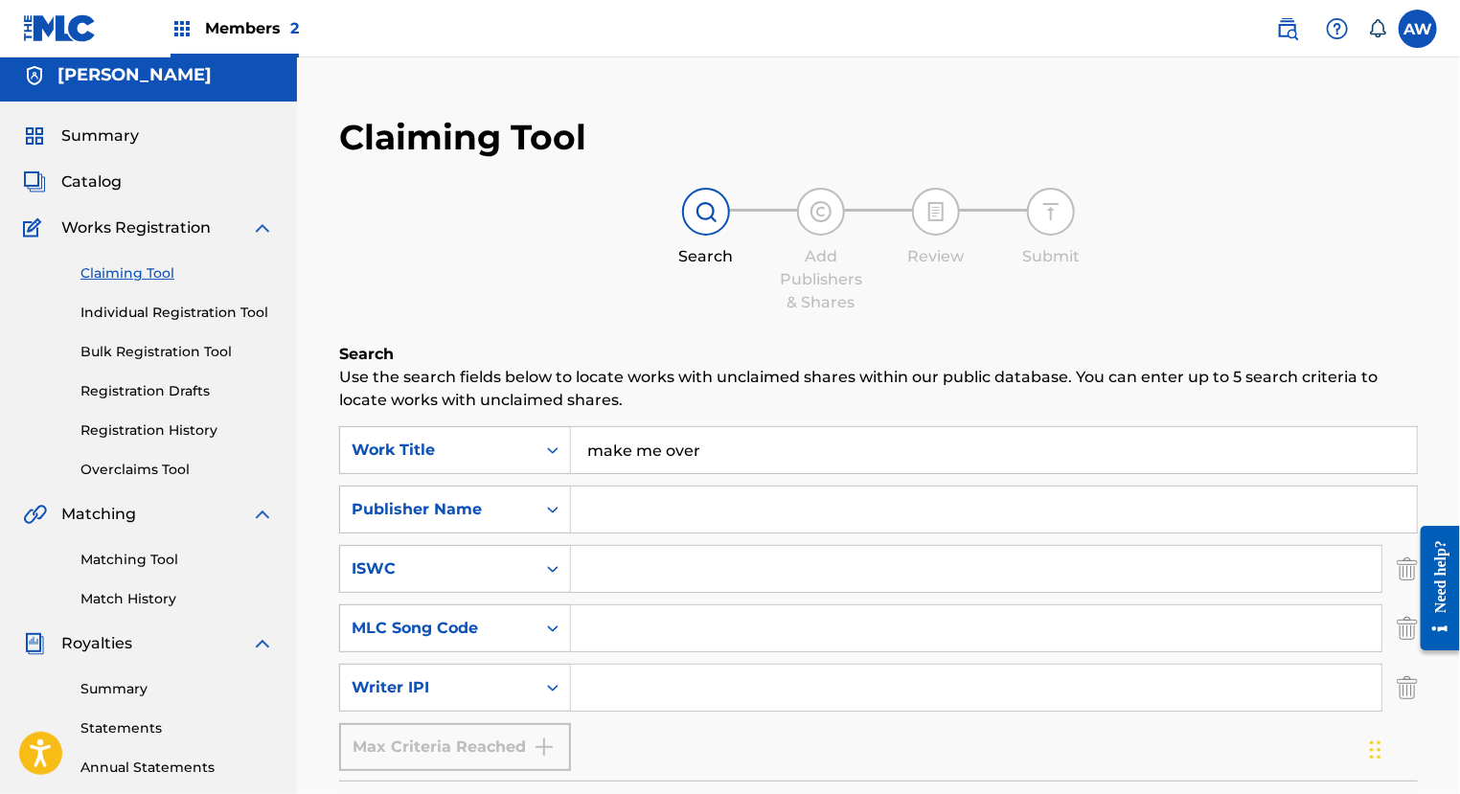
scroll to position [0, 0]
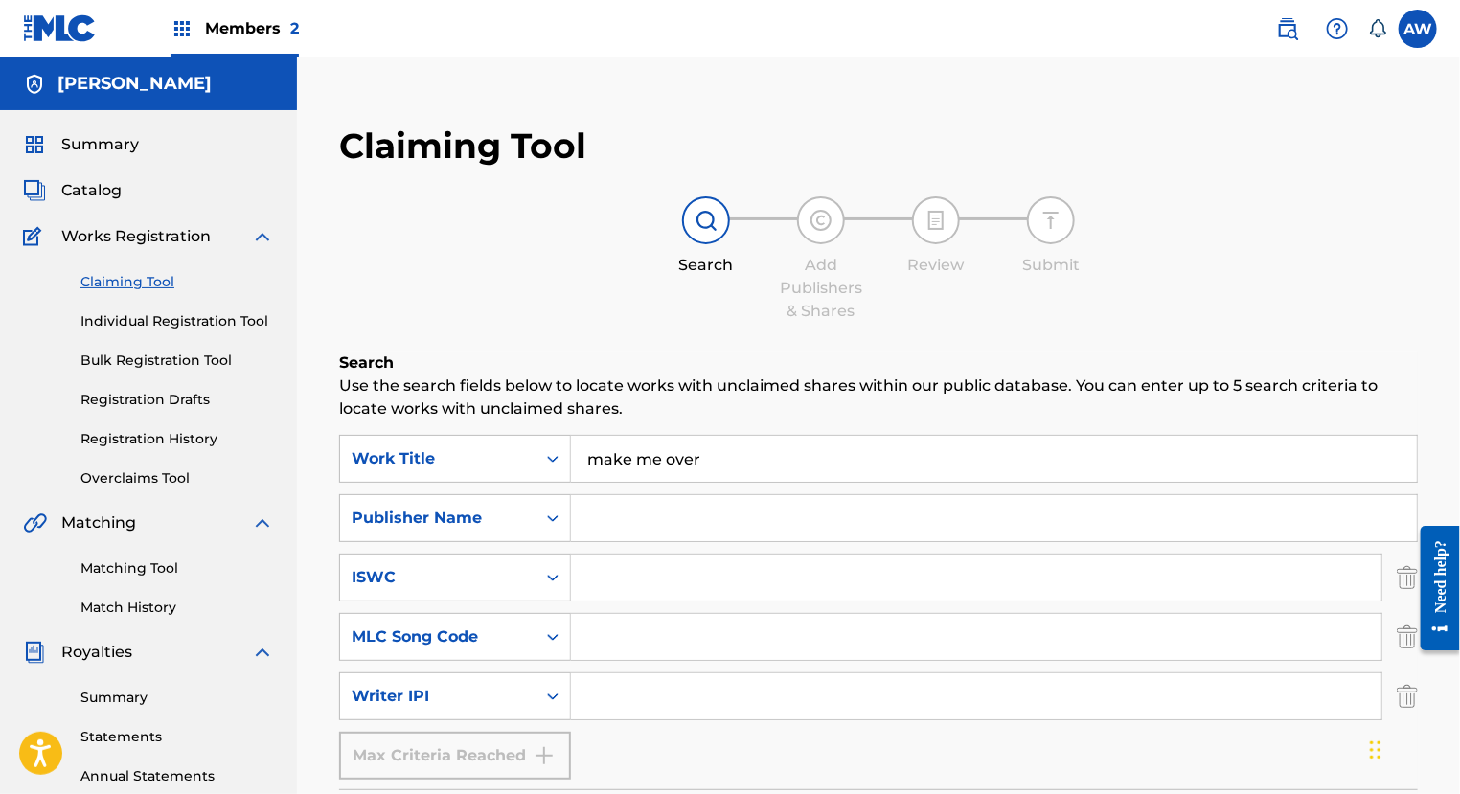
click at [165, 482] on link "Overclaims Tool" at bounding box center [177, 478] width 194 height 20
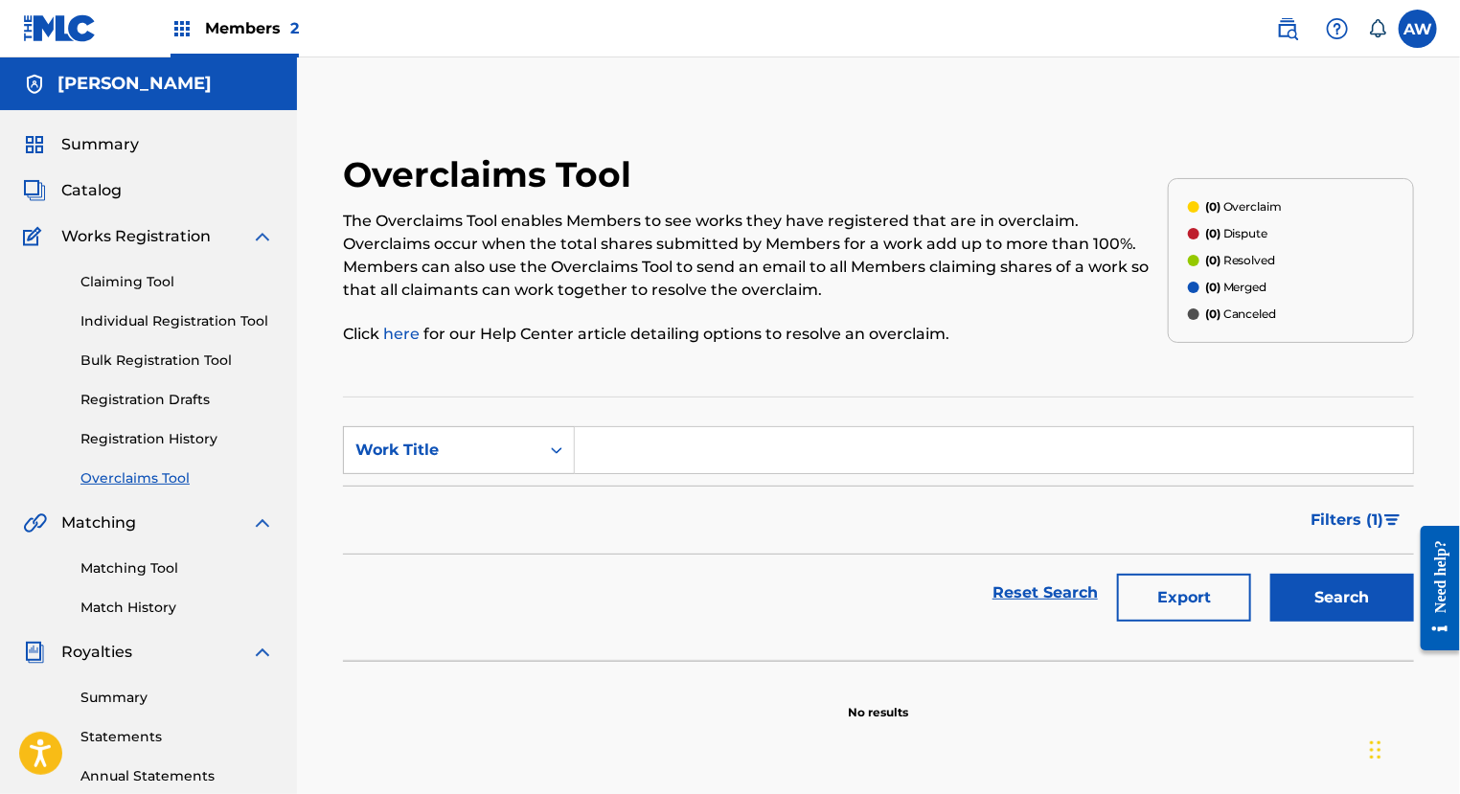
click at [601, 453] on input "Search Form" at bounding box center [994, 450] width 838 height 46
type input "Make Me Over"
click at [1270, 574] on button "Search" at bounding box center [1342, 598] width 144 height 48
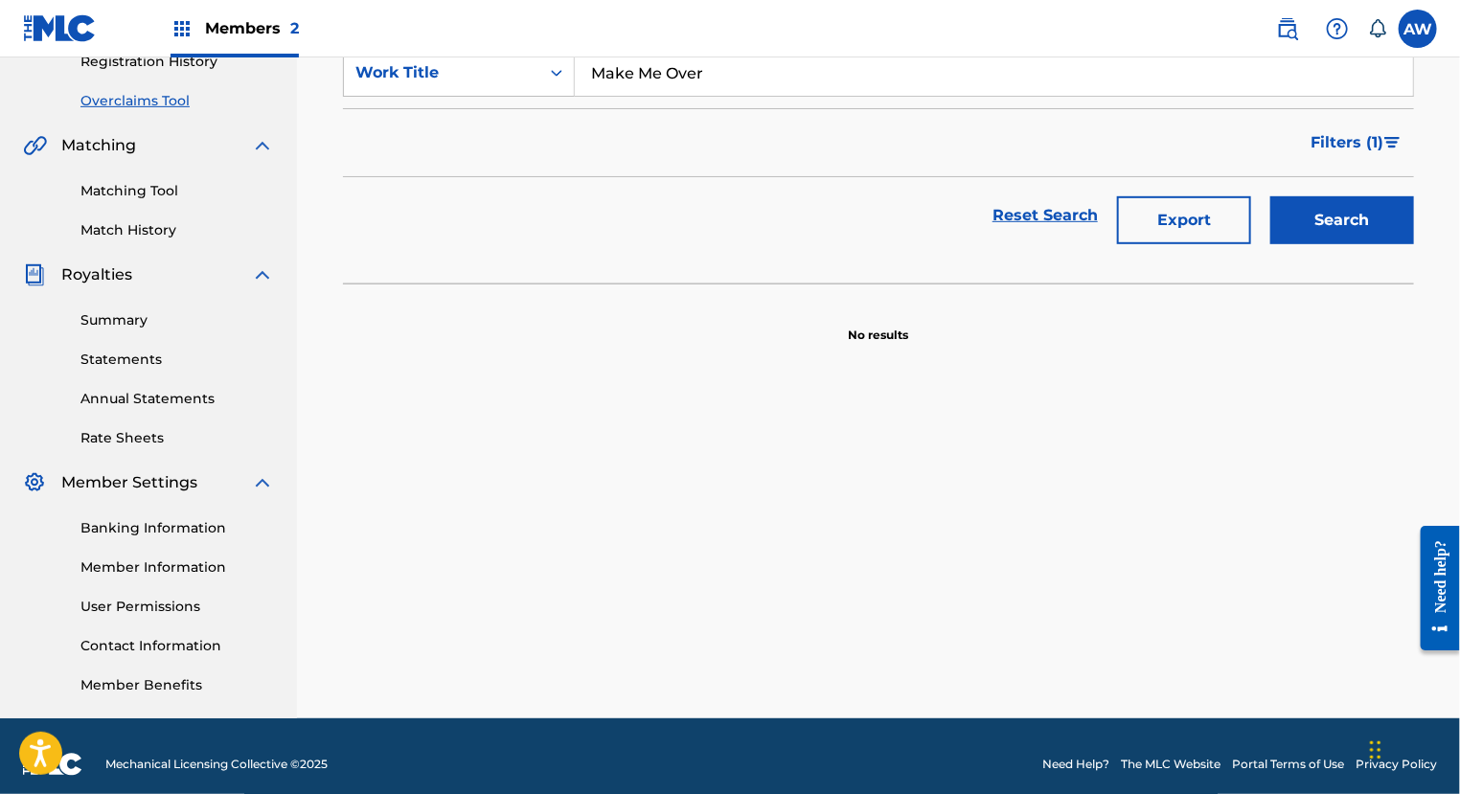
scroll to position [394, 0]
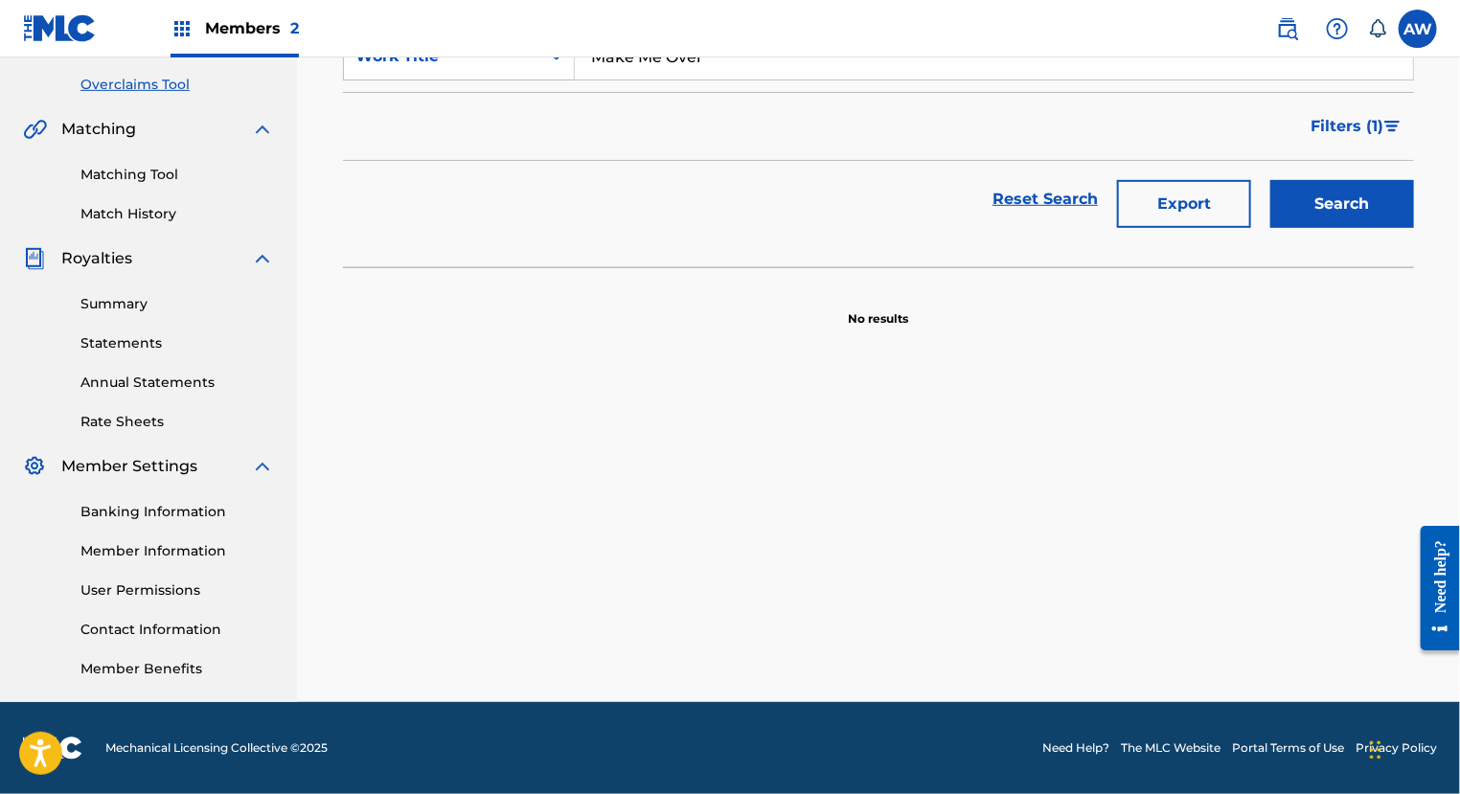
click at [1358, 211] on button "Search" at bounding box center [1342, 204] width 144 height 48
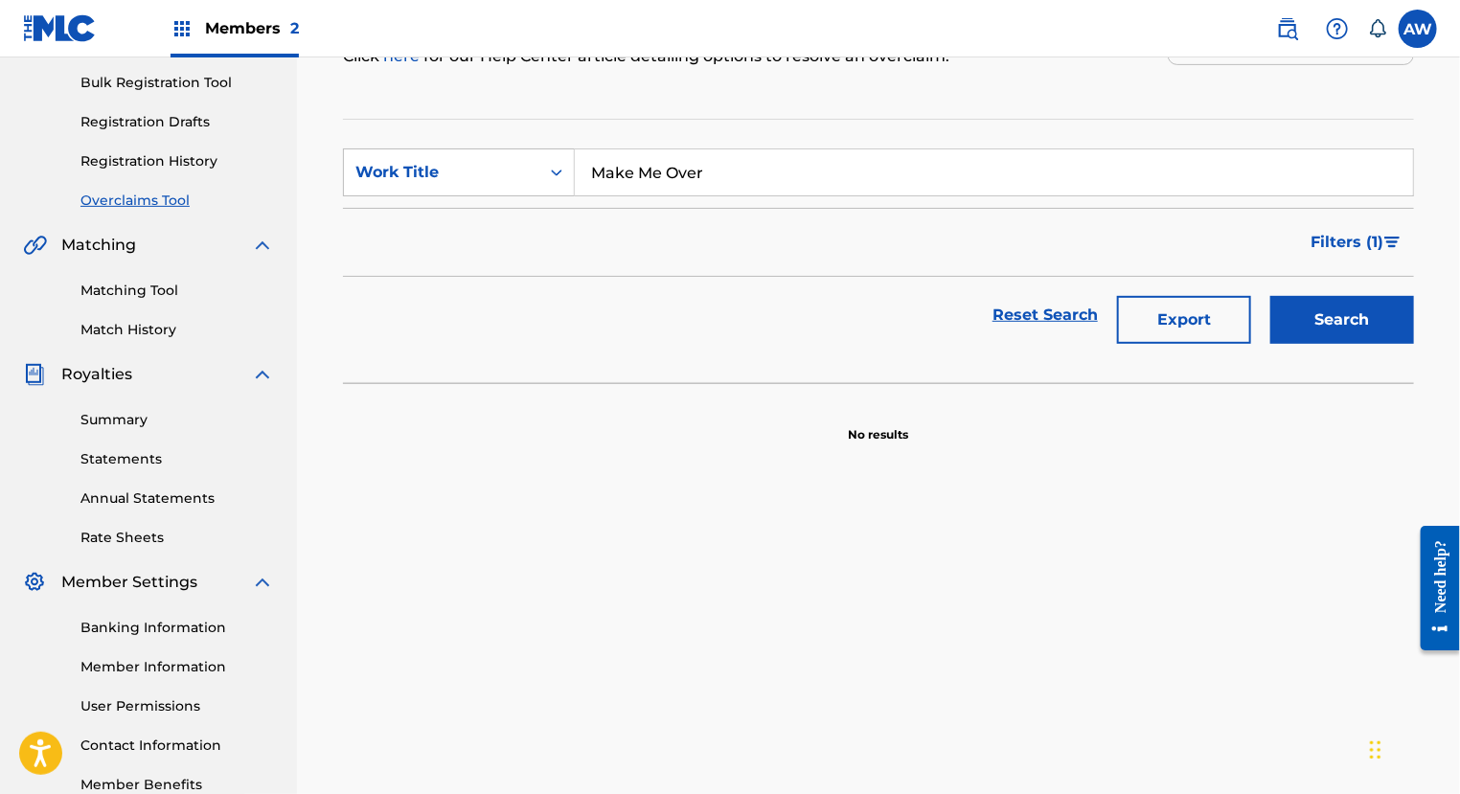
scroll to position [0, 0]
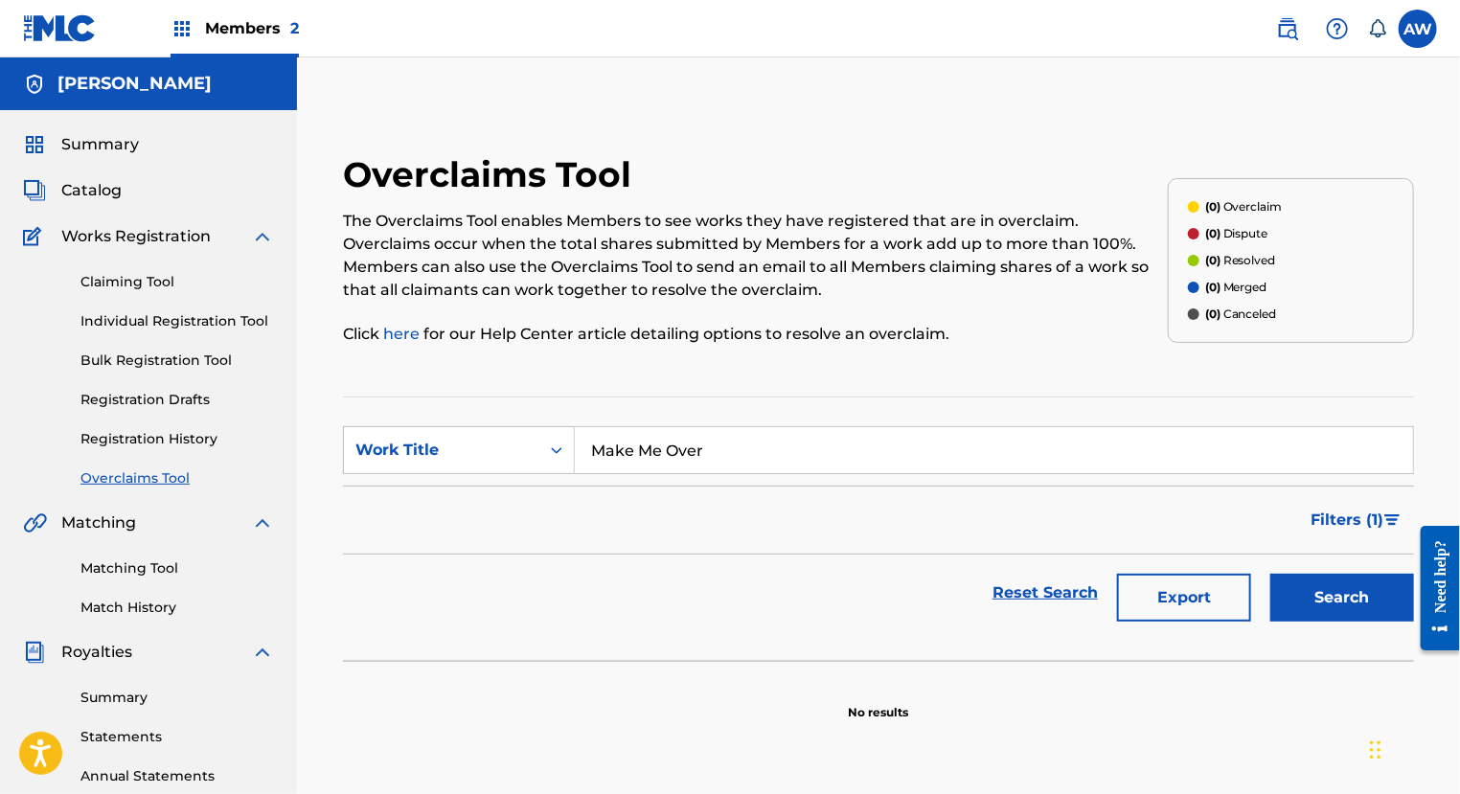
click at [152, 283] on link "Claiming Tool" at bounding box center [177, 282] width 194 height 20
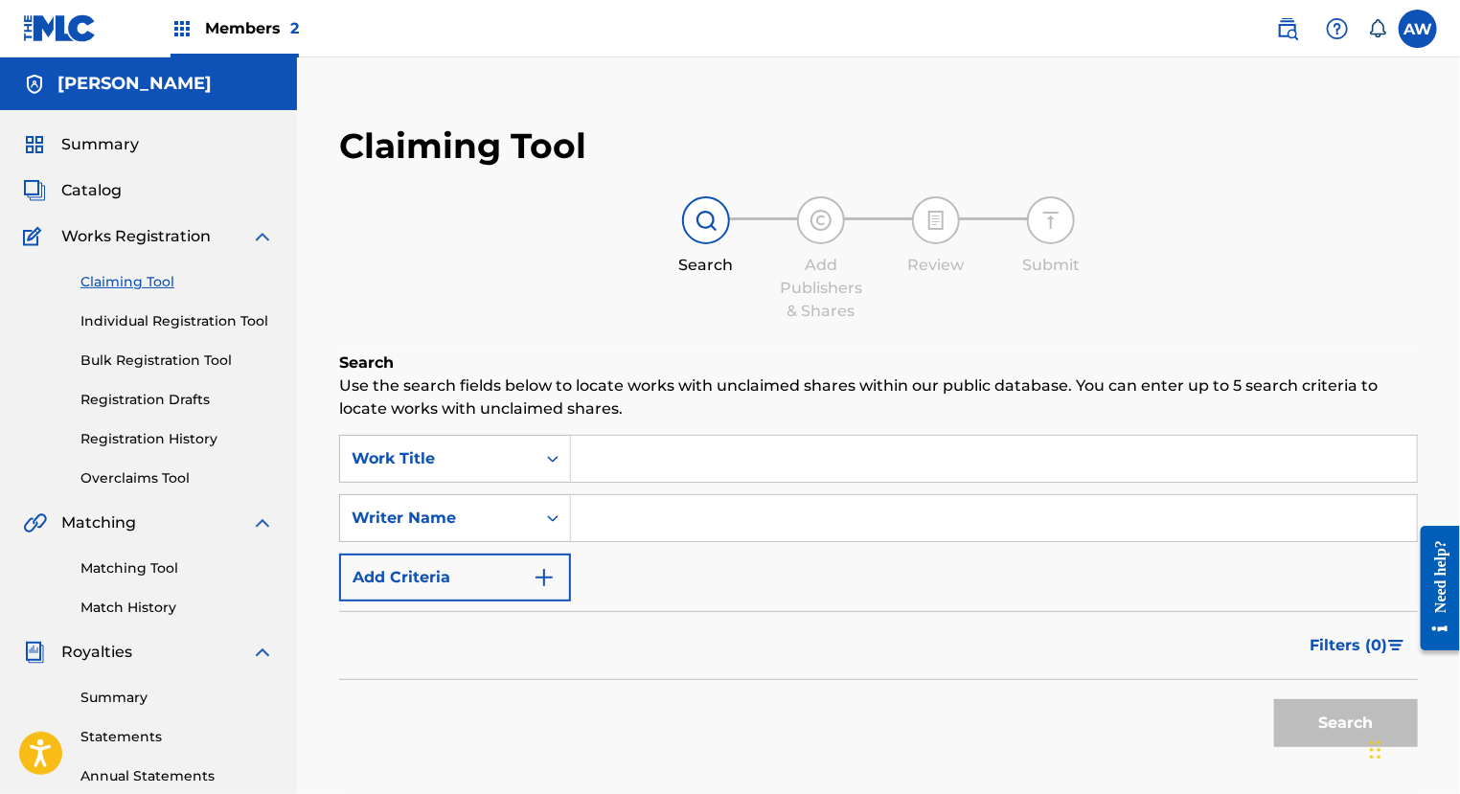
click at [88, 83] on h5 "Anthony C Williams II" at bounding box center [134, 84] width 154 height 22
click at [53, 30] on img at bounding box center [60, 28] width 74 height 28
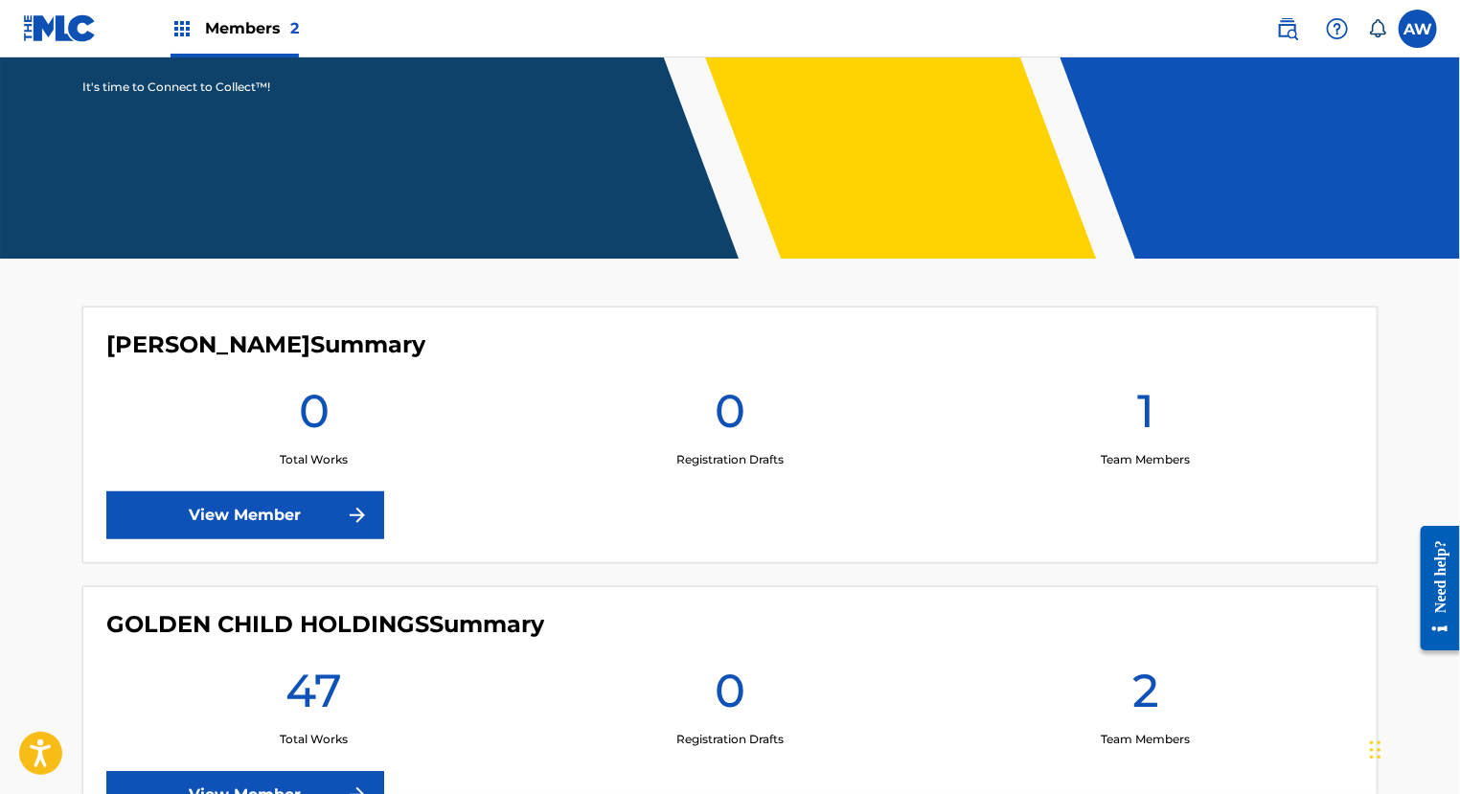
scroll to position [465, 0]
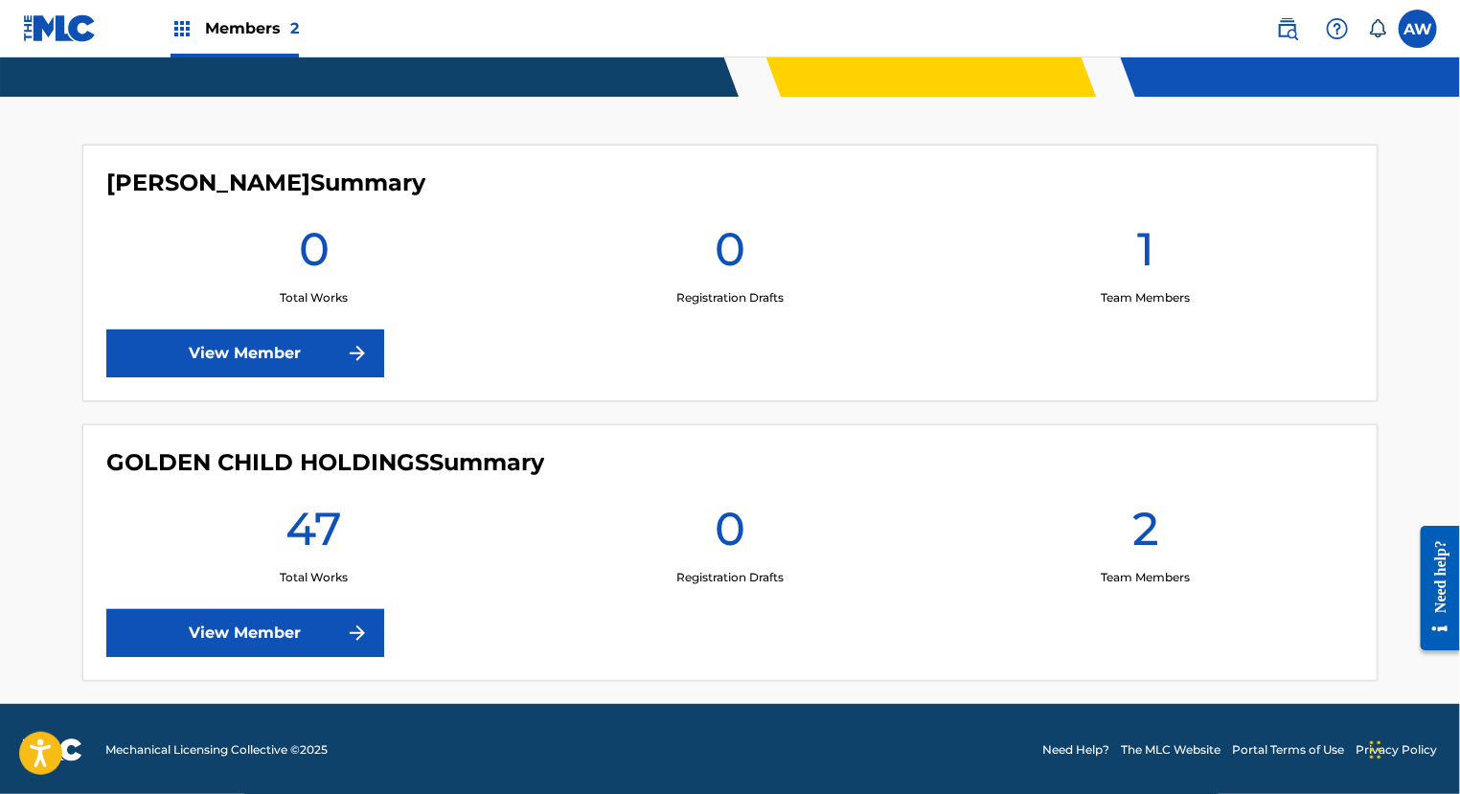
click at [311, 630] on link "View Member" at bounding box center [245, 633] width 278 height 48
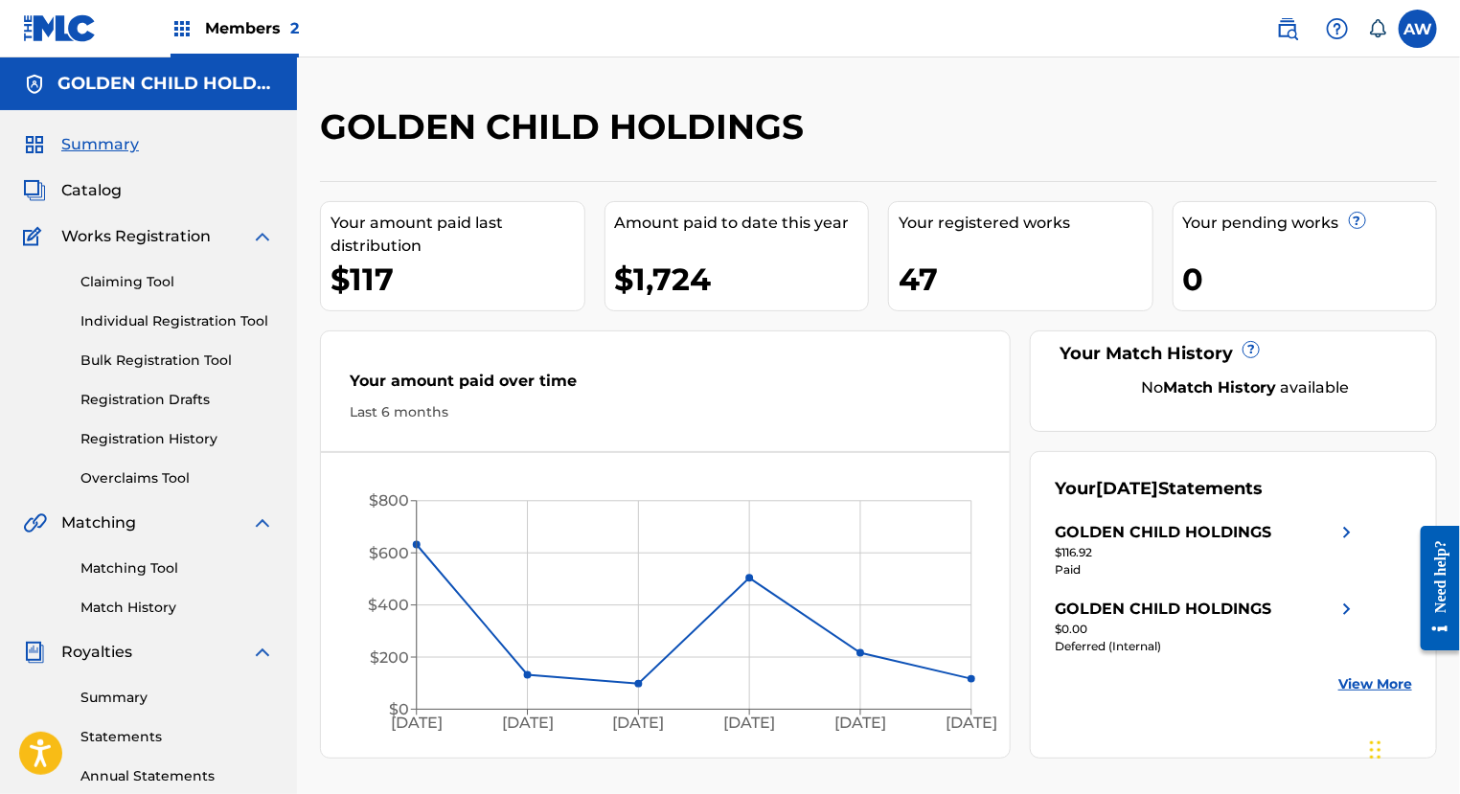
click at [263, 236] on img at bounding box center [262, 236] width 23 height 23
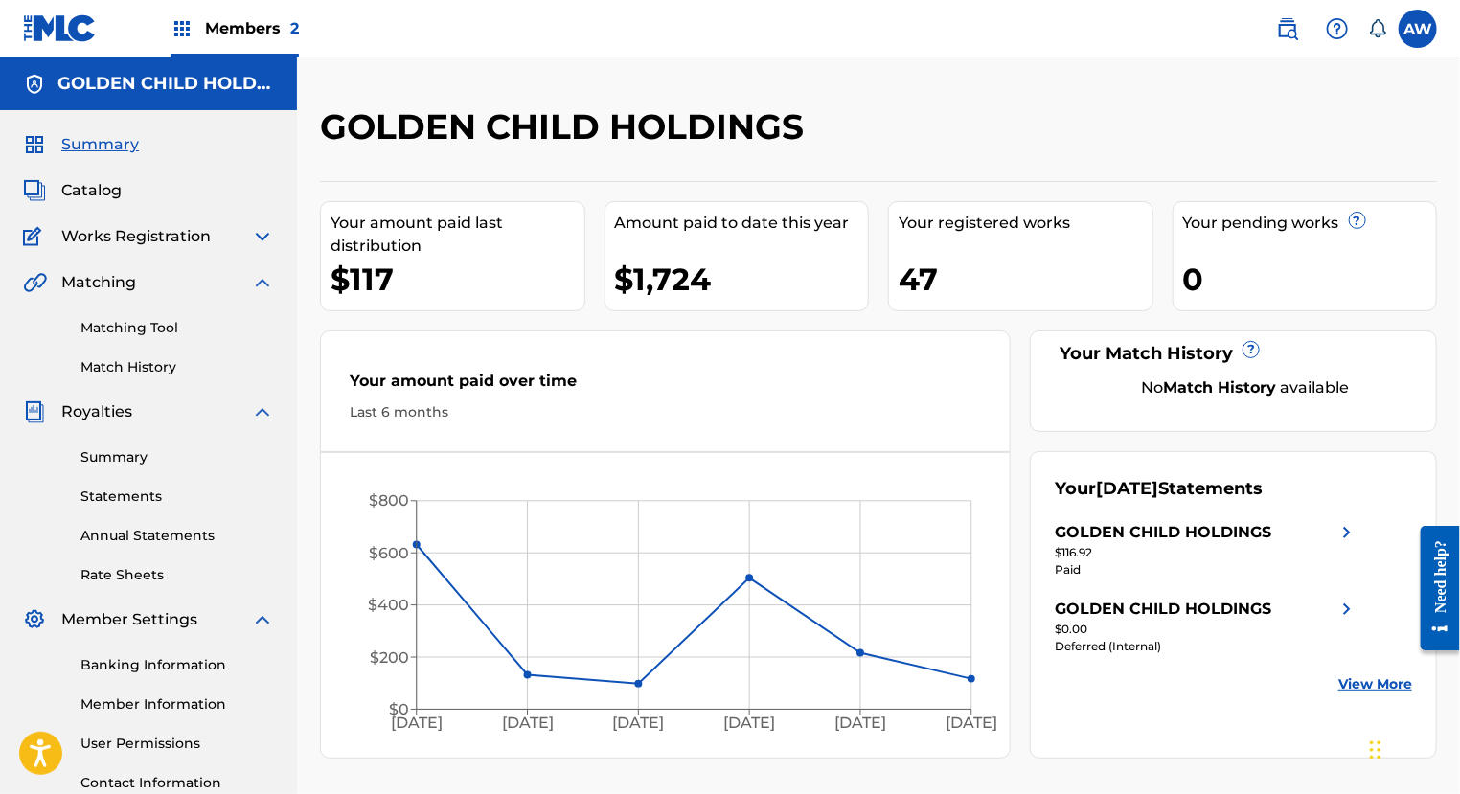
click at [136, 242] on span "Works Registration" at bounding box center [135, 236] width 149 height 23
click at [61, 190] on span "Catalog" at bounding box center [91, 190] width 60 height 23
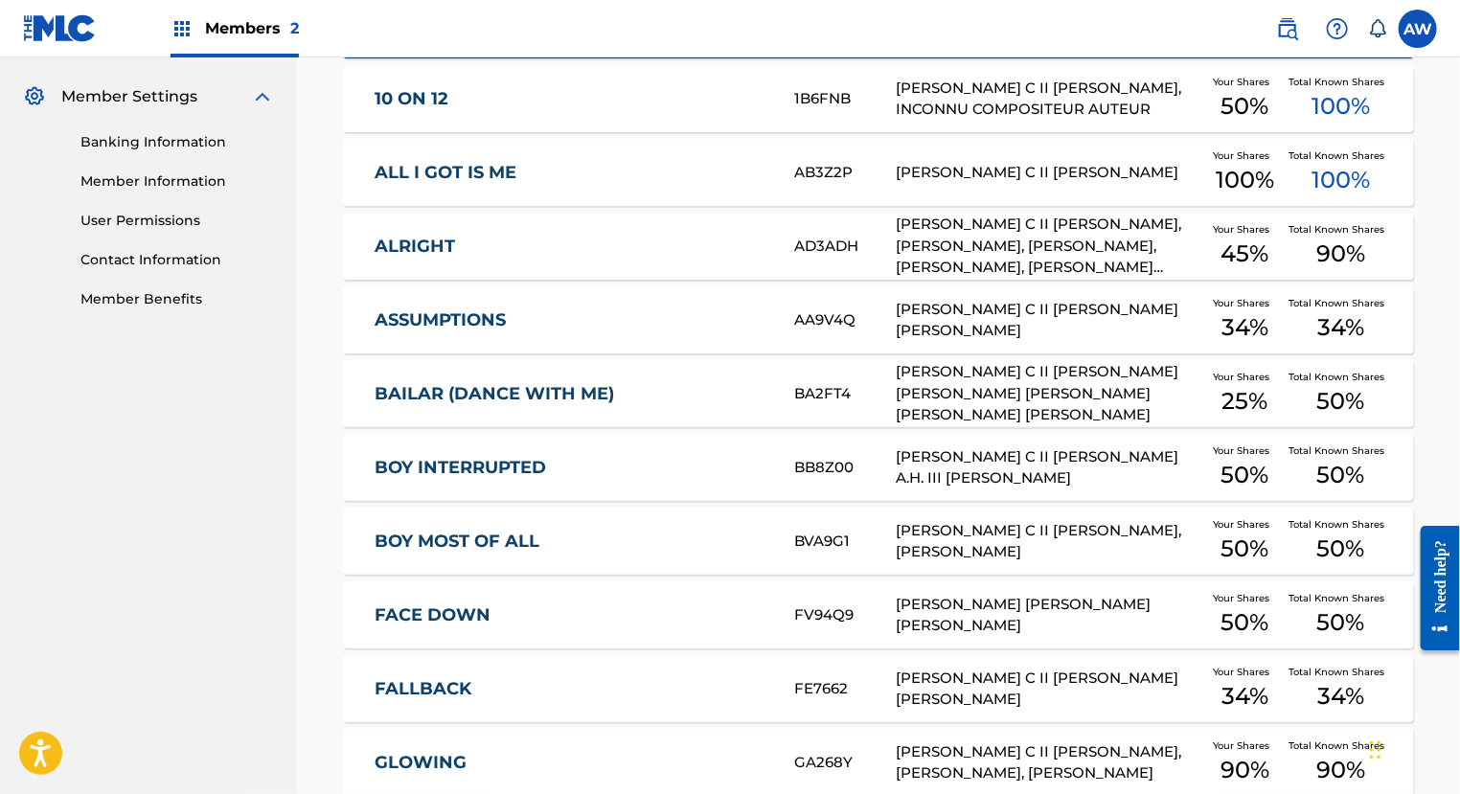
scroll to position [525, 0]
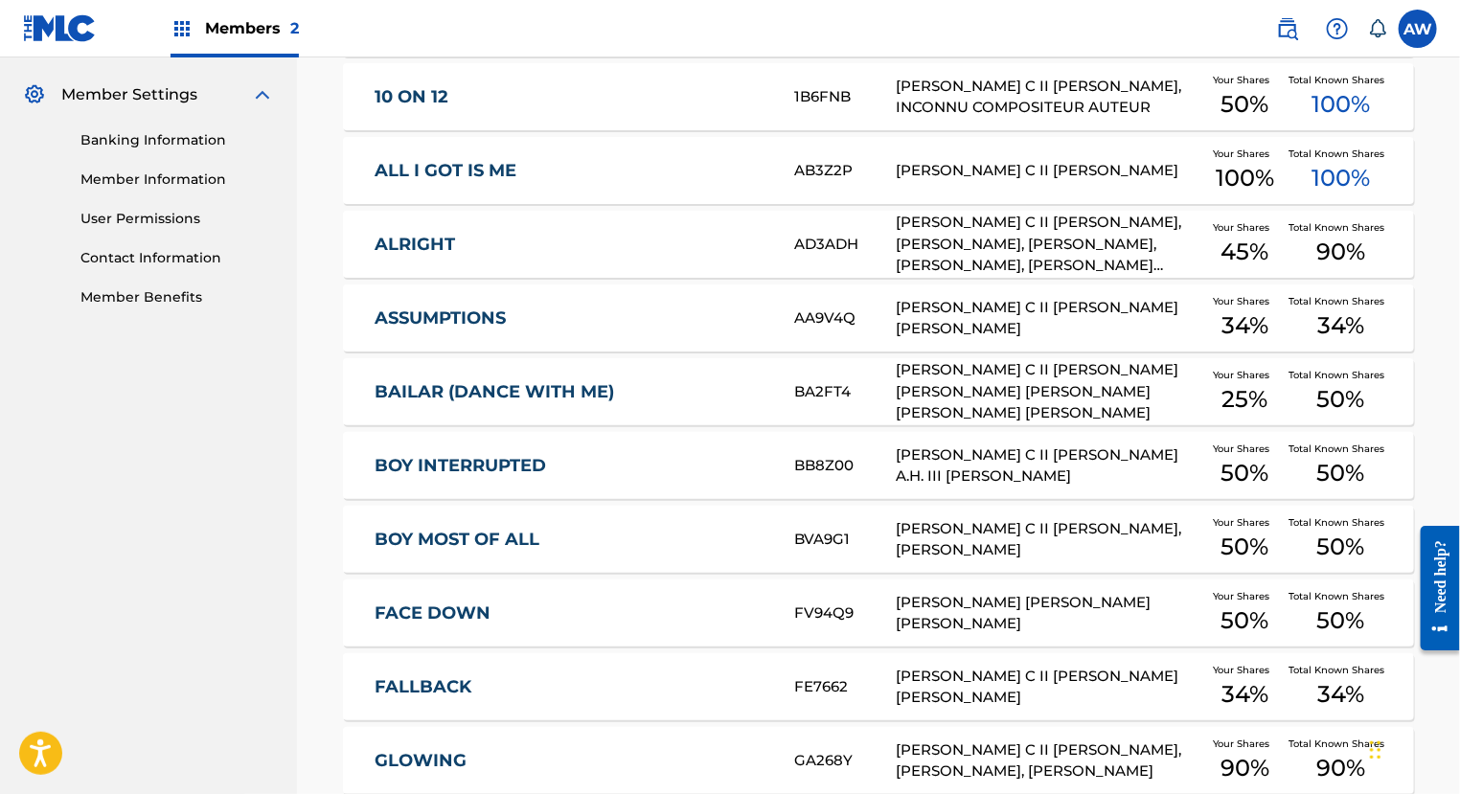
click at [536, 390] on link "BAILAR (DANCE WITH ME)" at bounding box center [572, 392] width 393 height 22
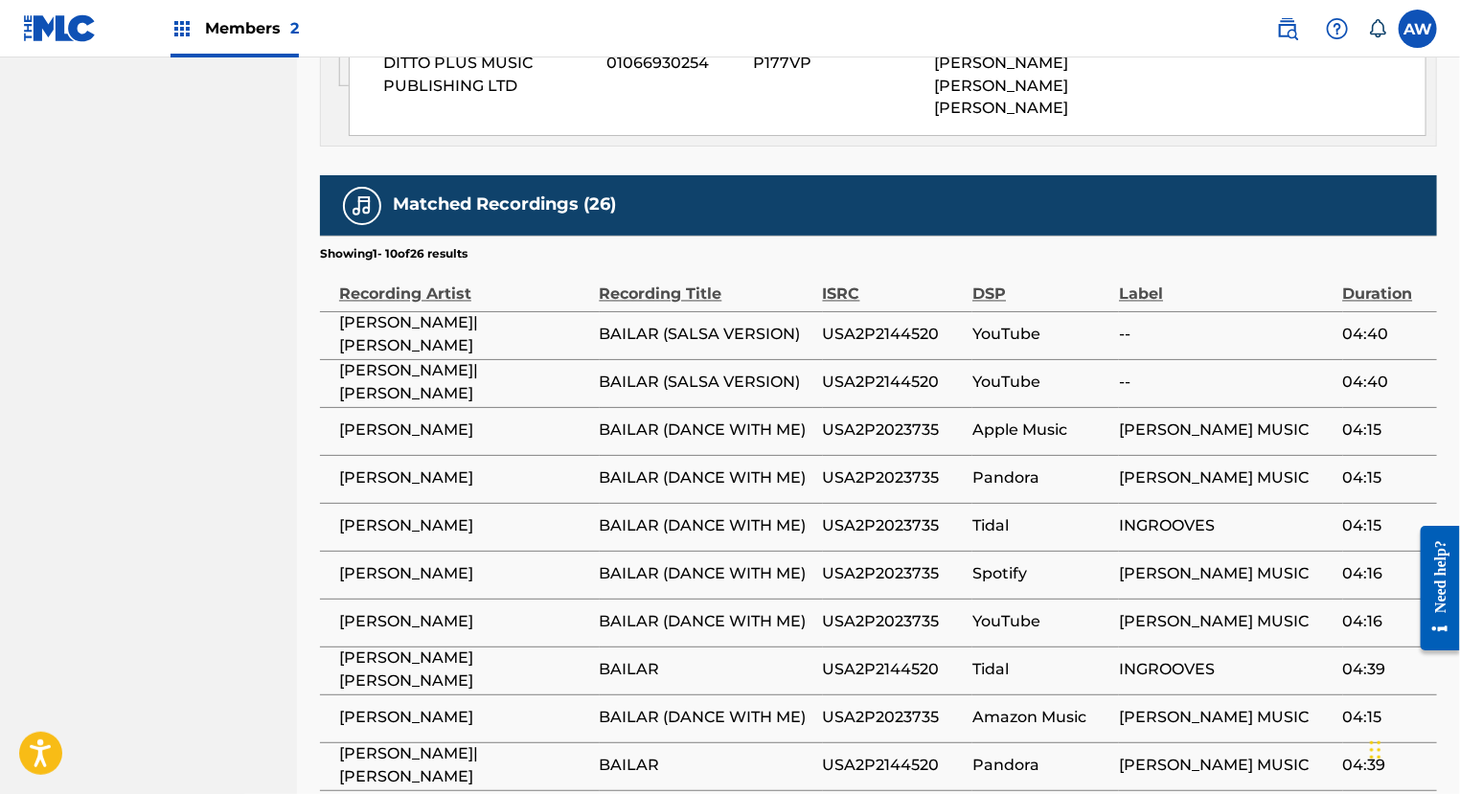
scroll to position [1544, 0]
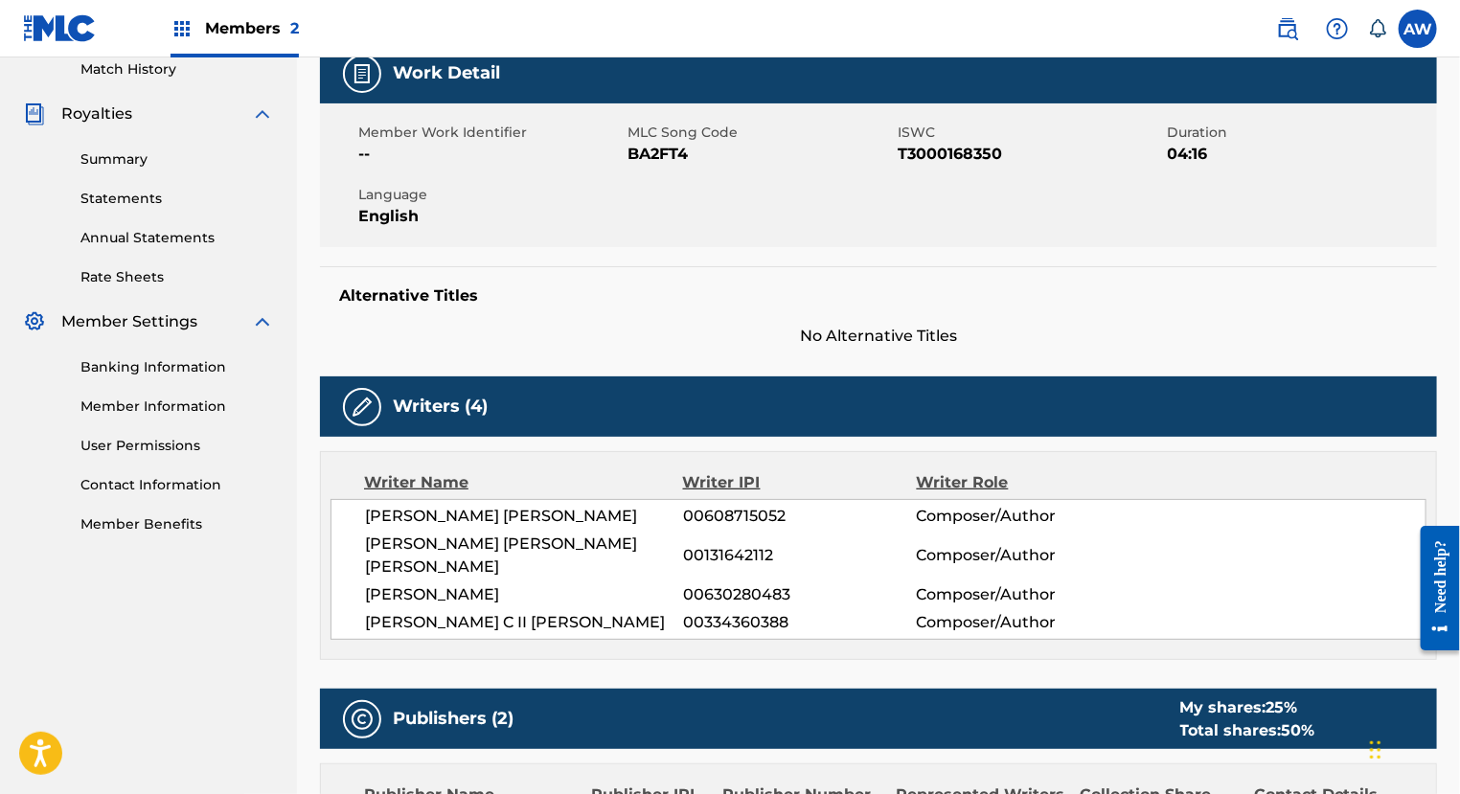
scroll to position [0, 0]
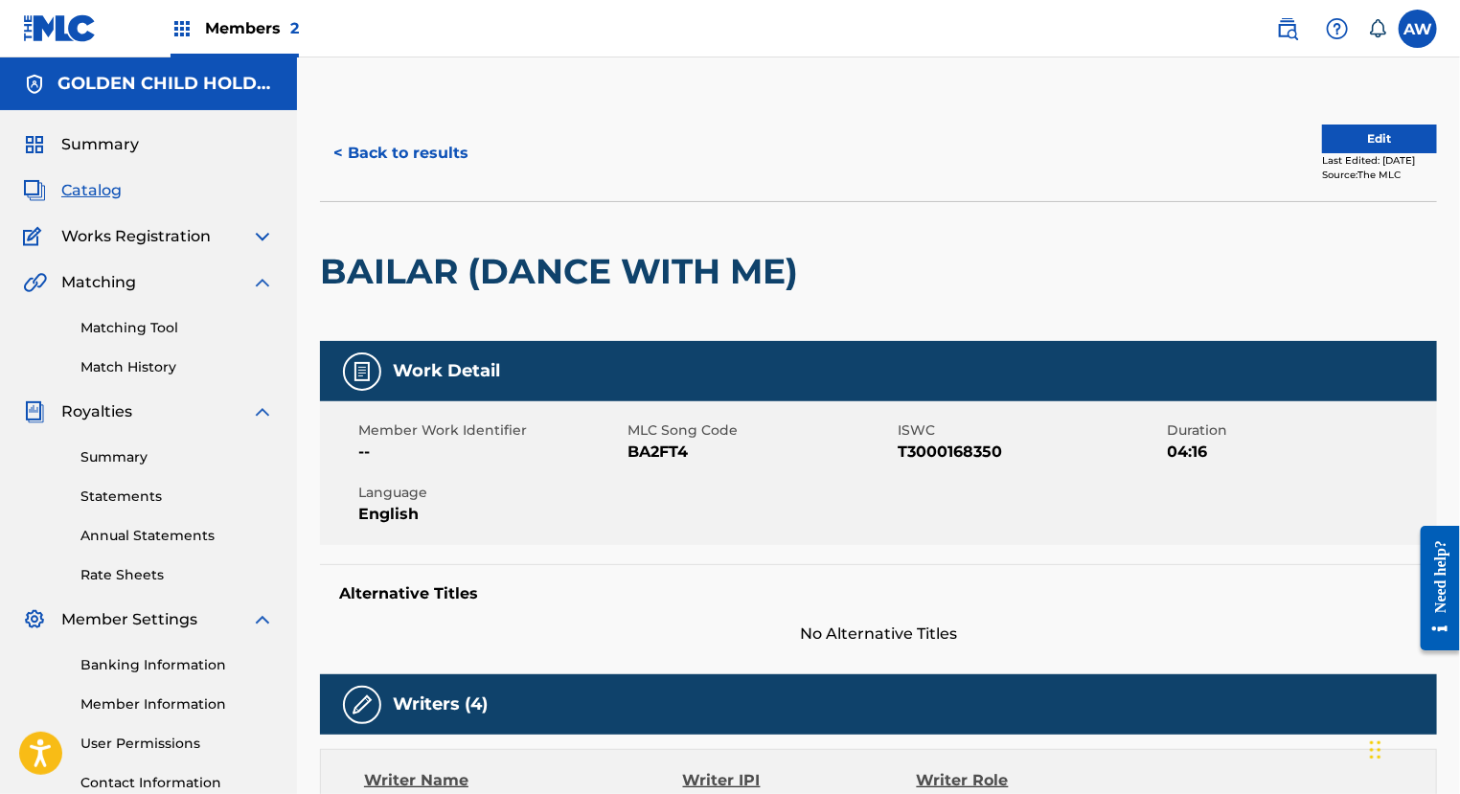
click at [387, 152] on button "< Back to results" at bounding box center [401, 153] width 162 height 48
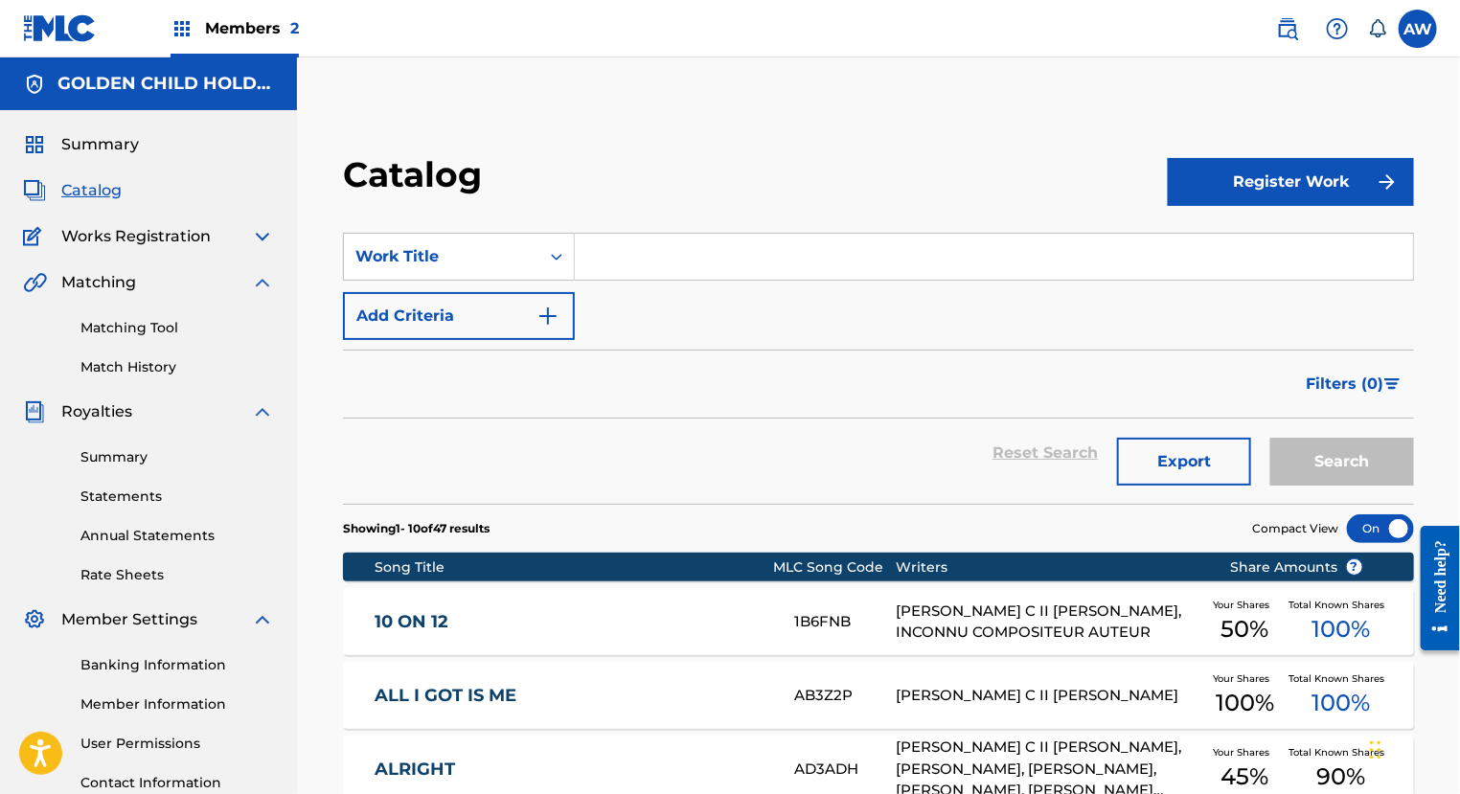
click at [121, 145] on span "Summary" at bounding box center [100, 144] width 78 height 23
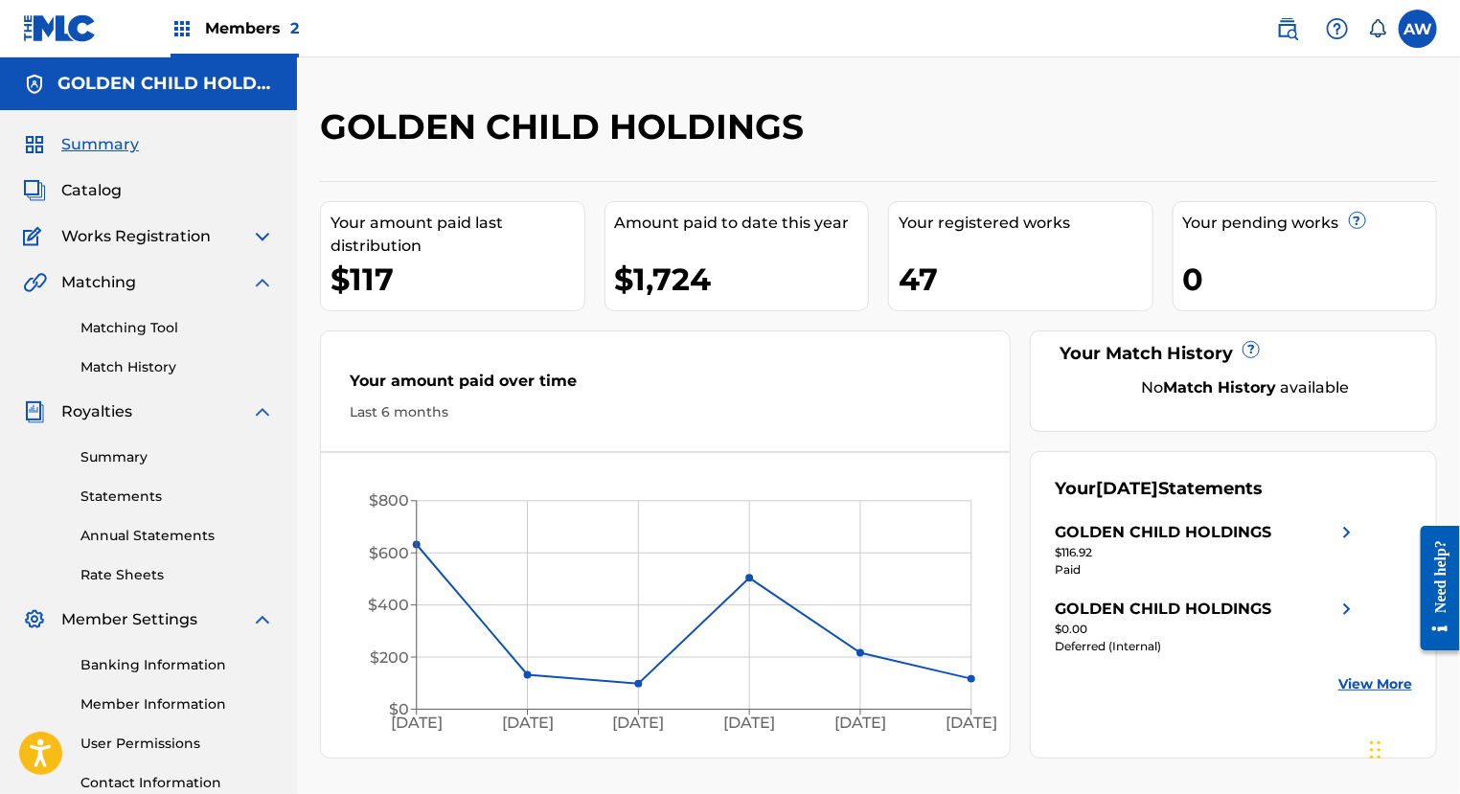
click at [57, 29] on img at bounding box center [60, 28] width 74 height 28
